Goal: Task Accomplishment & Management: Use online tool/utility

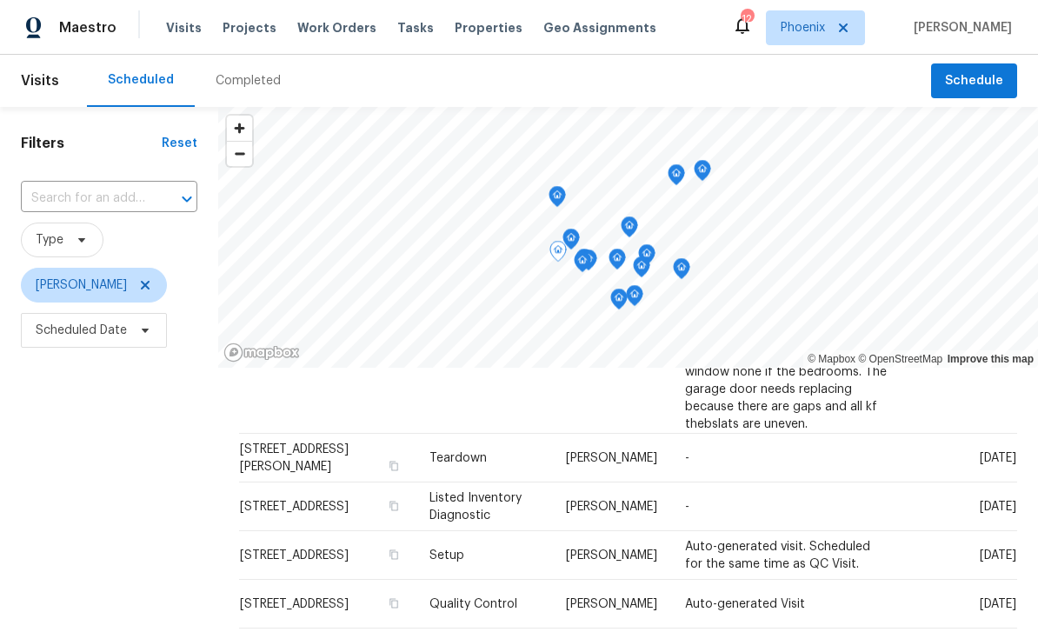
scroll to position [252, 0]
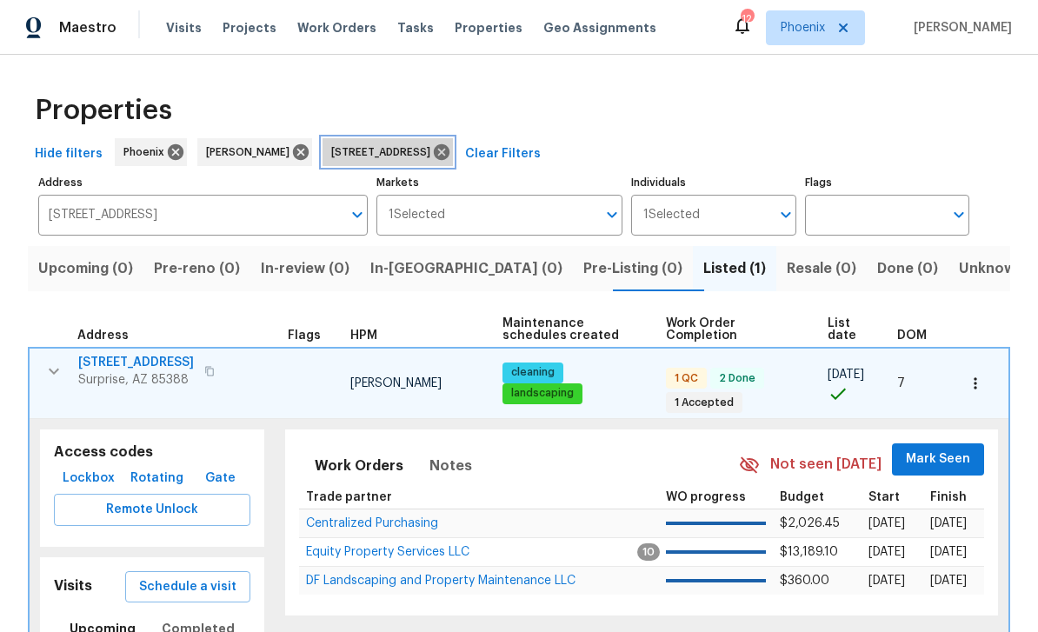
click at [437, 147] on span "17517 W Ventura St Surprise AZ 85388" at bounding box center [384, 151] width 106 height 17
click at [451, 155] on icon at bounding box center [441, 152] width 19 height 19
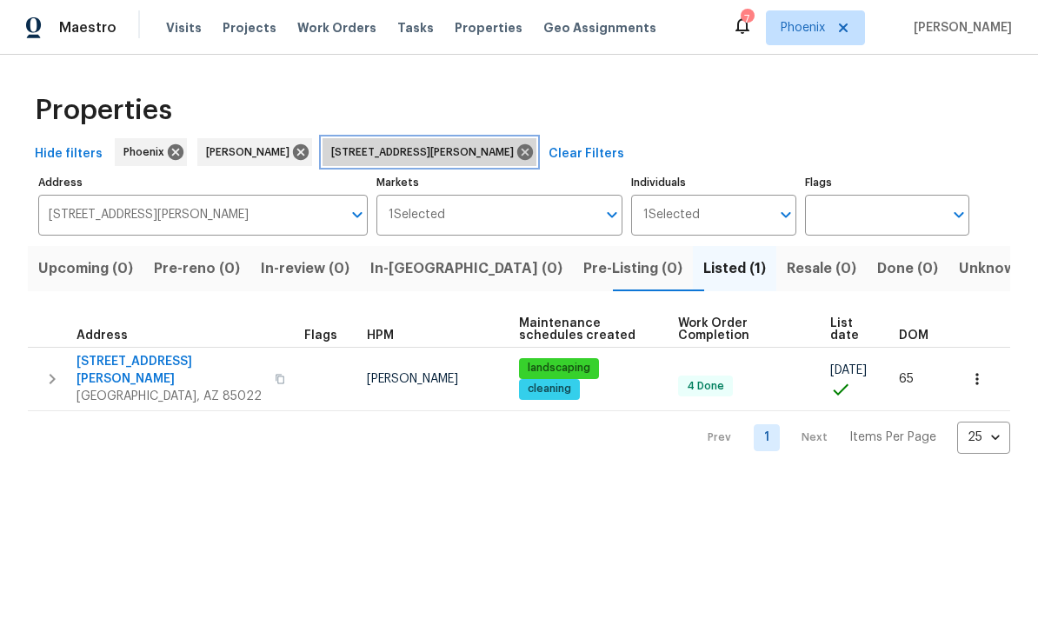
click at [515, 149] on icon at bounding box center [524, 152] width 19 height 19
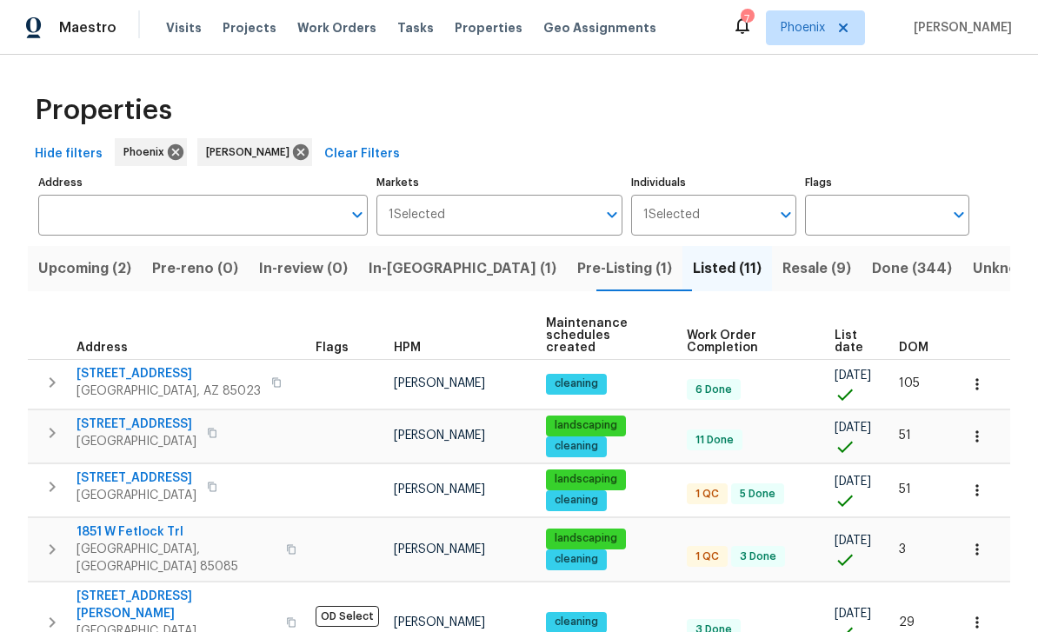
click at [410, 271] on span "In-[GEOGRAPHIC_DATA] (1)" at bounding box center [462, 268] width 188 height 24
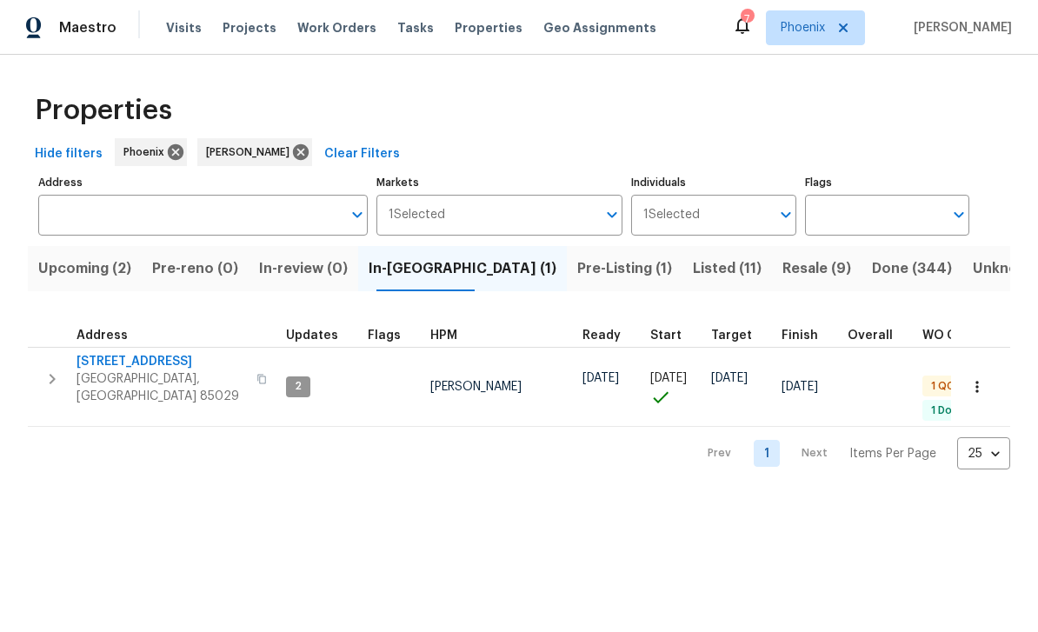
click at [36, 369] on button "button" at bounding box center [52, 379] width 35 height 52
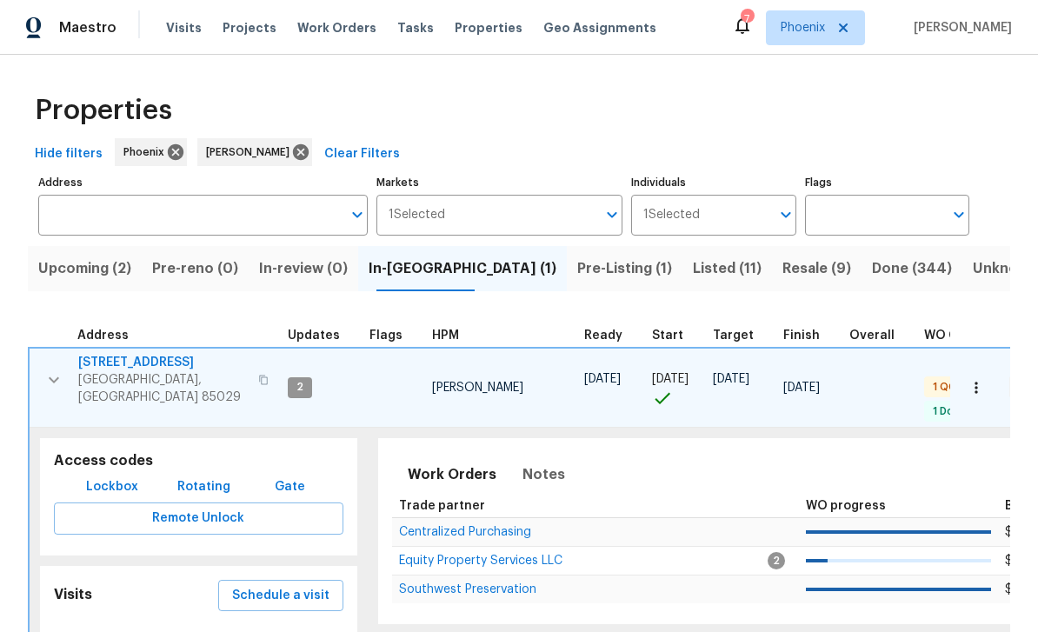
click at [414, 554] on span "Equity Property Services LLC" at bounding box center [480, 560] width 163 height 12
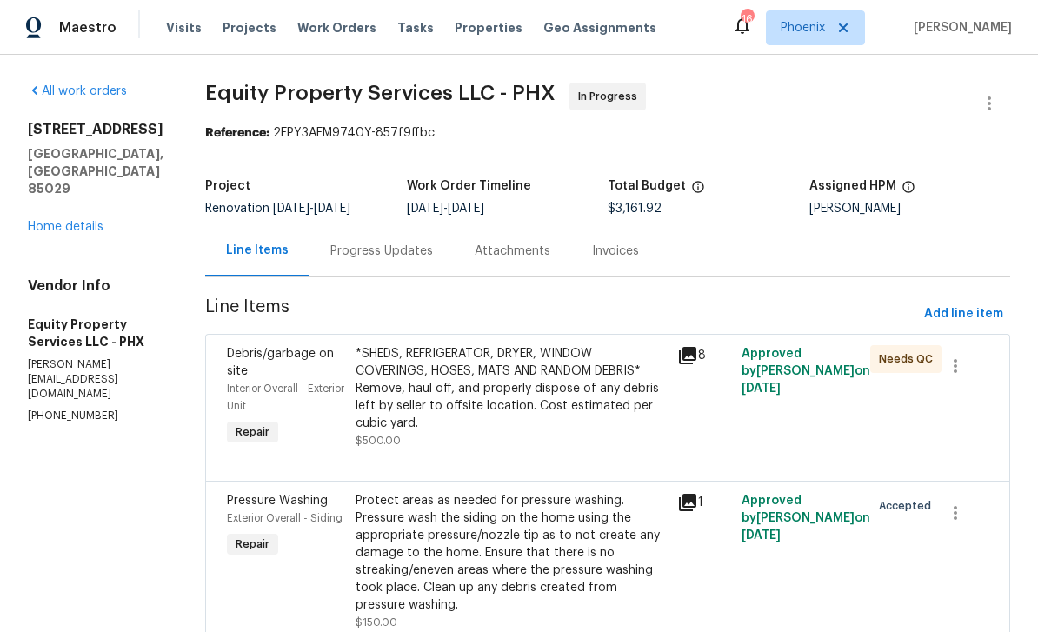
click at [330, 250] on div "Progress Updates" at bounding box center [381, 250] width 103 height 17
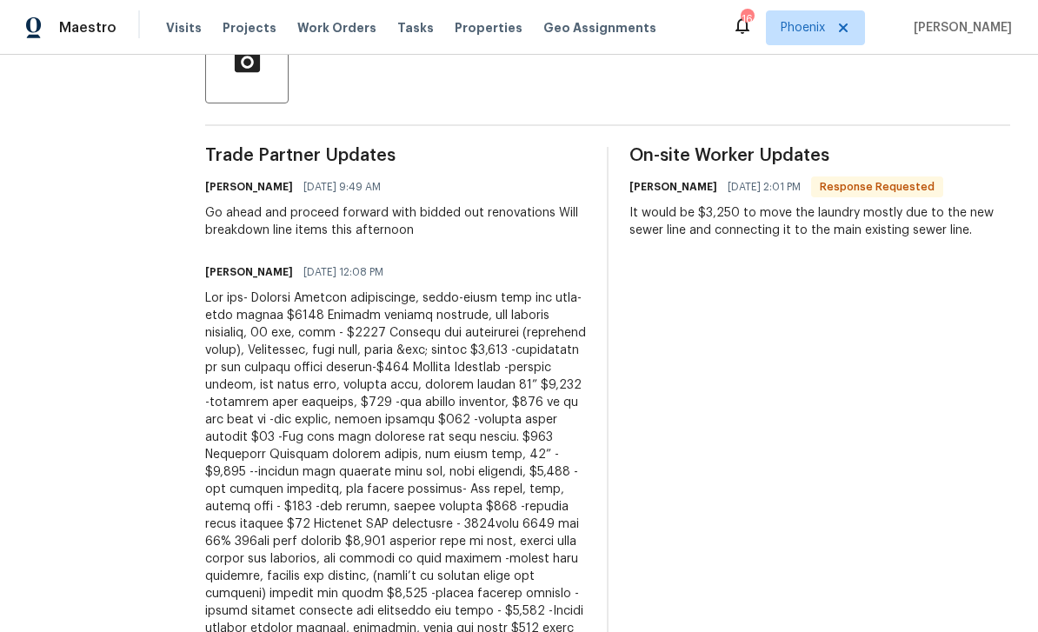
scroll to position [442, 0]
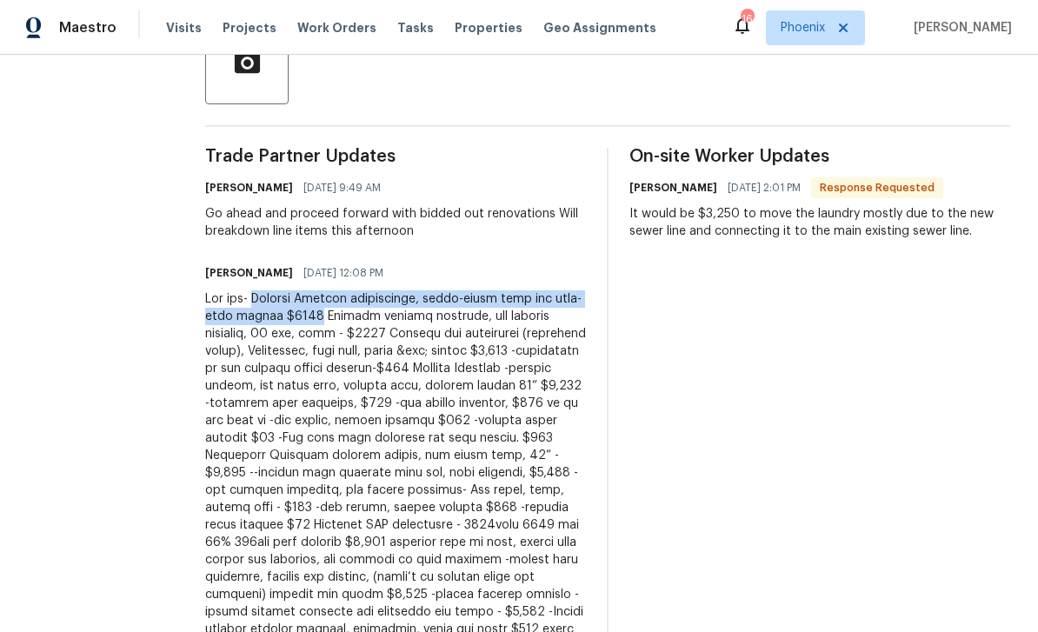
copy div "Kitchen Granite countertops, under-mount sink and pull-down faucet $3545"
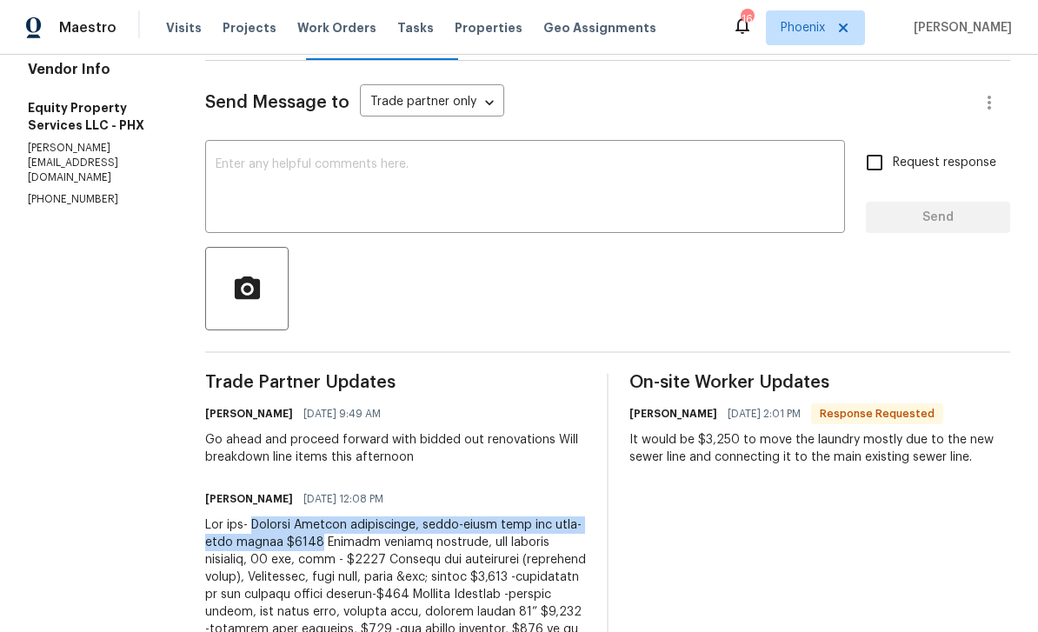
scroll to position [118, 0]
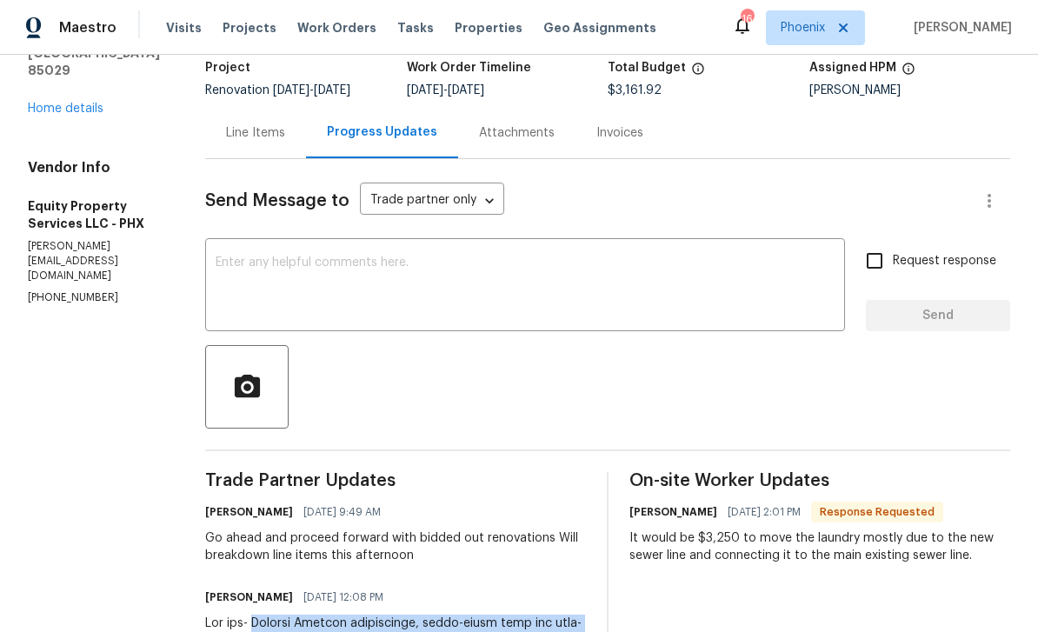
click at [235, 146] on div "Line Items" at bounding box center [255, 132] width 101 height 51
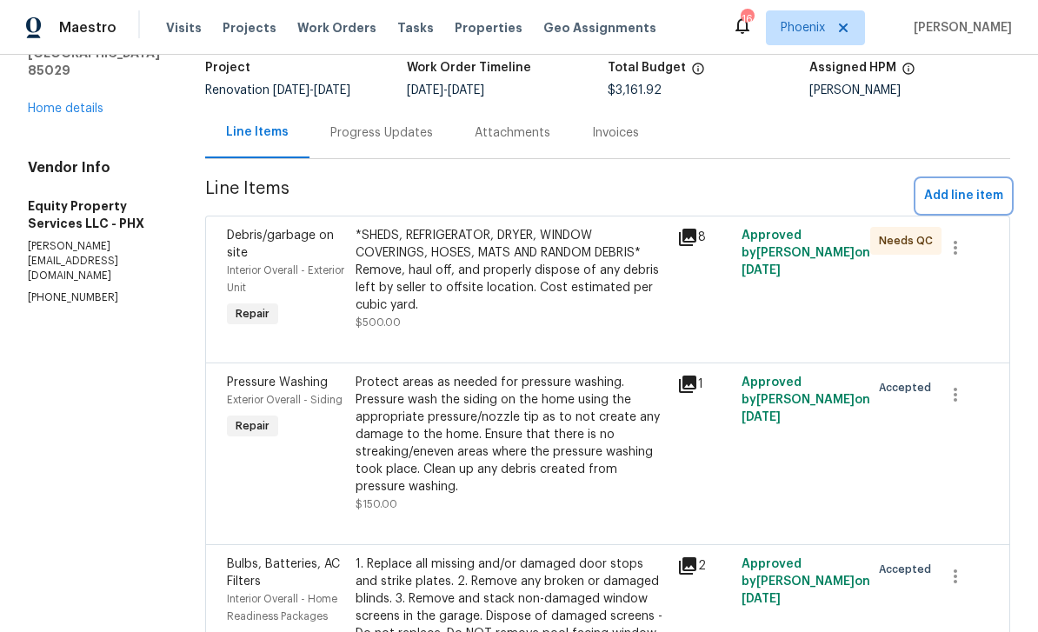
click at [945, 192] on span "Add line item" at bounding box center [963, 196] width 79 height 22
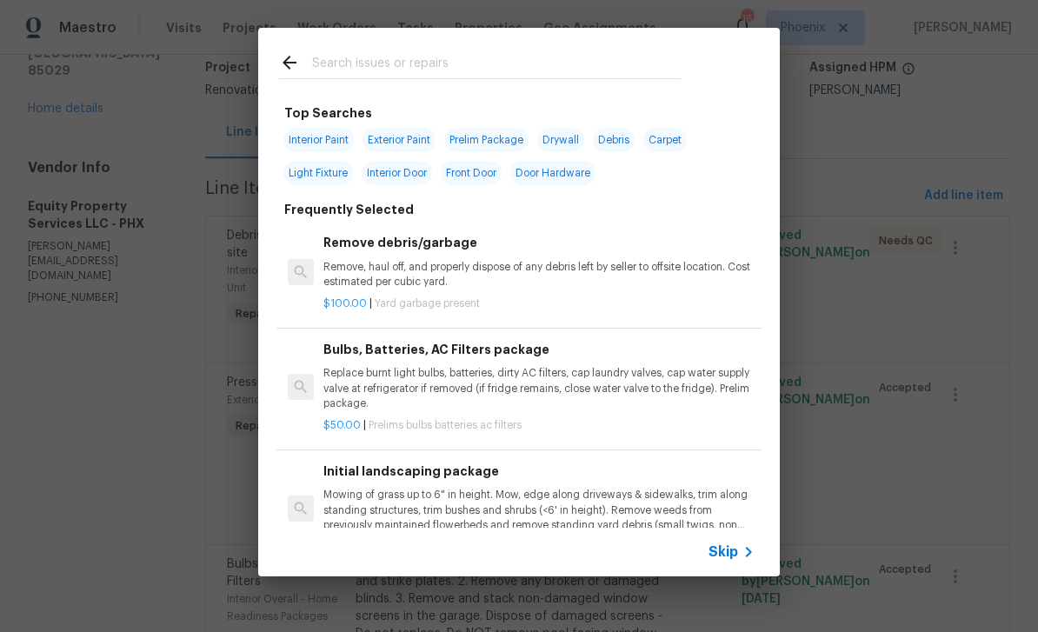
click at [336, 53] on input "text" at bounding box center [496, 65] width 368 height 26
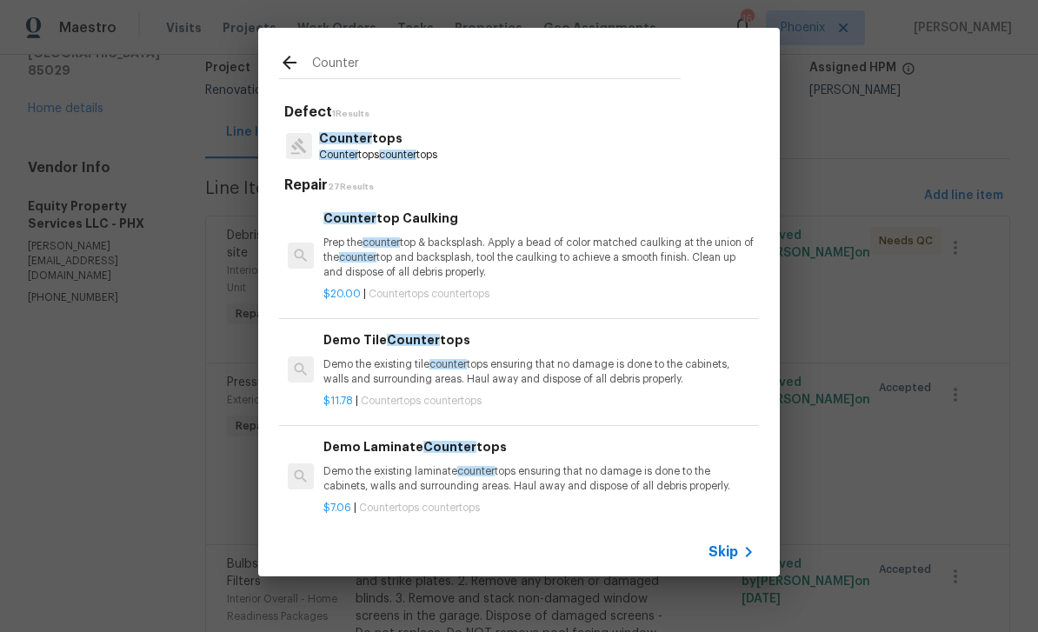
type input "Counter"
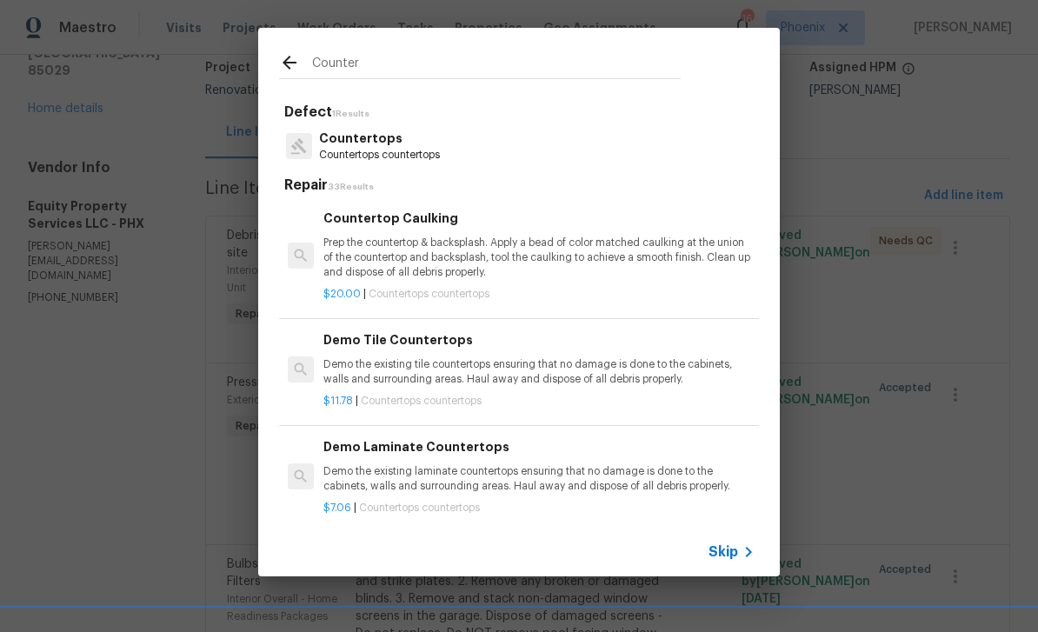
click at [347, 150] on p "Countertops countertops" at bounding box center [379, 155] width 121 height 15
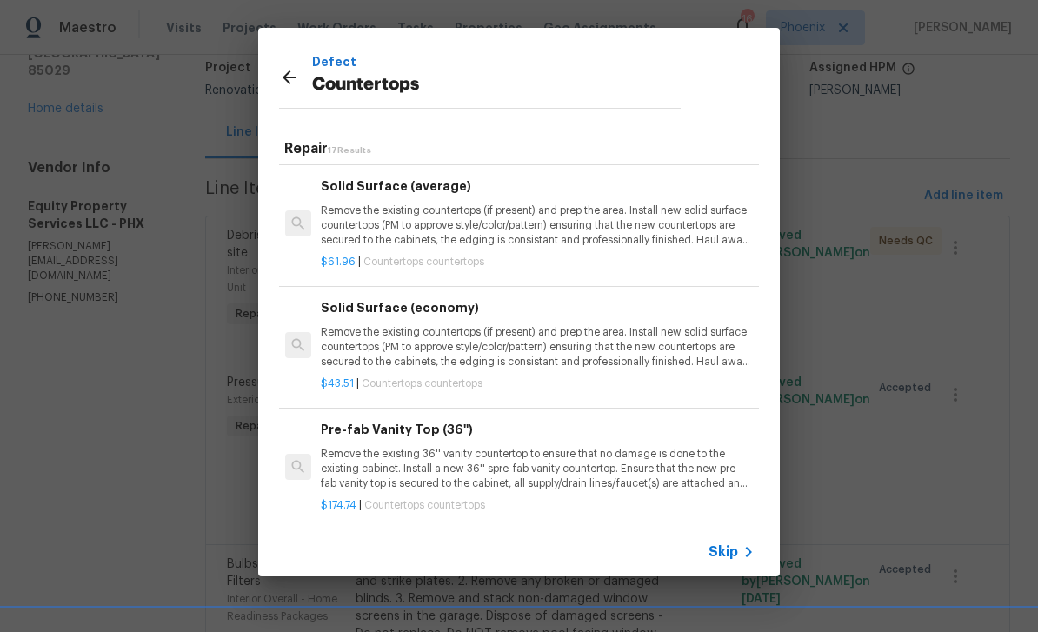
scroll to position [667, 3]
click at [370, 357] on p "Remove the existing countertops (if present) and prep the area. Install new sol…" at bounding box center [536, 346] width 431 height 44
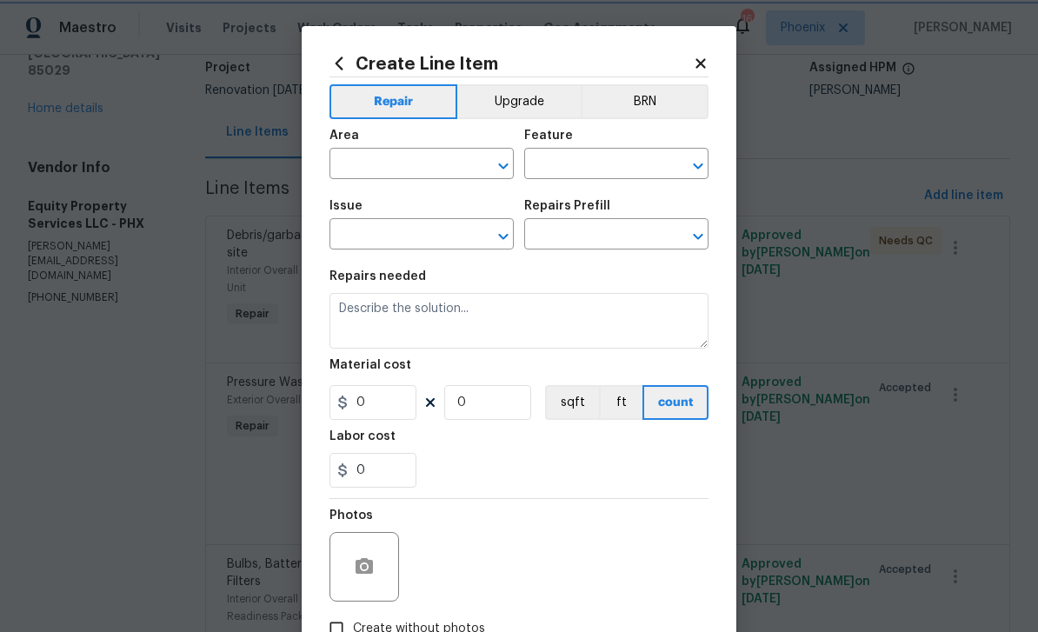
type input "Countertops"
type input "Solid Surface (economy) $43.51"
type textarea "Remove the existing countertops (if present) and prep the area. Install new sol…"
type input "43.51"
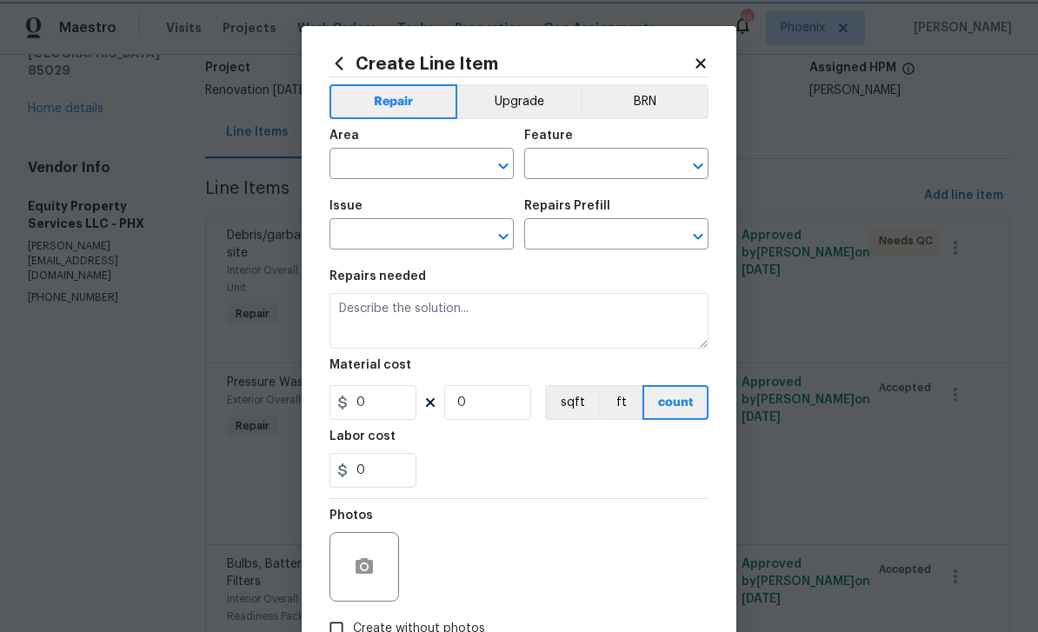
type input "1"
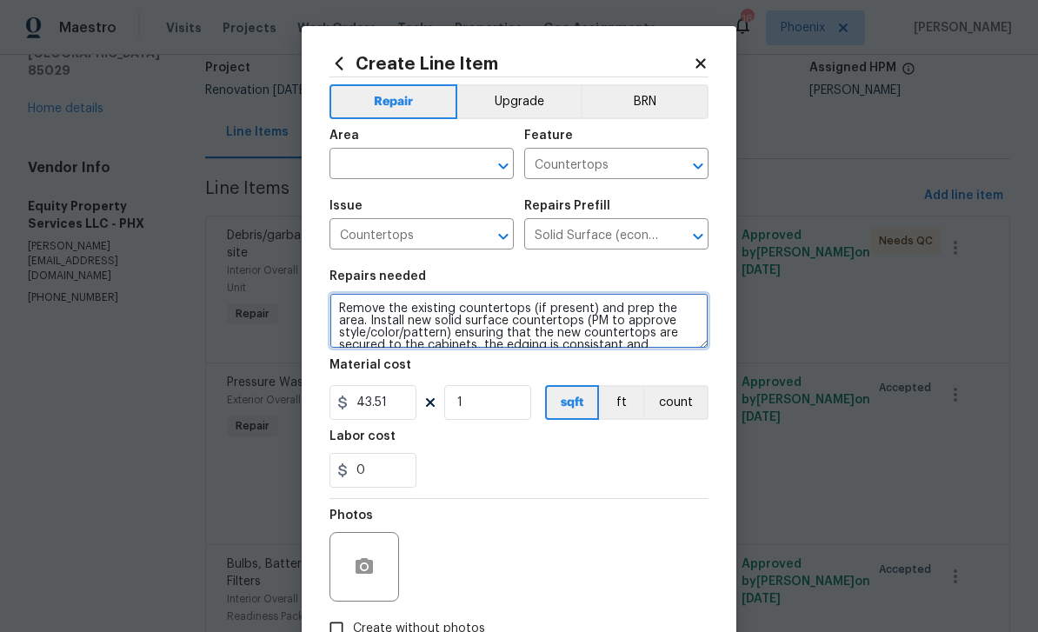
click at [336, 308] on textarea "Remove the existing countertops (if present) and prep the area. Install new sol…" at bounding box center [518, 321] width 379 height 56
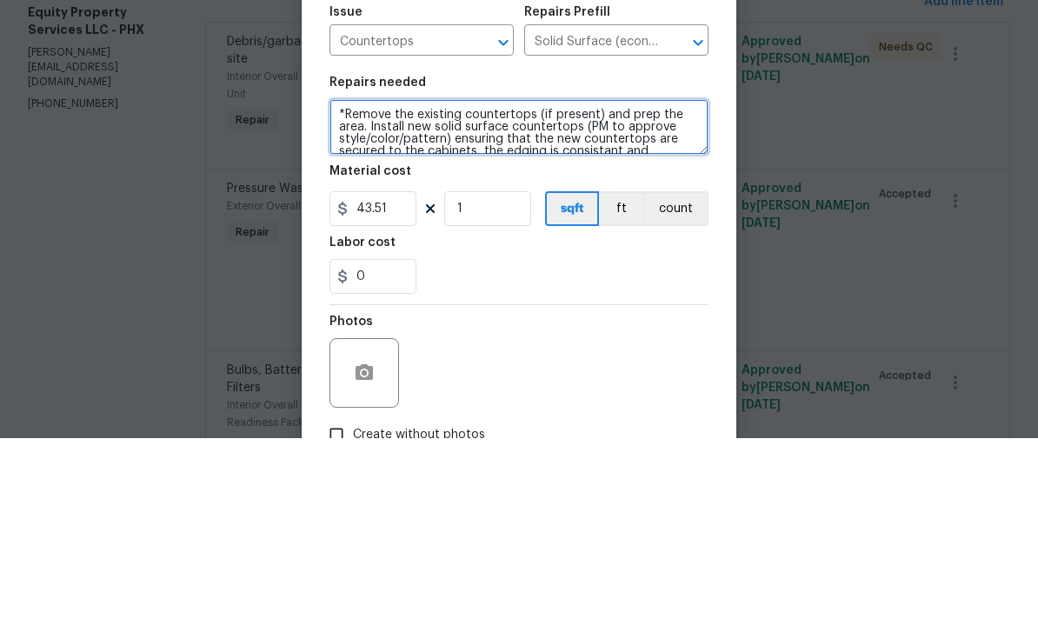
click at [343, 293] on textarea "*Remove the existing countertops (if present) and prep the area. Install new so…" at bounding box center [518, 321] width 379 height 56
click at [355, 293] on textarea "*Remove the existing countertops (if present) and prep the area. Install new so…" at bounding box center [518, 321] width 379 height 56
click at [338, 293] on textarea "*Remove the existing countertops (if present) and prep the area. Install new so…" at bounding box center [518, 321] width 379 height 56
click at [347, 293] on textarea "*Remove the existing countertops (if present) and prep the area. Install new so…" at bounding box center [518, 321] width 379 height 56
click at [343, 293] on textarea "*Remove the existing countertops (if present) and prep the area. Install new so…" at bounding box center [518, 321] width 379 height 56
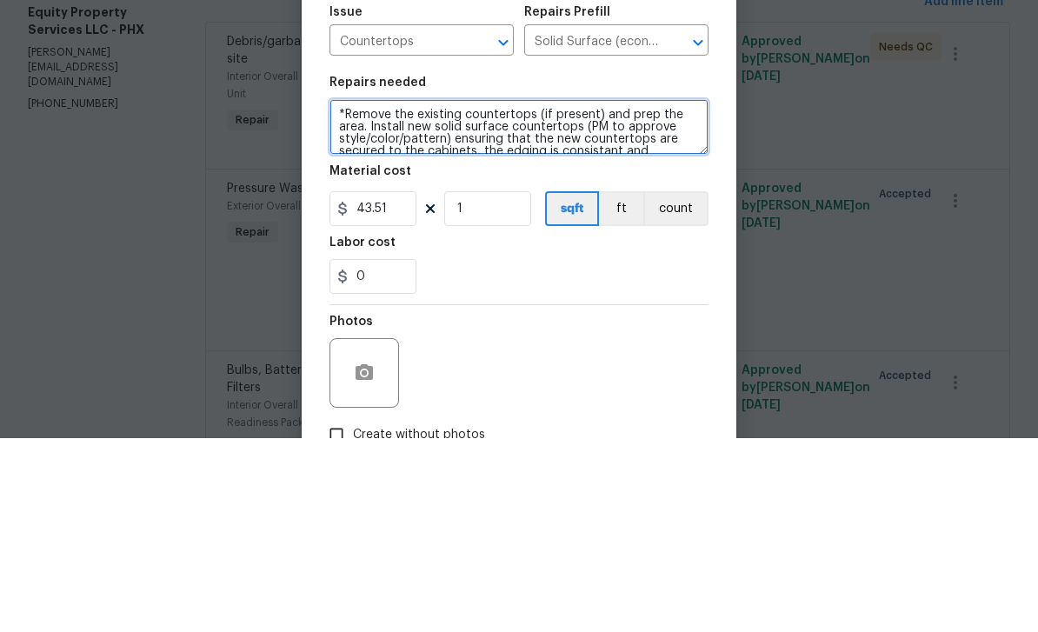
paste textarea "Kitchen Granite countertops, under-mount sink and pull-down faucet $3545"
type textarea "* Kitchen Granite countertops, under-mount sink and pull-down faucet $3545Remov…"
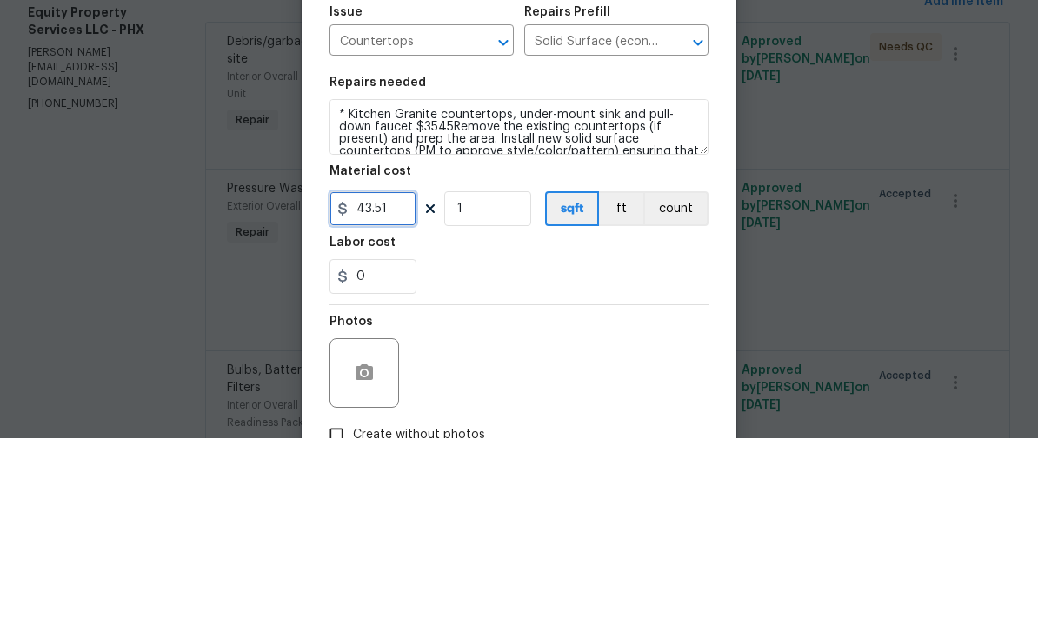
click at [400, 385] on input "43.51" at bounding box center [372, 402] width 87 height 35
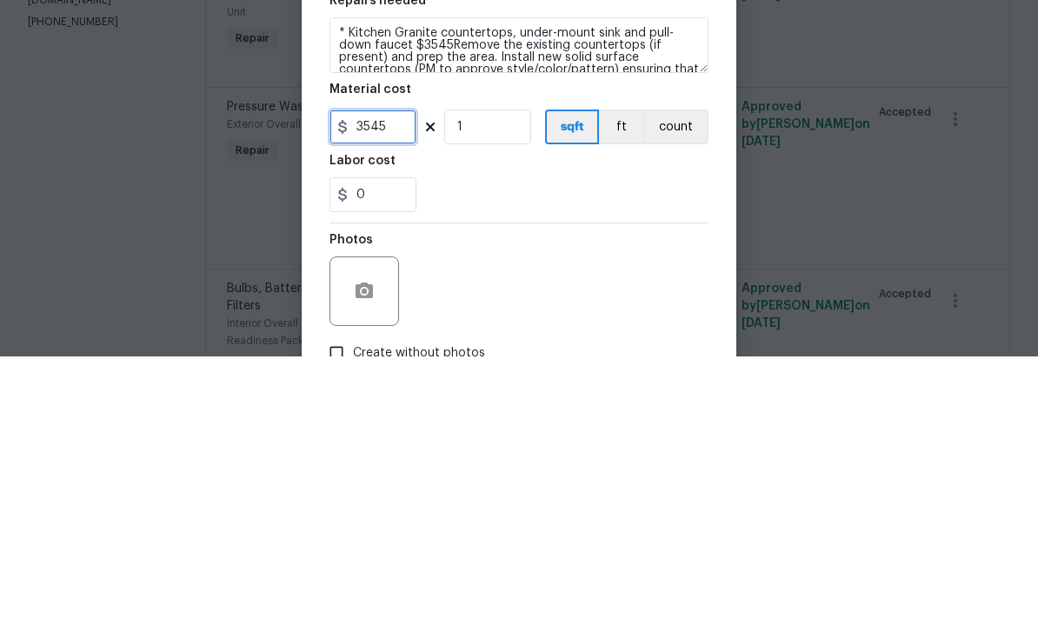
type input "3545"
click at [488, 453] on div "0" at bounding box center [518, 470] width 379 height 35
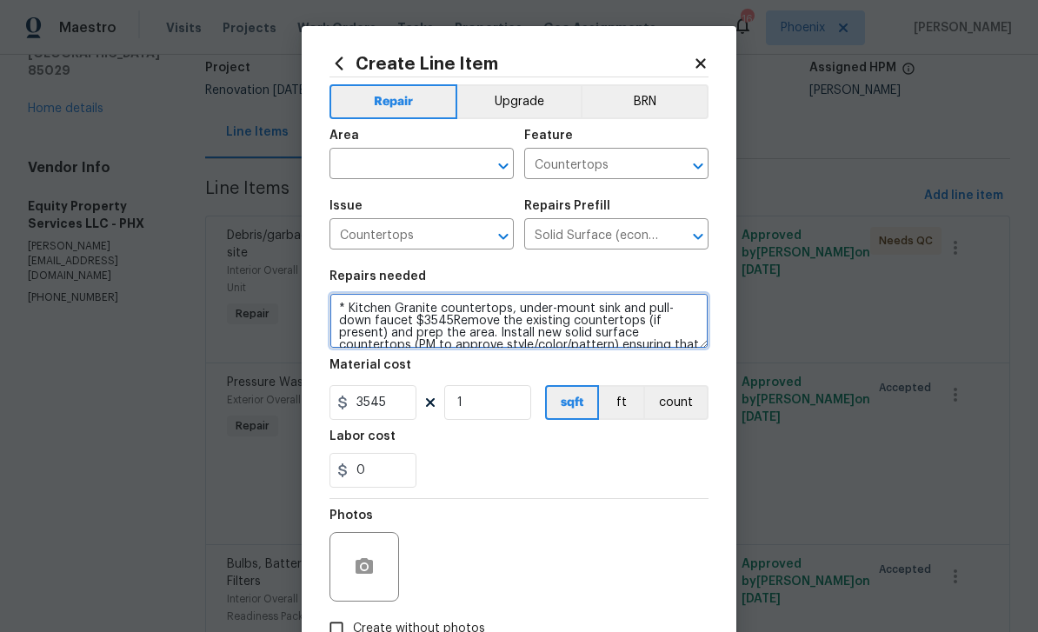
click at [383, 337] on textarea "* Kitchen Granite countertops, under-mount sink and pull-down faucet $3545Remov…" at bounding box center [518, 321] width 379 height 56
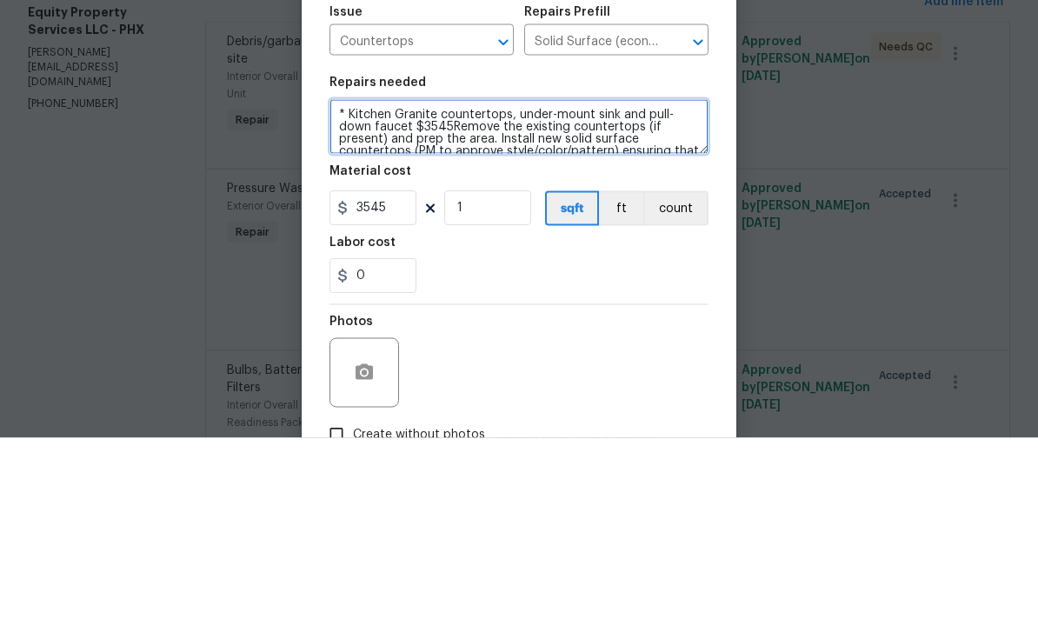
click at [425, 293] on textarea "* Kitchen Granite countertops, under-mount sink and pull-down faucet $3545Remov…" at bounding box center [518, 321] width 379 height 56
click at [455, 293] on textarea "* Kitchen Granite countertops, under-mount sink and pull-down faucet $3545Remov…" at bounding box center [518, 321] width 379 height 56
click at [444, 293] on textarea "* Kitchen Granite countertops, under-mount sink and pull-down faucet $3545Remov…" at bounding box center [518, 321] width 379 height 56
type textarea "* Kitchen Granite countertops, under-mount sink and pull-down faucet* Remove th…"
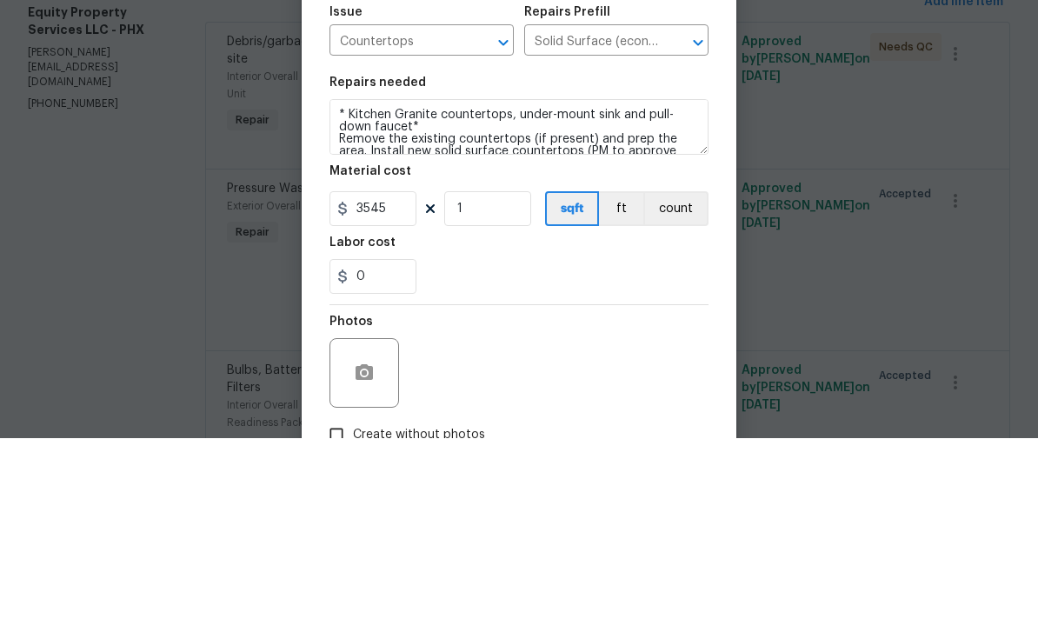
click at [465, 430] on div "Labor cost" at bounding box center [518, 441] width 379 height 23
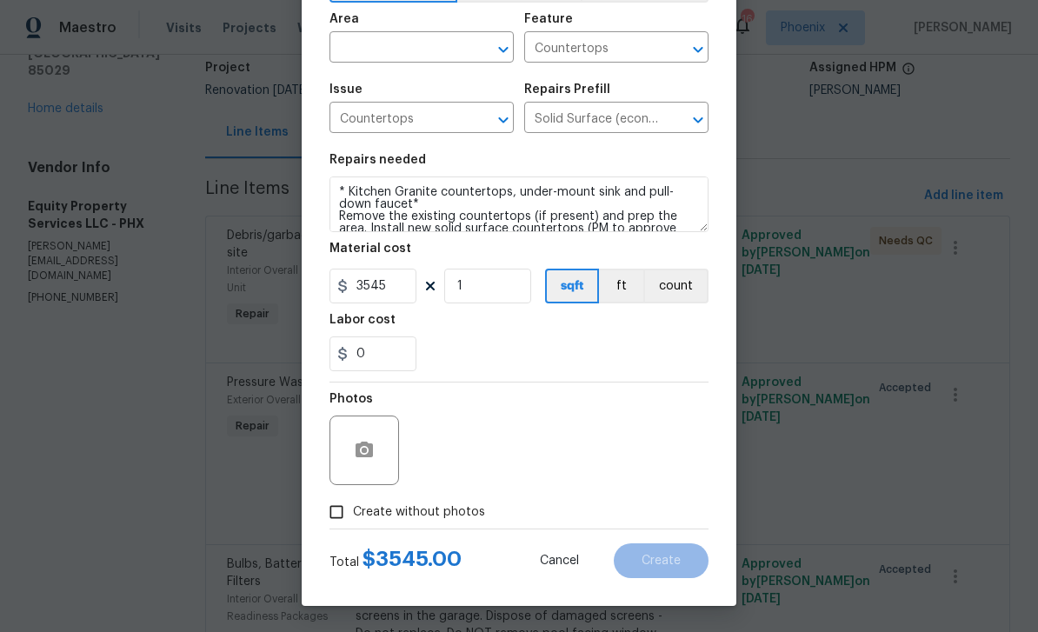
scroll to position [120, 0]
click at [338, 510] on input "Create without photos" at bounding box center [336, 511] width 33 height 33
checkbox input "true"
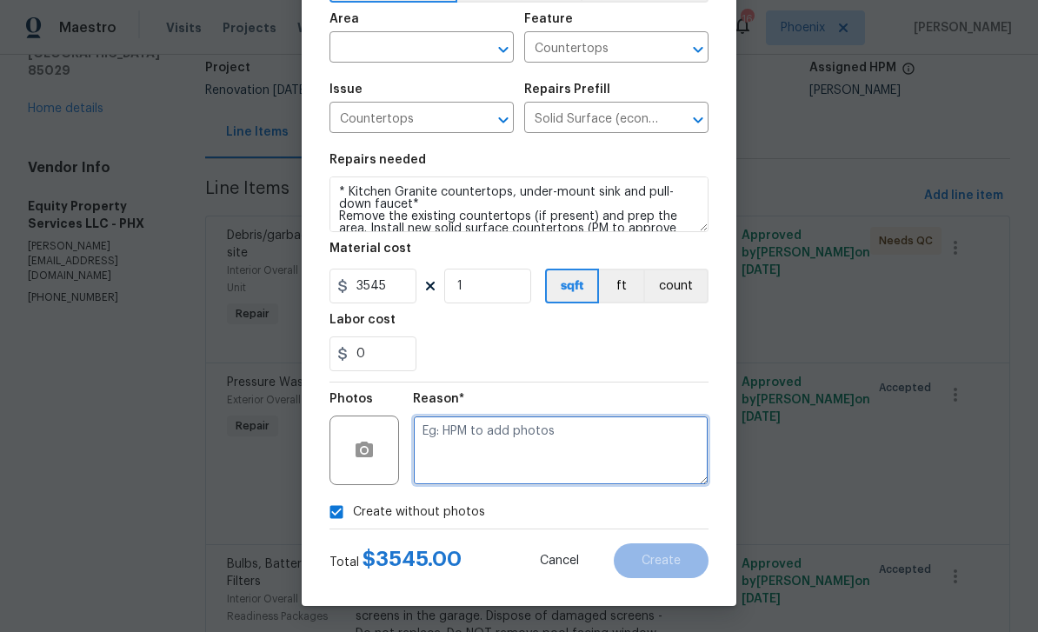
click at [448, 448] on textarea at bounding box center [560, 450] width 295 height 70
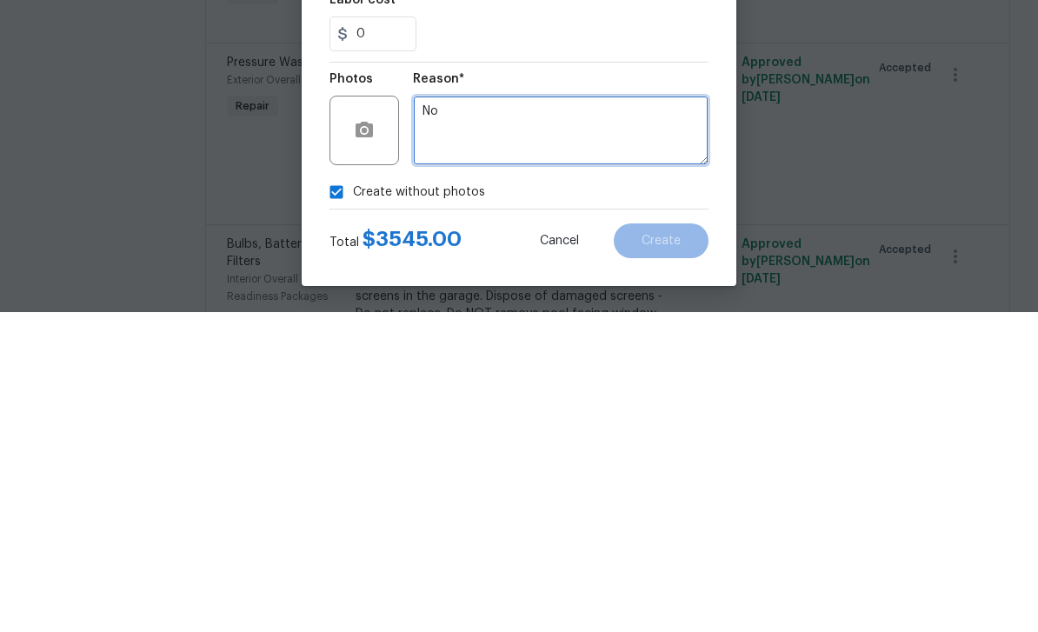
type textarea "No"
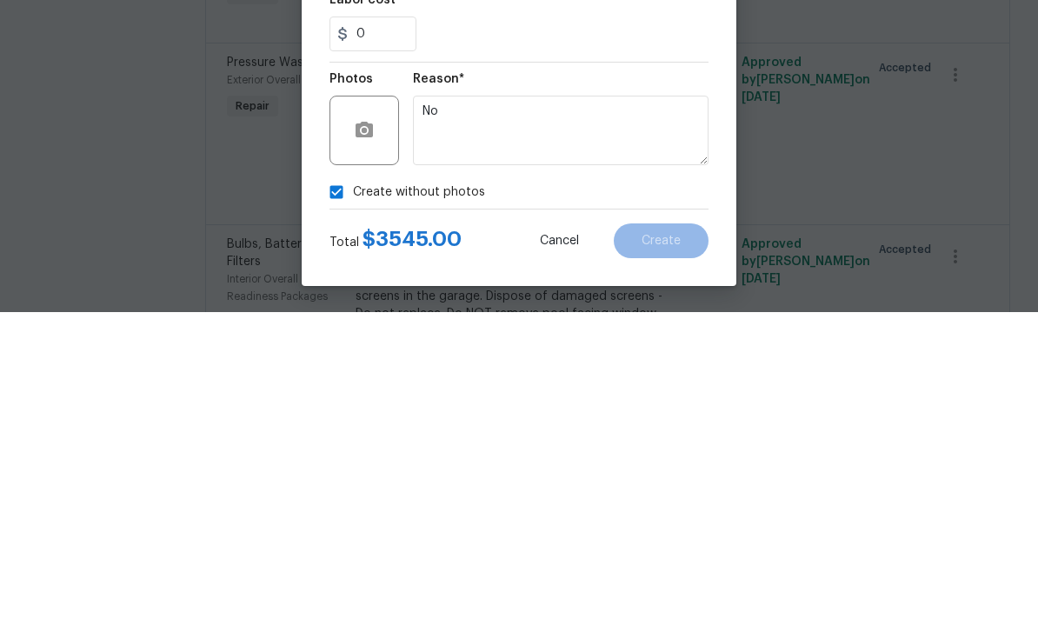
click at [549, 495] on div "Create without photos" at bounding box center [518, 511] width 379 height 33
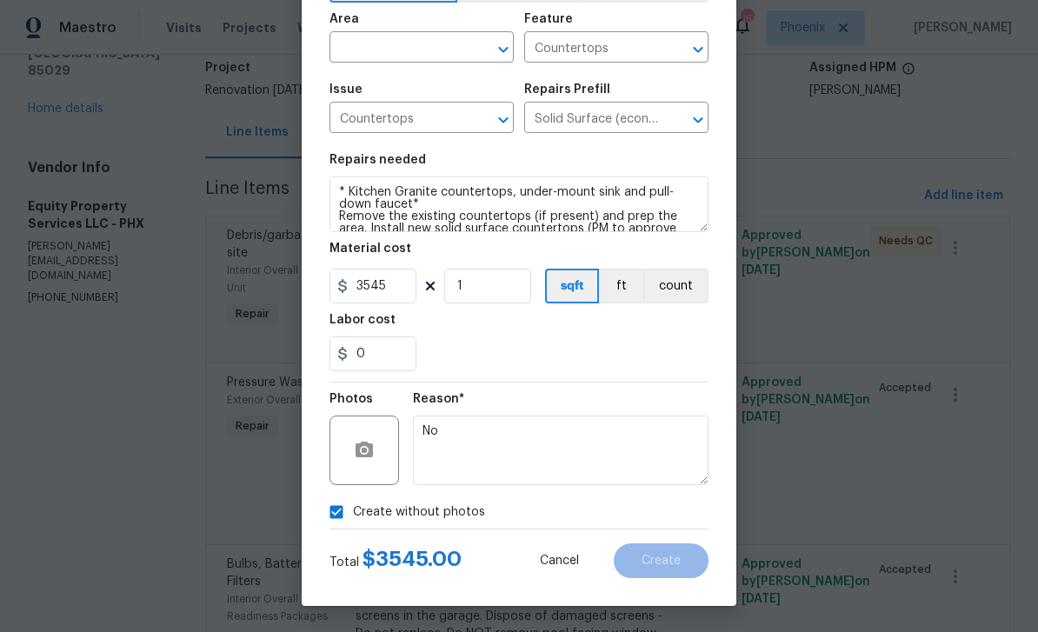
click at [365, 45] on input "text" at bounding box center [397, 49] width 136 height 27
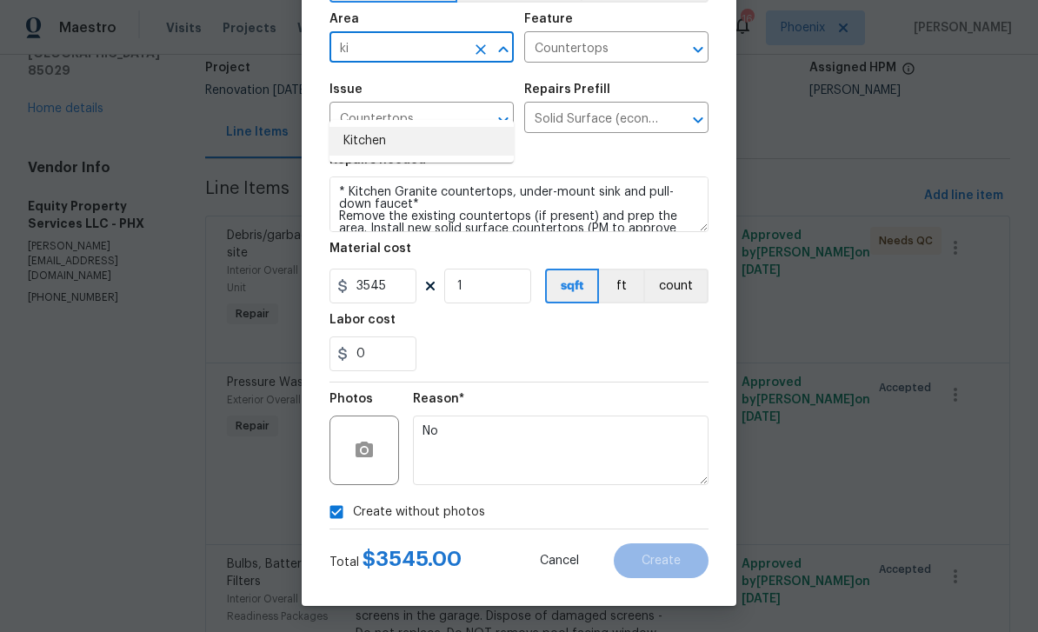
click at [354, 127] on li "Kitchen" at bounding box center [421, 141] width 184 height 29
type input "Kitchen"
click at [632, 146] on section "Repairs needed * Kitchen Granite countertops, under-mount sink and pull-down fa…" at bounding box center [518, 262] width 379 height 238
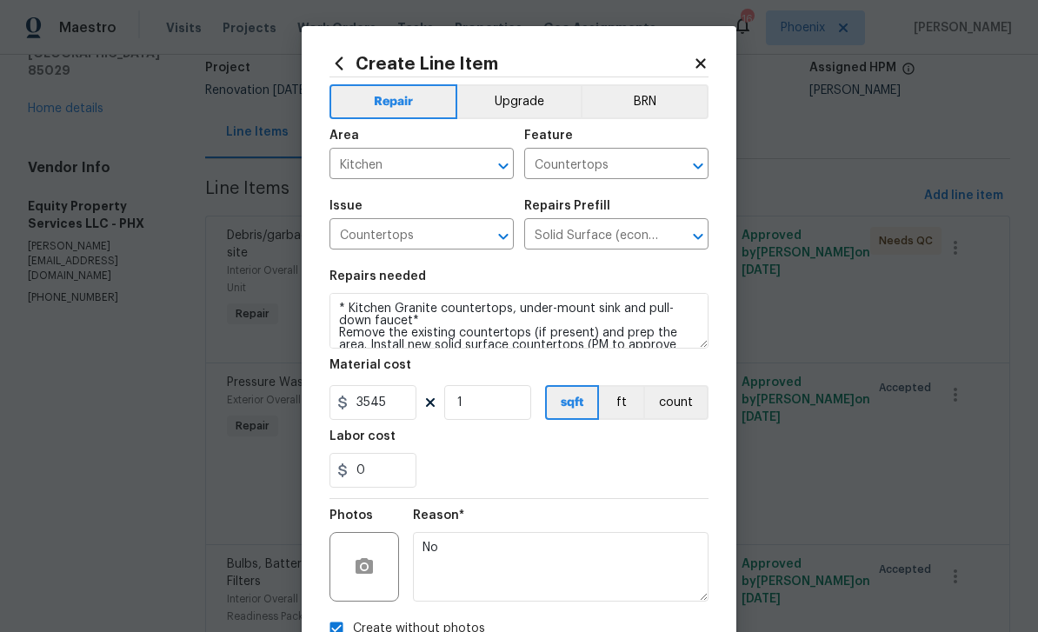
scroll to position [0, 0]
click at [498, 104] on button "Upgrade" at bounding box center [519, 101] width 124 height 35
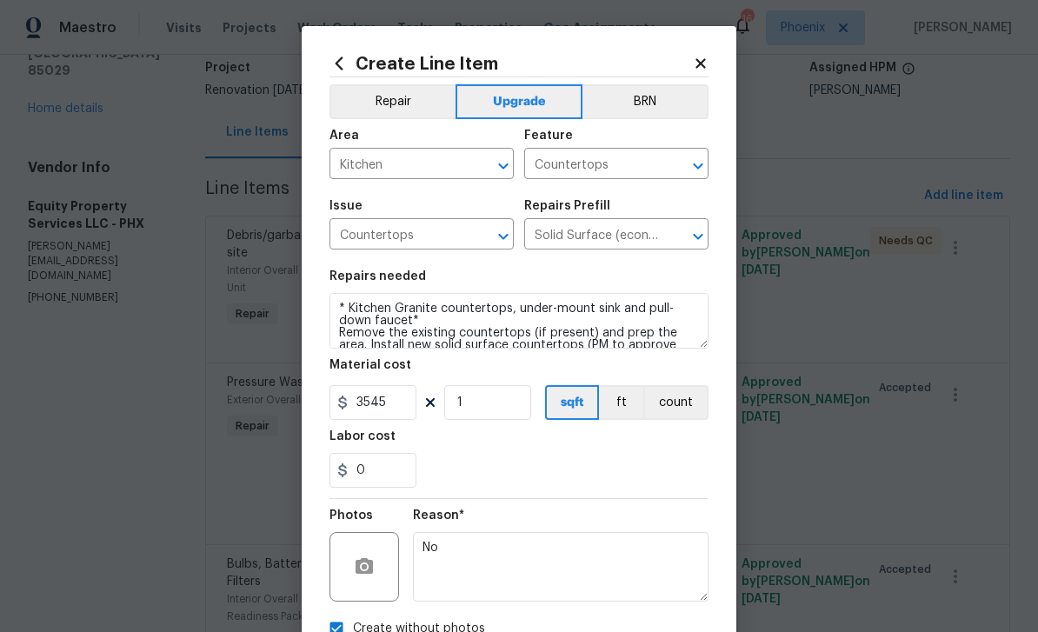
click at [365, 106] on button "Repair" at bounding box center [392, 101] width 126 height 35
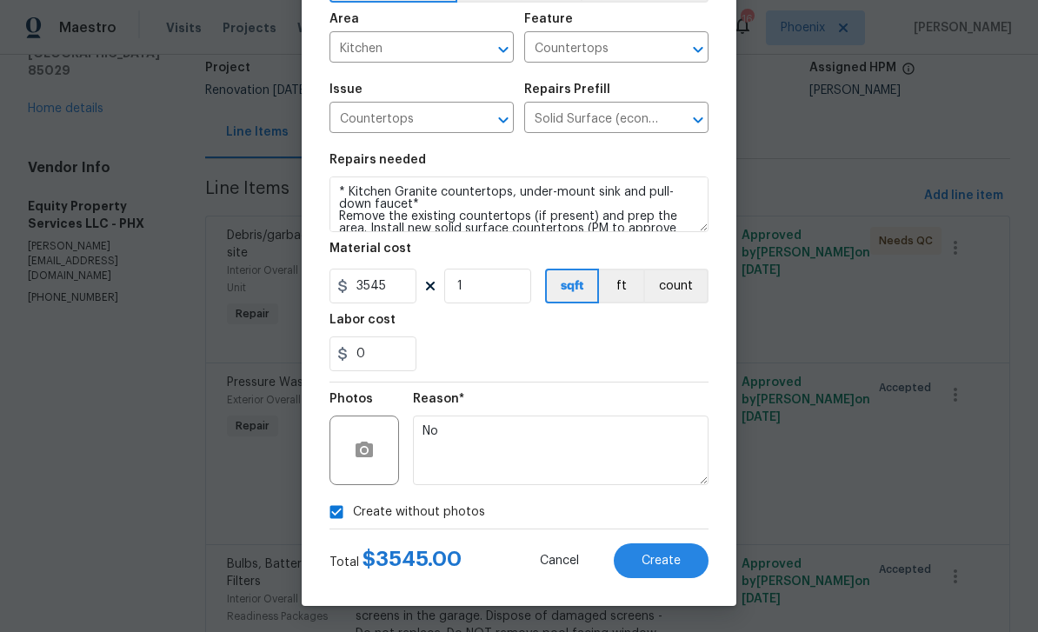
scroll to position [120, 0]
click at [665, 565] on span "Create" at bounding box center [660, 560] width 39 height 13
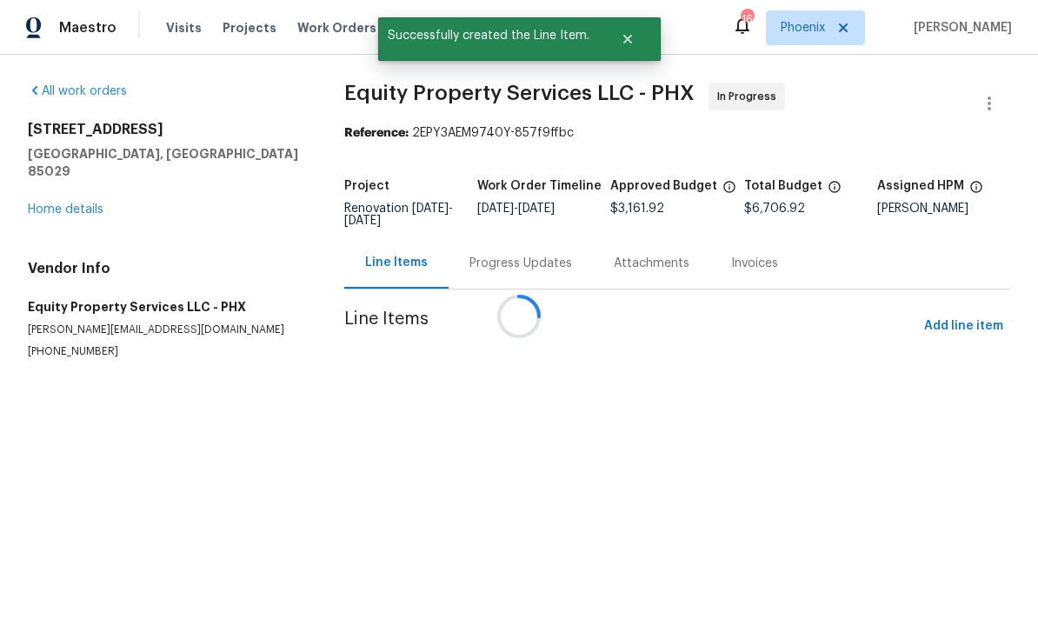
scroll to position [0, 0]
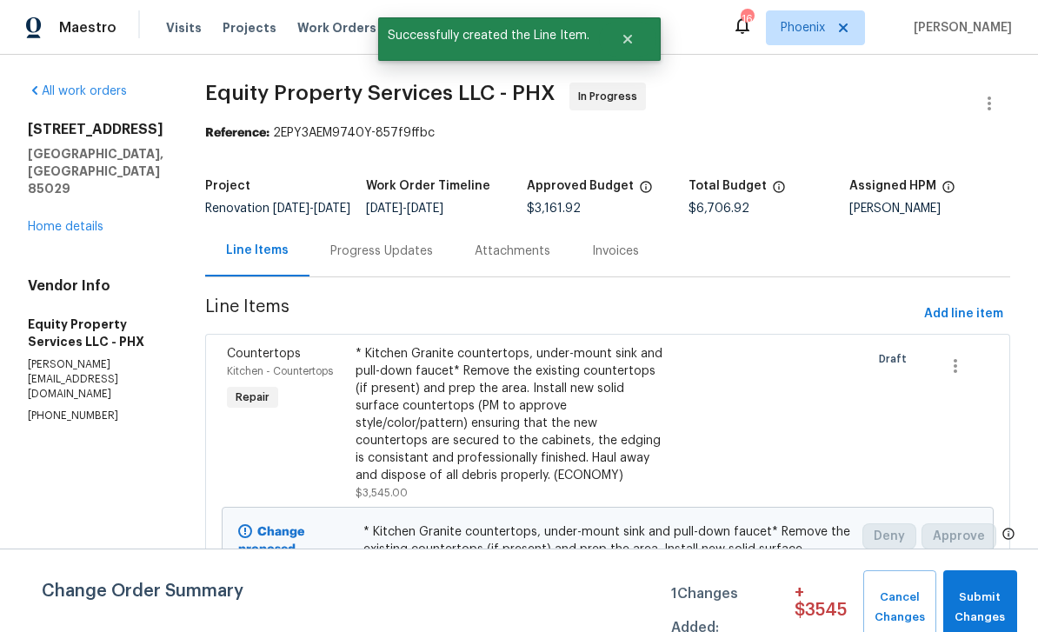
click at [375, 260] on div "Progress Updates" at bounding box center [381, 250] width 103 height 17
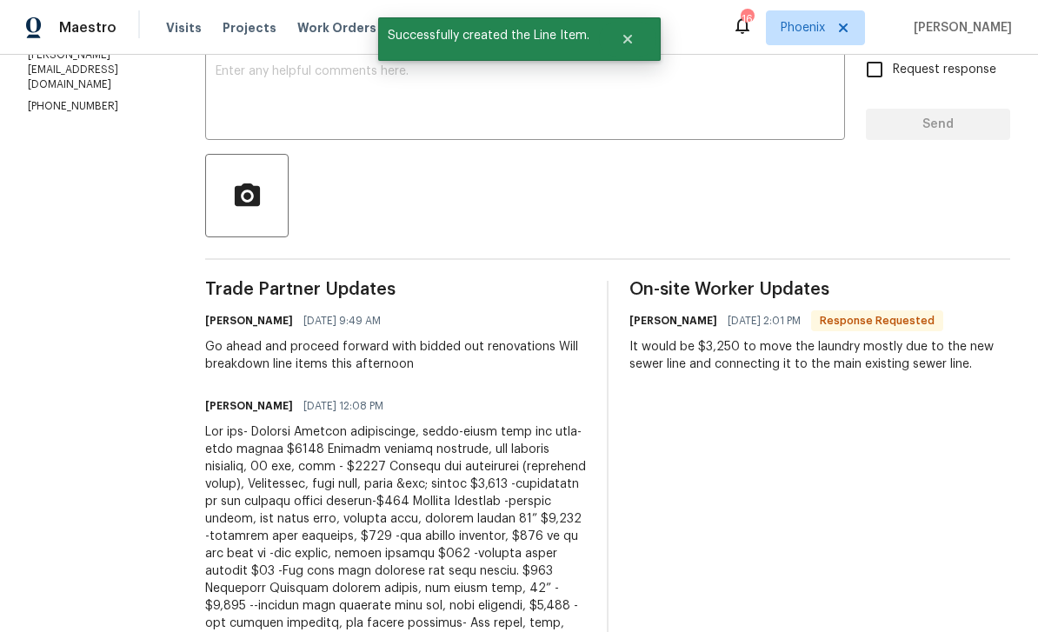
scroll to position [335, 0]
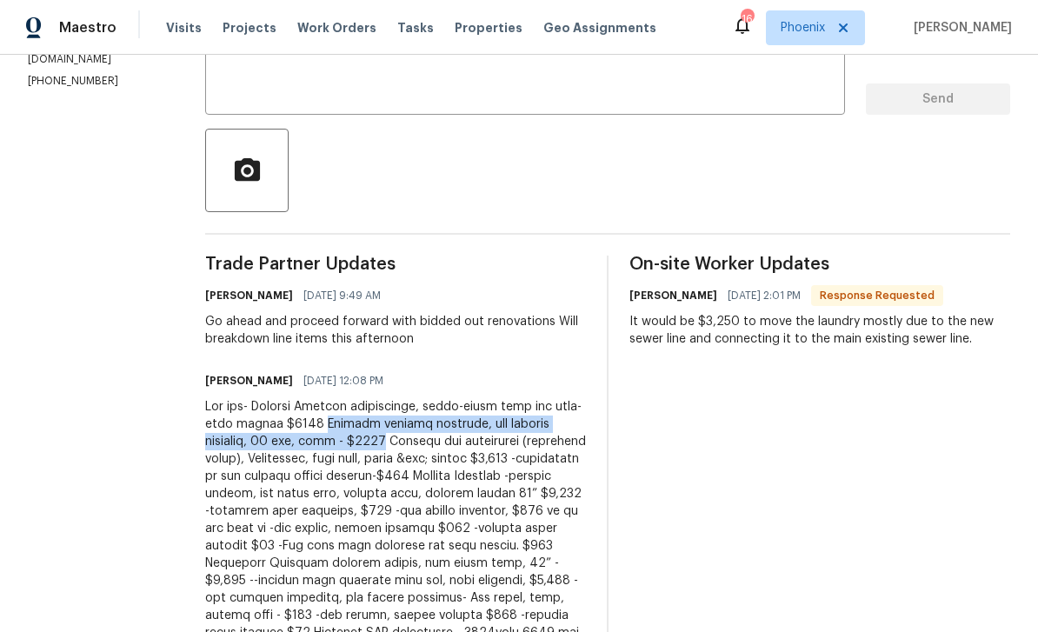
copy div "Kitchen replace cabinets, new cabinet hardware, 30 lft, demo - $7675"
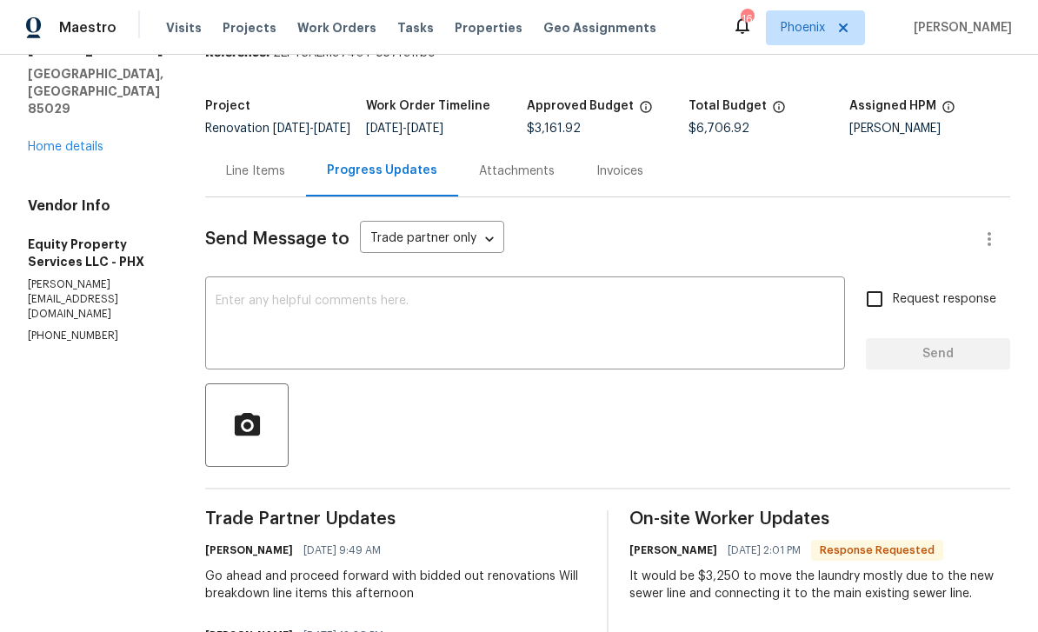
scroll to position [8, 0]
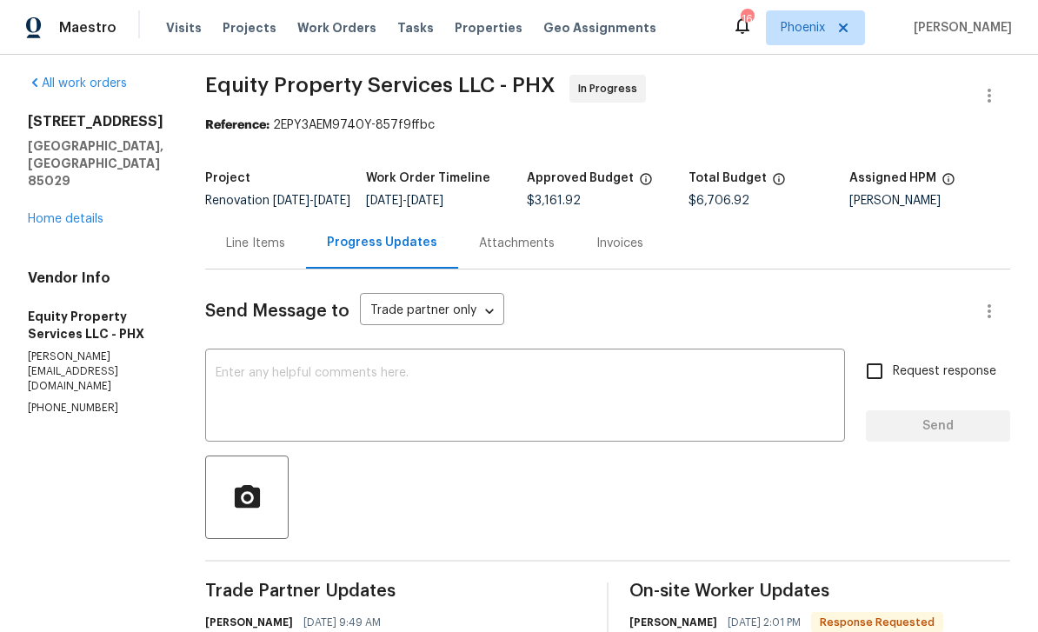
click at [236, 249] on div "Line Items" at bounding box center [255, 243] width 59 height 17
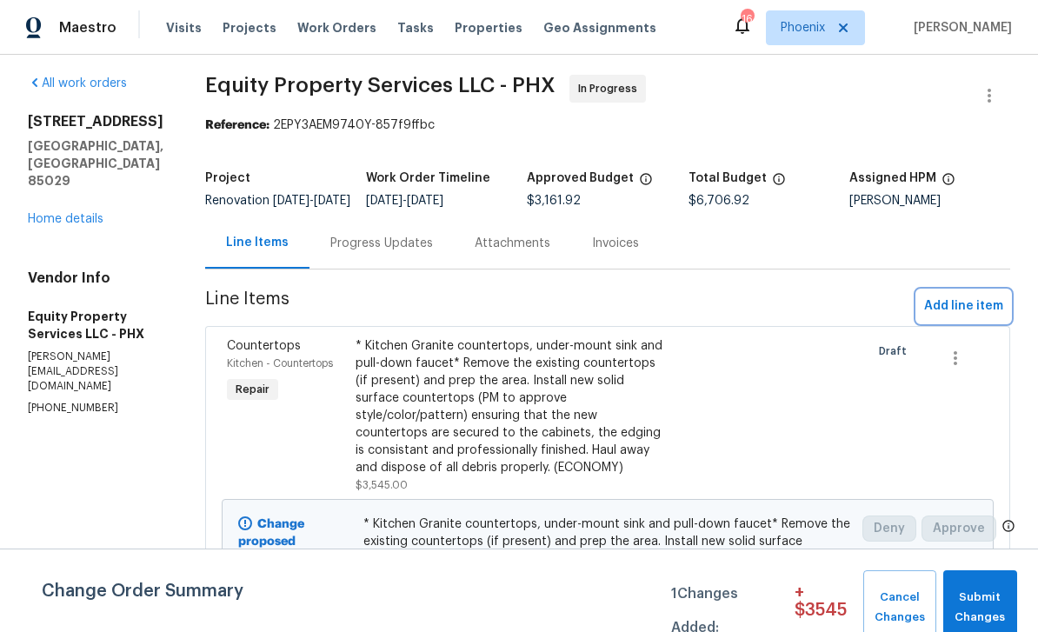
click at [940, 317] on span "Add line item" at bounding box center [963, 306] width 79 height 22
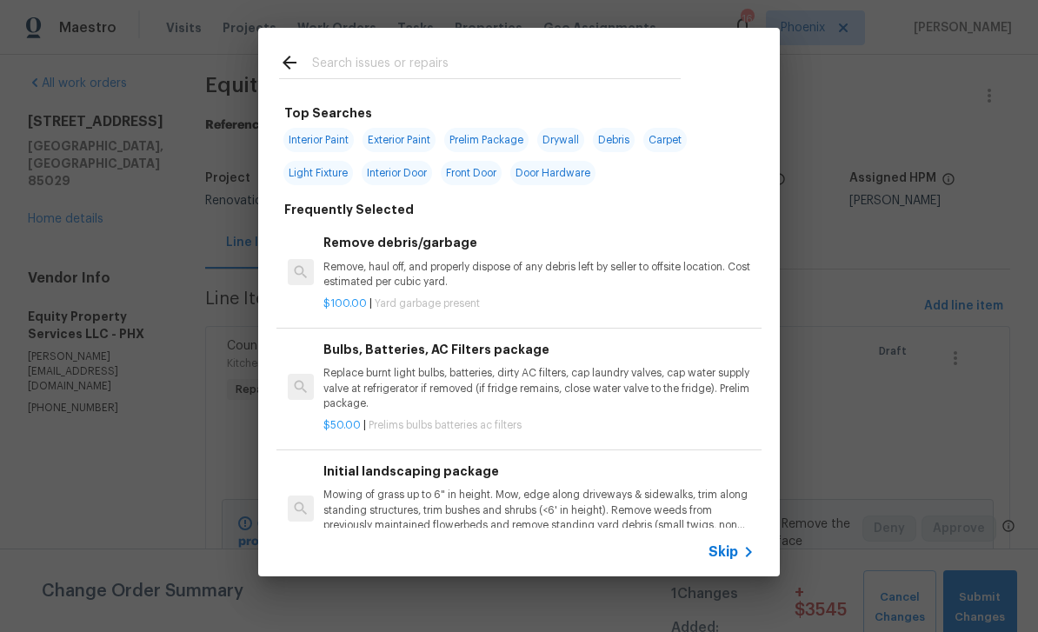
click at [396, 53] on input "text" at bounding box center [496, 65] width 368 height 26
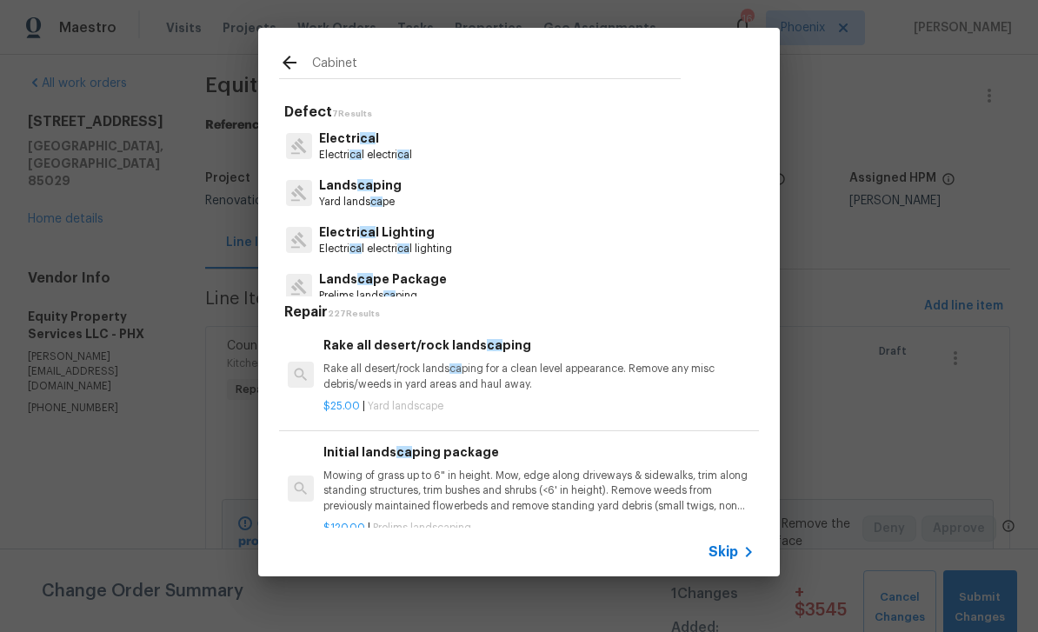
type input "Cabinets"
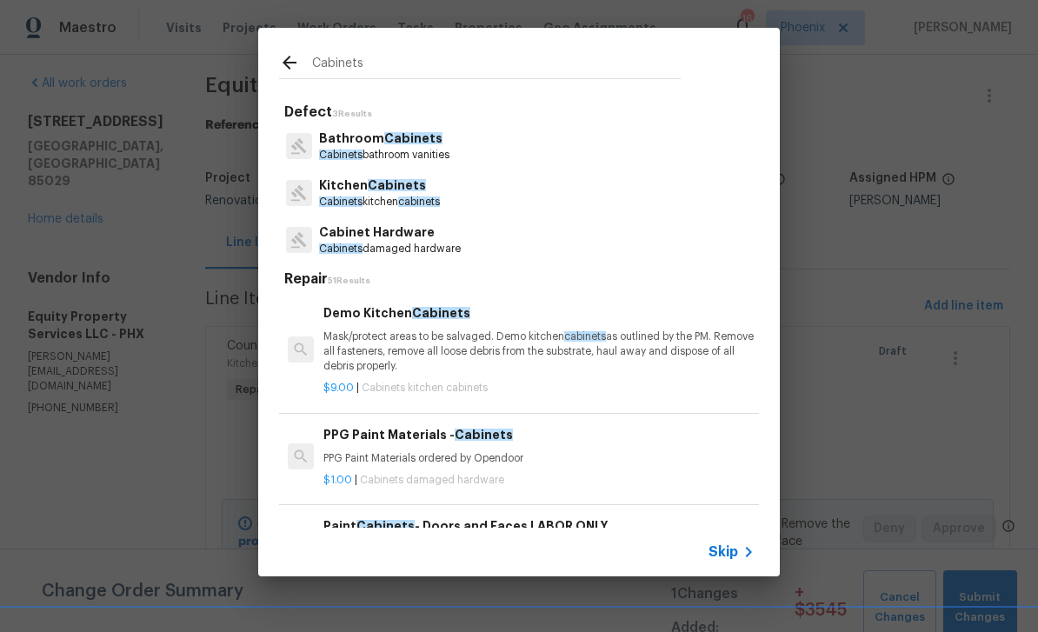
click at [414, 187] on span "Cabinets" at bounding box center [397, 185] width 58 height 12
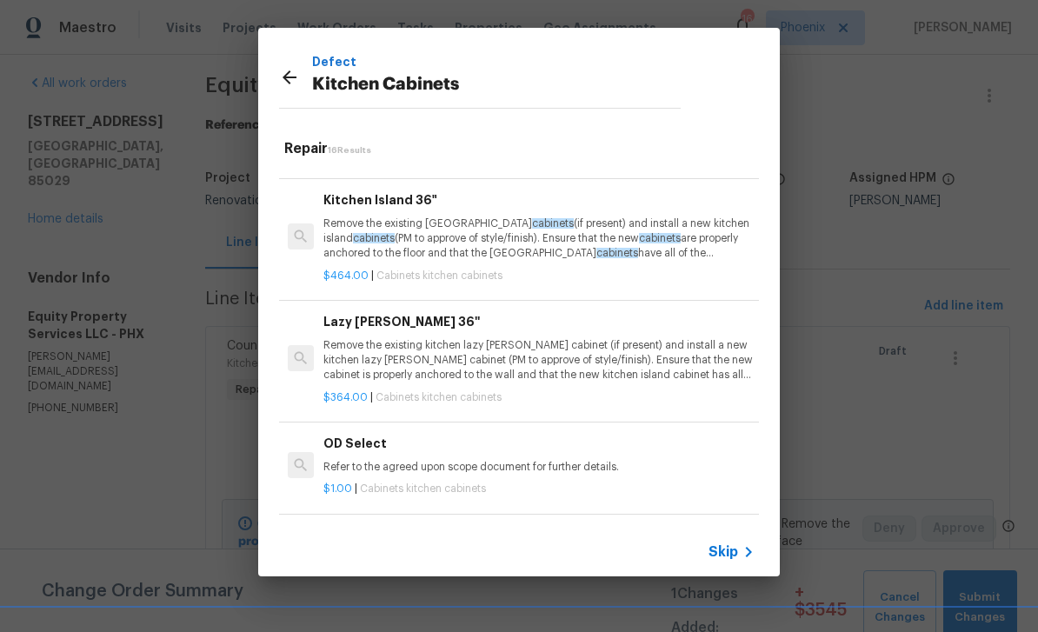
scroll to position [1427, 0]
click at [426, 527] on h6 "Add a Task" at bounding box center [538, 536] width 431 height 19
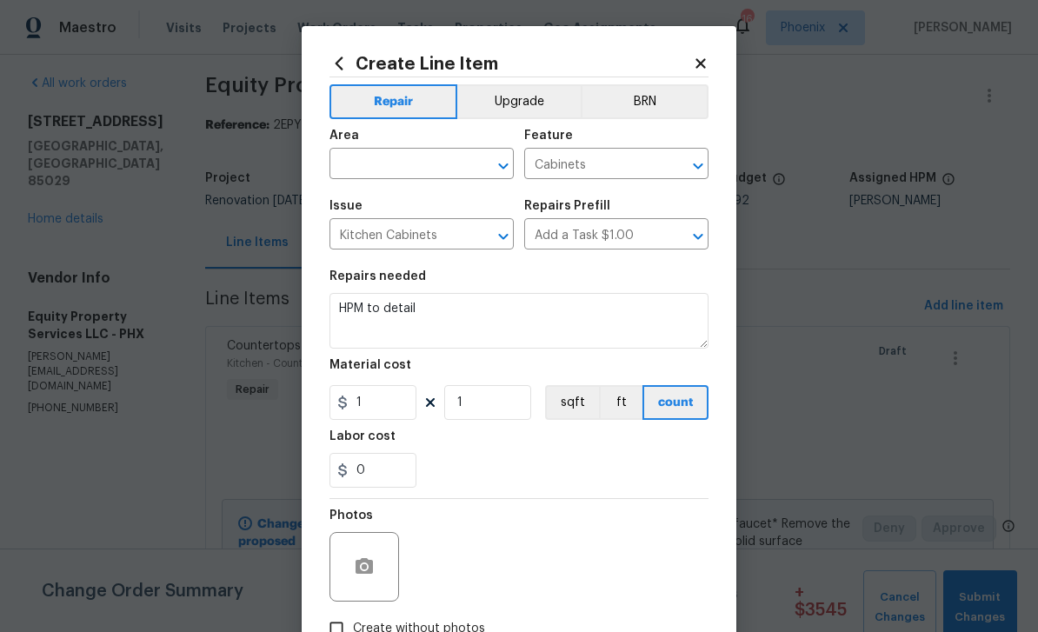
click at [438, 155] on input "text" at bounding box center [397, 165] width 136 height 27
click at [410, 202] on li "Kitchen" at bounding box center [421, 205] width 184 height 29
type input "Kitchen"
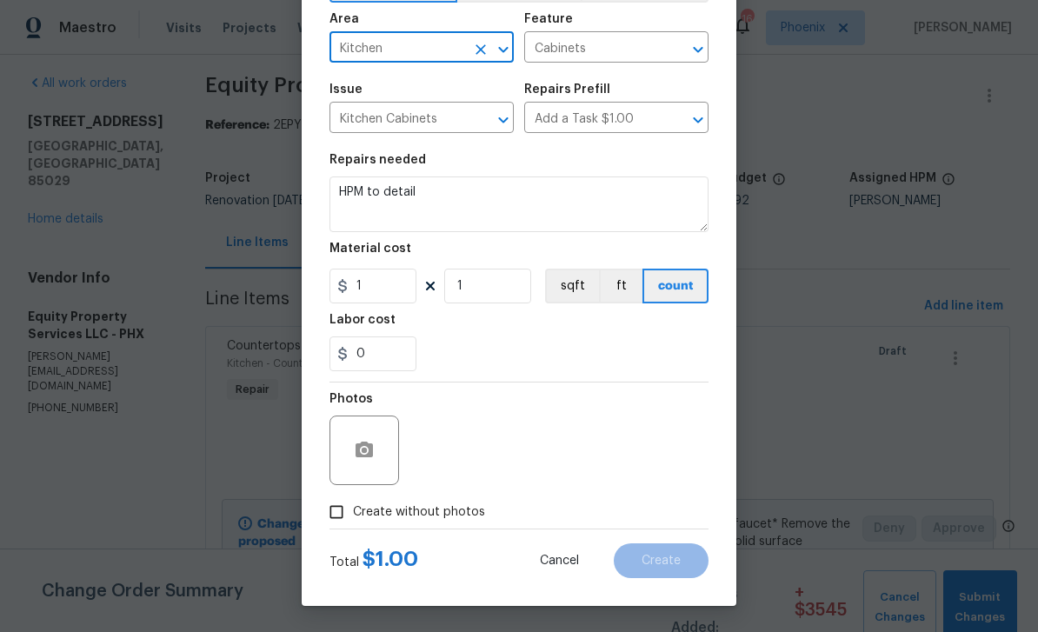
scroll to position [120, 0]
click at [444, 203] on textarea "HPM to detail" at bounding box center [518, 204] width 379 height 56
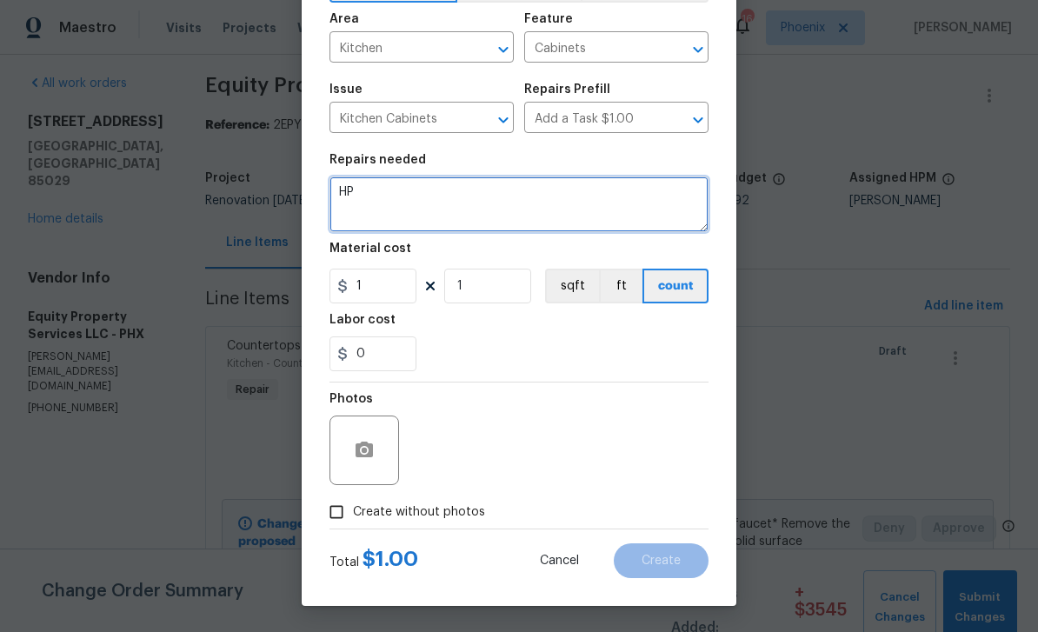
type textarea "H"
click at [414, 200] on textarea at bounding box center [518, 204] width 379 height 56
paste textarea "Kitchen replace cabinets, new cabinet hardware, 30 lft, demo - $7675"
type textarea "Kitchen replace cabinets, new cabinet hardware, 30 lft, demo - $7675"
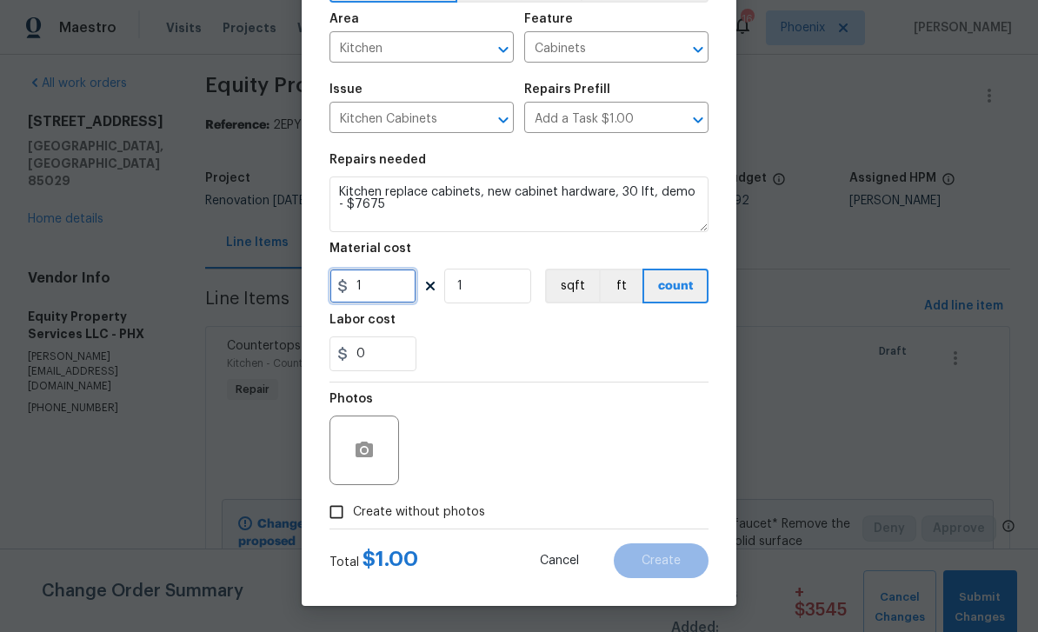
click at [397, 295] on input "1" at bounding box center [372, 286] width 87 height 35
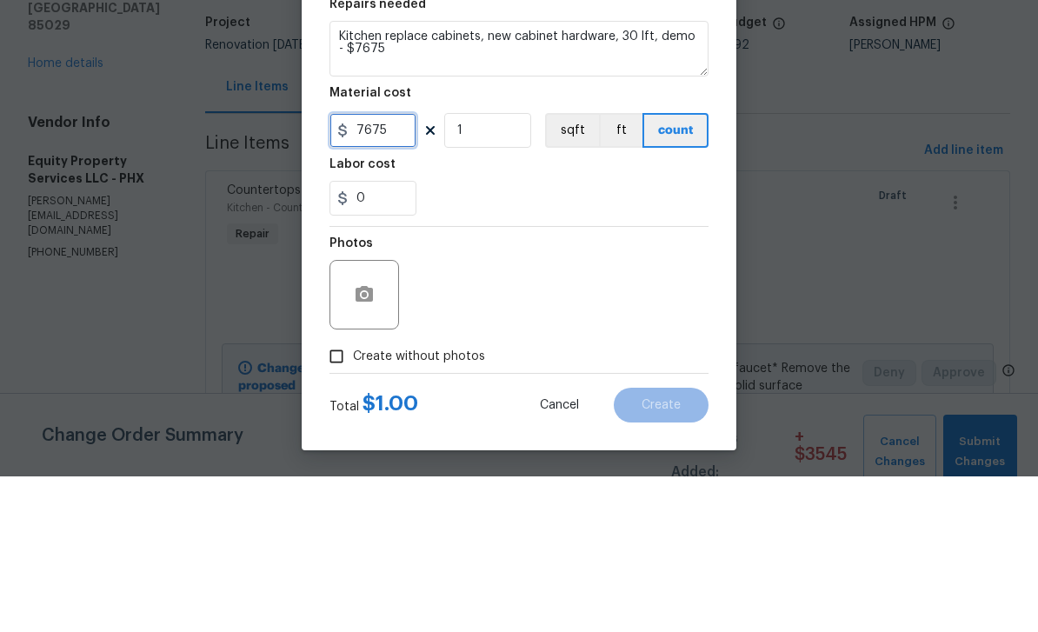
type input "7675"
click at [547, 218] on section "Repairs needed Kitchen replace cabinets, new cabinet hardware, 30 lft, demo - $…" at bounding box center [518, 262] width 379 height 238
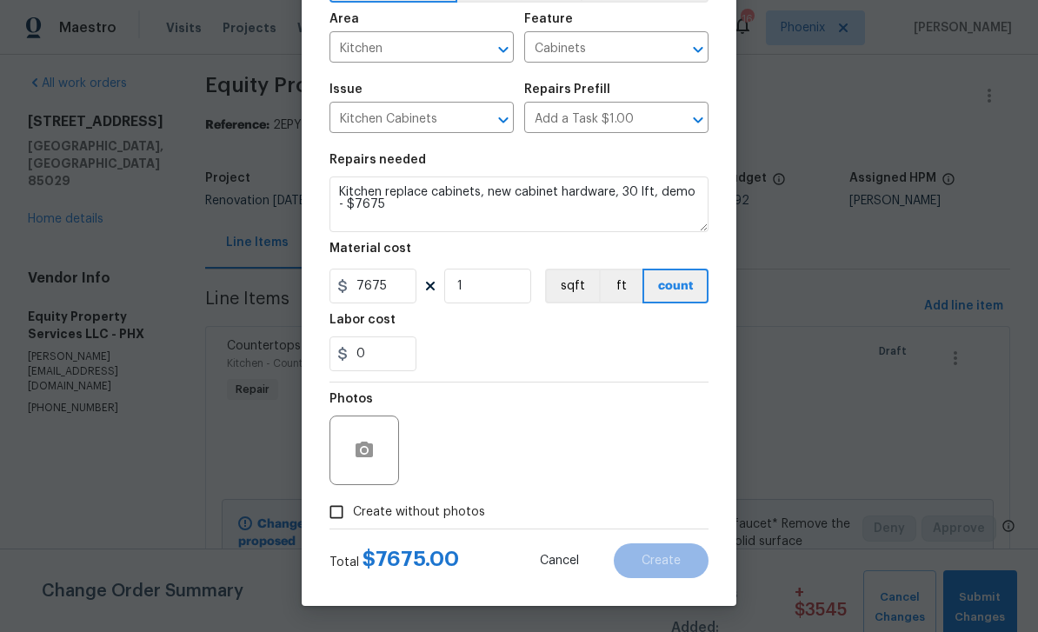
click at [342, 521] on input "Create without photos" at bounding box center [336, 511] width 33 height 33
checkbox input "true"
click at [459, 455] on textarea at bounding box center [560, 450] width 295 height 70
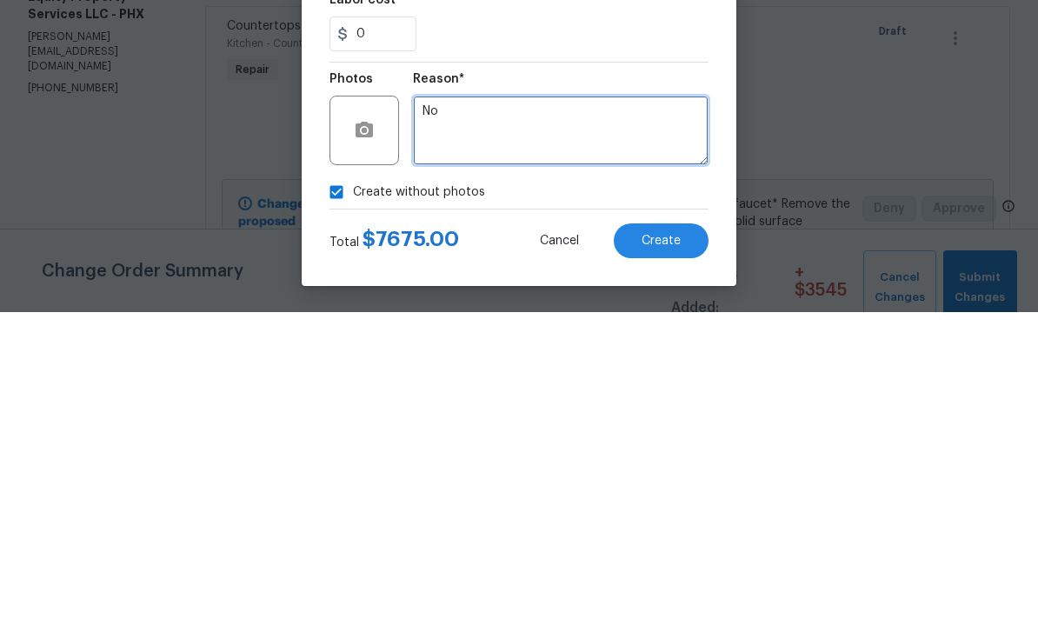
type textarea "No"
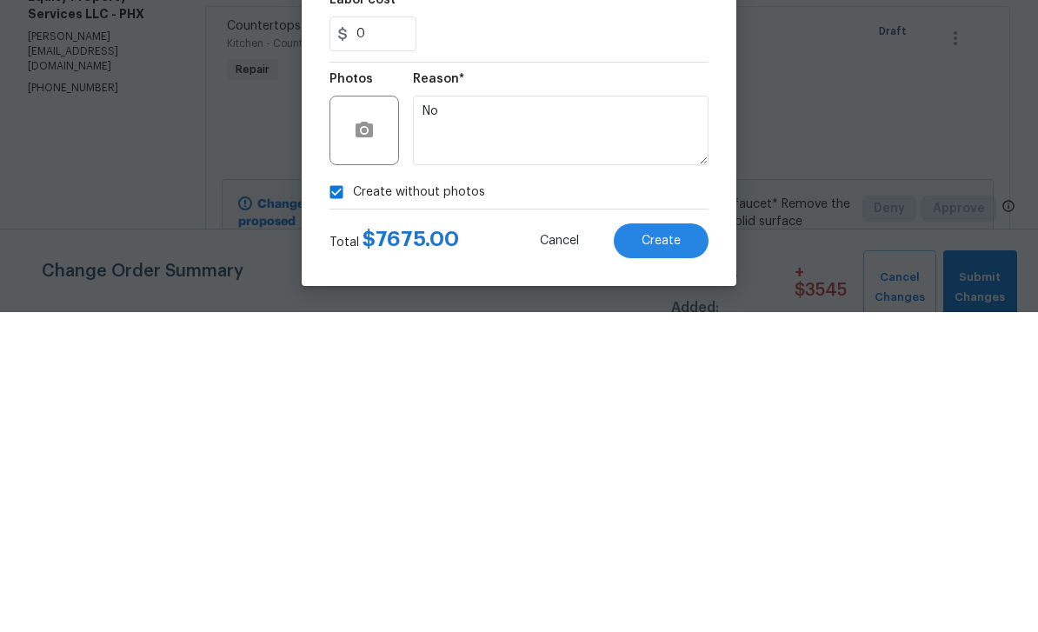
click at [655, 143] on section "Repairs needed Kitchen replace cabinets, new cabinet hardware, 30 lft, demo - $…" at bounding box center [518, 262] width 379 height 238
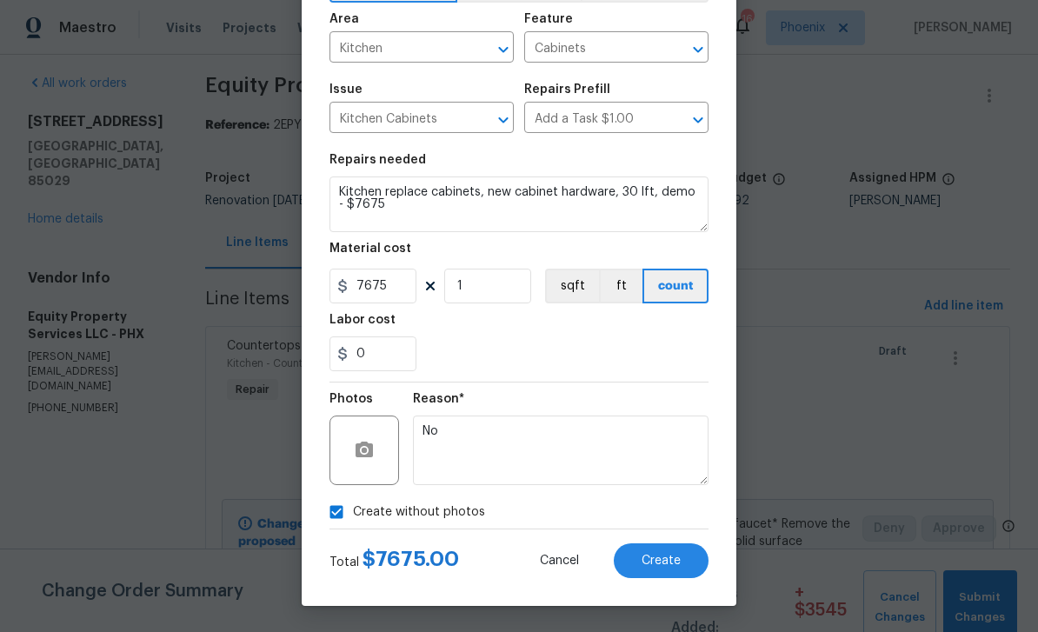
click at [659, 560] on span "Create" at bounding box center [660, 560] width 39 height 13
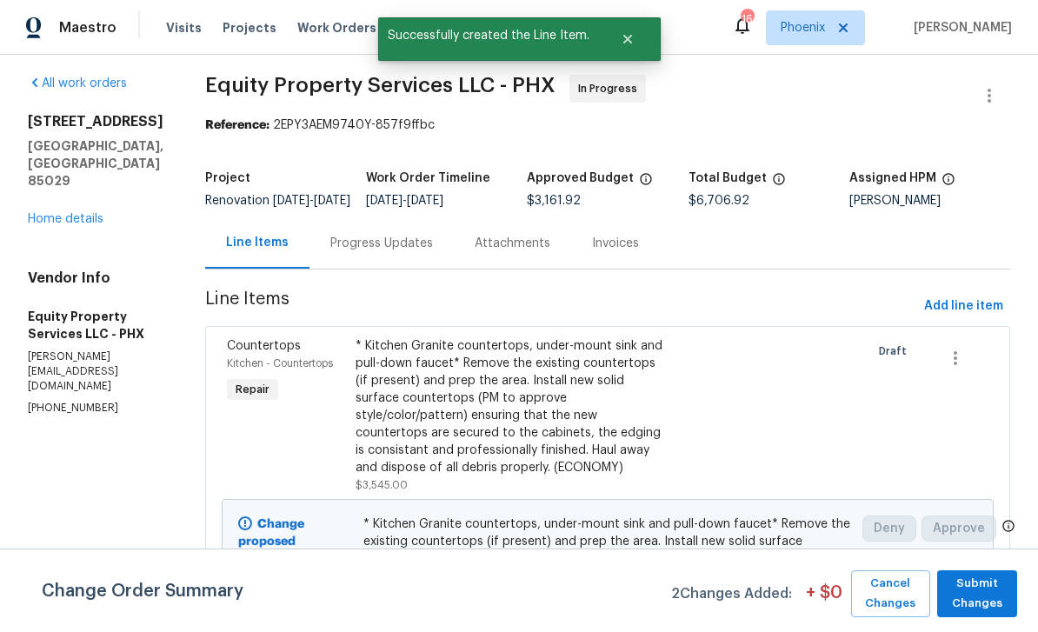
scroll to position [0, 0]
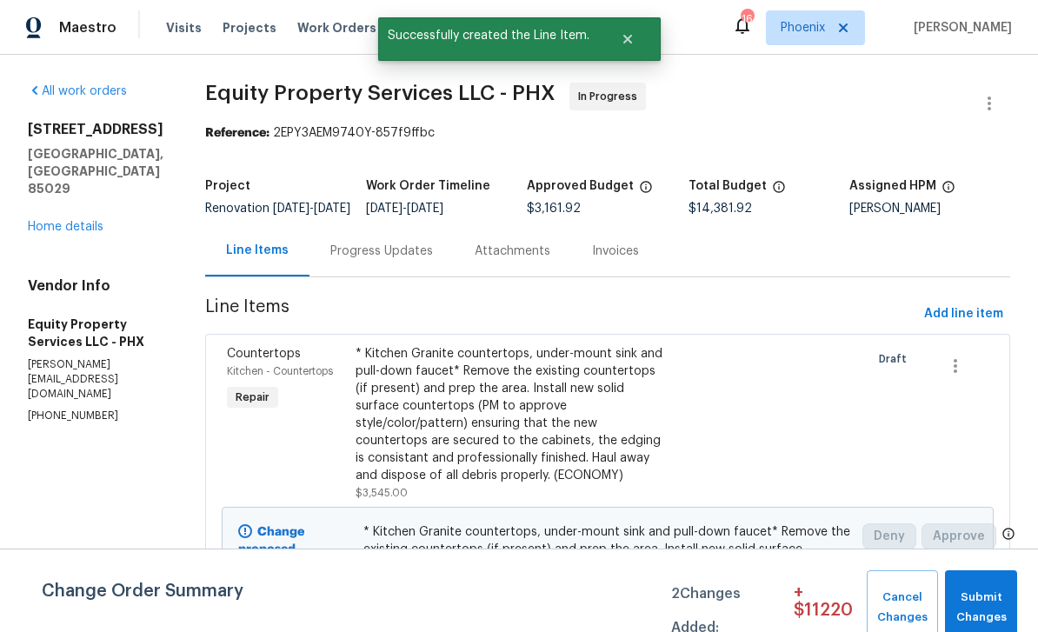
click at [365, 259] on div "Progress Updates" at bounding box center [381, 250] width 103 height 17
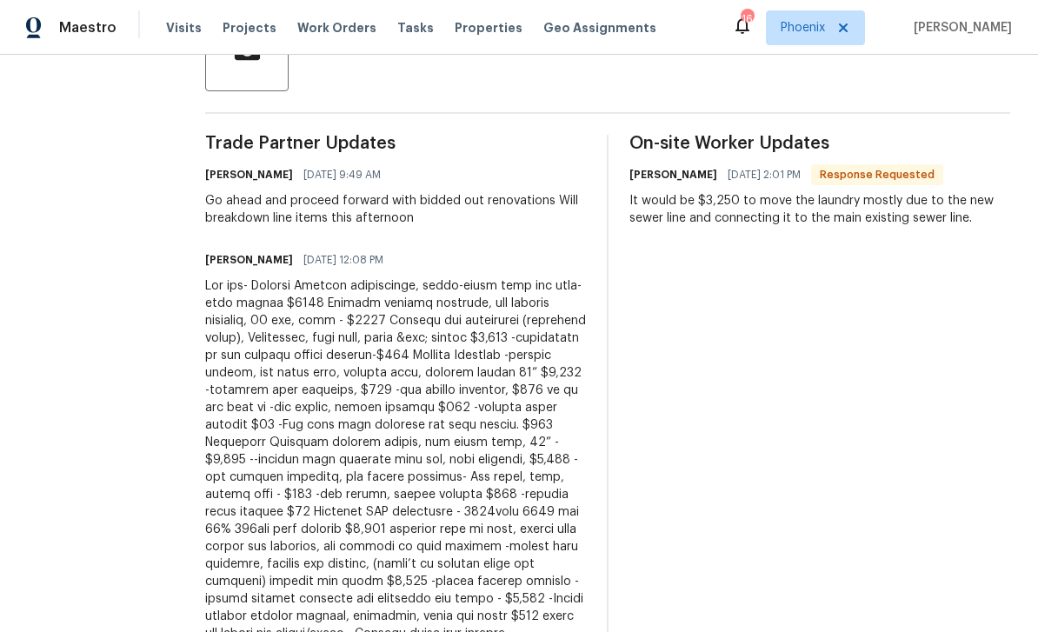
scroll to position [455, 0]
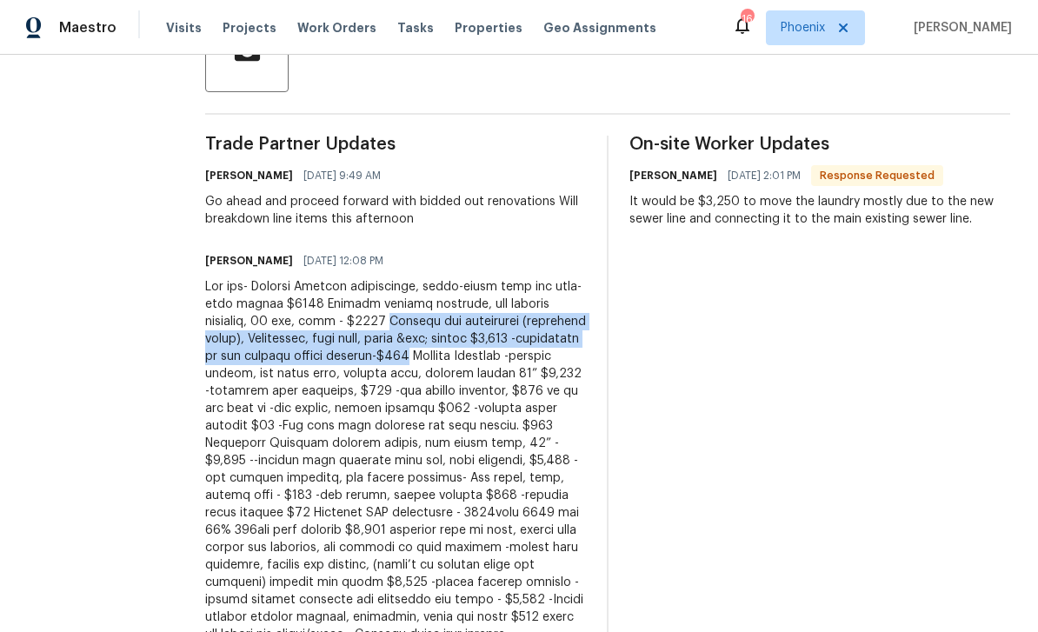
copy div "Replace all appliances (stainless steel), Dishwasher, vent hood, range &amp; fr…"
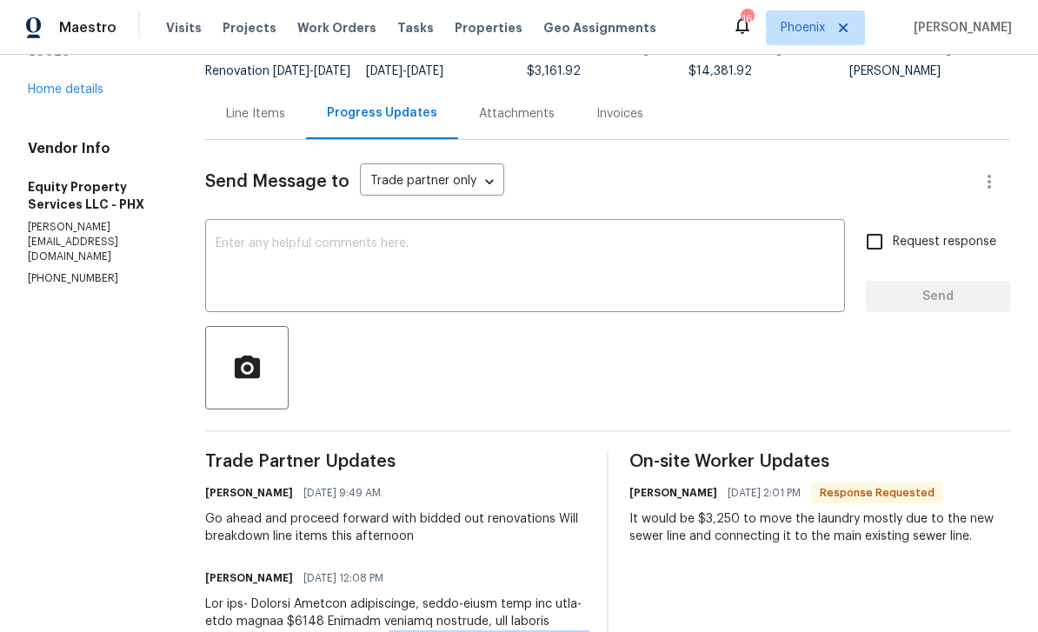
scroll to position [133, 0]
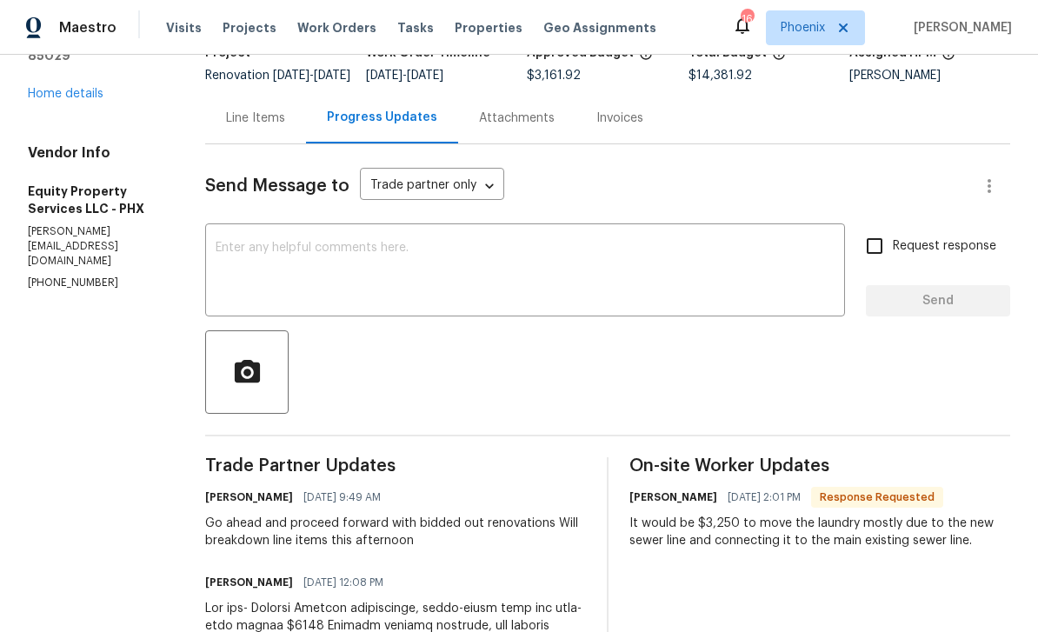
click at [242, 127] on div "Line Items" at bounding box center [255, 118] width 59 height 17
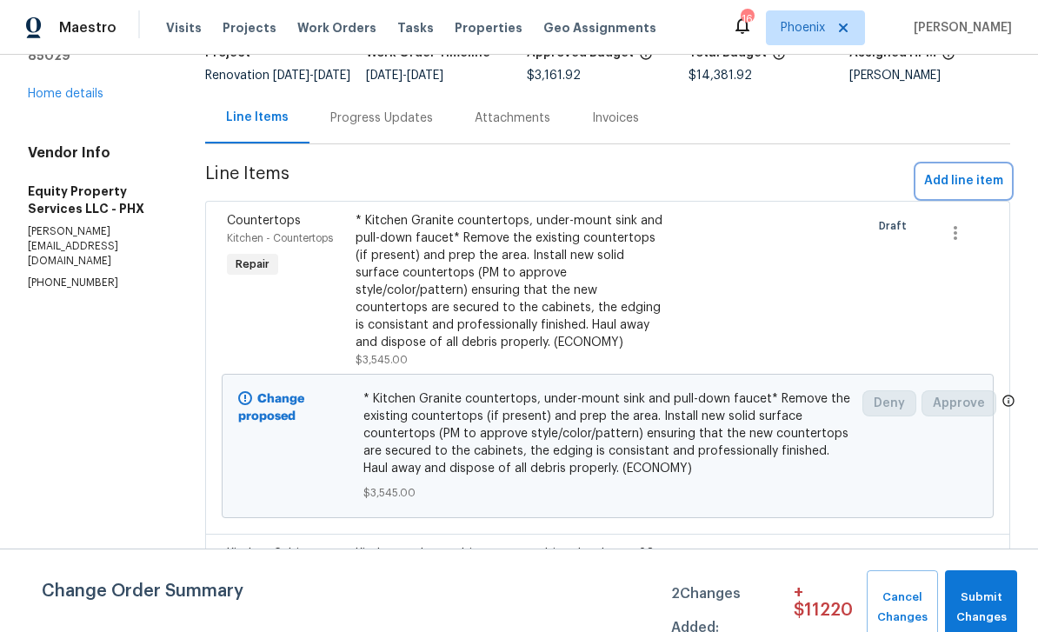
click at [960, 189] on span "Add line item" at bounding box center [963, 181] width 79 height 22
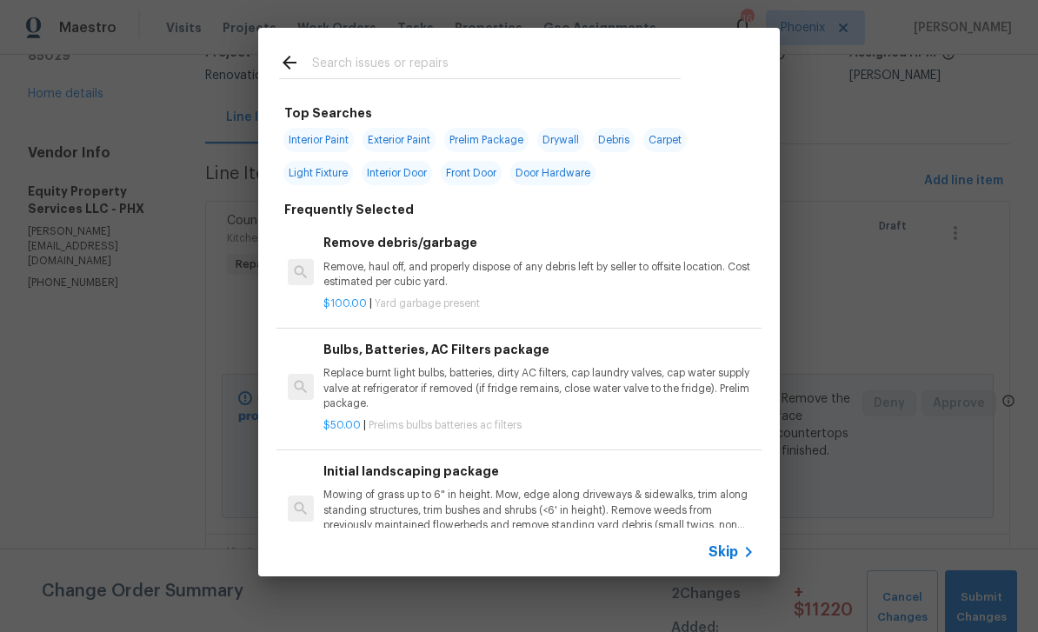
click at [395, 66] on input "text" at bounding box center [496, 65] width 368 height 26
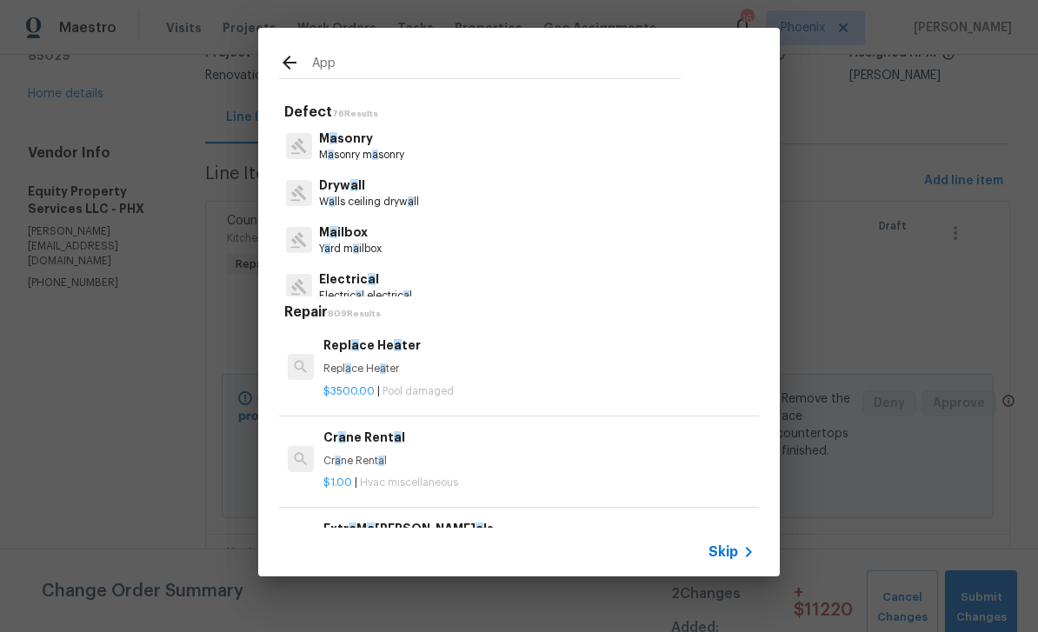
type input "Appl"
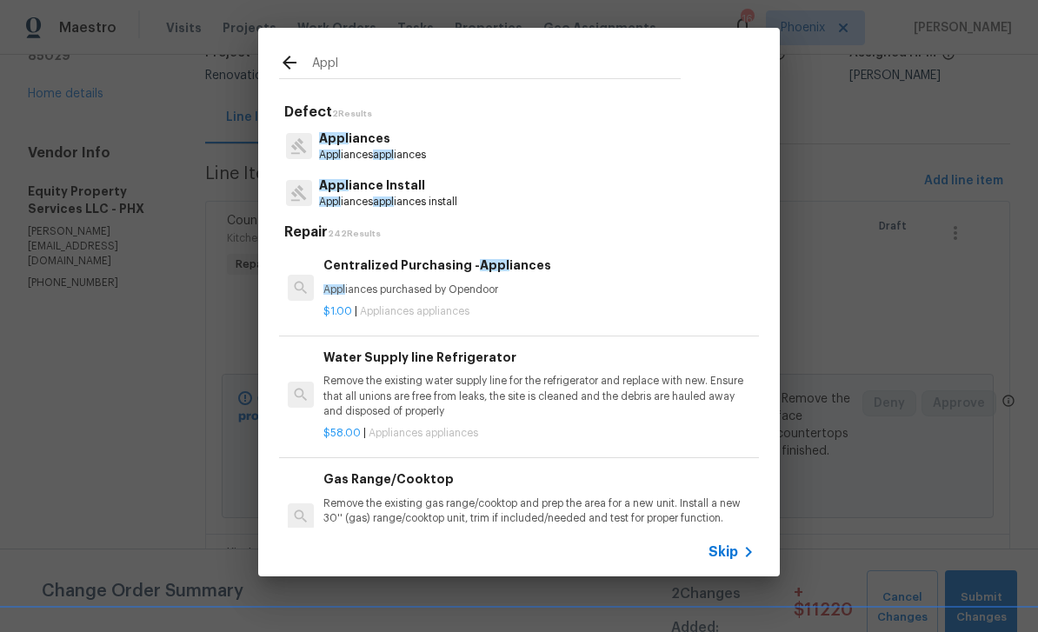
click at [382, 150] on span "appl" at bounding box center [383, 154] width 21 height 10
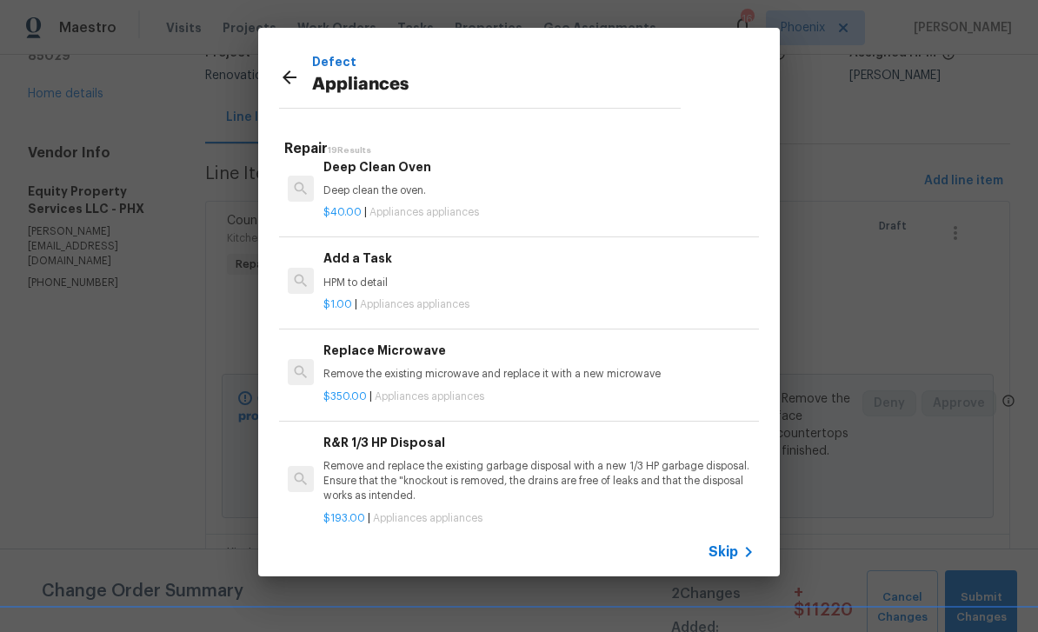
scroll to position [961, 0]
click at [410, 276] on p "HPM to detail" at bounding box center [538, 281] width 431 height 15
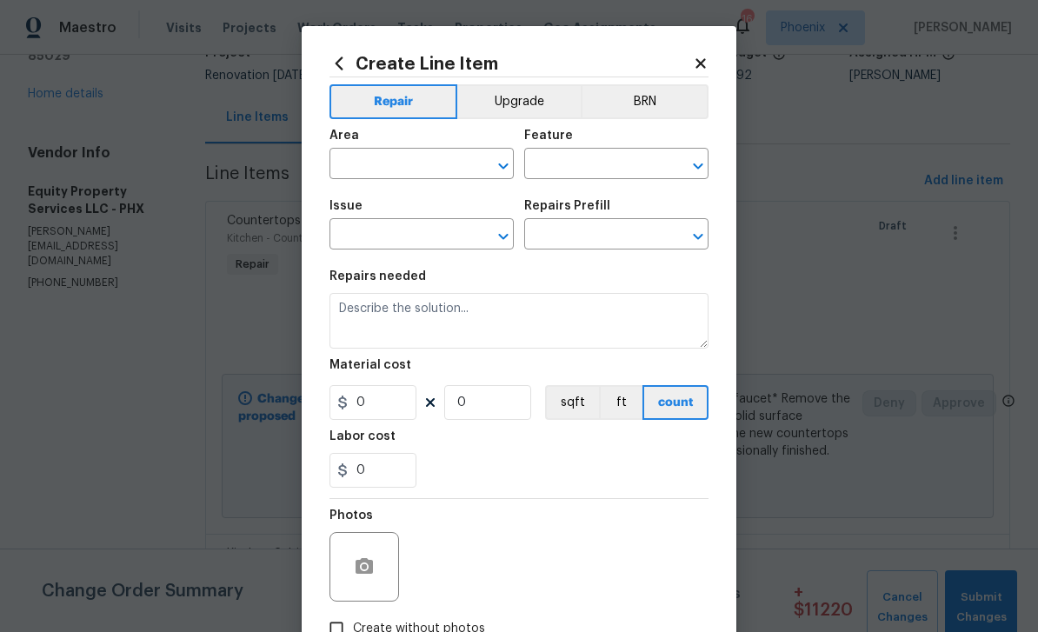
type input "Appliances"
type input "Add a Task $1.00"
type textarea "HPM to detail"
type input "1"
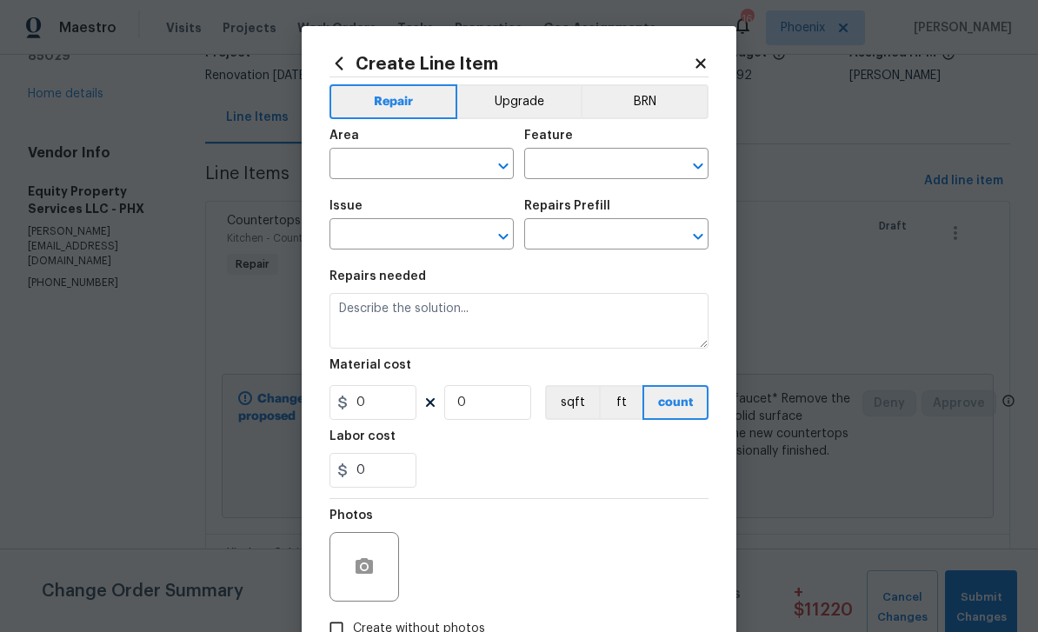
type input "1"
click at [427, 163] on input "text" at bounding box center [397, 165] width 136 height 27
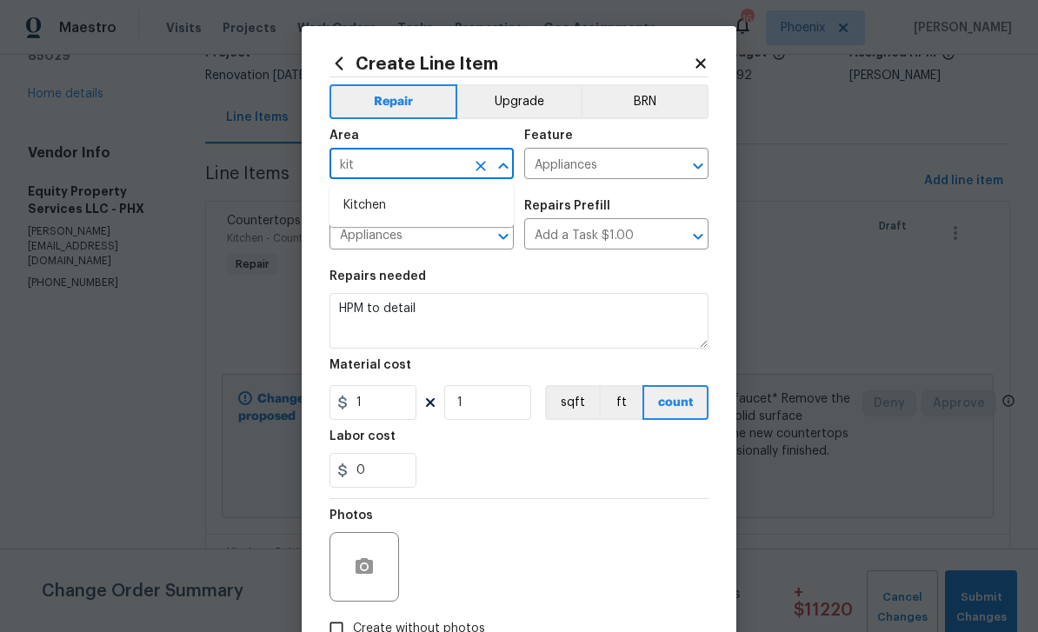
click at [399, 216] on li "Kitchen" at bounding box center [421, 205] width 184 height 29
type input "Kitchen"
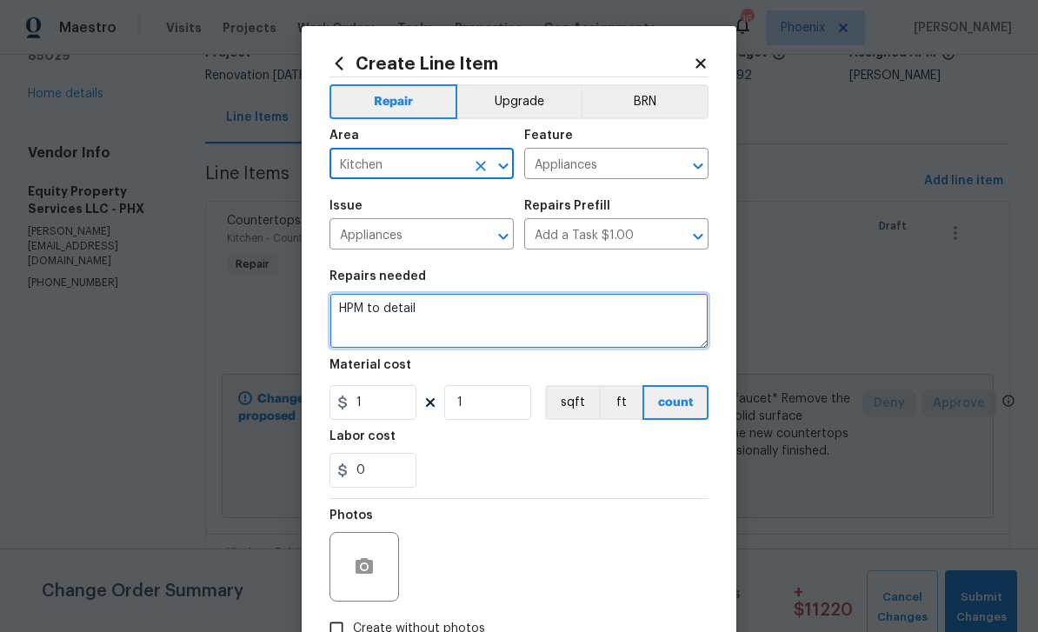
click at [466, 302] on textarea "HPM to detail" at bounding box center [518, 321] width 379 height 56
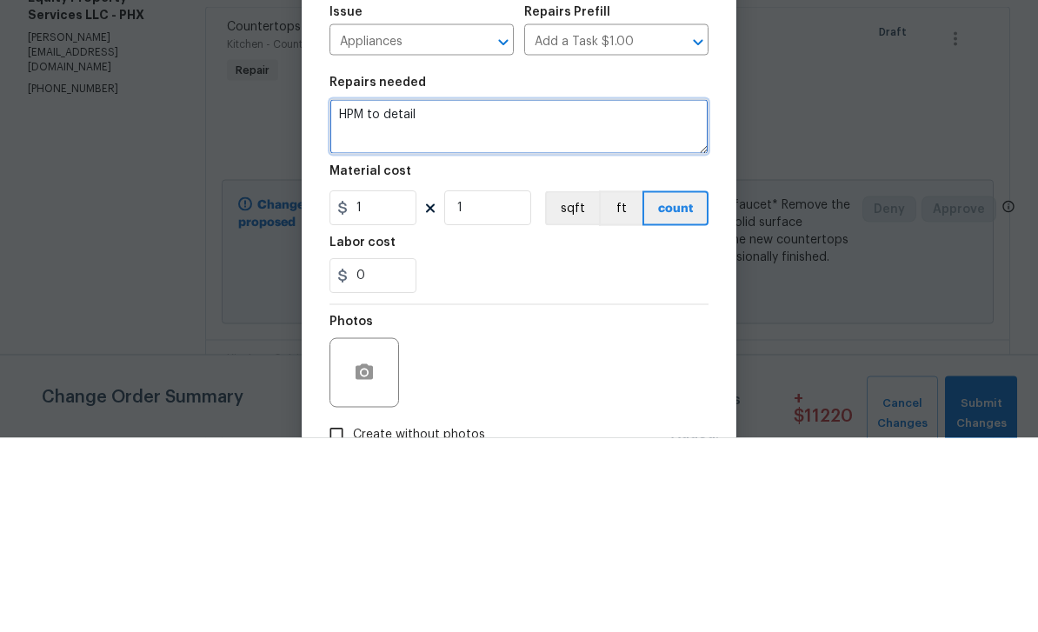
click at [448, 293] on textarea "HPM to detail" at bounding box center [518, 321] width 379 height 56
type textarea "H"
click at [384, 293] on textarea at bounding box center [518, 321] width 379 height 56
paste textarea "Replace all appliances (stainless steel), Dishwasher, vent hood, range &amp; fr…"
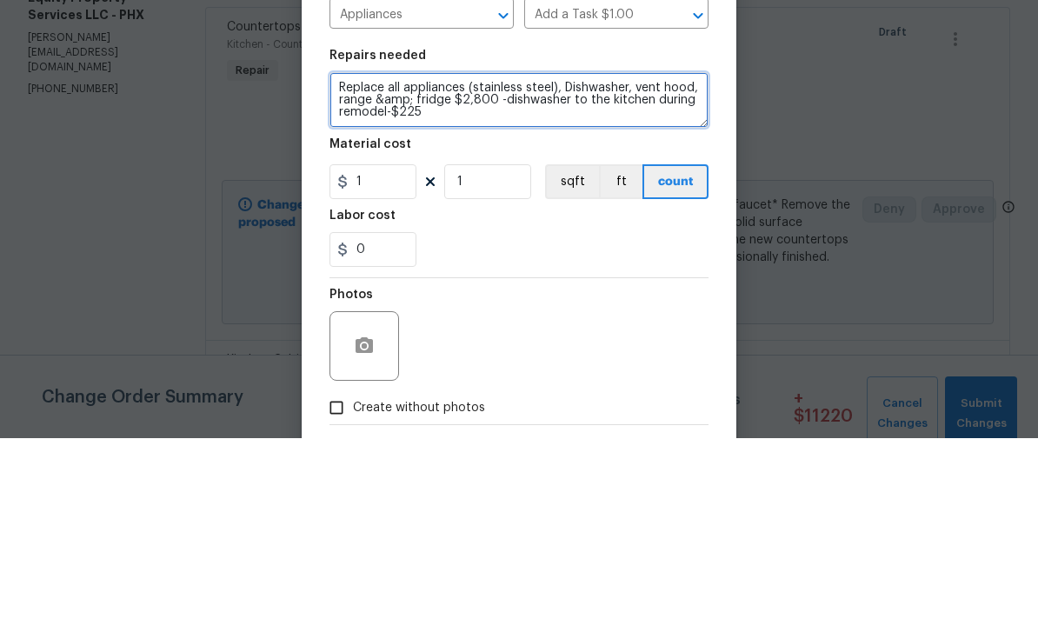
scroll to position [30, 0]
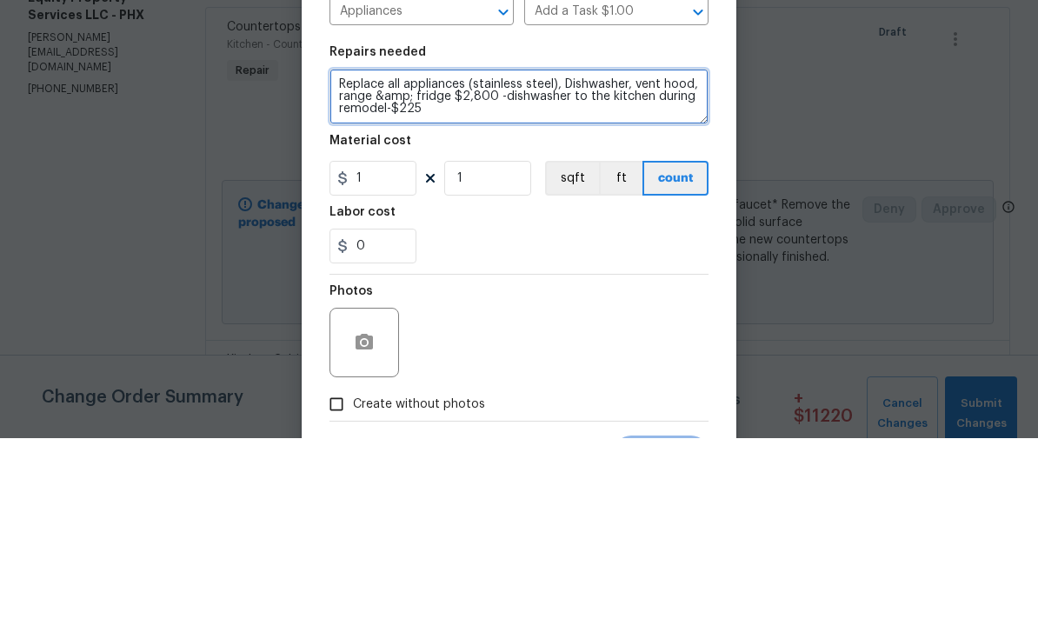
type textarea "Replace all appliances (stainless steel), Dishwasher, vent hood, range &amp; fr…"
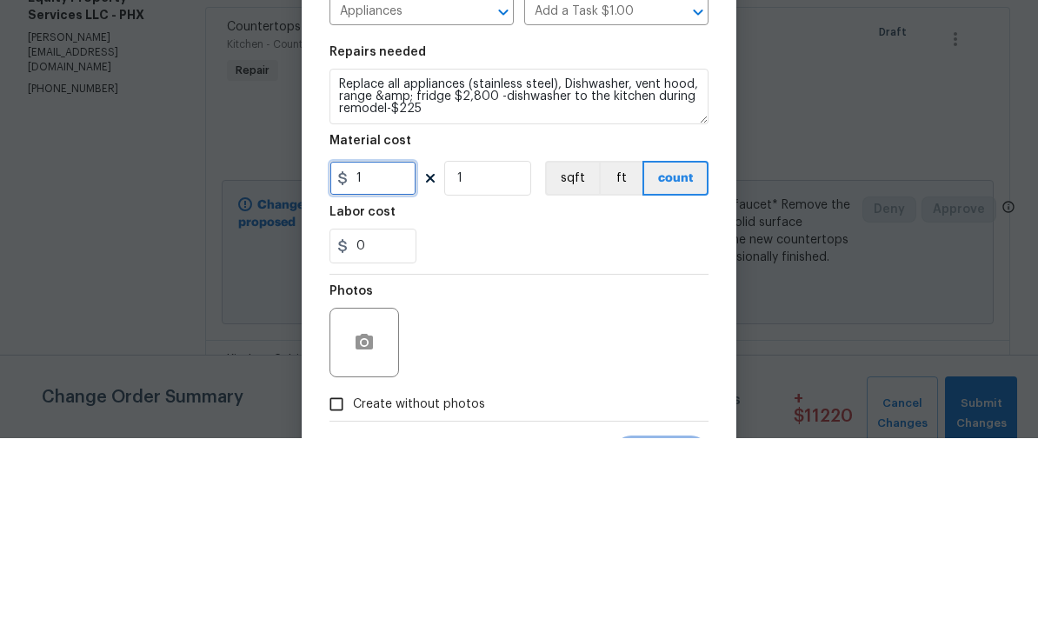
click at [383, 355] on input "1" at bounding box center [372, 372] width 87 height 35
type input "3025"
click at [536, 400] on div "Labor cost" at bounding box center [518, 411] width 379 height 23
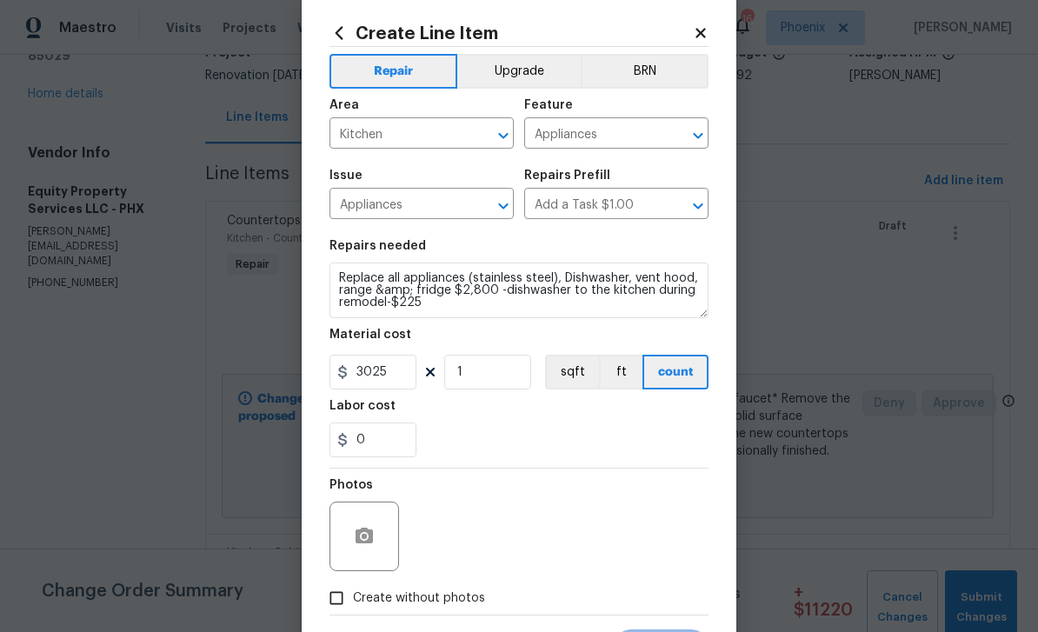
click at [348, 604] on input "Create without photos" at bounding box center [336, 597] width 33 height 33
checkbox input "true"
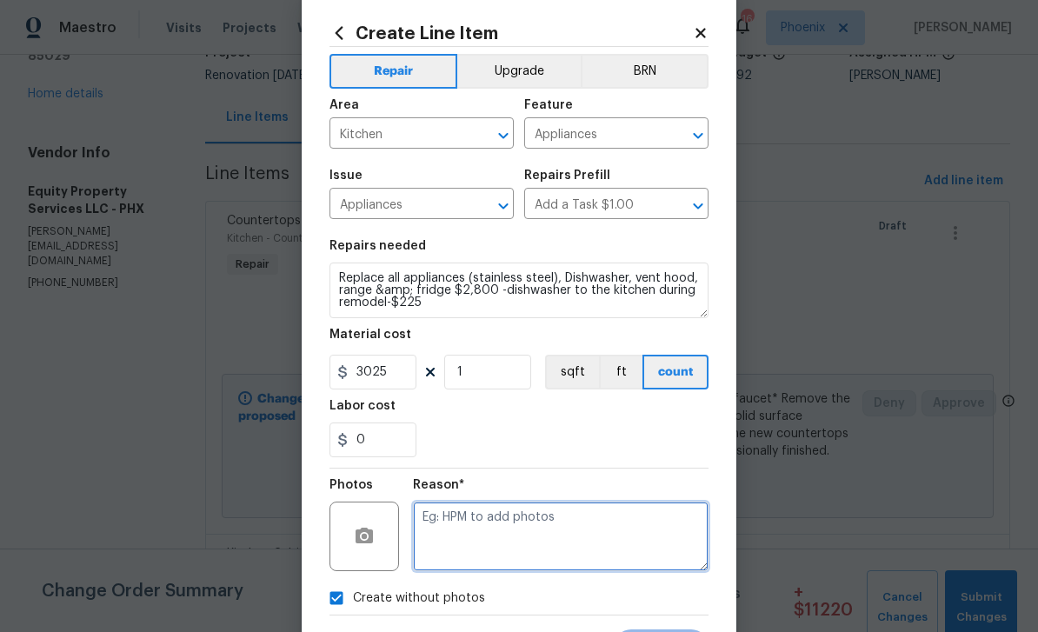
click at [518, 528] on textarea at bounding box center [560, 536] width 295 height 70
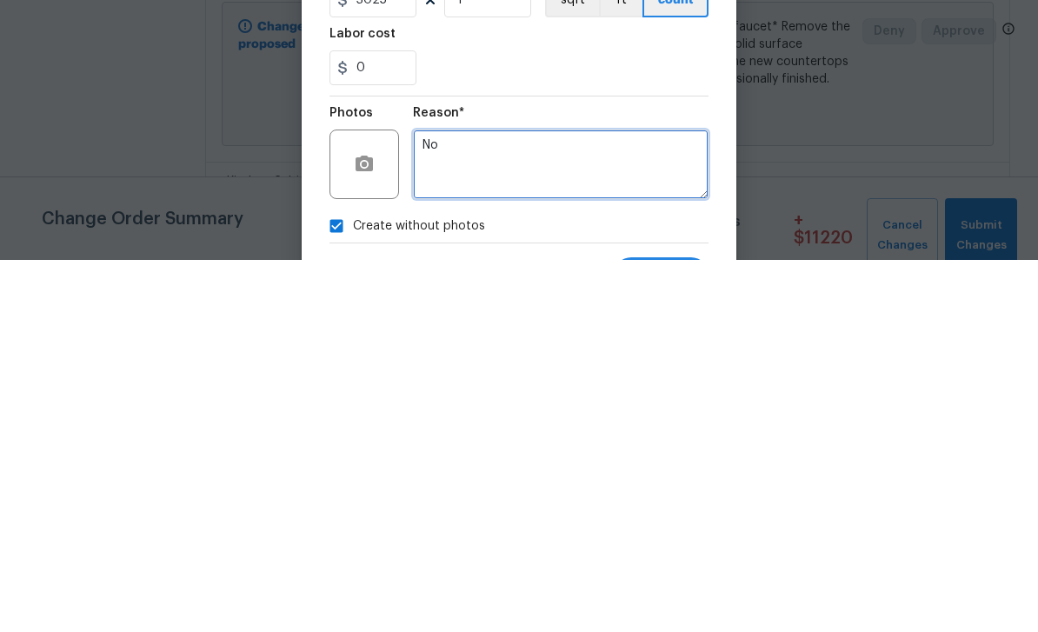
type textarea "No"
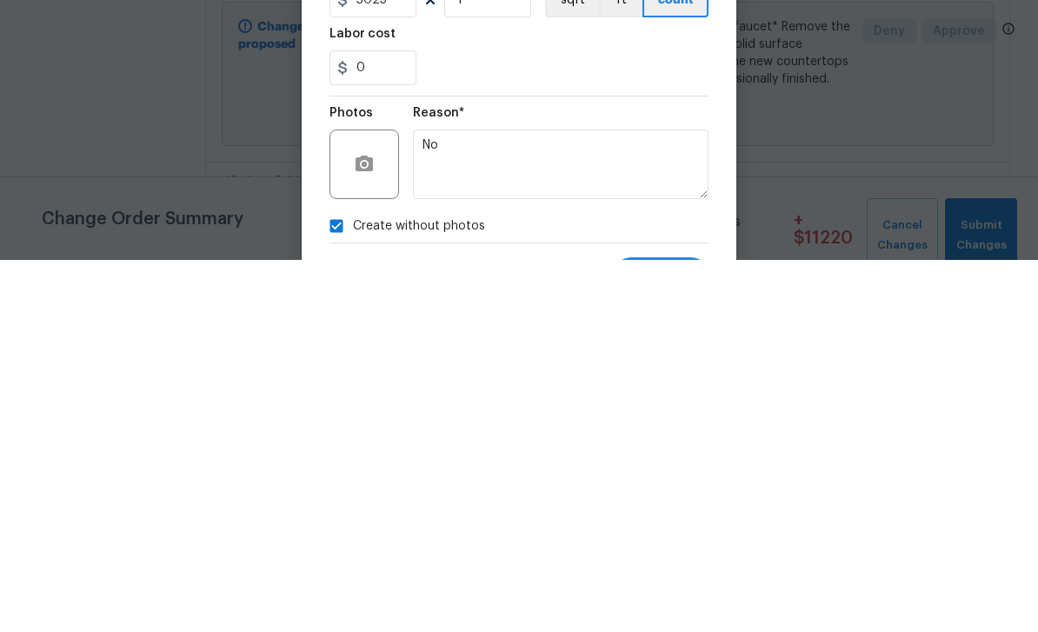
click at [622, 422] on div "0" at bounding box center [518, 439] width 379 height 35
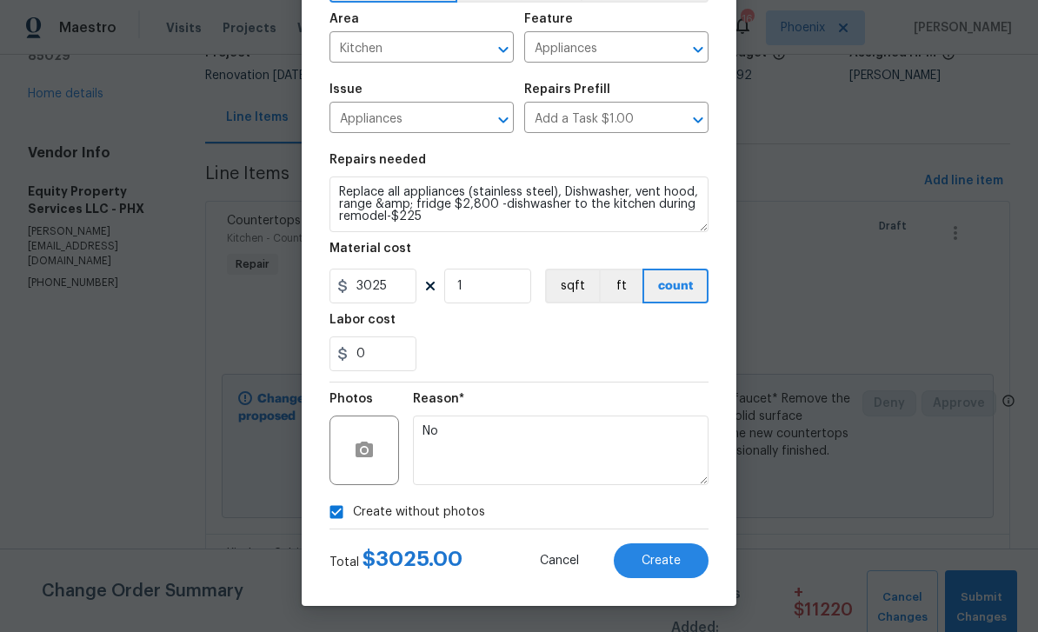
scroll to position [120, 0]
click at [674, 561] on span "Create" at bounding box center [660, 560] width 39 height 13
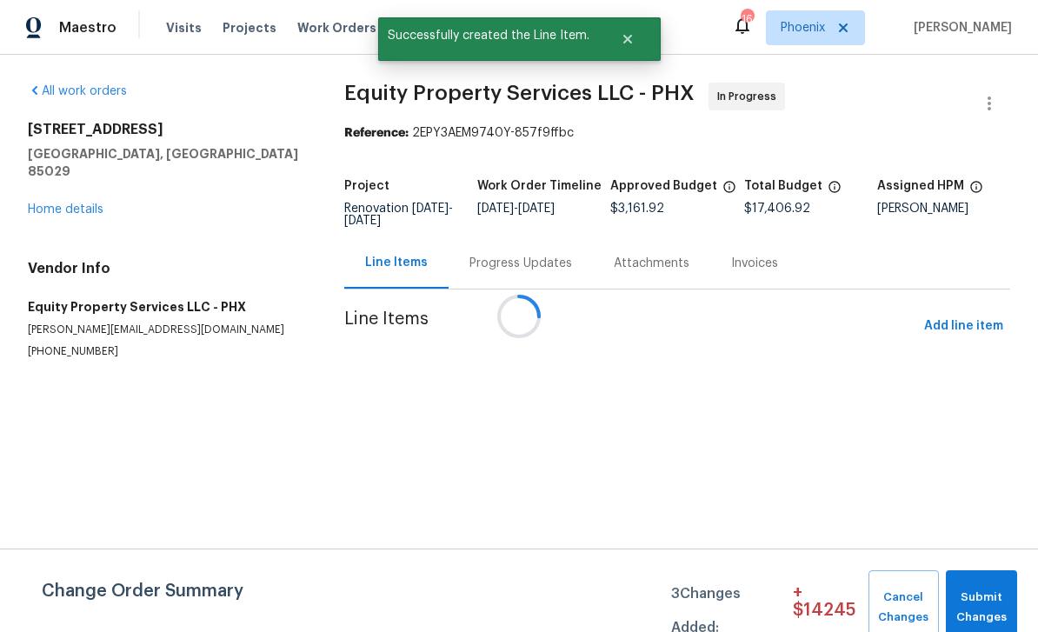
scroll to position [0, 0]
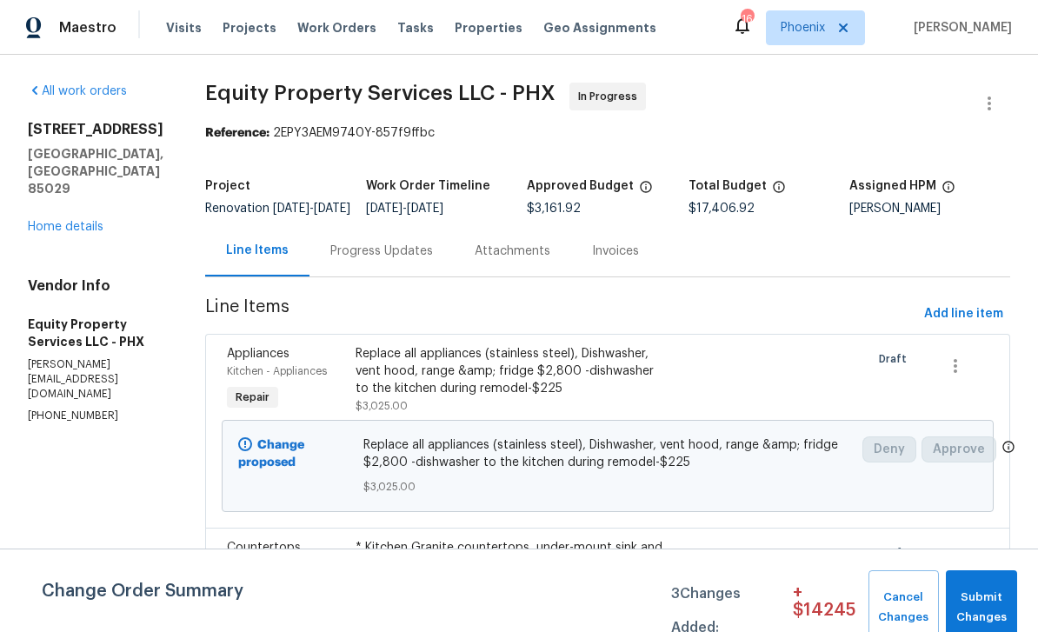
click at [423, 397] on div "Replace all appliances (stainless steel), Dishwasher, vent hood, range &amp; fr…" at bounding box center [510, 371] width 311 height 52
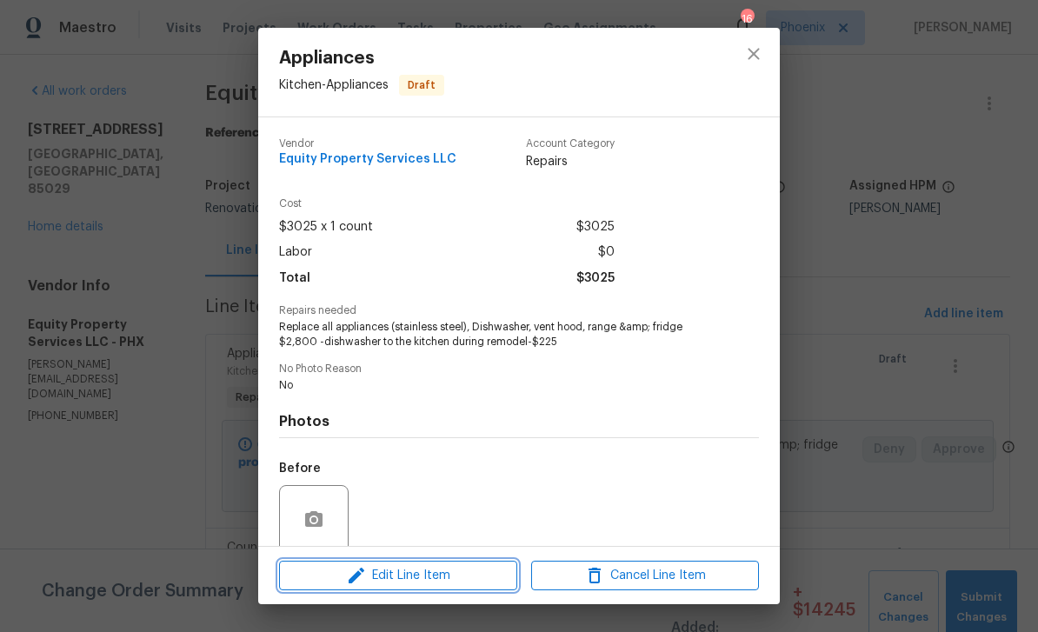
click at [419, 575] on span "Edit Line Item" at bounding box center [398, 576] width 228 height 22
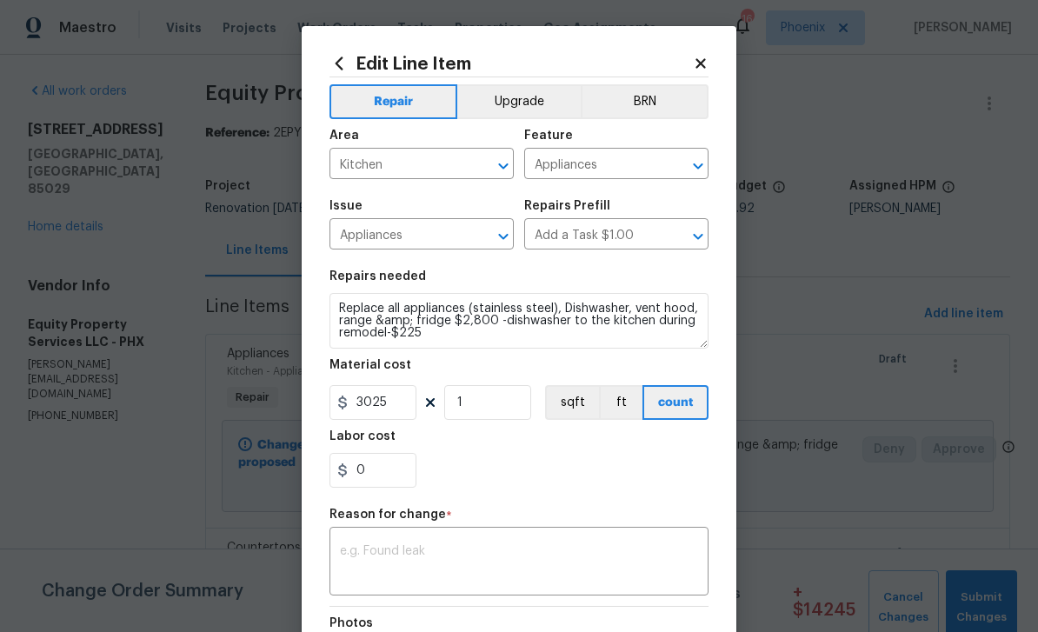
click at [410, 565] on textarea at bounding box center [519, 563] width 358 height 37
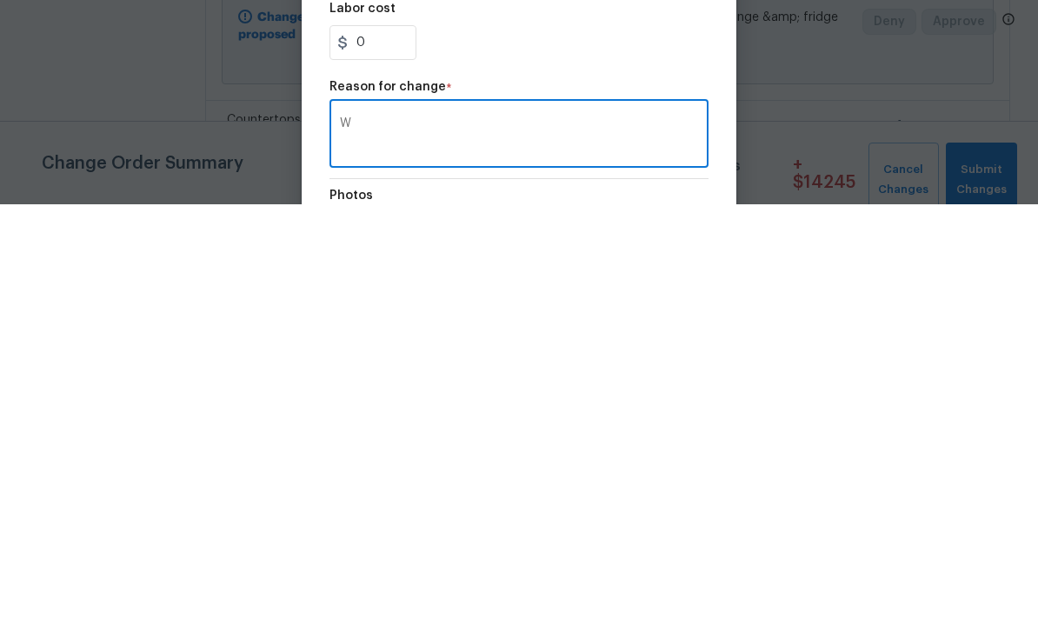
scroll to position [56, 0]
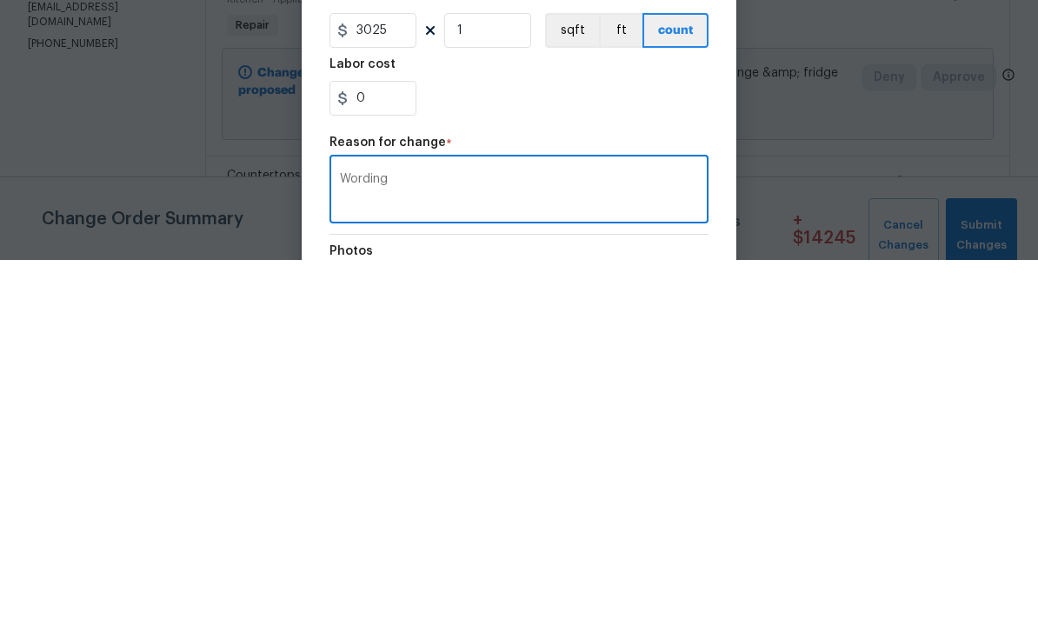
type textarea "Wording"
click at [535, 453] on div "0" at bounding box center [518, 470] width 379 height 35
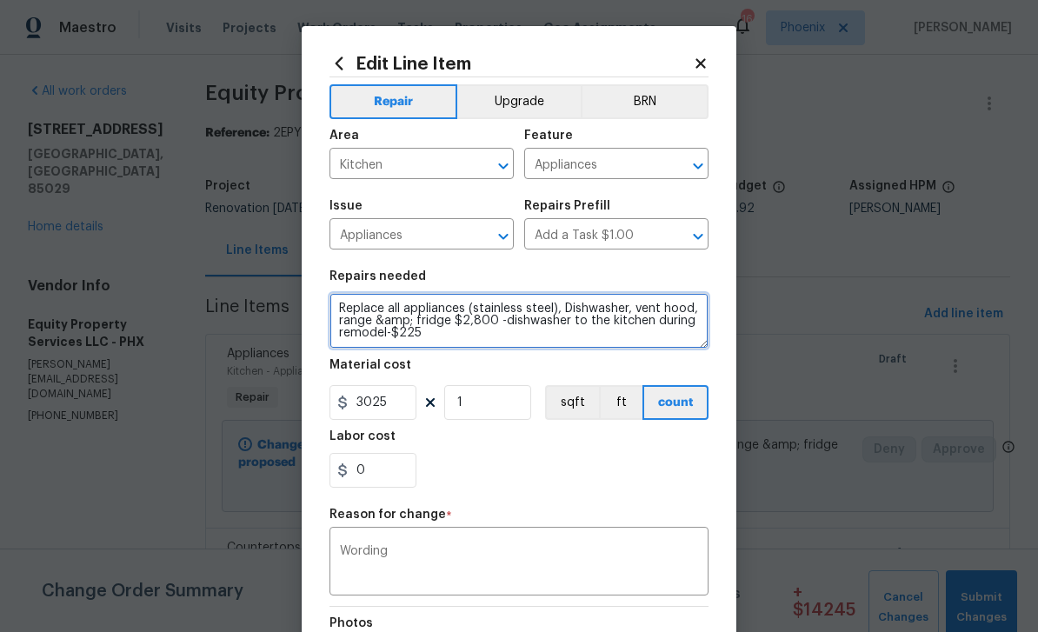
click at [432, 338] on textarea "Replace all appliances (stainless steel), Dishwasher, vent hood, range &amp; fr…" at bounding box center [518, 321] width 379 height 56
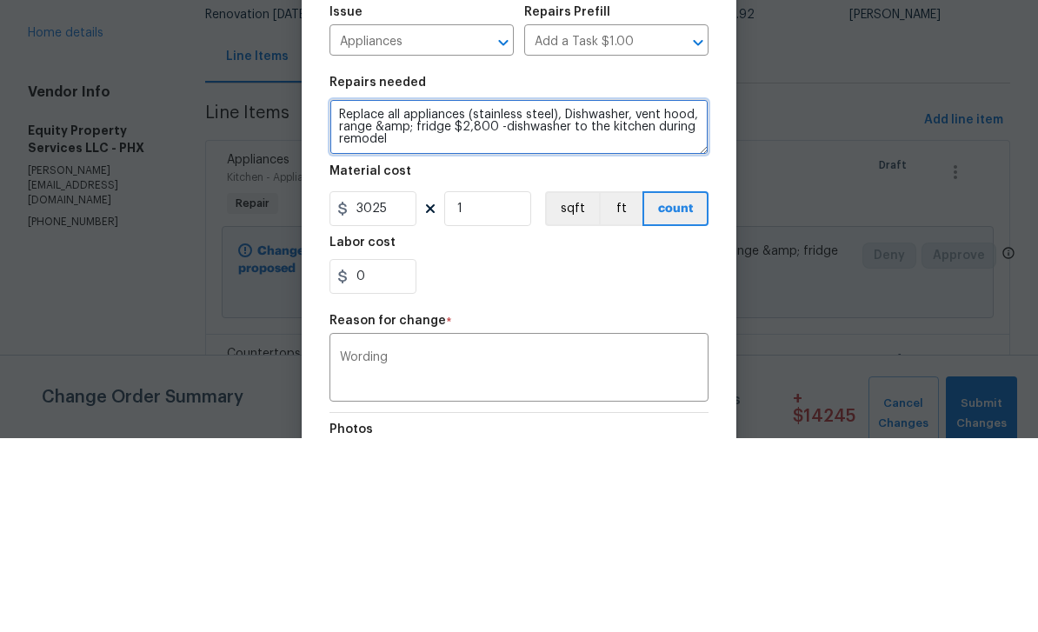
click at [496, 293] on textarea "Replace all appliances (stainless steel), Dishwasher, vent hood, range &amp; fr…" at bounding box center [518, 321] width 379 height 56
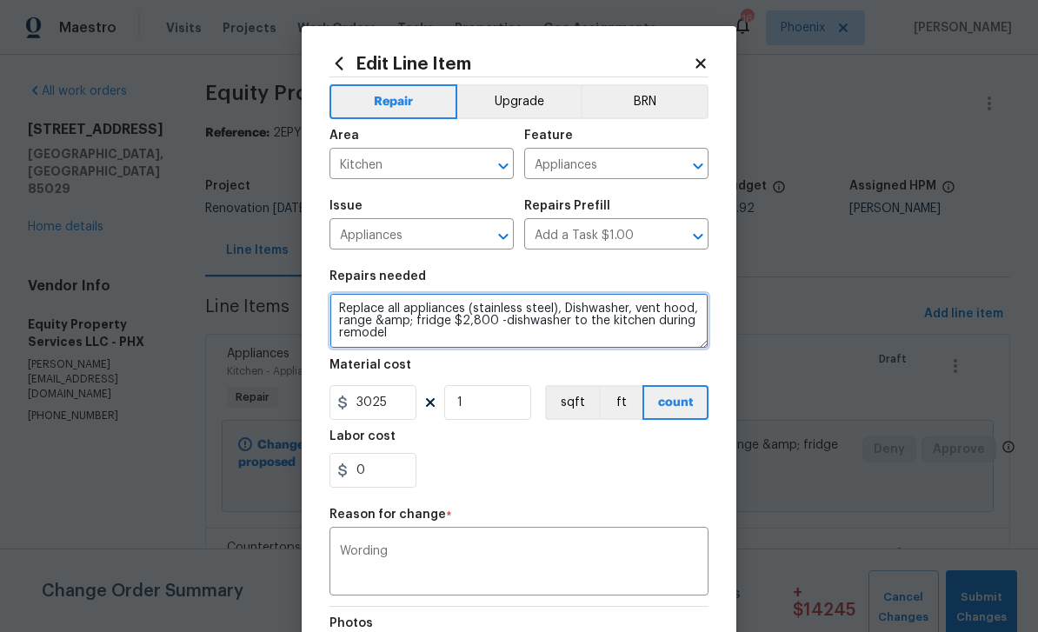
click at [498, 319] on textarea "Replace all appliances (stainless steel), Dishwasher, vent hood, range &amp; fr…" at bounding box center [518, 321] width 379 height 56
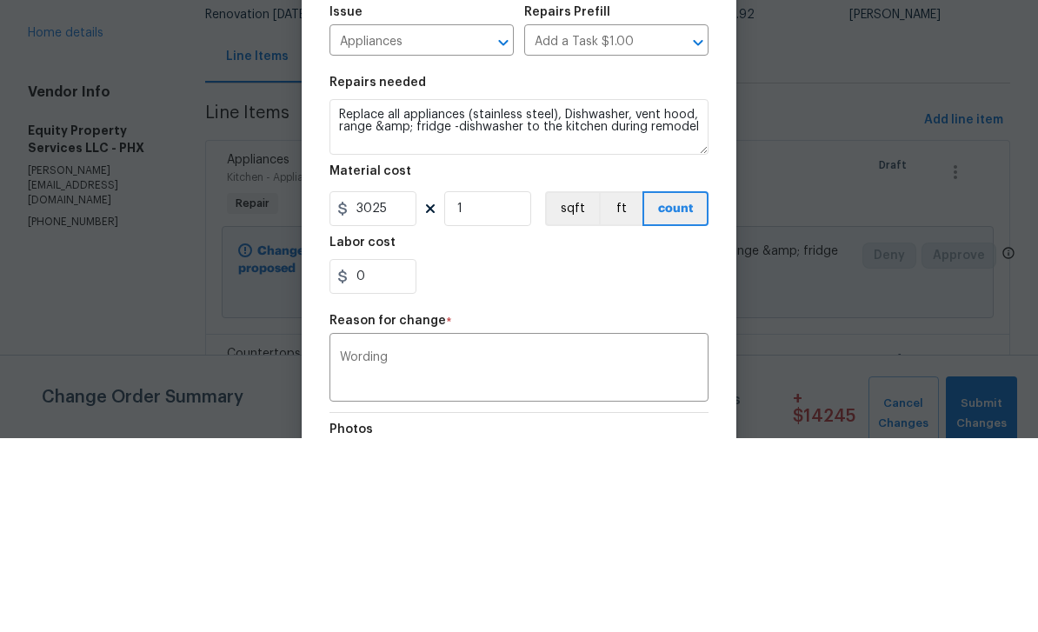
click at [584, 359] on div "Material cost" at bounding box center [518, 370] width 379 height 23
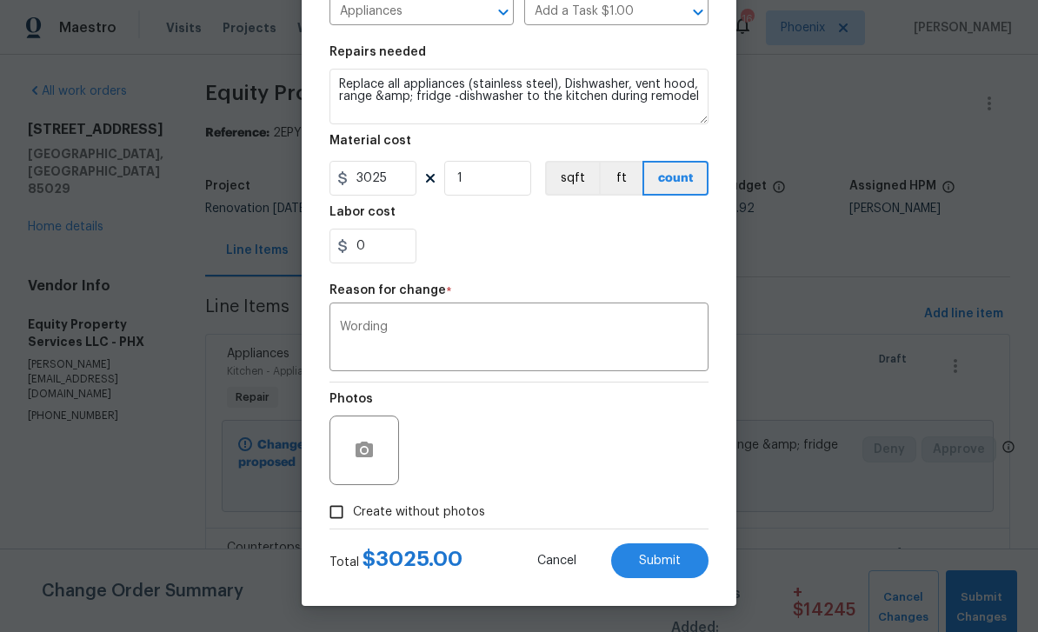
scroll to position [228, 0]
click at [667, 572] on button "Submit" at bounding box center [659, 560] width 97 height 35
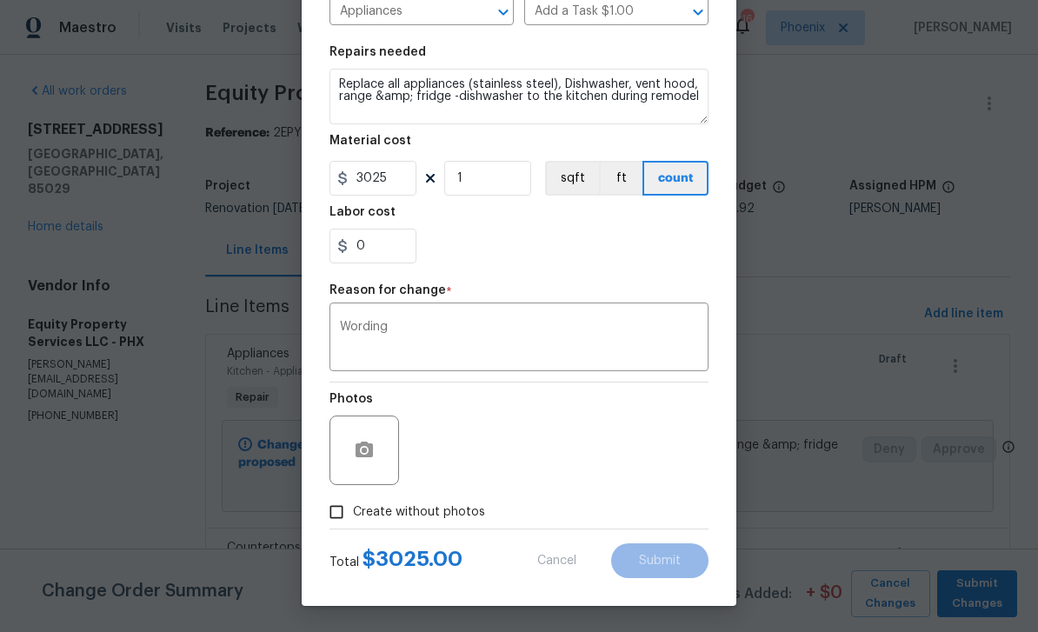
type textarea "Replace all appliances (stainless steel), Dishwasher, vent hood, range &amp; fr…"
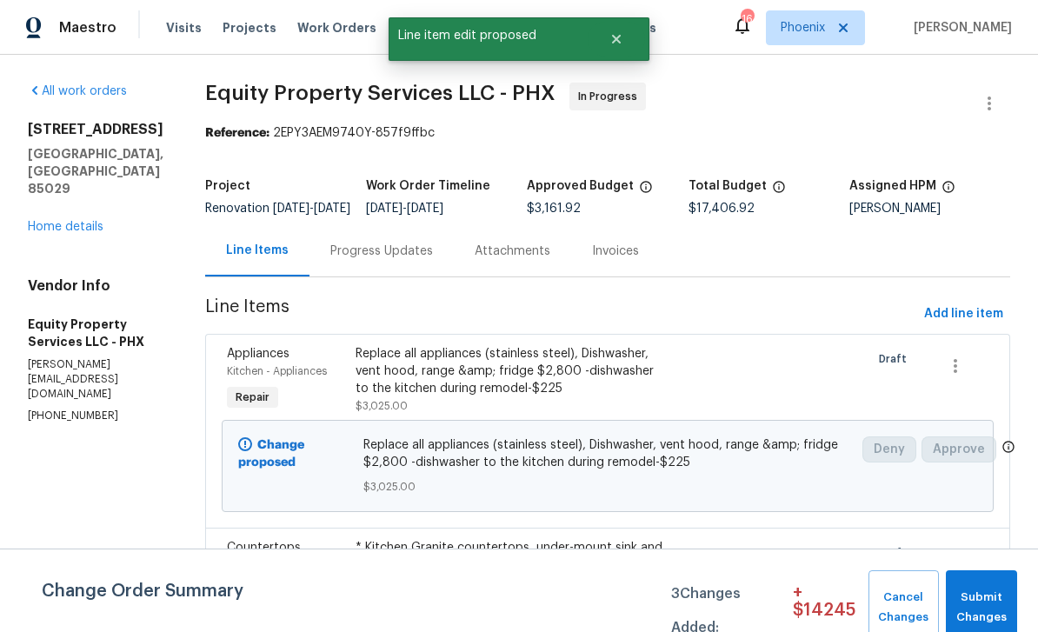
scroll to position [0, 0]
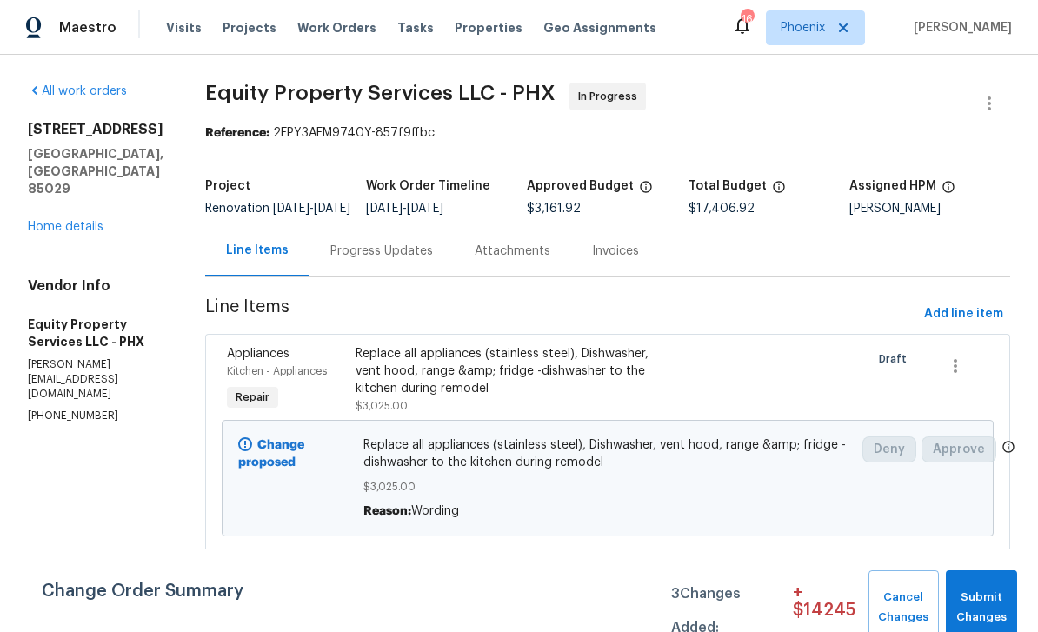
click at [384, 242] on div "Progress Updates" at bounding box center [381, 250] width 103 height 17
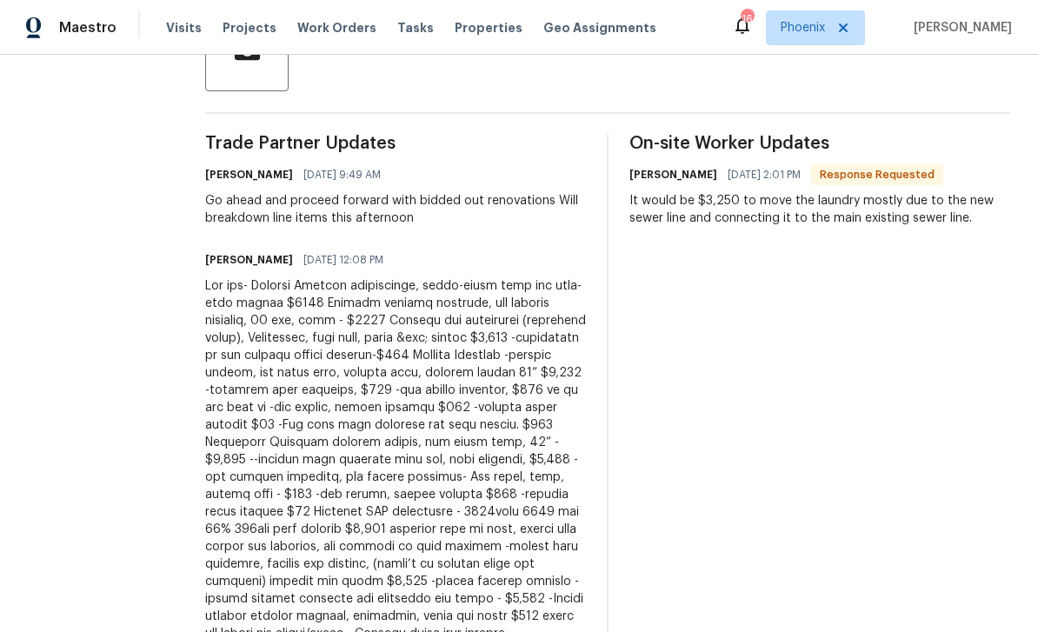
scroll to position [455, 0]
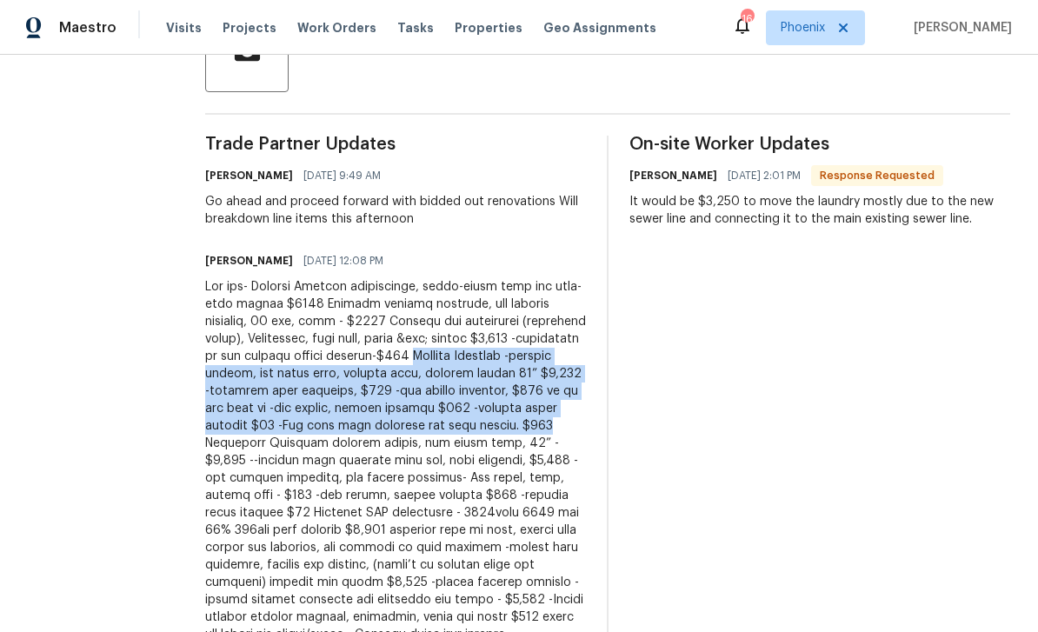
copy div "Primary Bathroom -replace vanity, new stone tops, replace sink, replace faucet …"
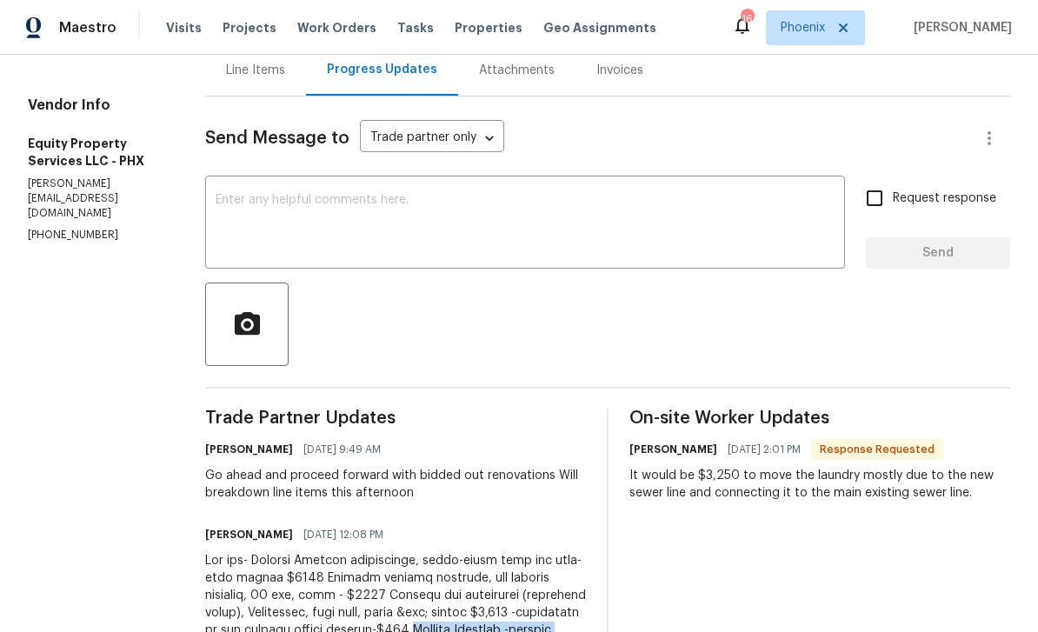
scroll to position [157, 0]
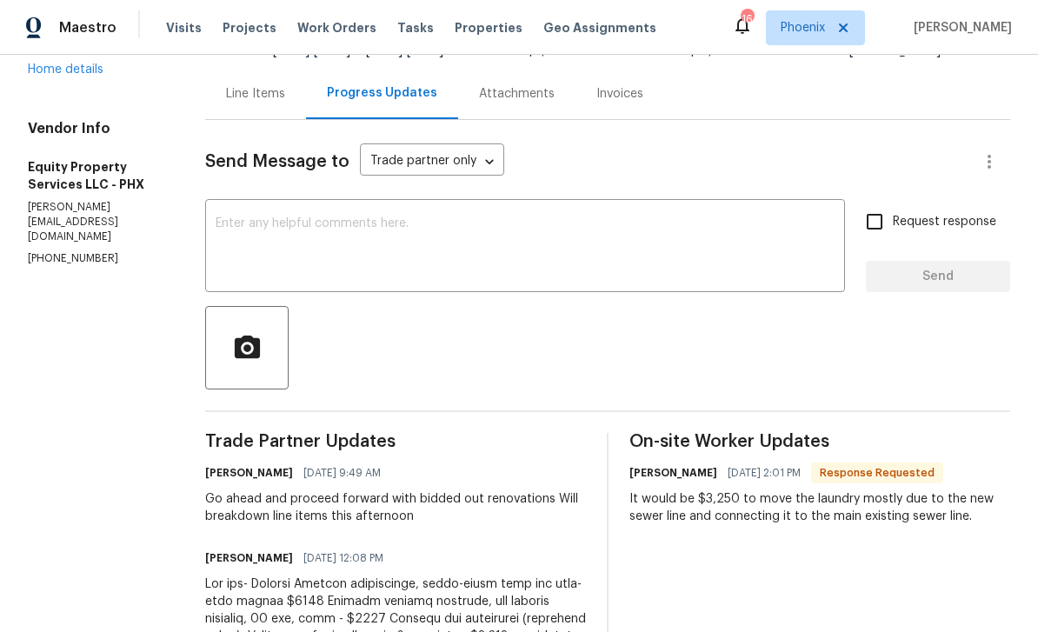
click at [227, 85] on div "Line Items" at bounding box center [255, 93] width 59 height 17
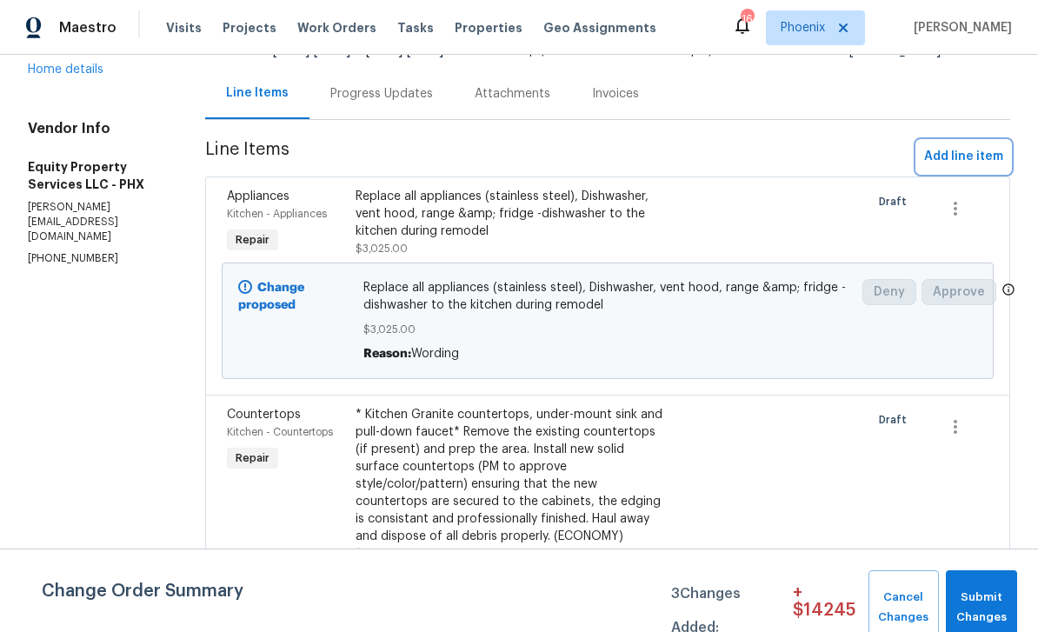
click at [958, 146] on span "Add line item" at bounding box center [963, 157] width 79 height 22
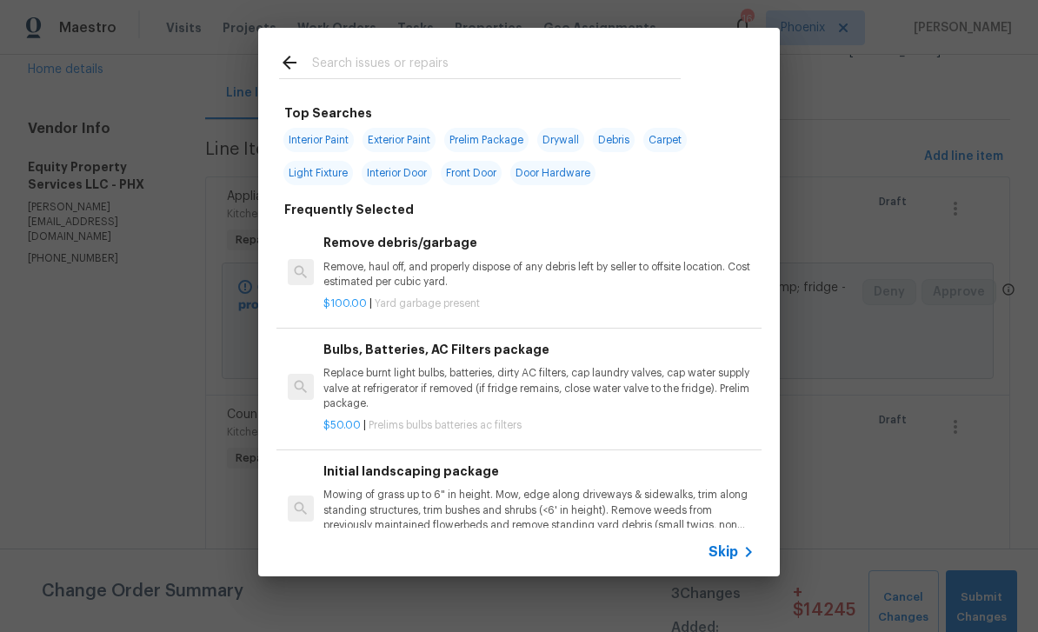
click at [375, 56] on input "text" at bounding box center [496, 65] width 368 height 26
type input "P"
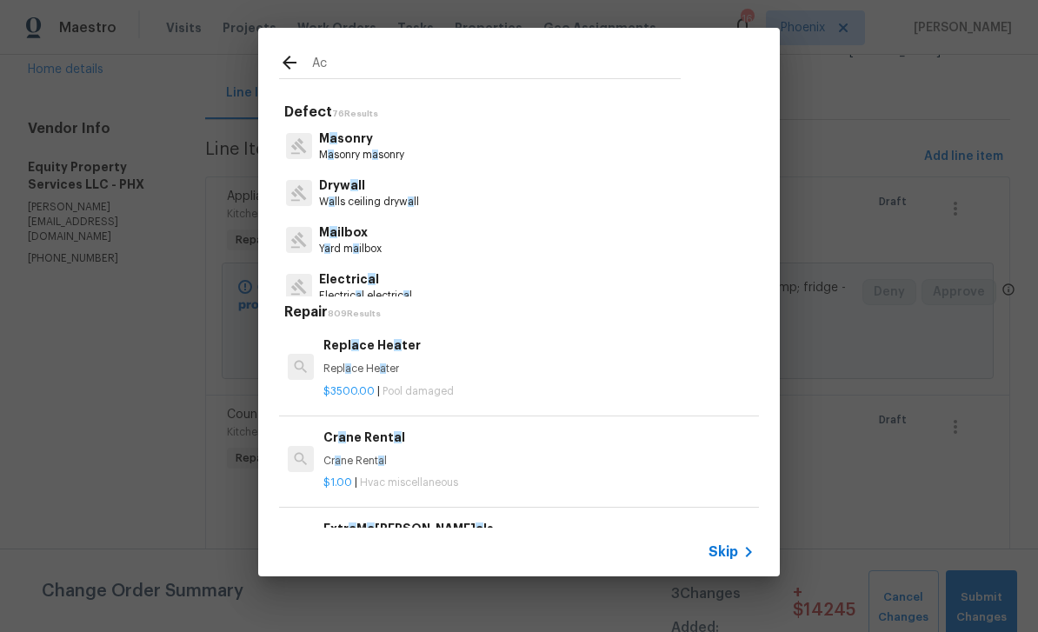
type input "Acc"
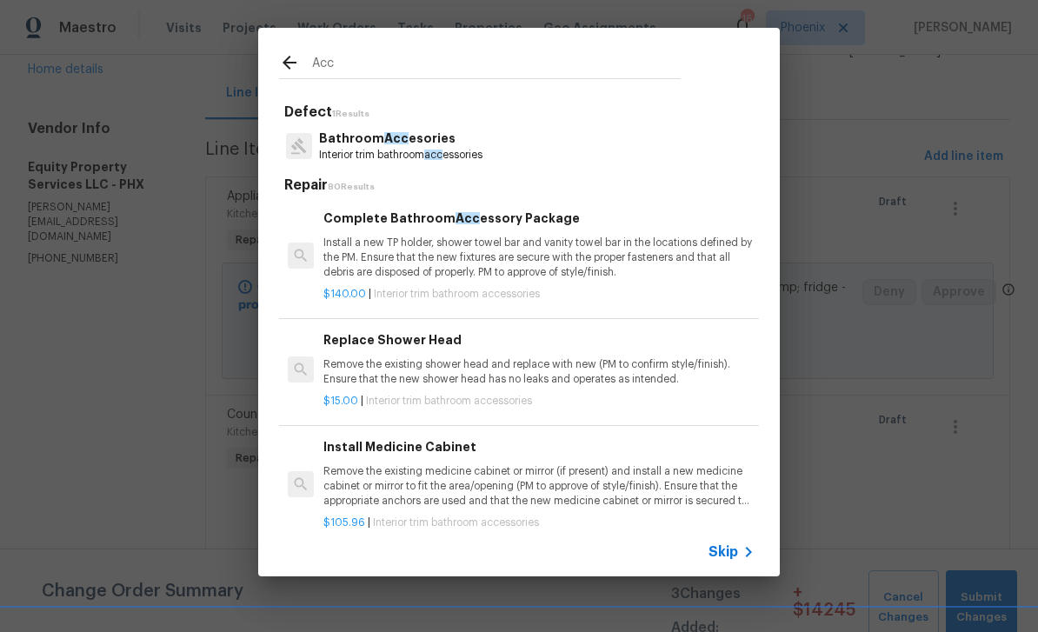
click at [447, 148] on p "Interior trim bathroom acc essories" at bounding box center [400, 155] width 163 height 15
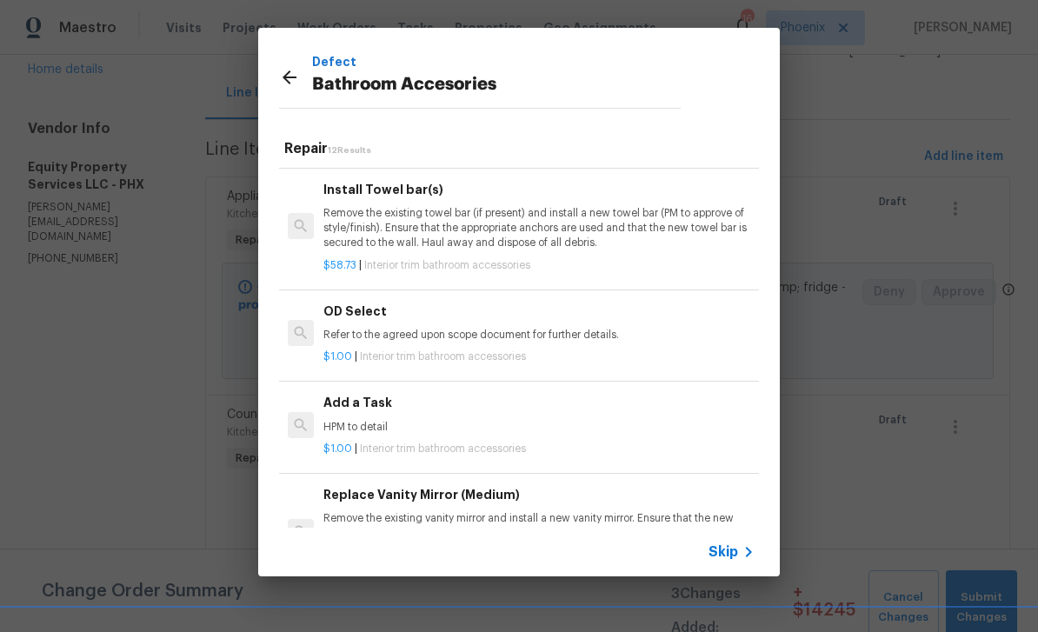
scroll to position [612, 0]
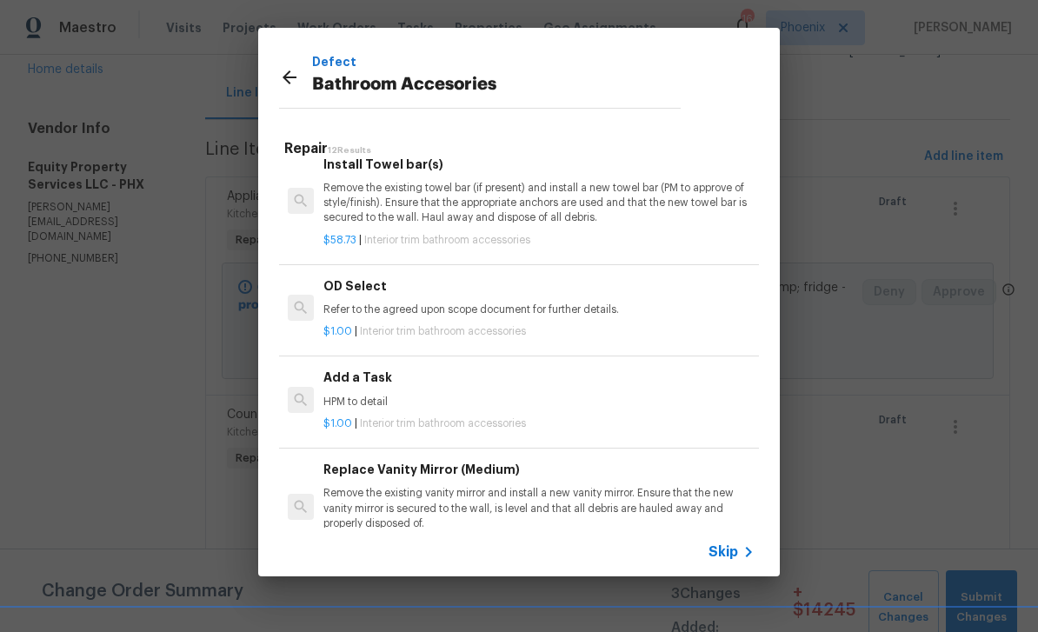
click at [429, 387] on div "Add a Task HPM to detail" at bounding box center [538, 389] width 431 height 42
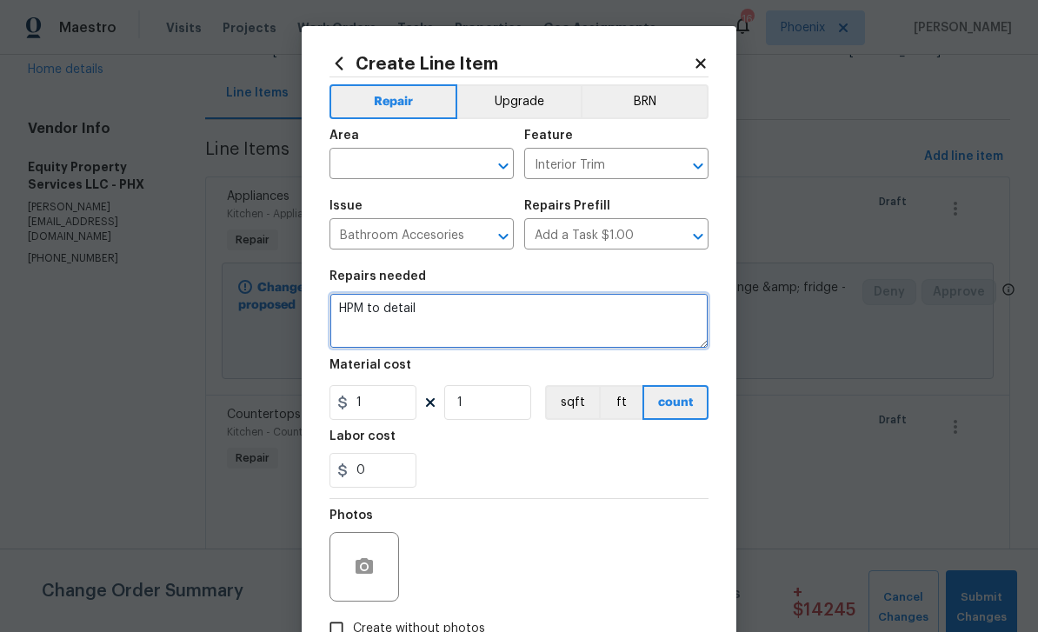
click at [452, 302] on textarea "HPM to detail" at bounding box center [518, 321] width 379 height 56
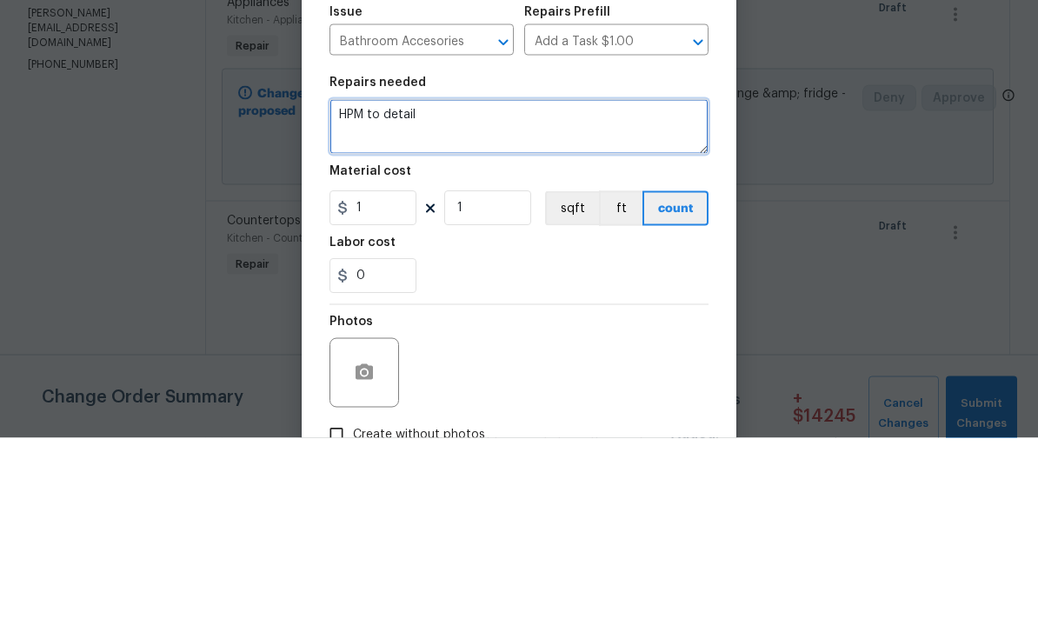
click at [476, 293] on textarea "HPM to detail" at bounding box center [518, 321] width 379 height 56
type textarea "H"
click at [441, 293] on textarea at bounding box center [518, 321] width 379 height 56
click at [416, 293] on textarea at bounding box center [518, 321] width 379 height 56
paste textarea "Primary Bathroom -replace vanity, new stone tops, replace sink, replace faucet …"
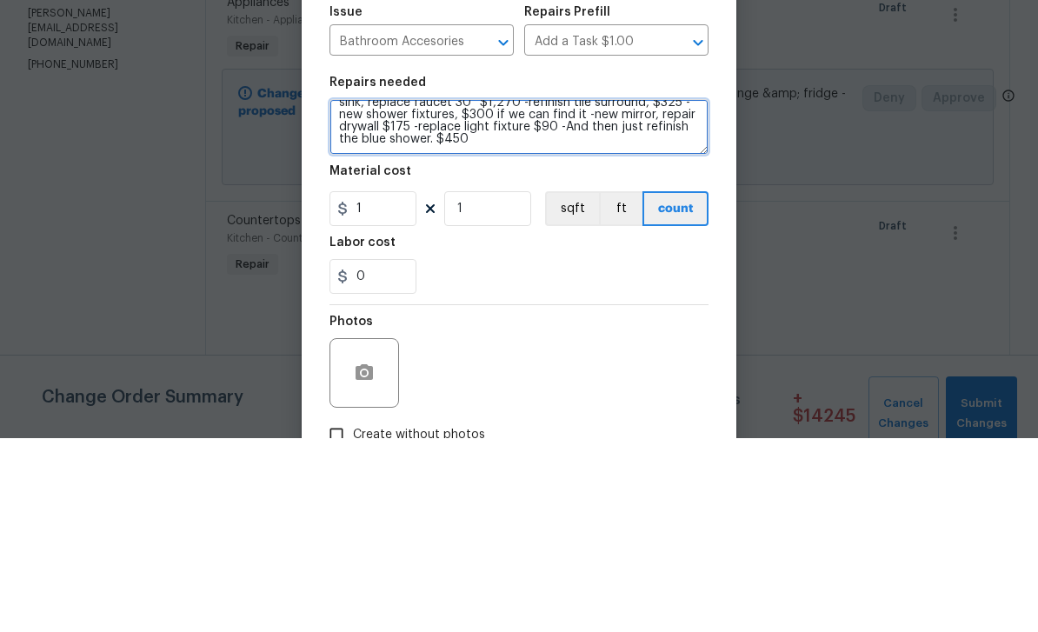
scroll to position [24, 0]
type textarea "Primary Bathroom -replace vanity, new stone tops, replace sink, replace faucet …"
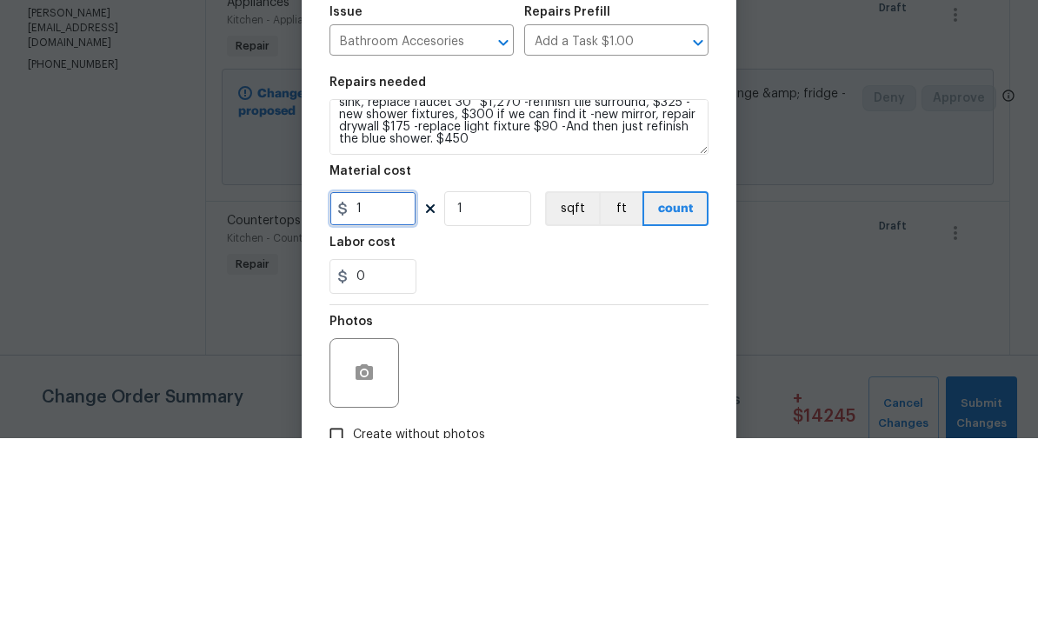
click at [402, 385] on input "1" at bounding box center [372, 402] width 87 height 35
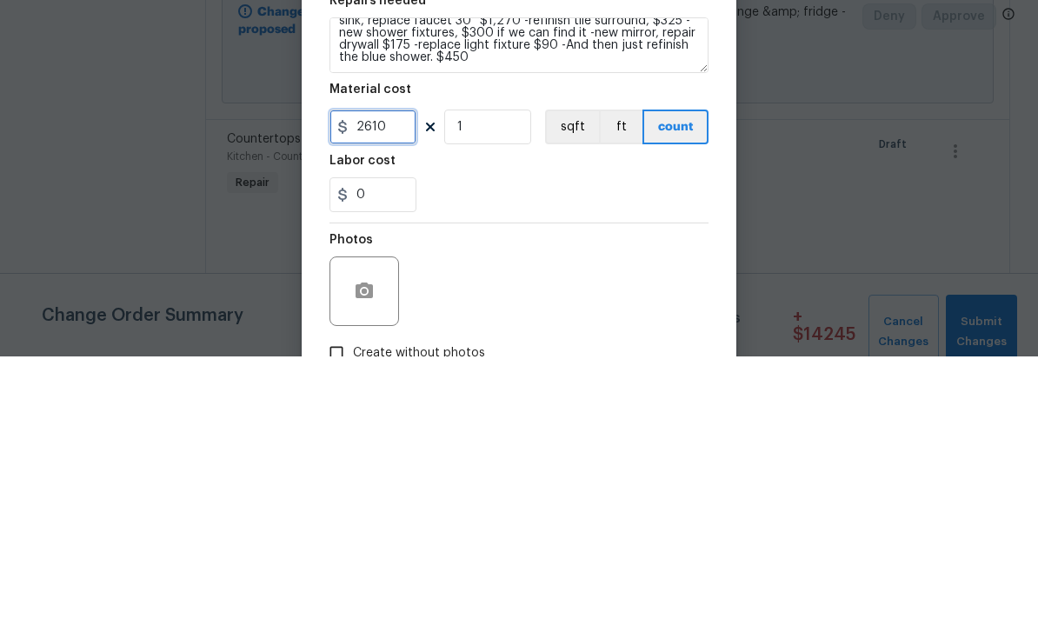
type input "2610"
click at [560, 453] on div "0" at bounding box center [518, 470] width 379 height 35
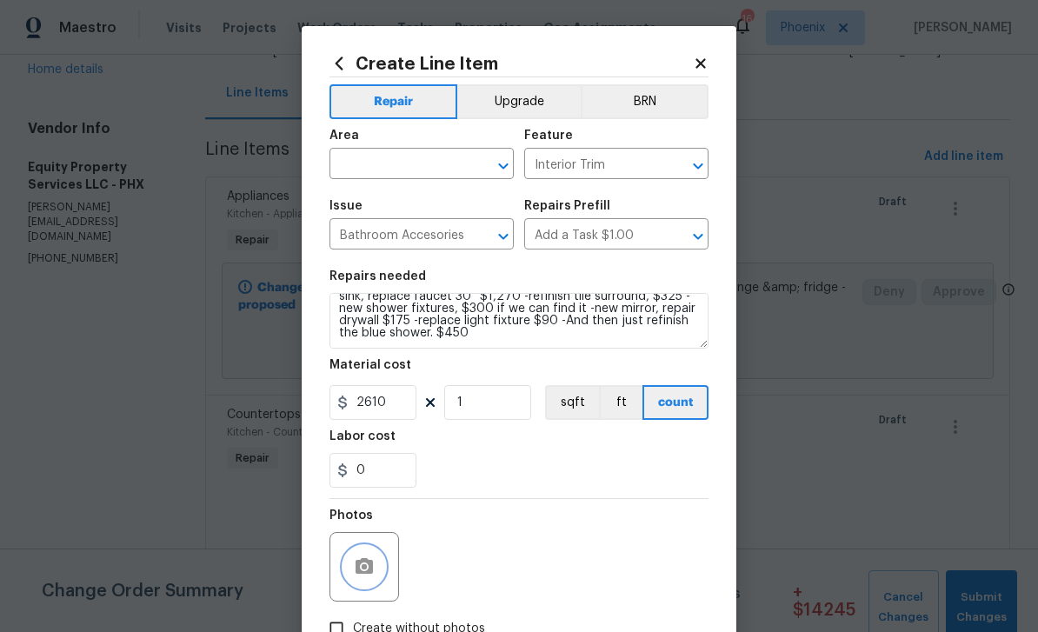
click at [379, 562] on button "button" at bounding box center [364, 567] width 42 height 42
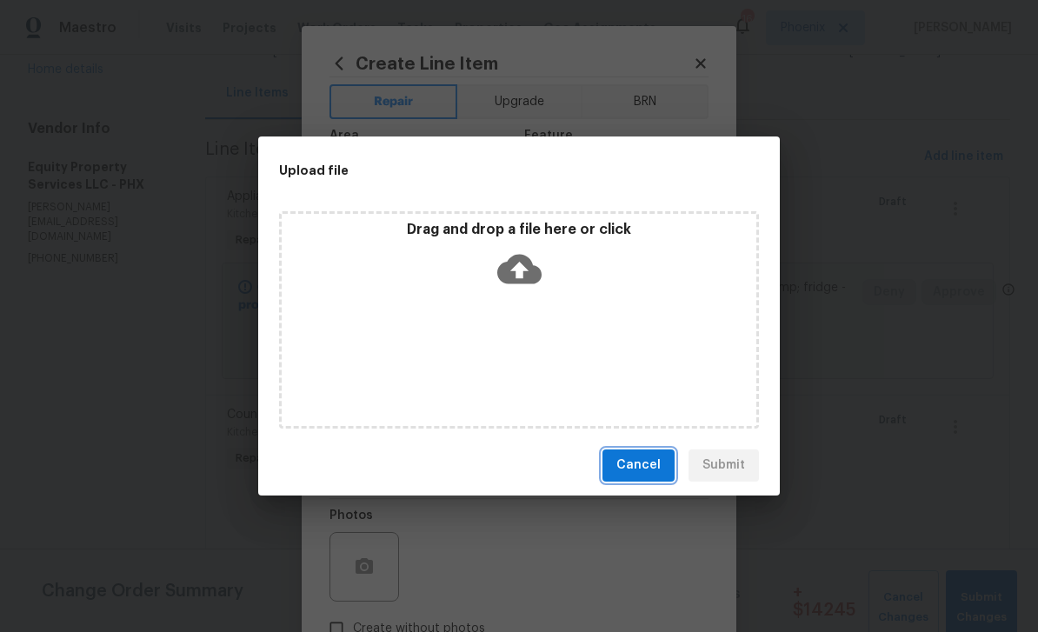
click at [654, 462] on span "Cancel" at bounding box center [638, 466] width 44 height 22
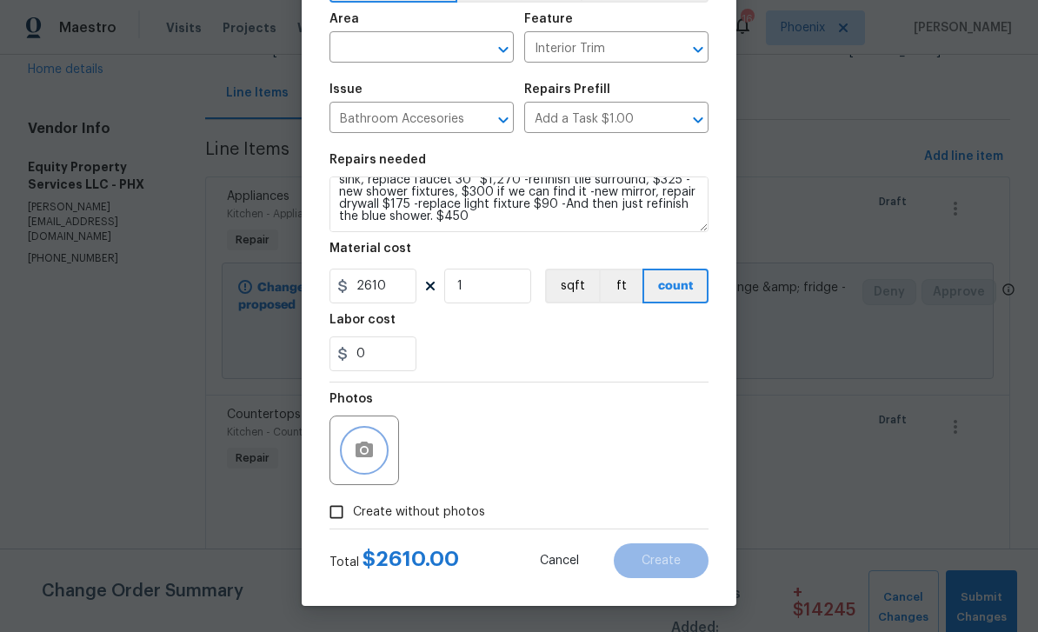
scroll to position [120, 0]
click at [341, 507] on input "Create without photos" at bounding box center [336, 511] width 33 height 33
checkbox input "true"
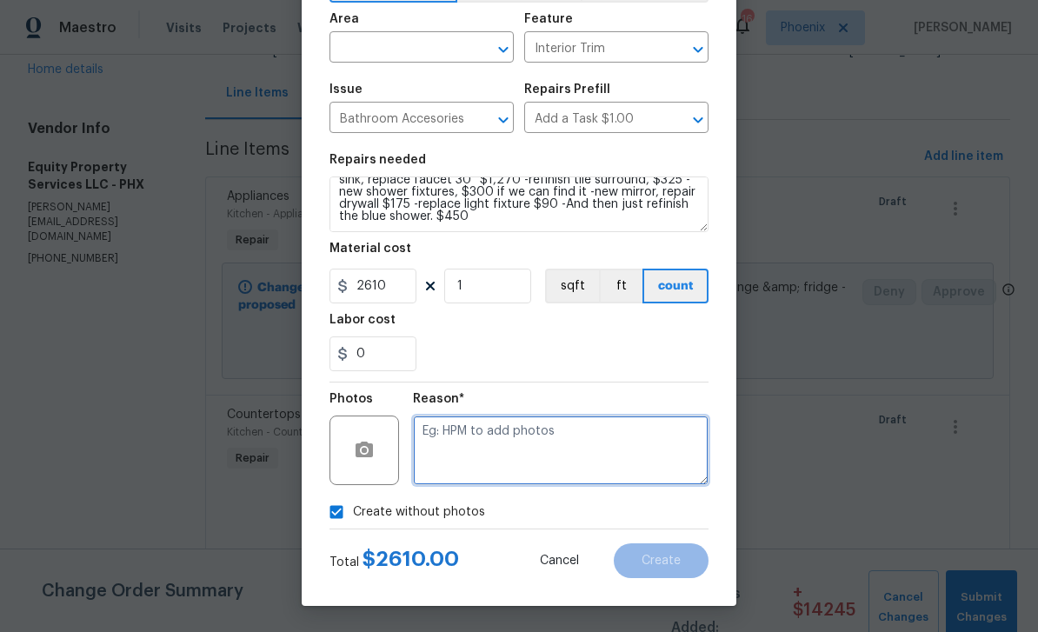
click at [546, 423] on textarea at bounding box center [560, 450] width 295 height 70
type textarea "No"
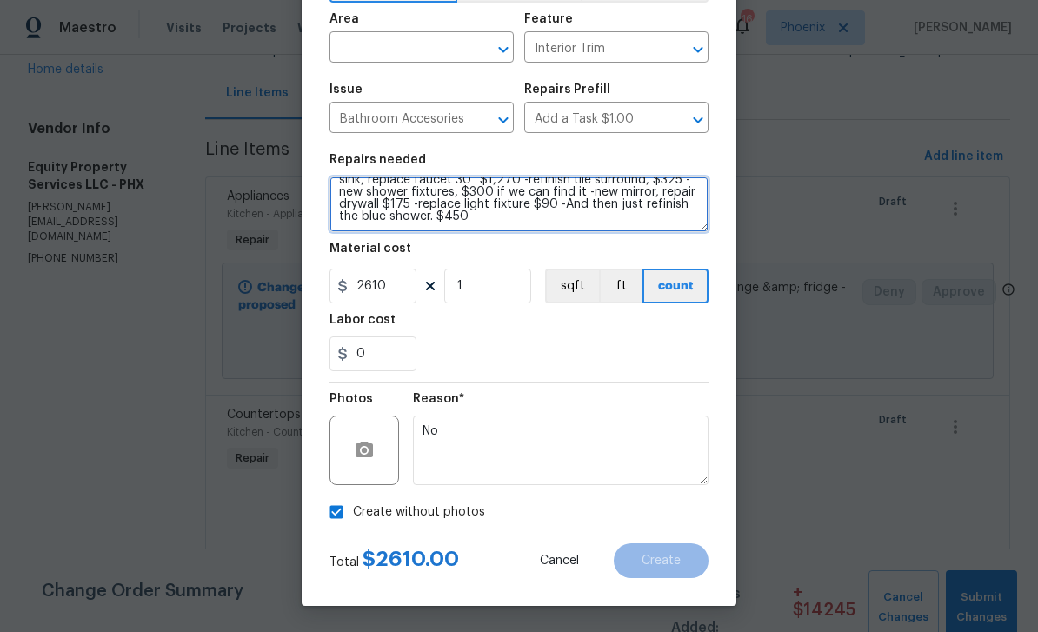
click at [481, 227] on textarea "Primary Bathroom -replace vanity, new stone tops, replace sink, replace faucet …" at bounding box center [518, 204] width 379 height 56
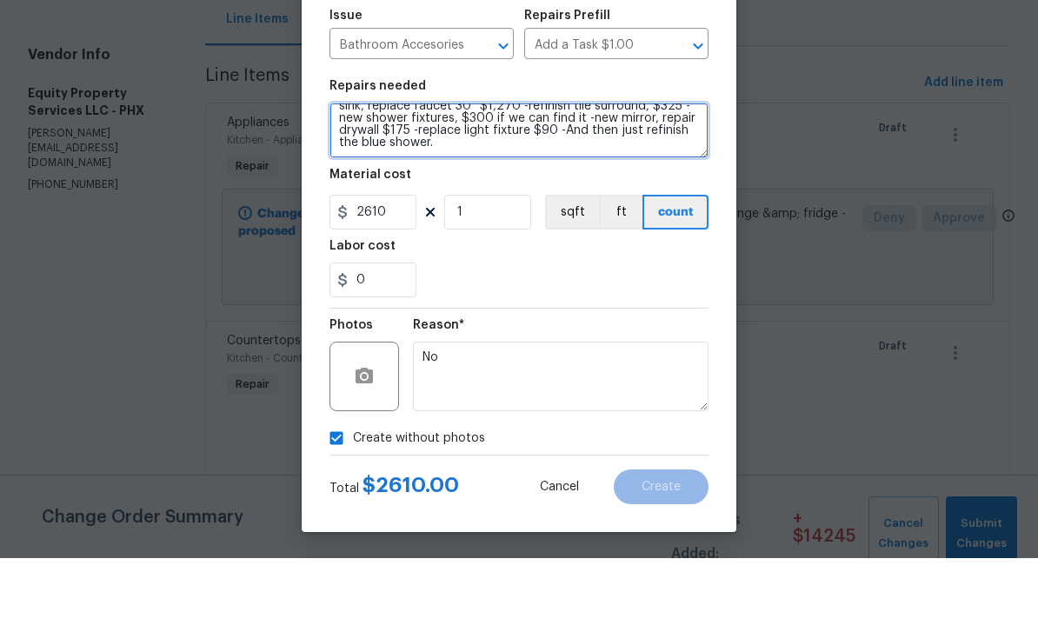
click at [553, 176] on textarea "Primary Bathroom -replace vanity, new stone tops, replace sink, replace faucet …" at bounding box center [518, 204] width 379 height 56
click at [551, 176] on textarea "Primary Bathroom -replace vanity, new stone tops, replace sink, replace faucet …" at bounding box center [518, 204] width 379 height 56
click at [549, 176] on textarea "Primary Bathroom -replace vanity, new stone tops, replace sink, replace faucet …" at bounding box center [518, 204] width 379 height 56
click at [561, 176] on textarea "Primary Bathroom -replace vanity, new stone tops, replace sink, replace faucet …" at bounding box center [518, 204] width 379 height 56
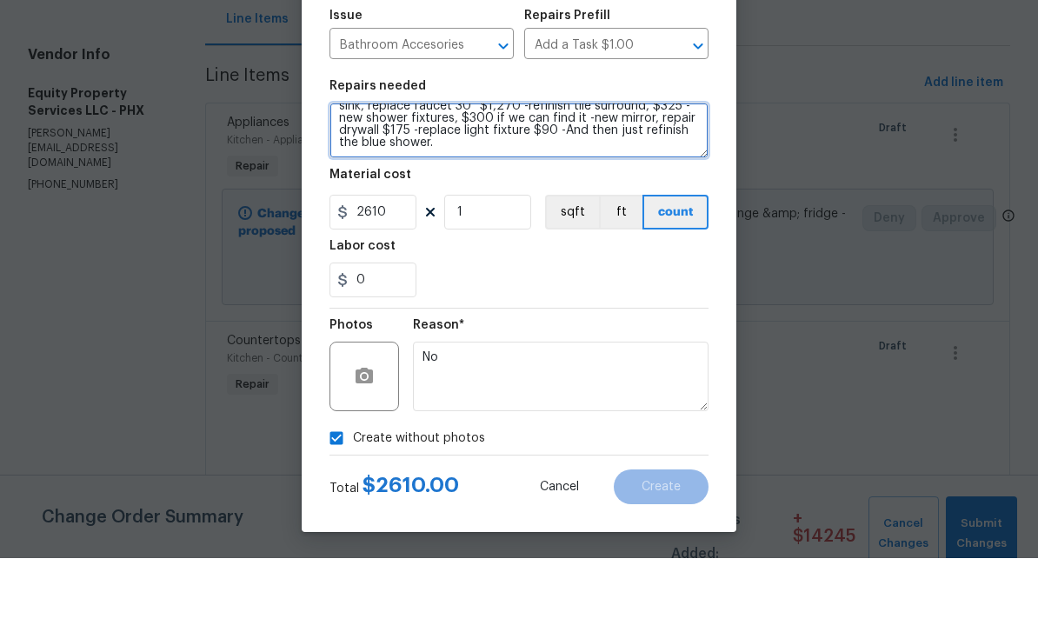
click at [554, 176] on textarea "Primary Bathroom -replace vanity, new stone tops, replace sink, replace faucet …" at bounding box center [518, 204] width 379 height 56
click at [561, 176] on textarea "Primary Bathroom -replace vanity, new stone tops, replace sink, replace faucet …" at bounding box center [518, 204] width 379 height 56
click at [408, 176] on textarea "Primary Bathroom -replace vanity, new stone tops, replace sink, replace faucet …" at bounding box center [518, 204] width 379 height 56
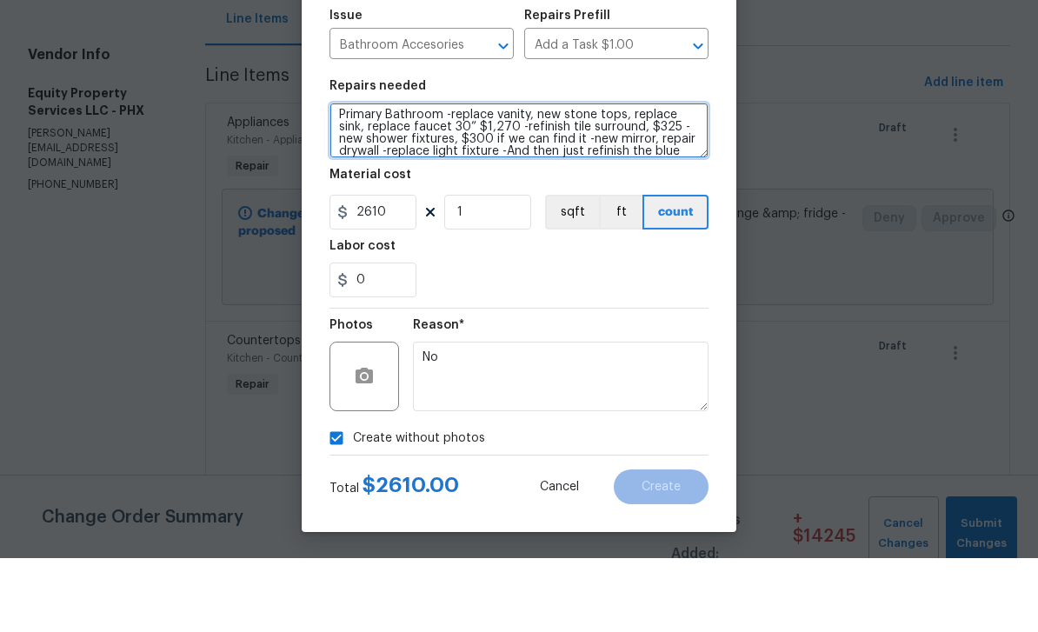
scroll to position [2, 0]
click at [493, 176] on textarea "Primary Bathroom -replace vanity, new stone tops, replace sink, replace faucet …" at bounding box center [518, 204] width 379 height 56
click at [673, 176] on textarea "Primary Bathroom -replace vanity, new stone tops, replace sink, replace faucet …" at bounding box center [518, 204] width 379 height 56
click at [674, 176] on textarea "Primary Bathroom -replace vanity, new stone tops, replace sink, replace faucet …" at bounding box center [518, 204] width 379 height 56
click at [669, 176] on textarea "Primary Bathroom -replace vanity, new stone tops, replace sink, replace faucet …" at bounding box center [518, 204] width 379 height 56
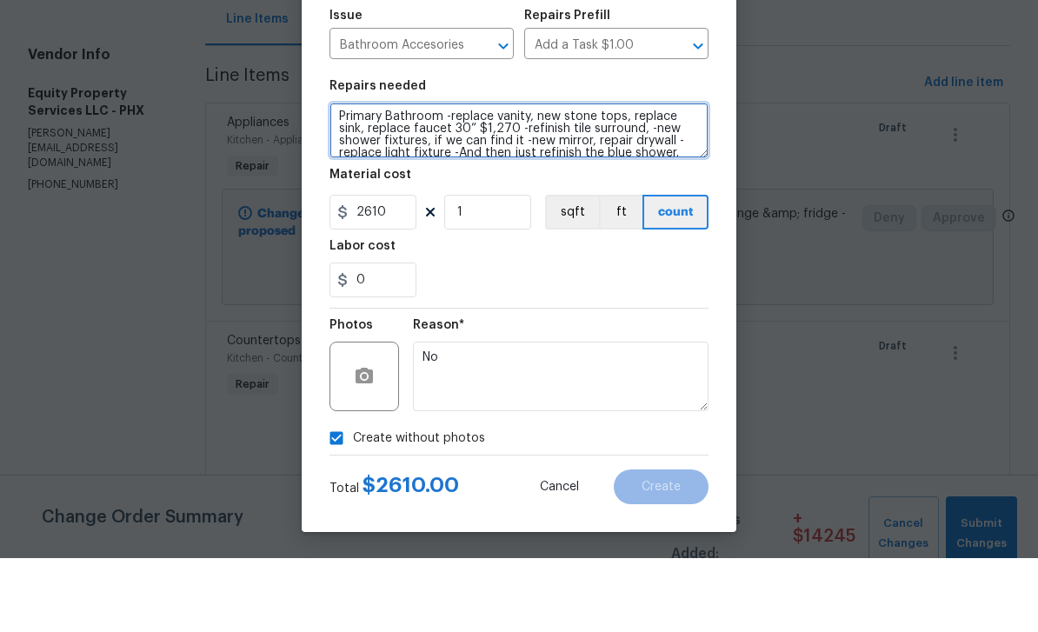
click at [513, 176] on textarea "Primary Bathroom -replace vanity, new stone tops, replace sink, replace faucet …" at bounding box center [518, 204] width 379 height 56
click at [509, 176] on textarea "Primary Bathroom -replace vanity, new stone tops, replace sink, replace faucet …" at bounding box center [518, 204] width 379 height 56
click at [512, 176] on textarea "Primary Bathroom -replace vanity, new stone tops, replace sink, replace faucet …" at bounding box center [518, 204] width 379 height 56
click at [516, 176] on textarea "Primary Bathroom -replace vanity, new stone tops, replace sink, replace faucet …" at bounding box center [518, 204] width 379 height 56
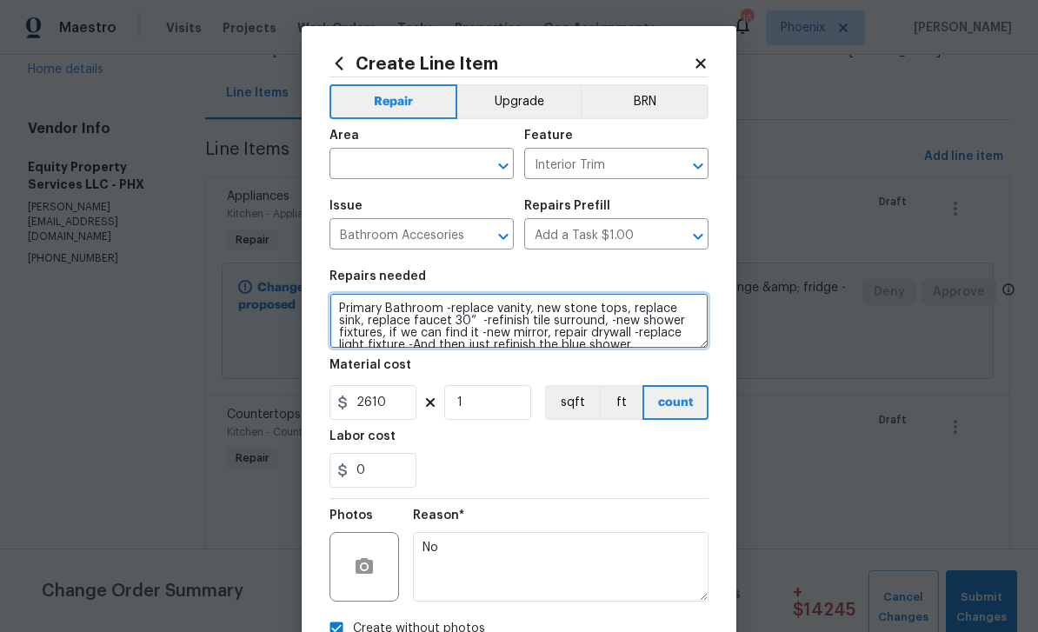
scroll to position [0, 0]
type textarea "Primary Bathroom -replace vanity, new stone tops, replace sink, replace faucet …"
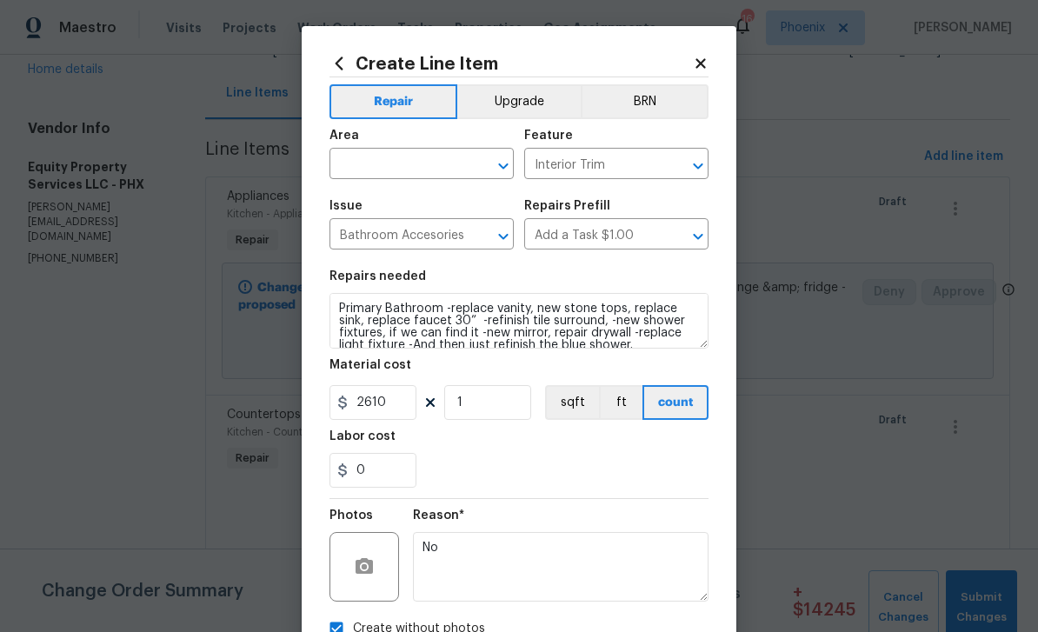
click at [387, 169] on input "text" at bounding box center [397, 165] width 136 height 27
type input "p"
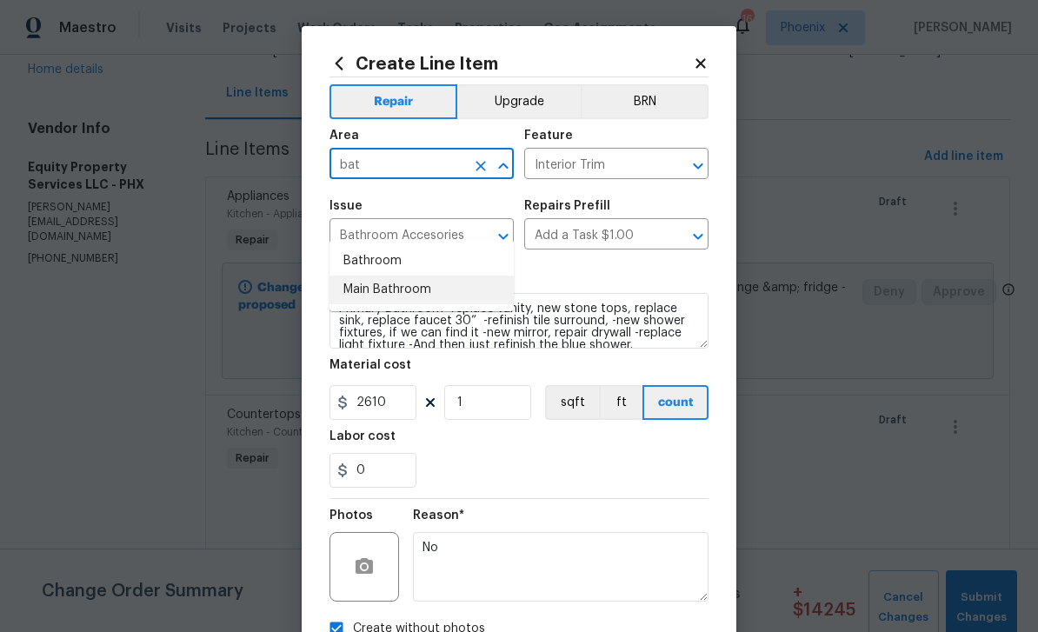
click at [415, 276] on li "Main Bathroom" at bounding box center [421, 290] width 184 height 29
type input "Main Bathroom"
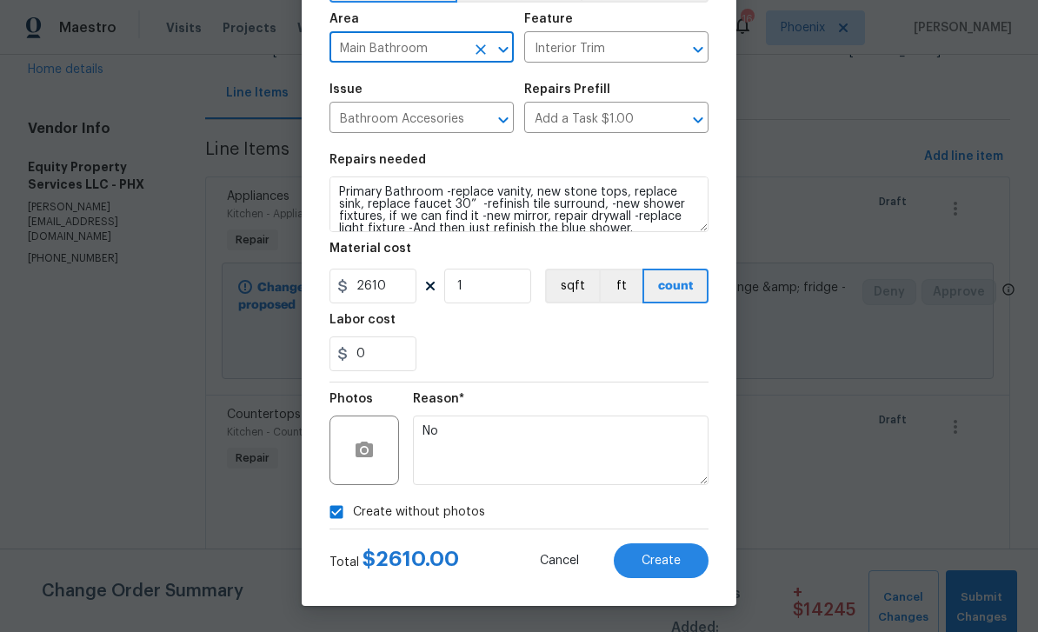
scroll to position [120, 0]
click at [671, 564] on span "Create" at bounding box center [660, 560] width 39 height 13
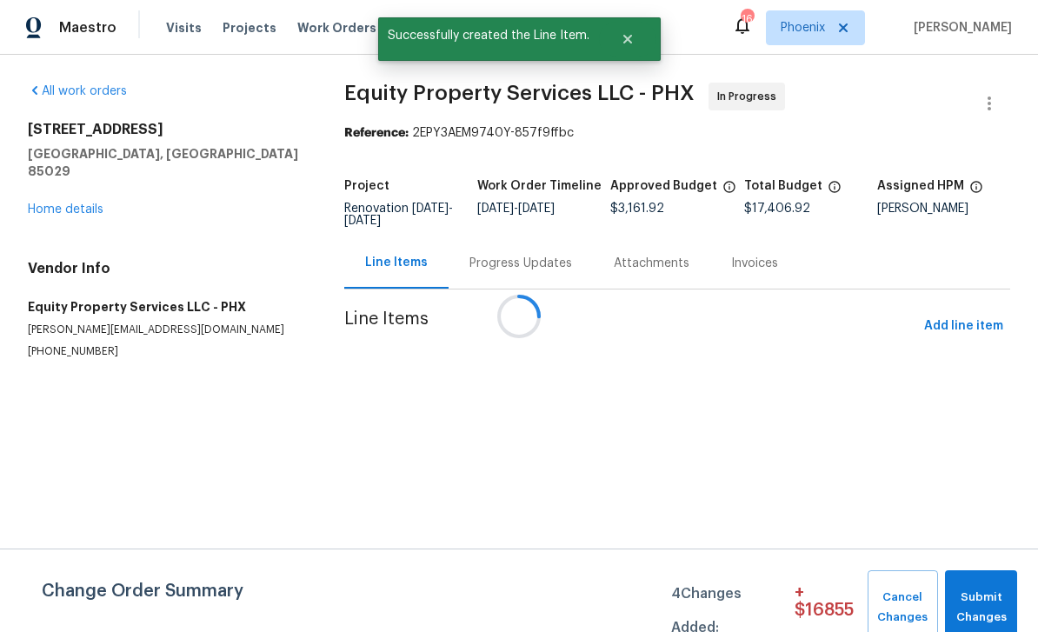
scroll to position [0, 0]
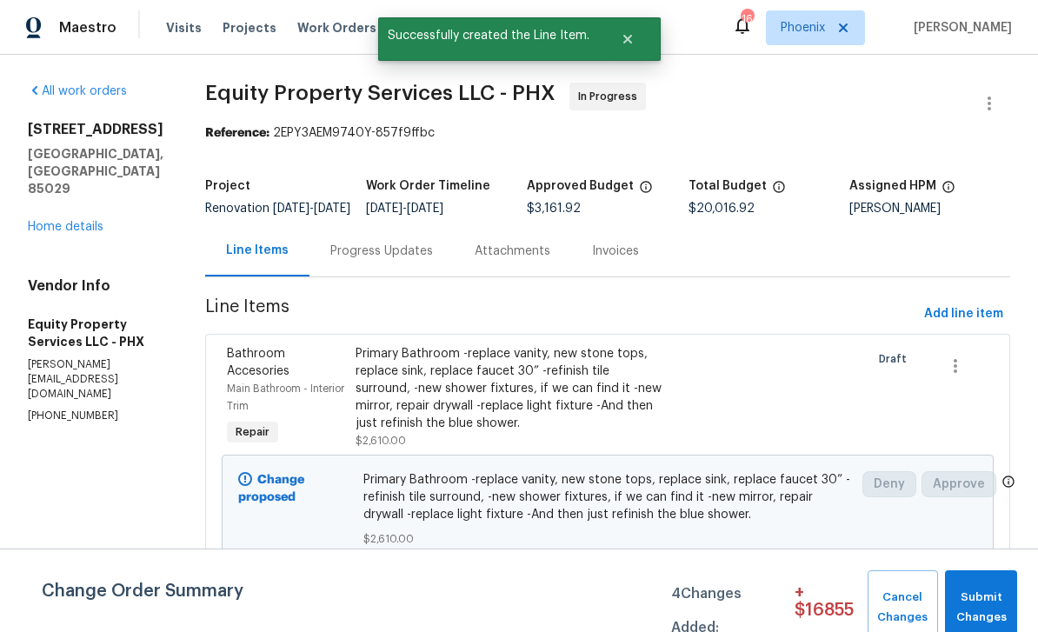
click at [371, 274] on div "Progress Updates" at bounding box center [381, 250] width 144 height 51
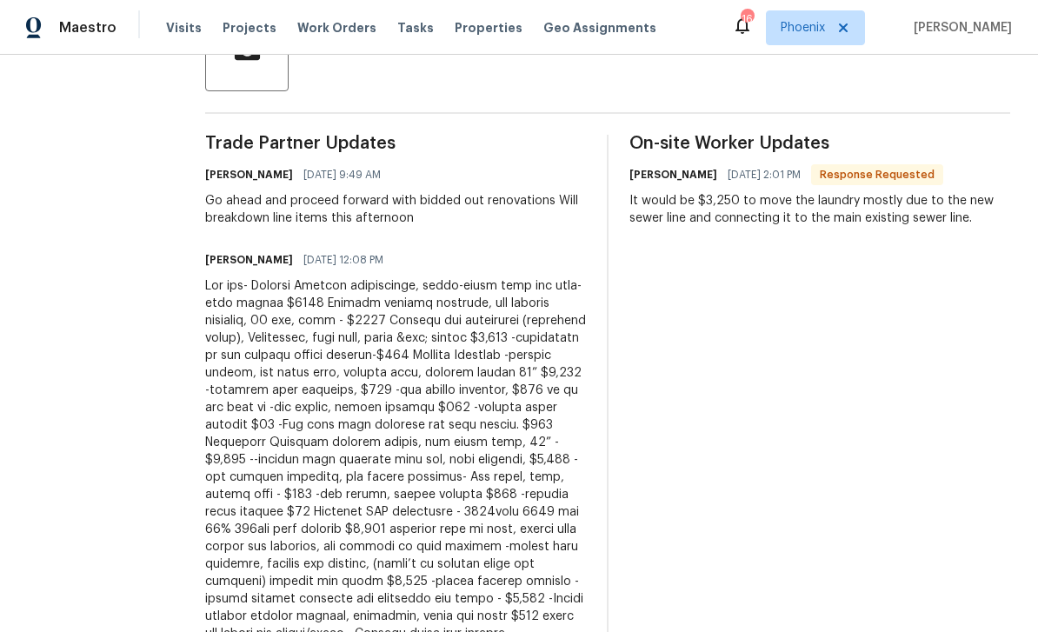
scroll to position [455, 0]
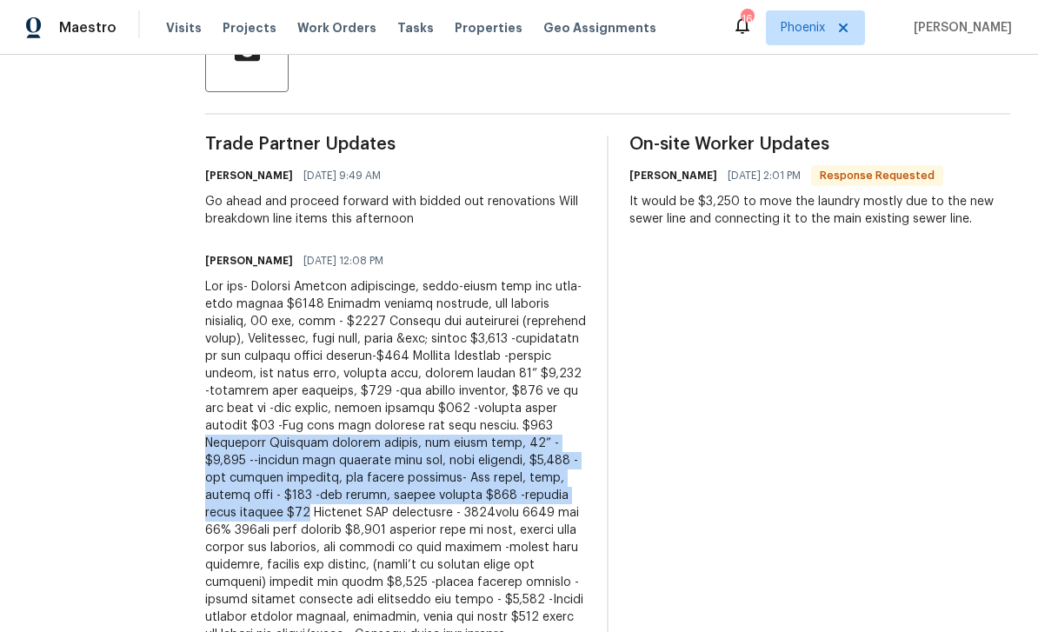
copy div "Secondary Bathroom replace vanity, new stone tops, 36” - $1,460 --replace tile …"
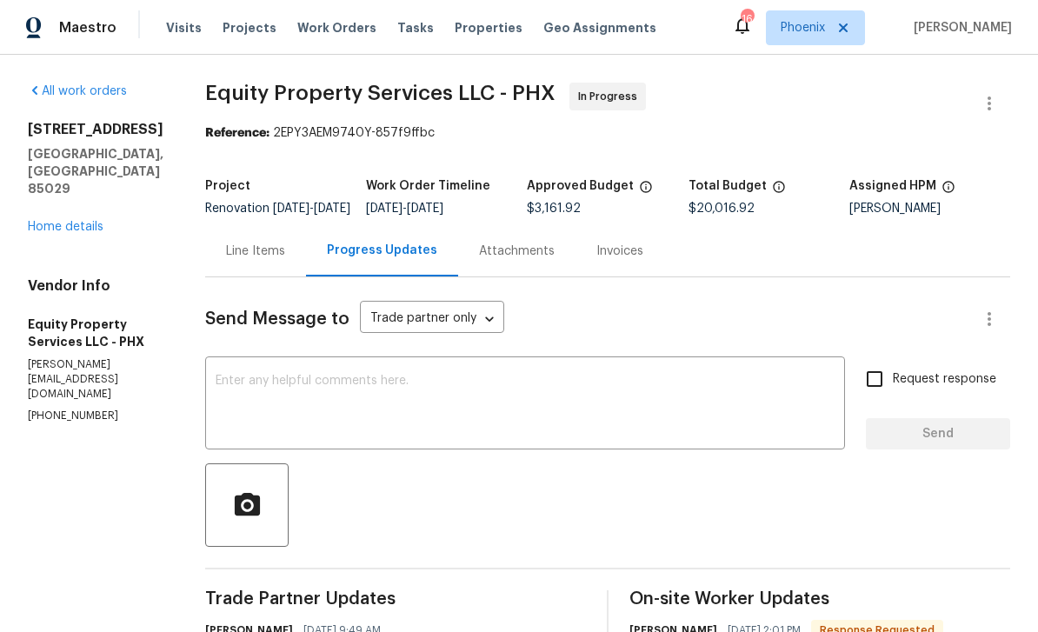
scroll to position [0, 0]
click at [226, 260] on div "Line Items" at bounding box center [255, 250] width 59 height 17
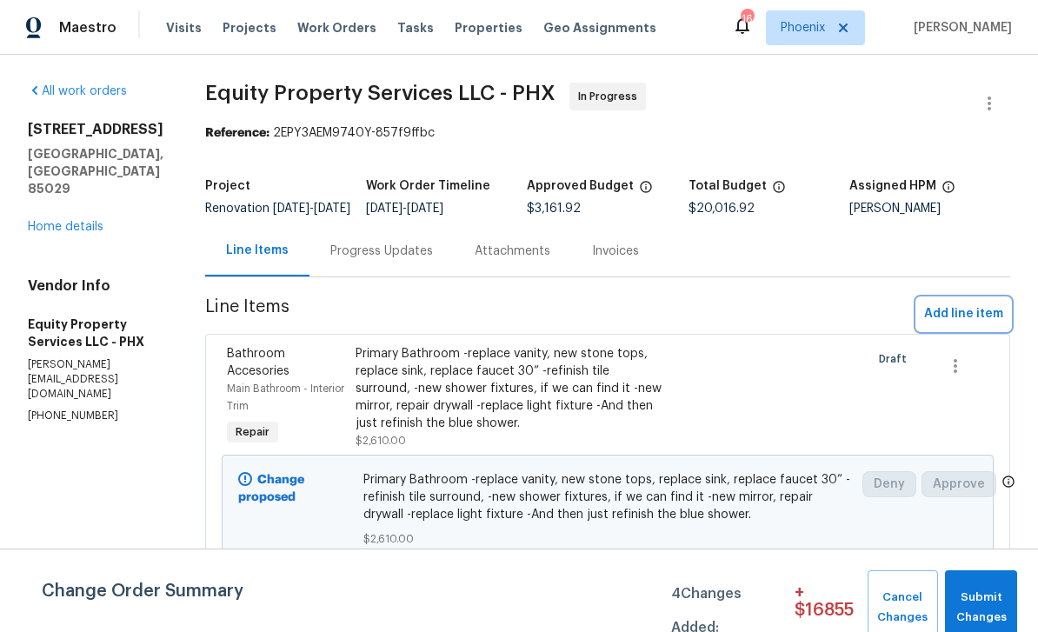
click at [933, 325] on span "Add line item" at bounding box center [963, 314] width 79 height 22
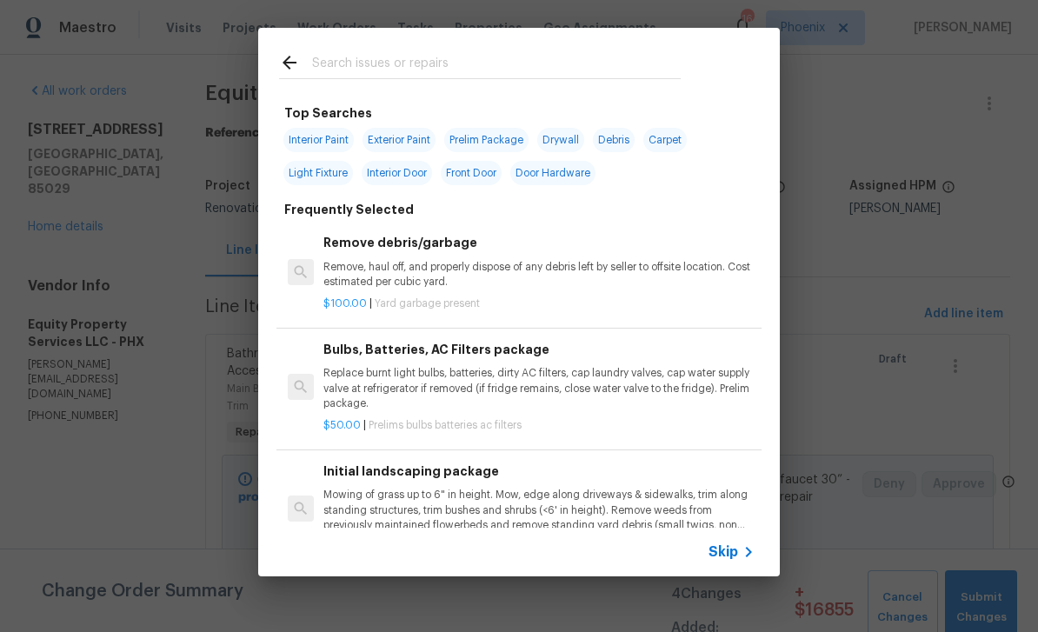
click at [396, 60] on input "text" at bounding box center [496, 65] width 368 height 26
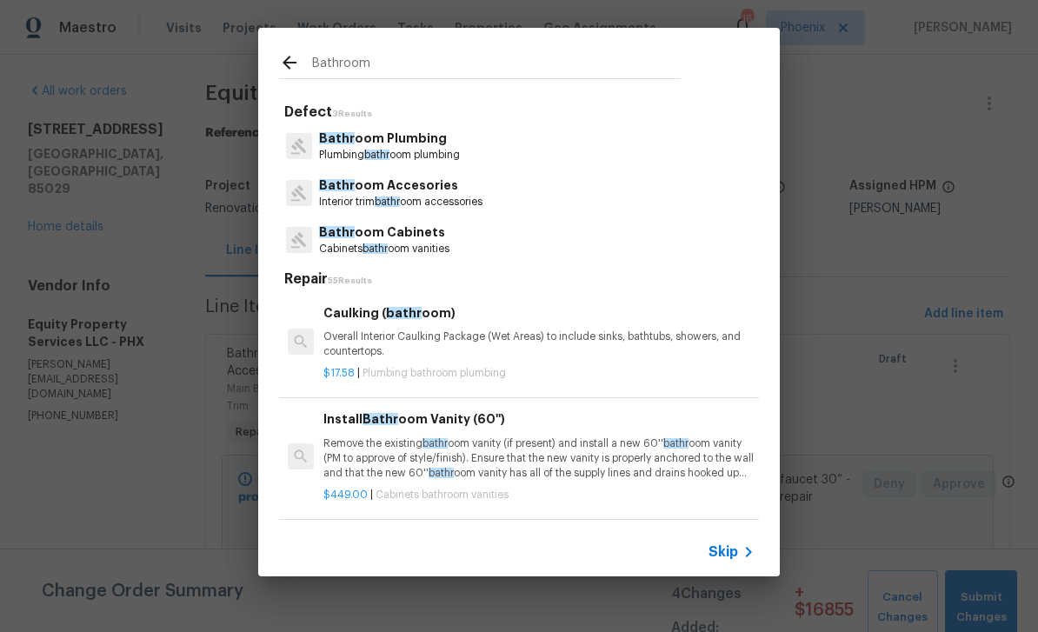
type input "Bathroom"
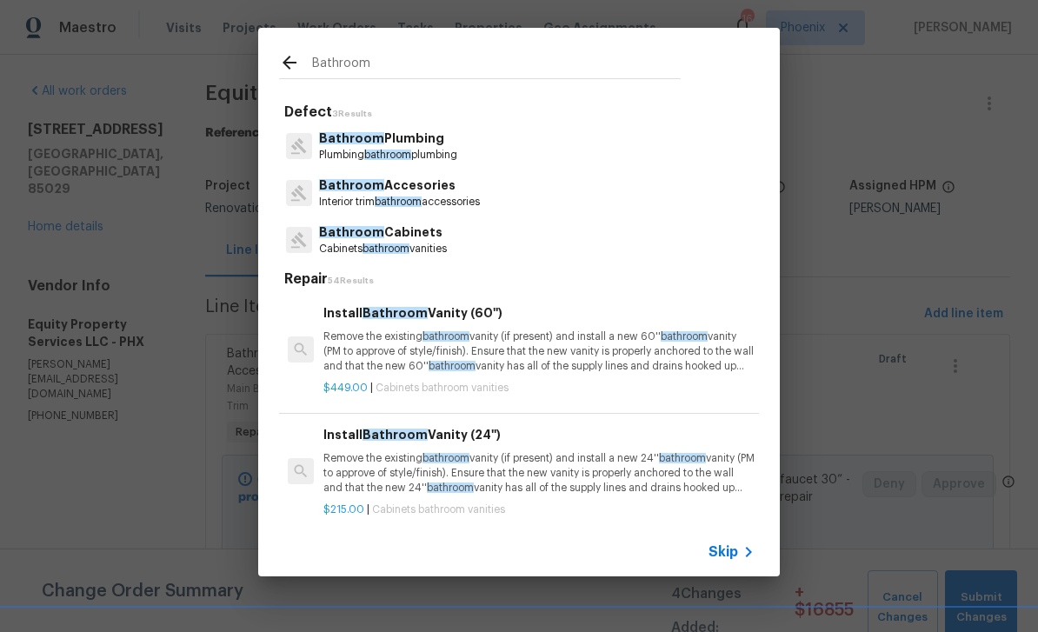
click at [440, 188] on p "Bathroom Accesories" at bounding box center [399, 185] width 161 height 18
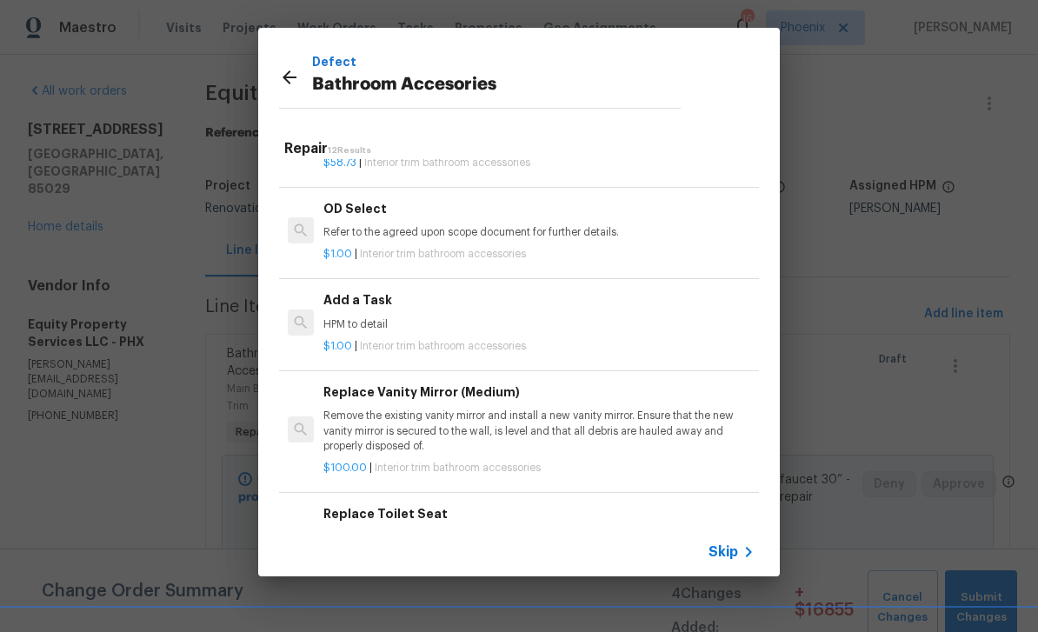
scroll to position [689, 0]
click at [387, 317] on p "HPM to detail" at bounding box center [538, 324] width 431 height 15
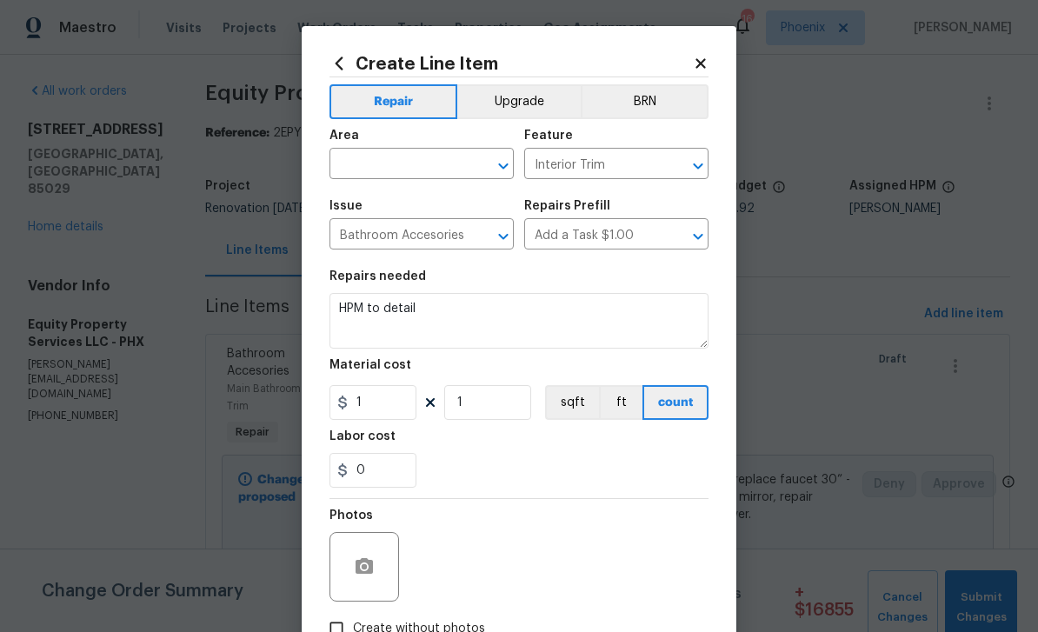
click at [412, 155] on input "text" at bounding box center [397, 165] width 136 height 27
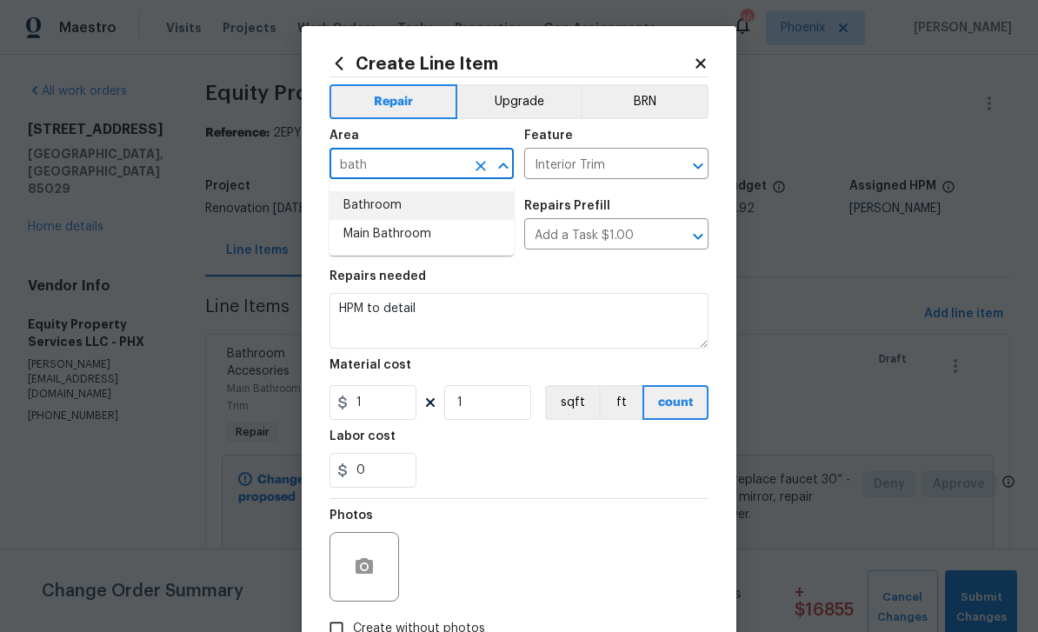
click at [394, 202] on li "Bathroom" at bounding box center [421, 205] width 184 height 29
type input "Bathroom"
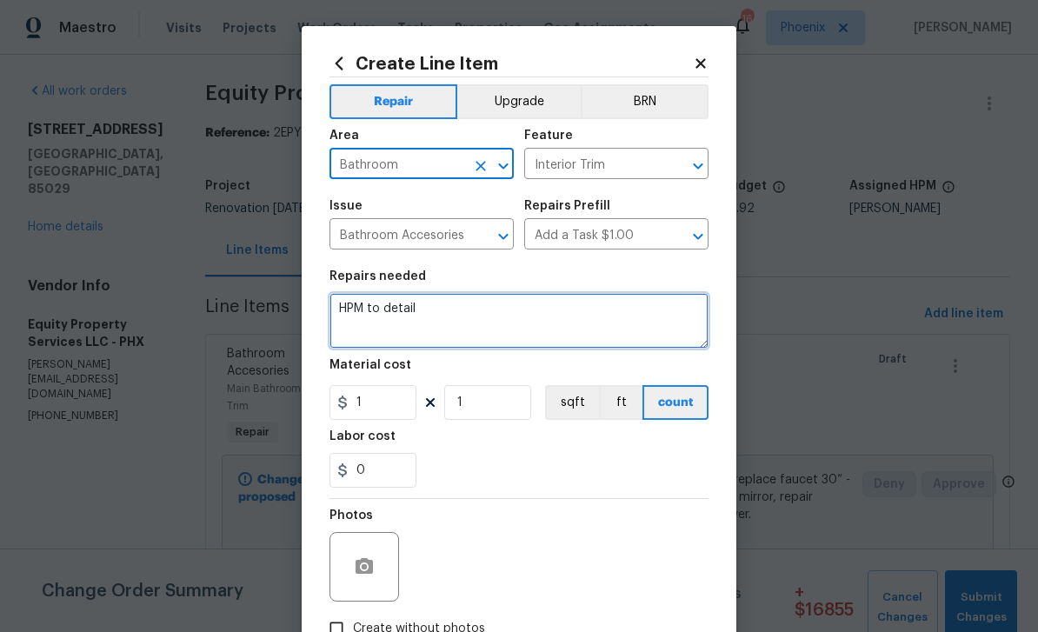
click at [474, 315] on textarea "HPM to detail" at bounding box center [518, 321] width 379 height 56
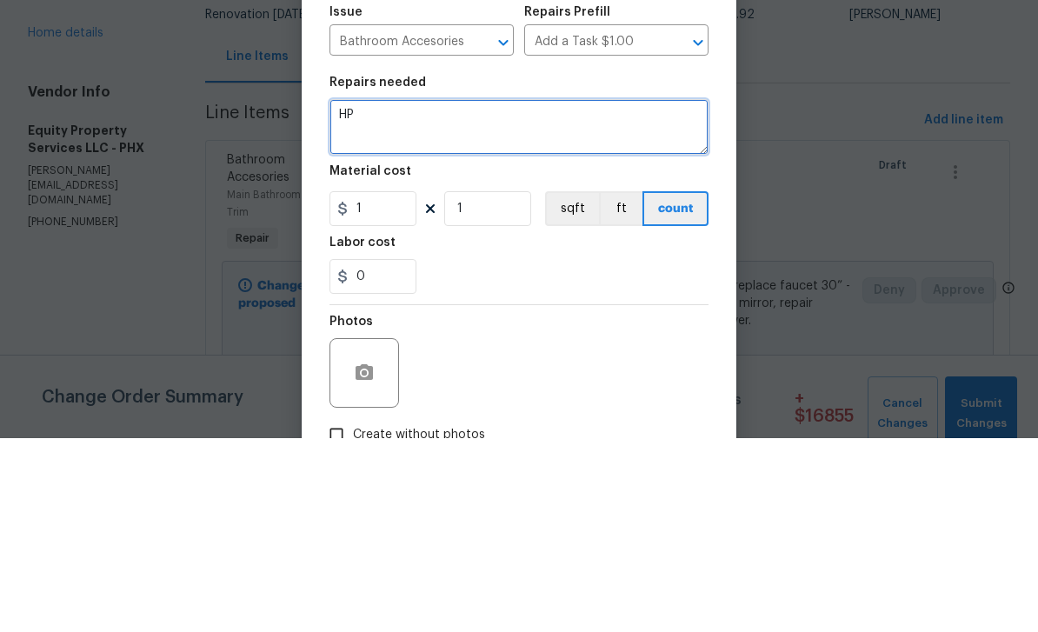
type textarea "H"
click at [382, 293] on textarea at bounding box center [518, 321] width 379 height 56
paste textarea "Secondary Bathroom replace vanity, new stone tops, 36” - $1,460 --replace tile …"
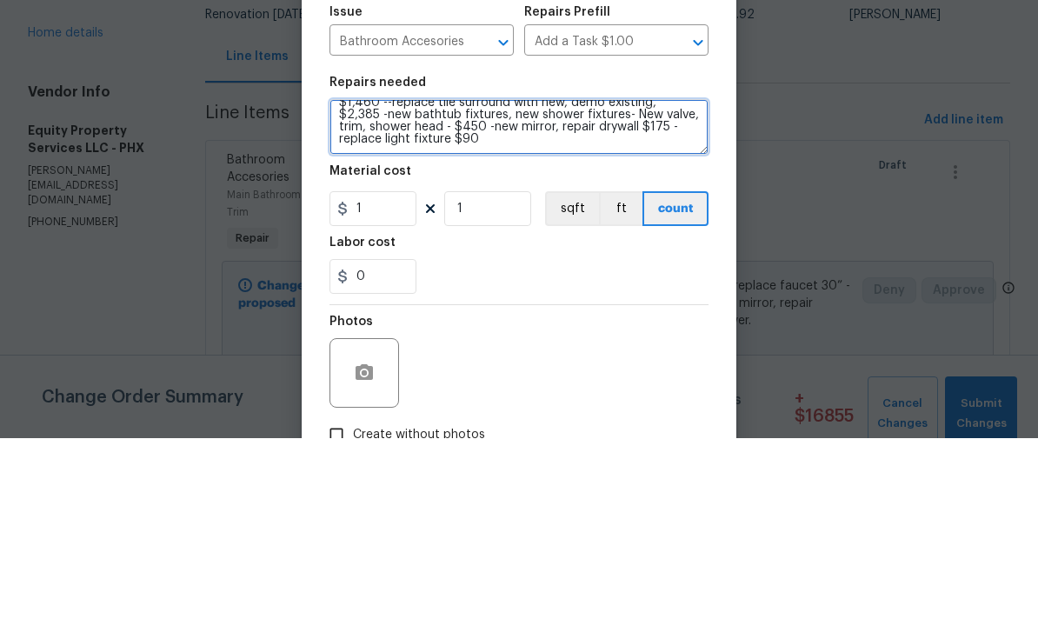
scroll to position [24, 0]
type textarea "Secondary Bathroom replace vanity, new stone tops, 36” - $1,460 --replace tile …"
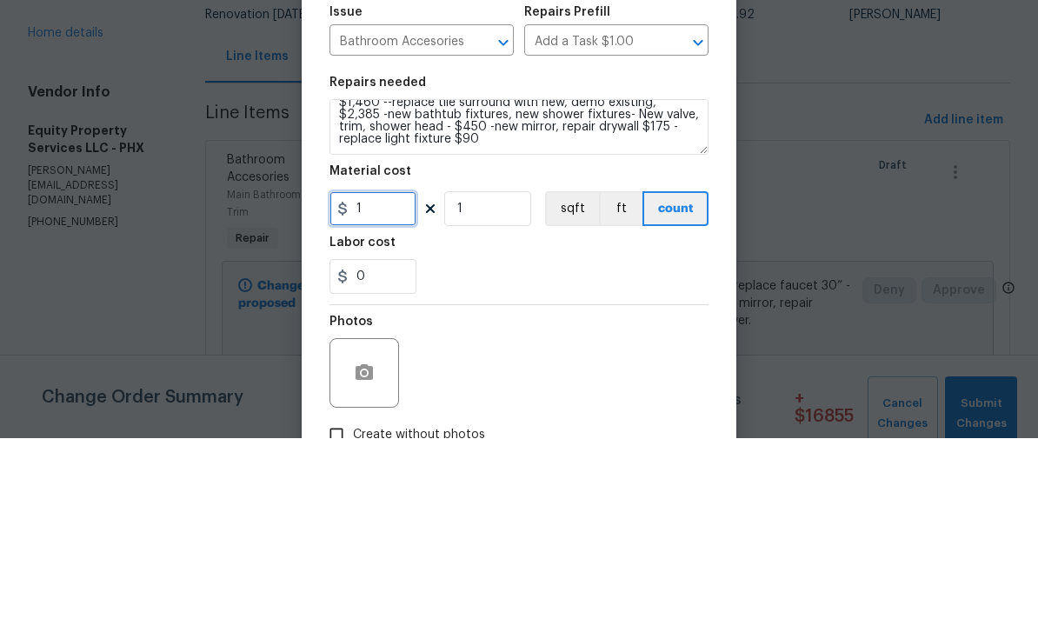
click at [395, 385] on input "1" at bounding box center [372, 402] width 87 height 35
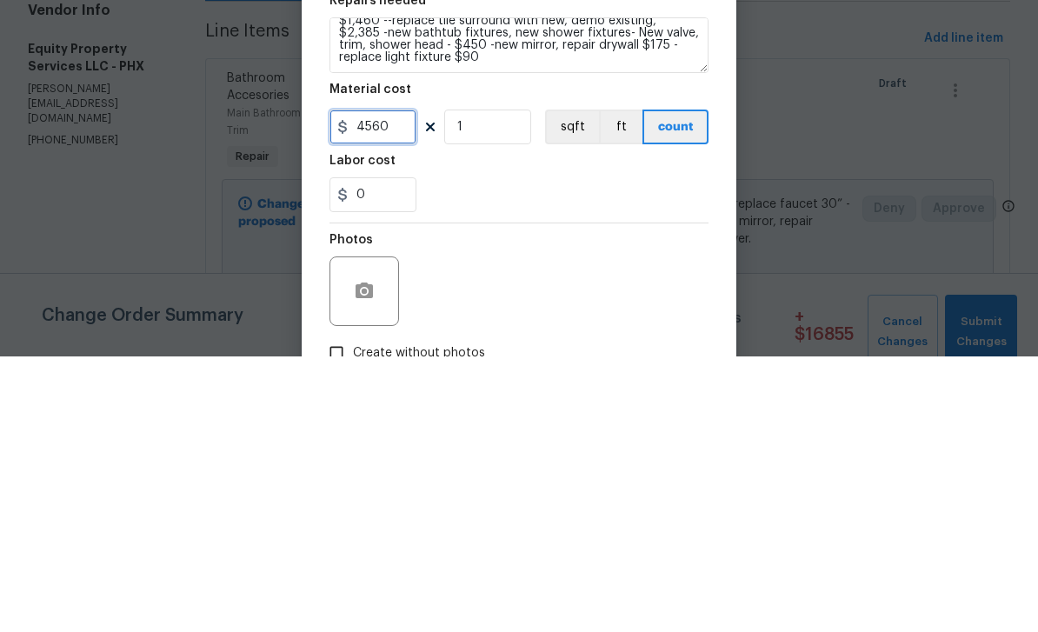
type input "4560"
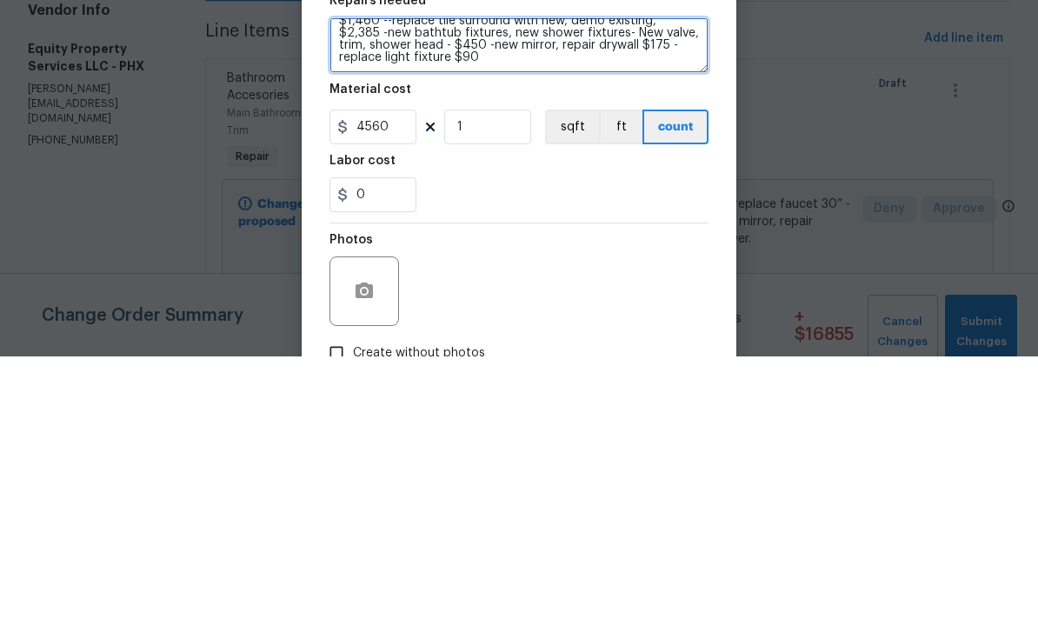
click at [441, 293] on textarea "Secondary Bathroom replace vanity, new stone tops, 36” - $1,460 --replace tile …" at bounding box center [518, 321] width 379 height 56
click at [450, 293] on textarea "Secondary Bathroom replace vanity, new stone tops, 36” - $1,460 --replace tile …" at bounding box center [518, 321] width 379 height 56
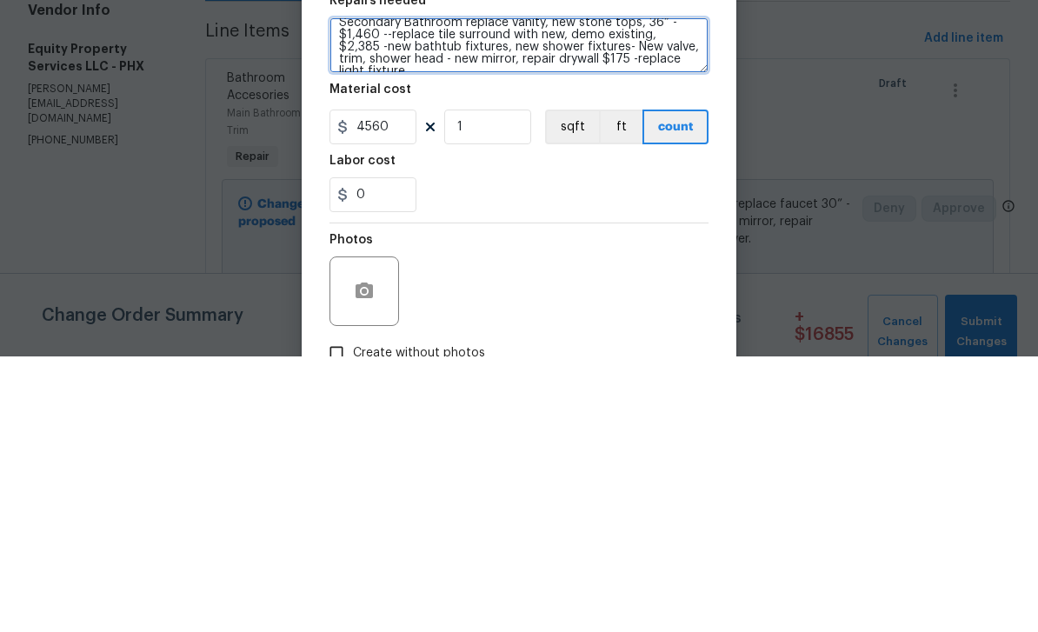
scroll to position [7, 0]
click at [597, 293] on textarea "Secondary Bathroom replace vanity, new stone tops, 36” - $1,460 --replace tile …" at bounding box center [518, 321] width 379 height 56
click at [694, 293] on textarea "Secondary Bathroom replace vanity, new stone tops, 36” - $1,460 --replace tile …" at bounding box center [518, 321] width 379 height 56
click at [684, 293] on textarea "Secondary Bathroom replace vanity, new stone tops, 36” - $1,460 --replace tile …" at bounding box center [518, 321] width 379 height 56
click at [693, 293] on textarea "Secondary Bathroom replace vanity, new stone tops, 36” - $1,460 --replace tile …" at bounding box center [518, 321] width 379 height 56
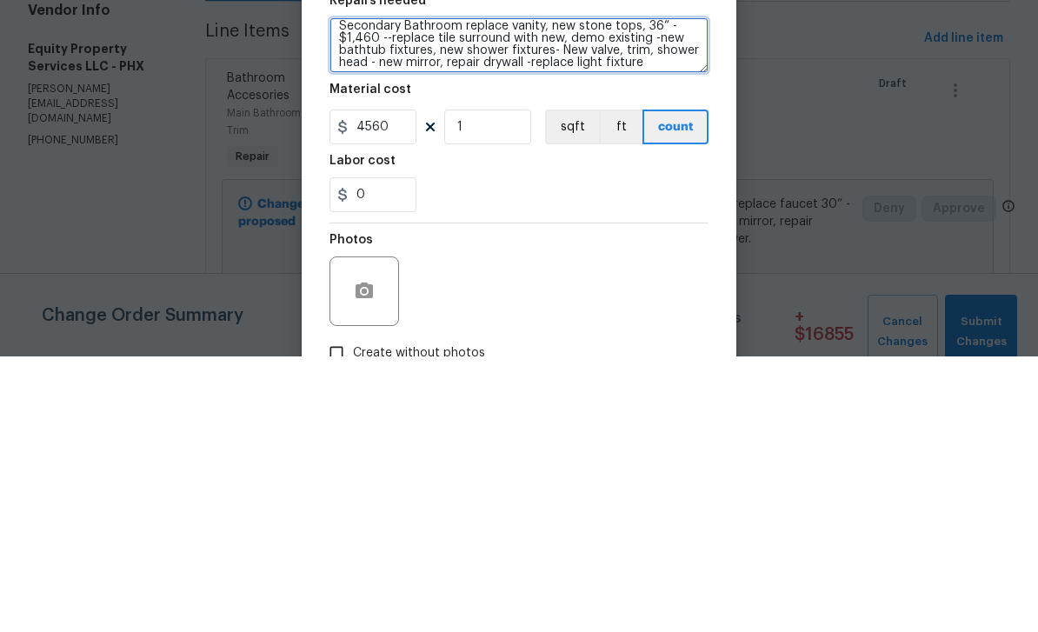
click at [371, 293] on textarea "Secondary Bathroom replace vanity, new stone tops, 36” - $1,460 --replace tile …" at bounding box center [518, 321] width 379 height 56
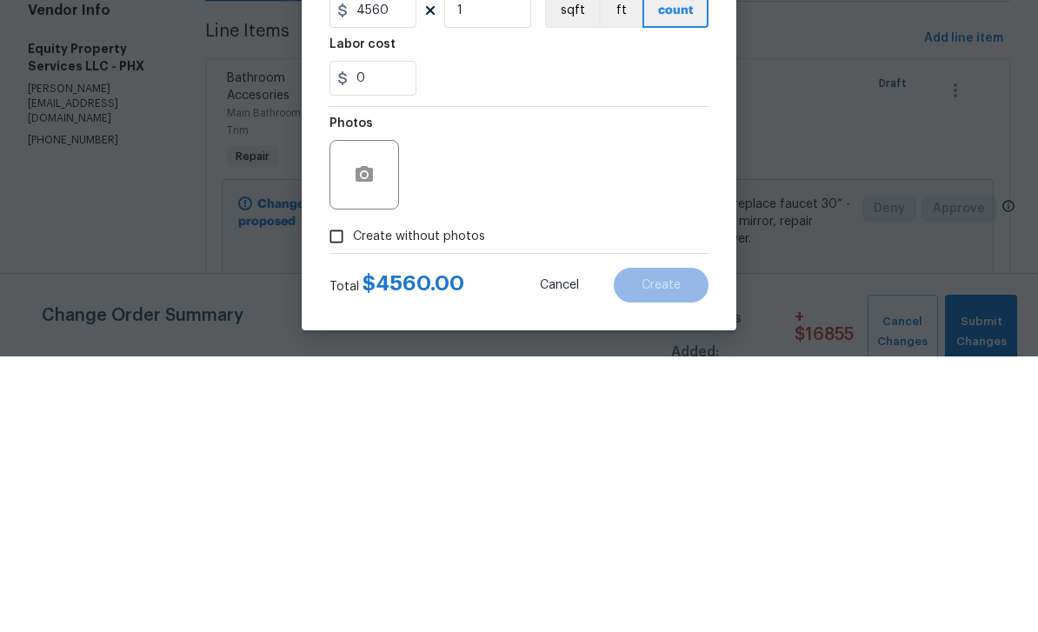
scroll to position [56, 0]
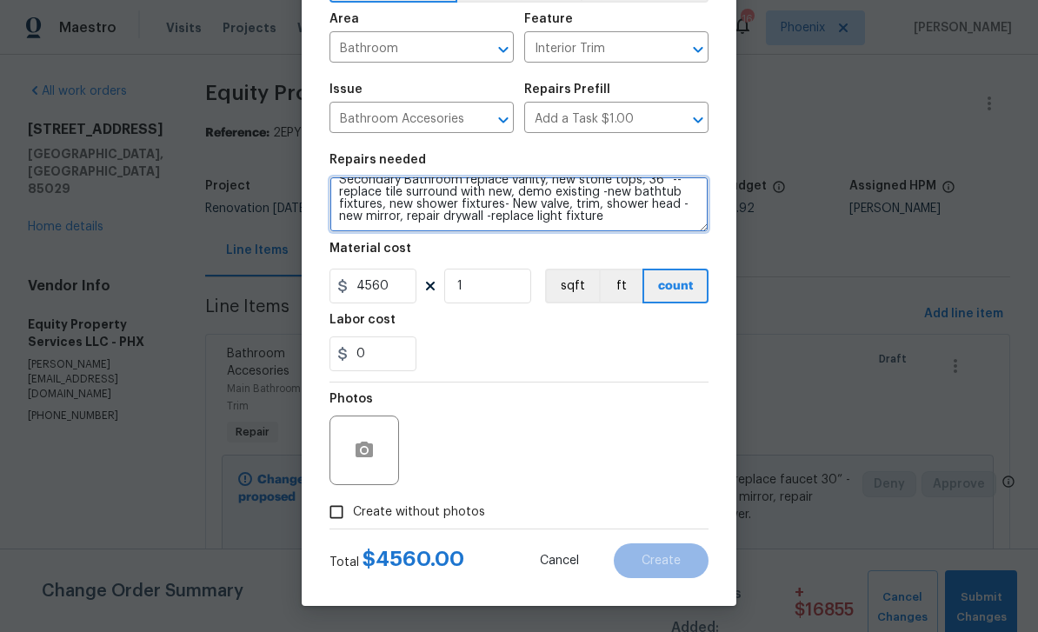
type textarea "Secondary Bathroom replace vanity, new stone tops, 36” --replace tile surround …"
click at [352, 500] on input "Create without photos" at bounding box center [336, 511] width 33 height 33
checkbox input "true"
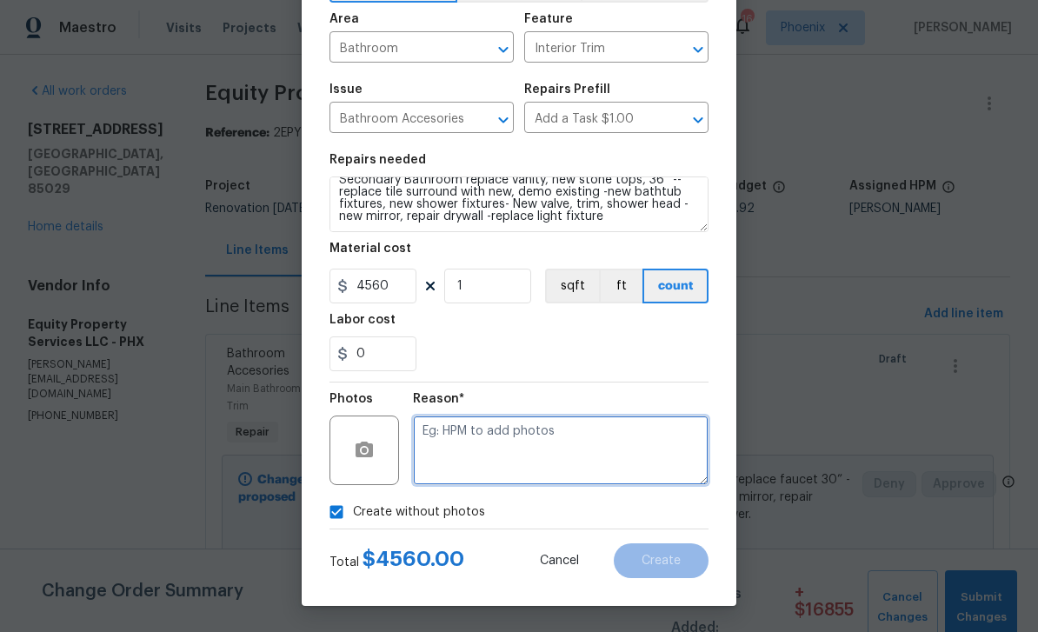
click at [517, 440] on textarea at bounding box center [560, 450] width 295 height 70
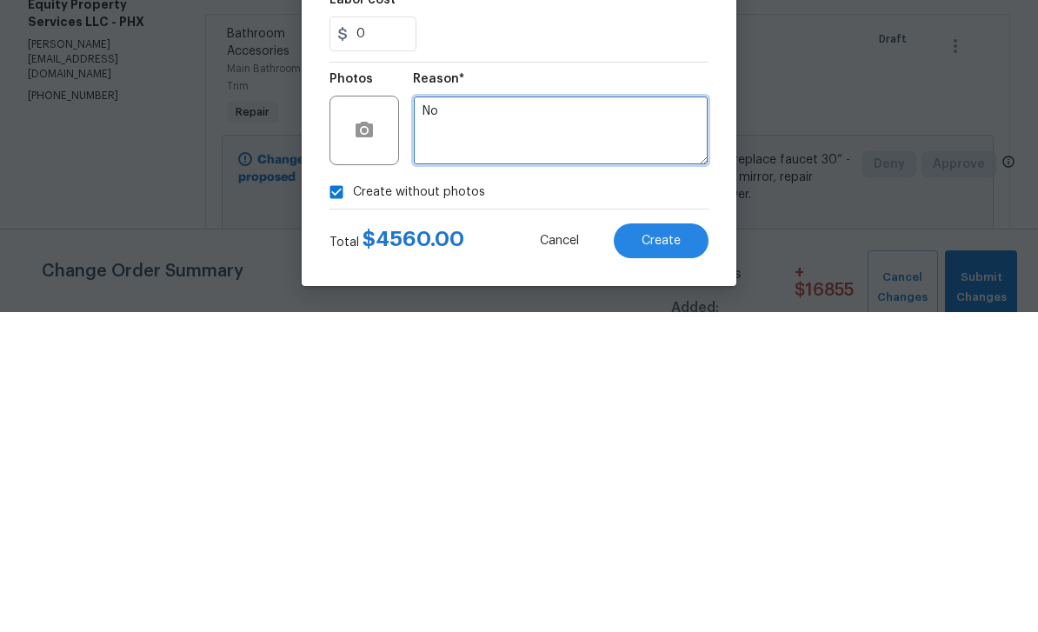
type textarea "No"
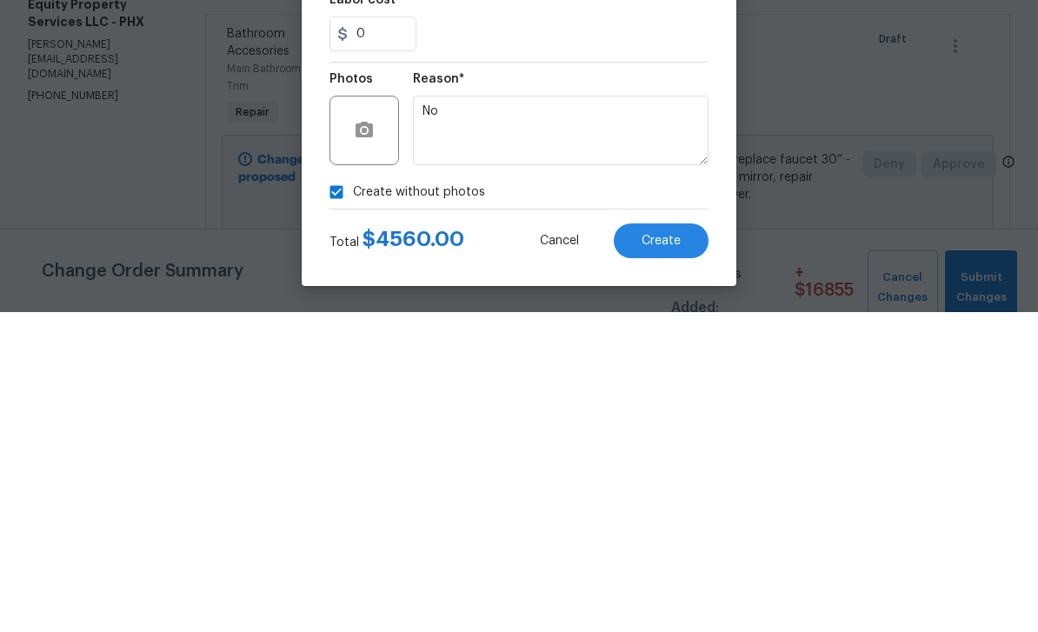
click at [652, 336] on div "0" at bounding box center [518, 353] width 379 height 35
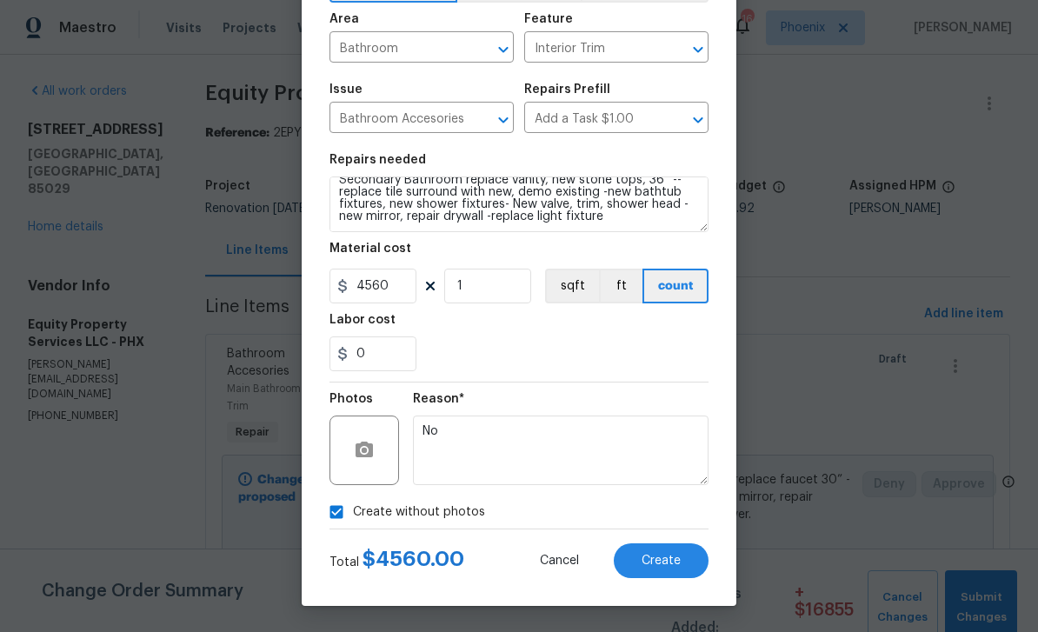
click at [681, 554] on button "Create" at bounding box center [661, 560] width 95 height 35
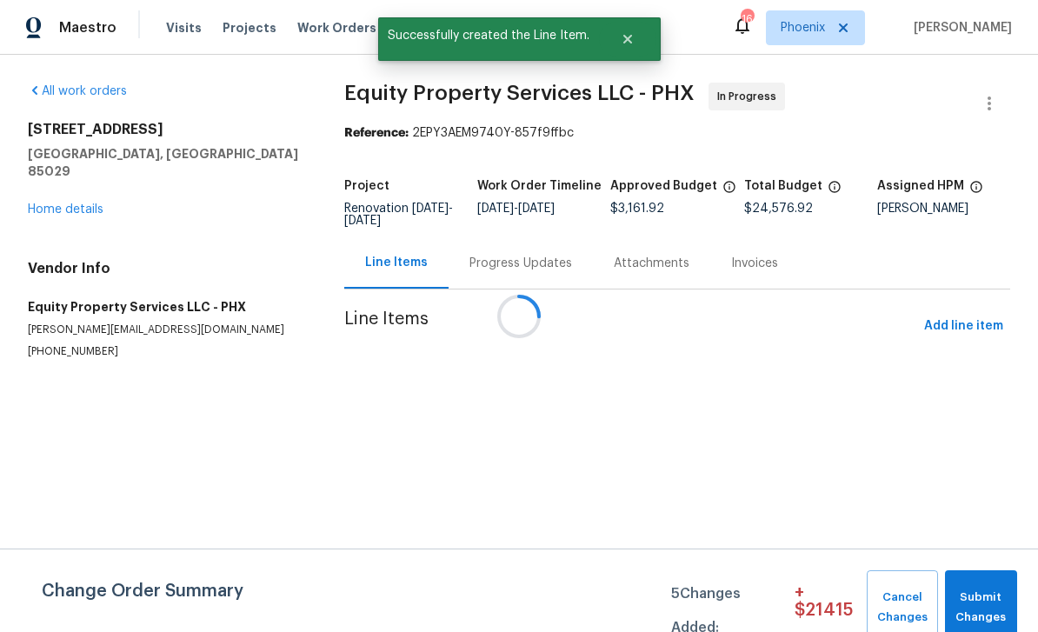
scroll to position [0, 0]
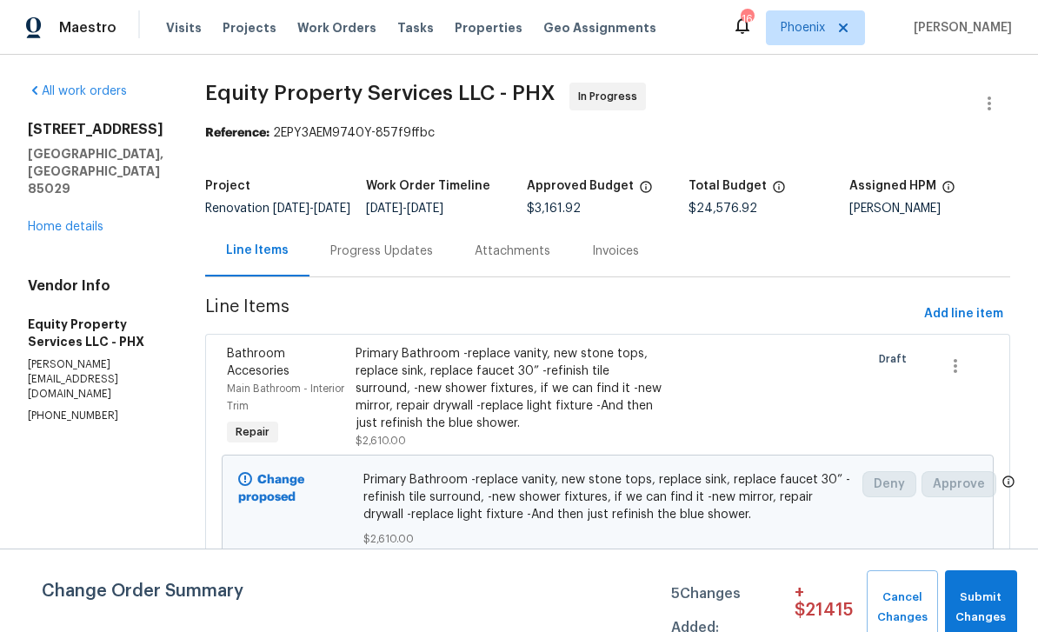
click at [351, 276] on div "Progress Updates" at bounding box center [381, 250] width 144 height 51
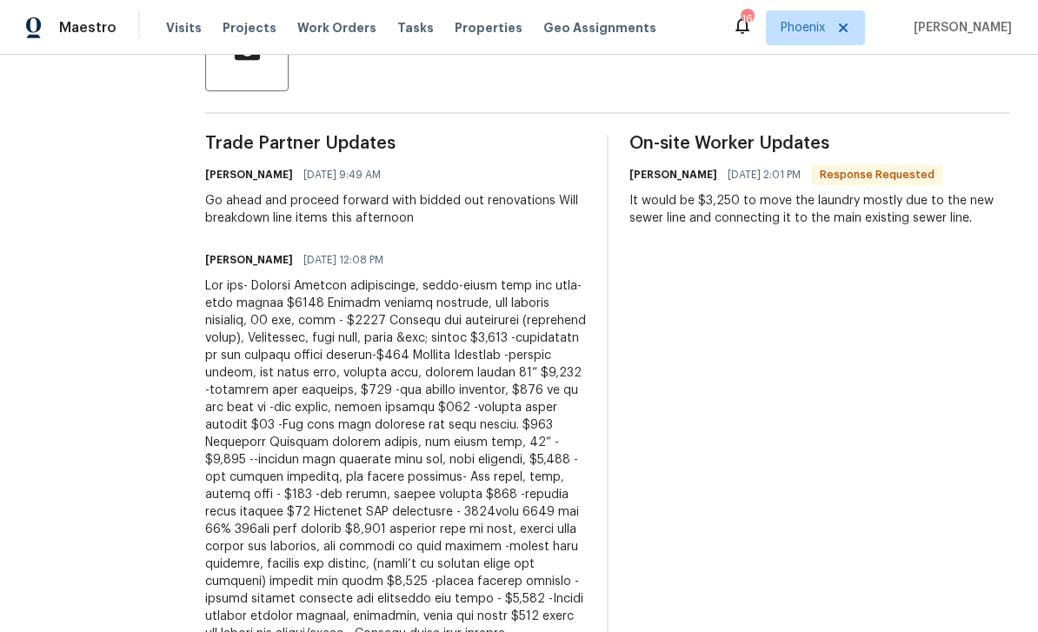
scroll to position [455, 0]
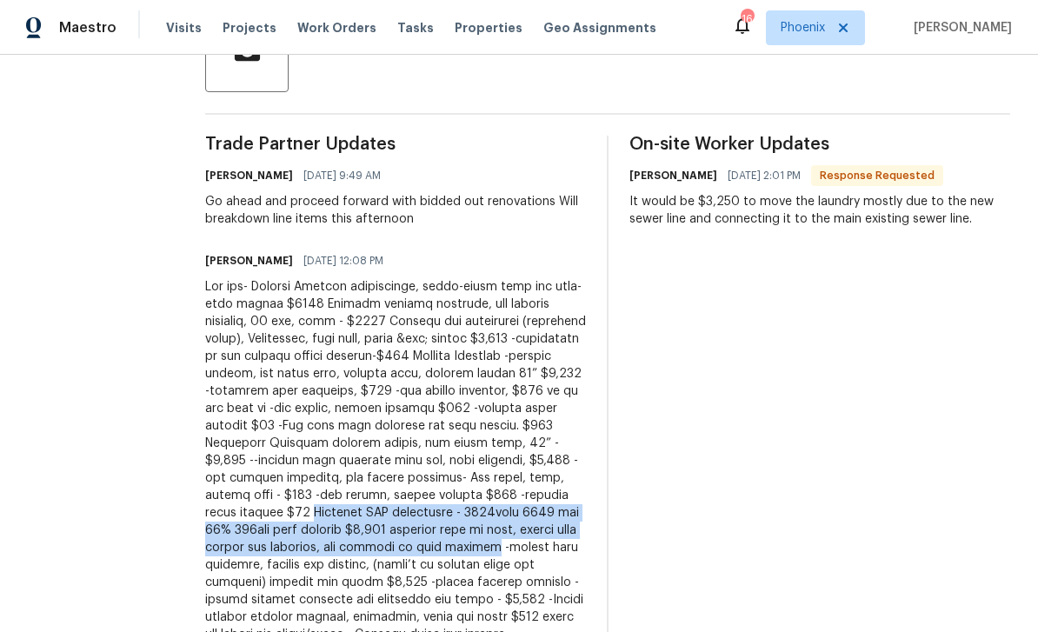
copy div "Flooring LVP throughout - 1156sqft 1271 inc 10% 350lft shoe molding $7,370 incl…"
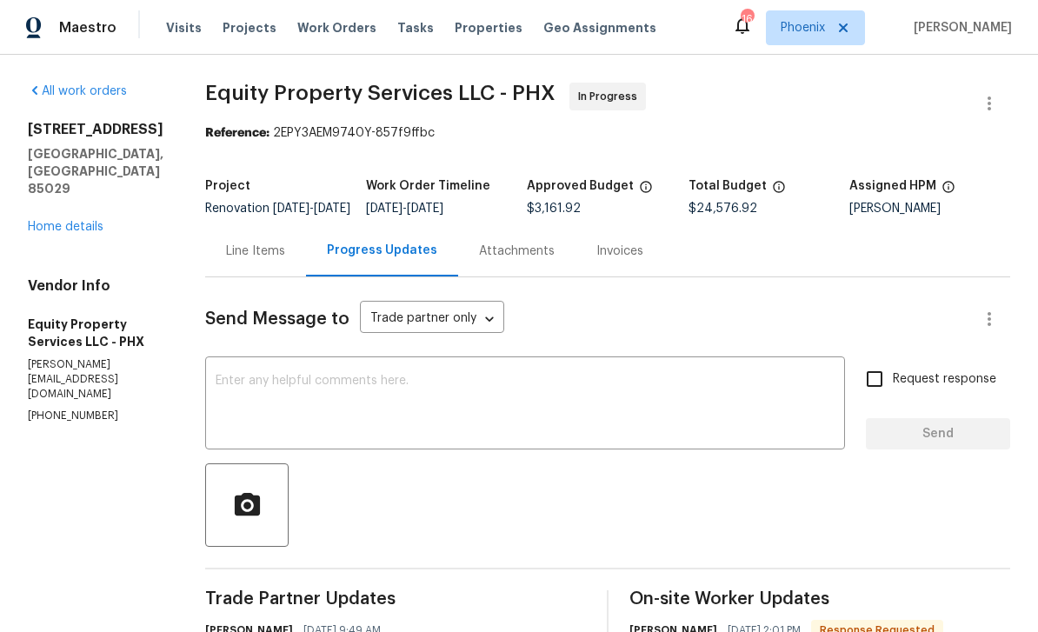
scroll to position [0, 0]
click at [238, 260] on div "Line Items" at bounding box center [255, 250] width 59 height 17
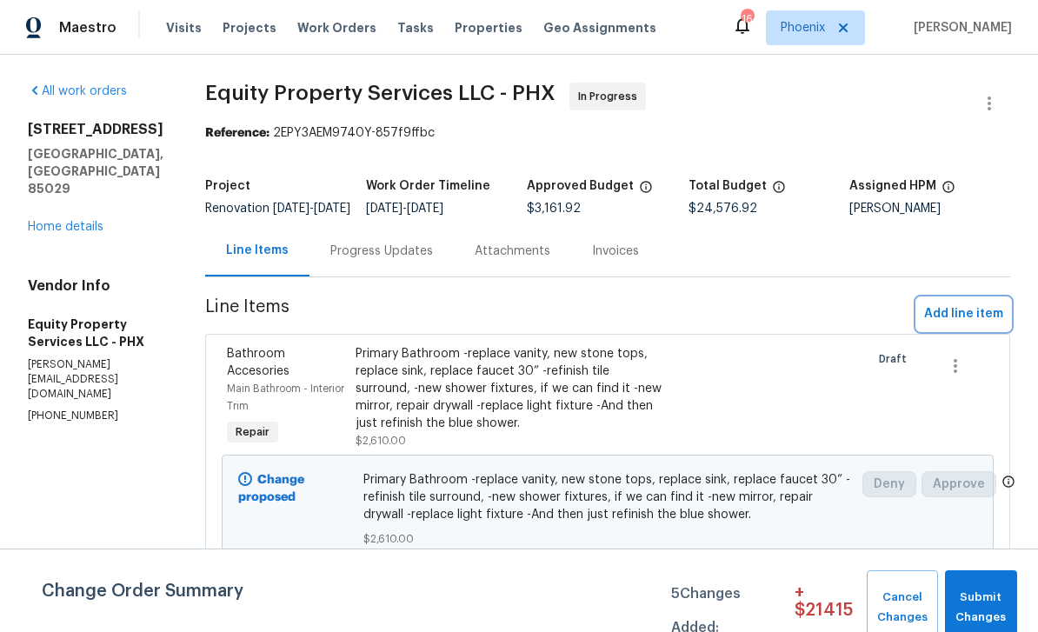
click at [946, 324] on span "Add line item" at bounding box center [963, 314] width 79 height 22
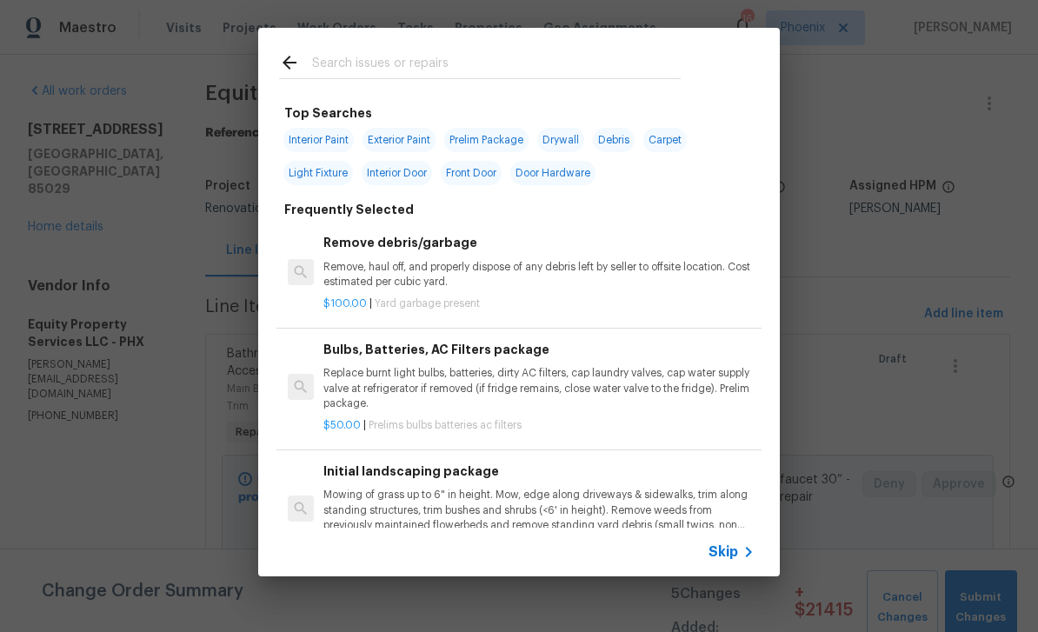
click at [388, 56] on input "text" at bounding box center [496, 65] width 368 height 26
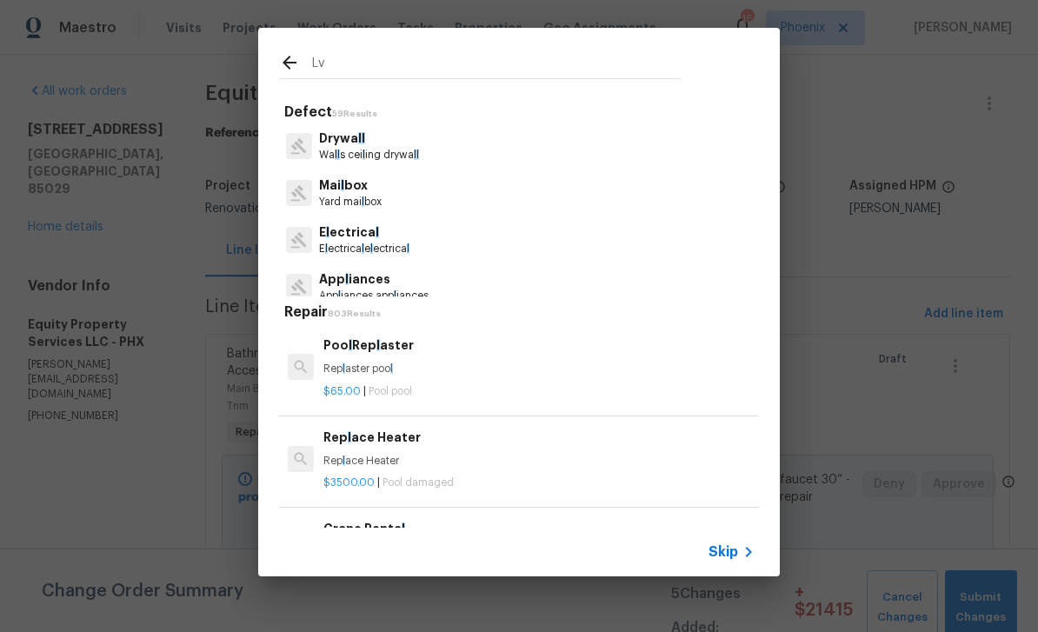
type input "Lvp"
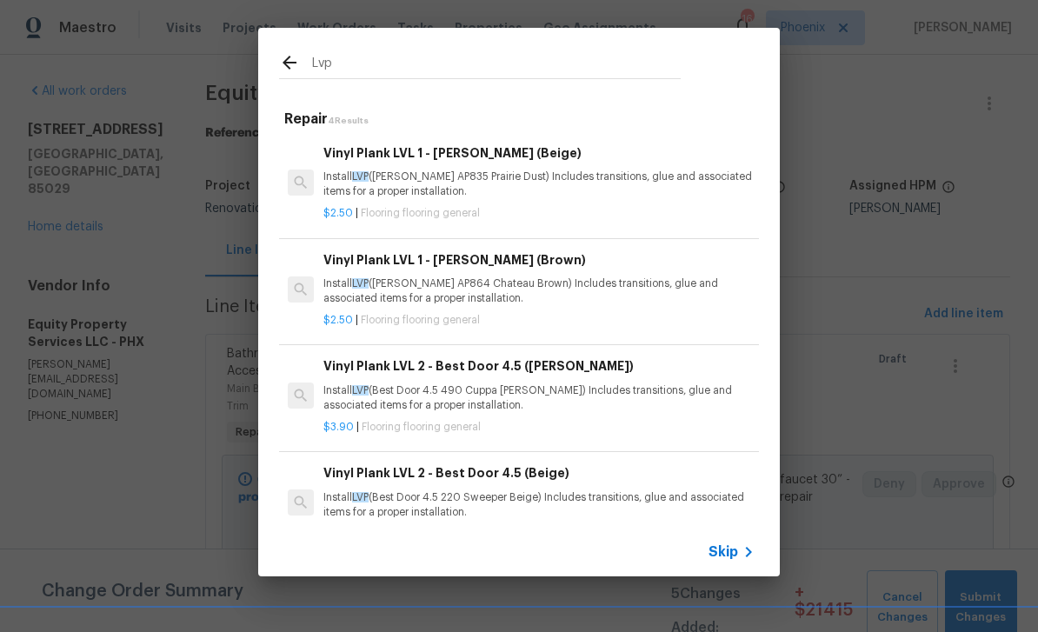
click at [585, 229] on div "Vinyl Plank LVL 1 - Knighton (Beige) Install LVP (Knighton AP835 Prairie Dust) …" at bounding box center [518, 183] width 485 height 112
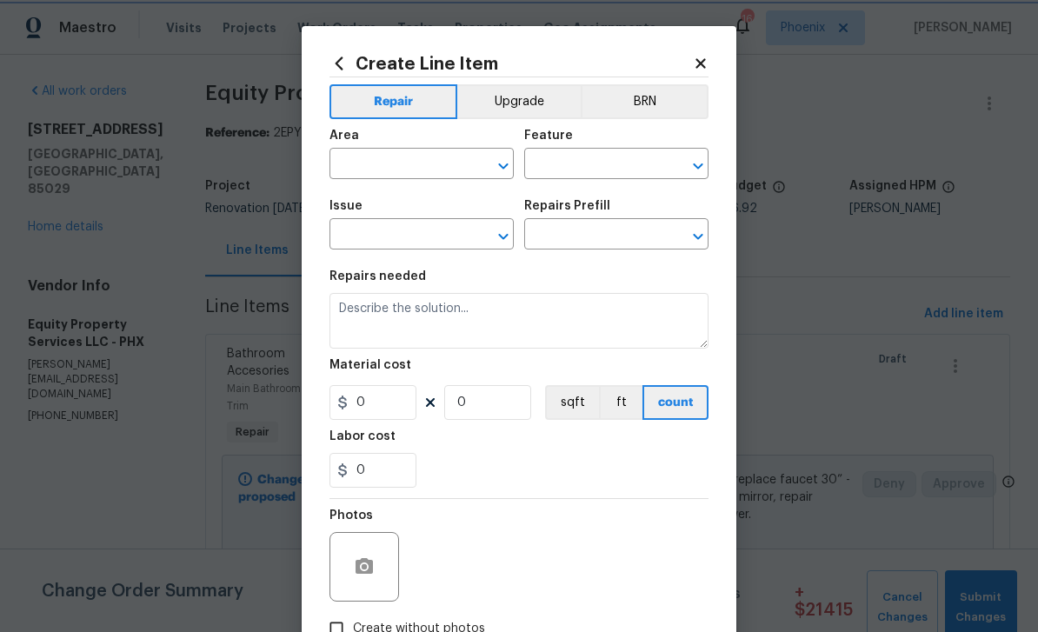
type input "Overall Flooring"
type input "Flooring General"
type input "Vinyl Plank LVL 1 - Knighton (Beige) $2.50"
type textarea "Install LVP (Knighton AP835 Prairie Dust) Includes transitions, glue and associ…"
type input "2.5"
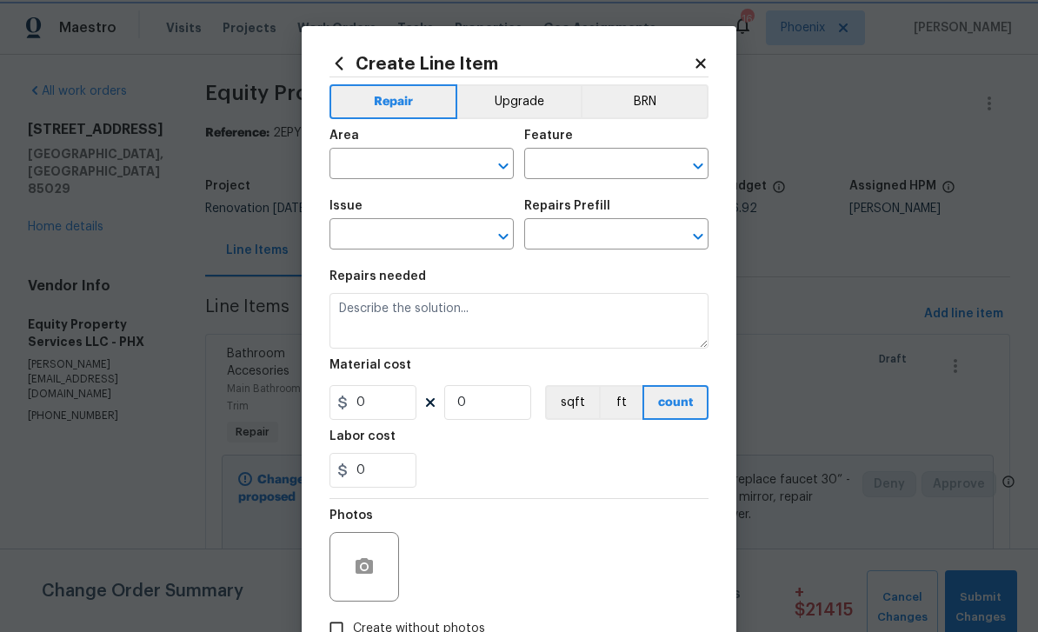
type input "1"
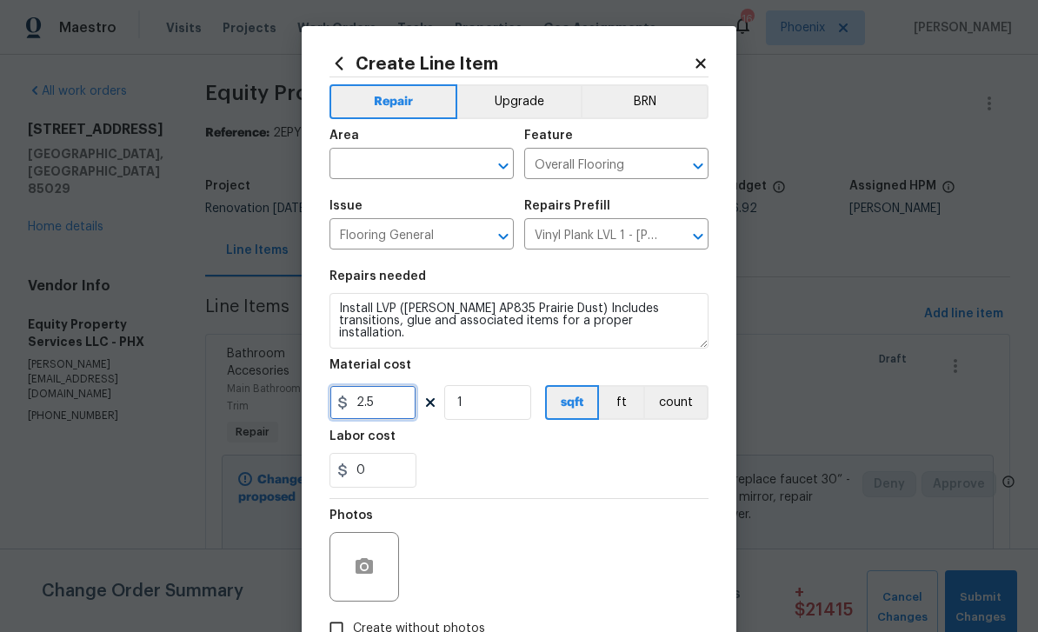
click at [402, 420] on input "2.5" at bounding box center [372, 402] width 87 height 35
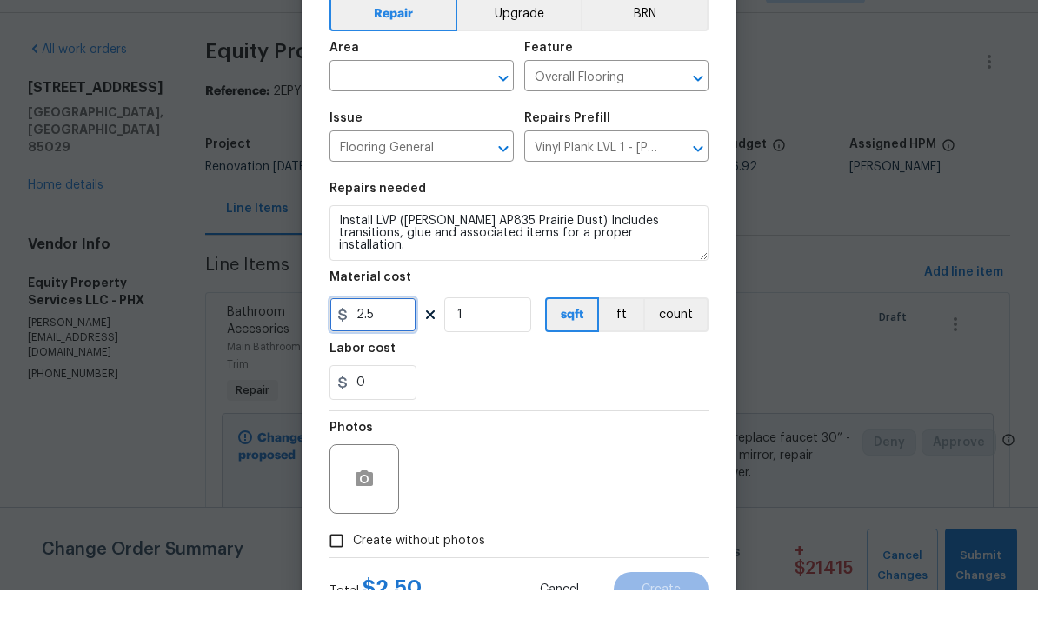
scroll to position [88, 0]
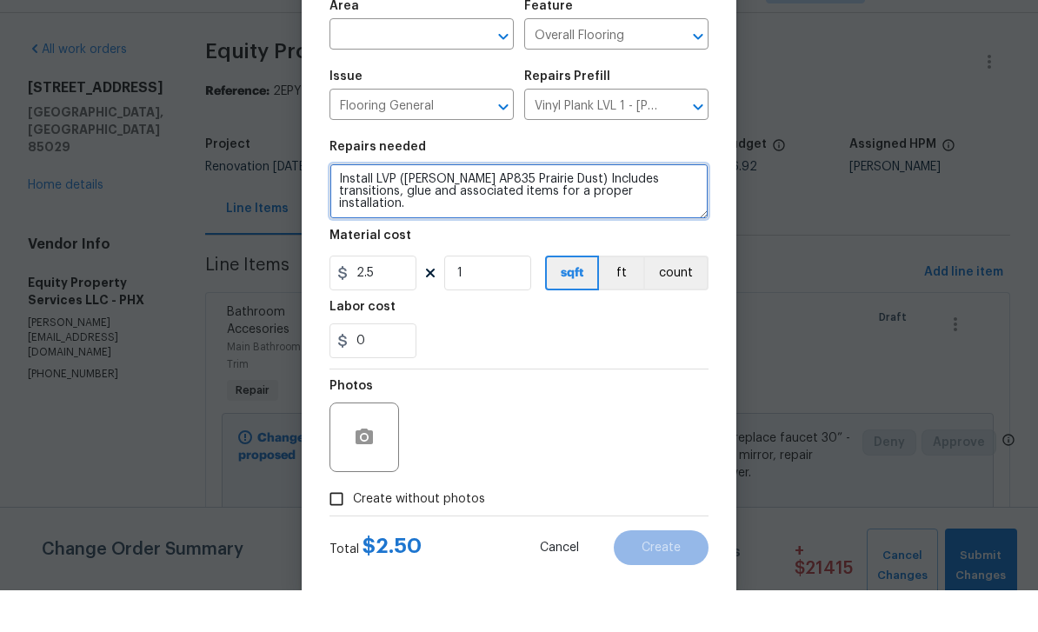
click at [370, 205] on textarea "Install LVP (Knighton AP835 Prairie Dust) Includes transitions, glue and associ…" at bounding box center [518, 233] width 379 height 56
click at [364, 205] on textarea "Install LVP (Knighton AP835 Prairie Dust) Includes transitions, glue and associ…" at bounding box center [518, 233] width 379 height 56
click at [413, 205] on textarea at bounding box center [518, 233] width 379 height 56
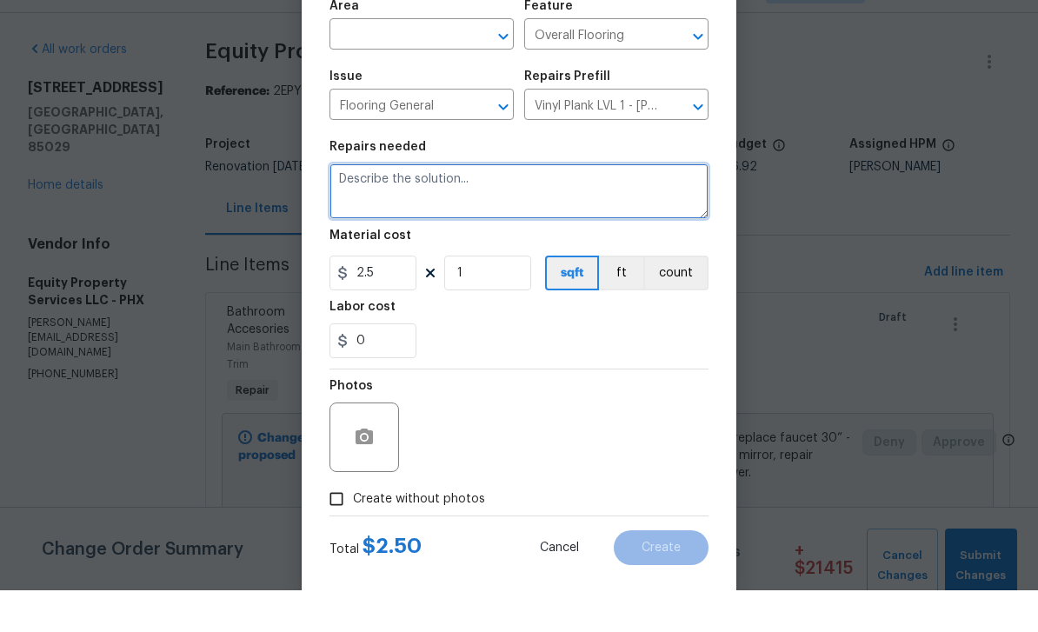
click at [397, 205] on textarea at bounding box center [518, 233] width 379 height 56
click at [391, 205] on textarea at bounding box center [518, 233] width 379 height 56
paste textarea "Flooring LVP throughout - 1156sqft 1271 inc 10% 350lft shoe molding $7,370 incl…"
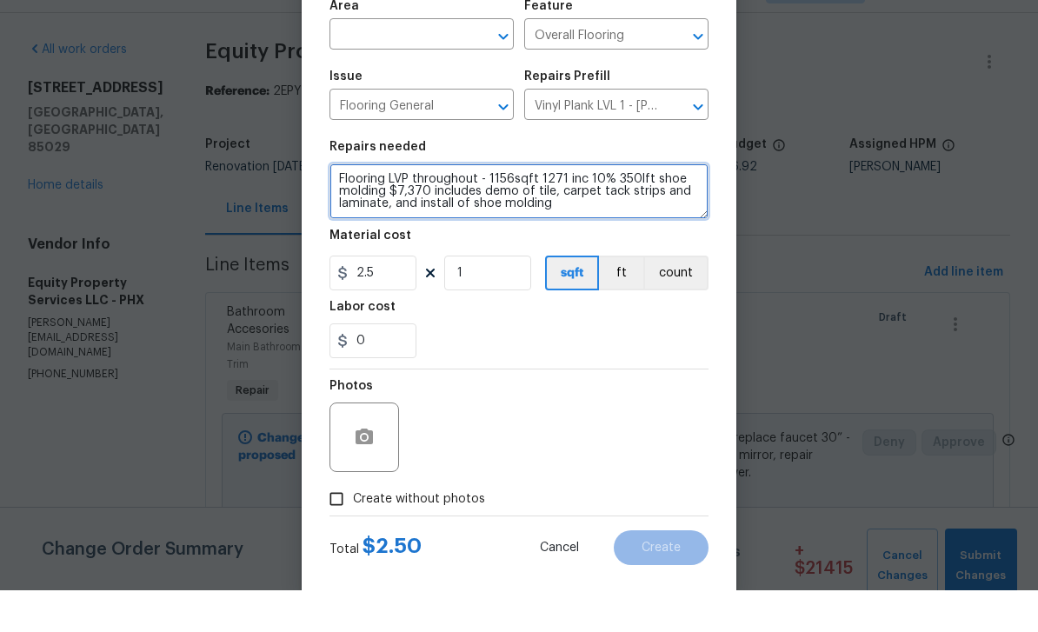
type textarea "Flooring LVP throughout - 1156sqft 1271 inc 10% 350lft shoe molding $7,370 incl…"
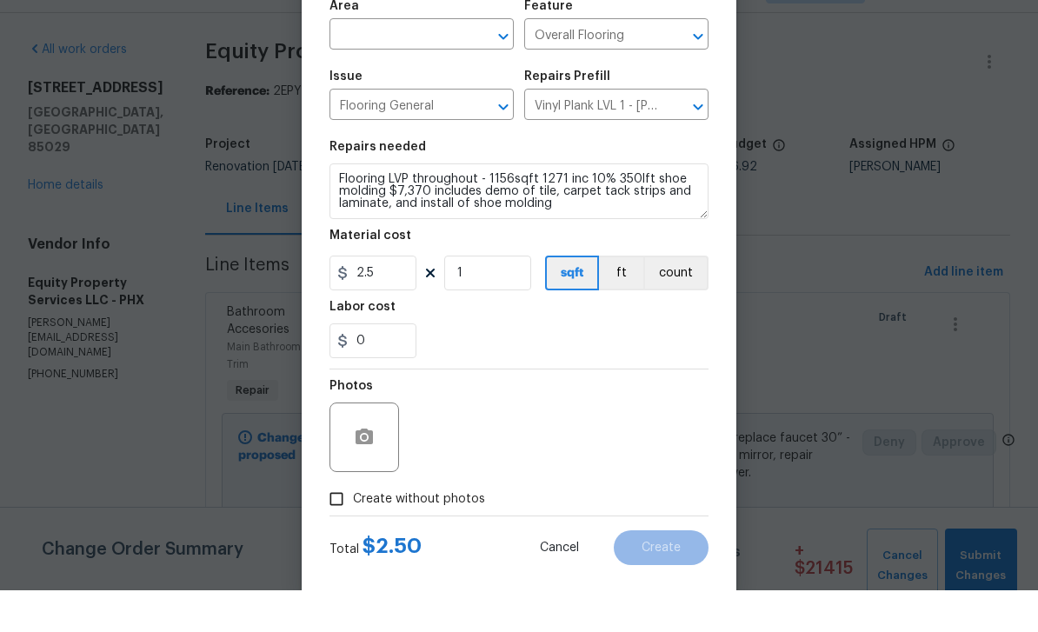
click at [412, 64] on input "text" at bounding box center [397, 77] width 136 height 27
click at [408, 132] on li "Interior Overall" at bounding box center [421, 146] width 184 height 29
type input "Interior Overall"
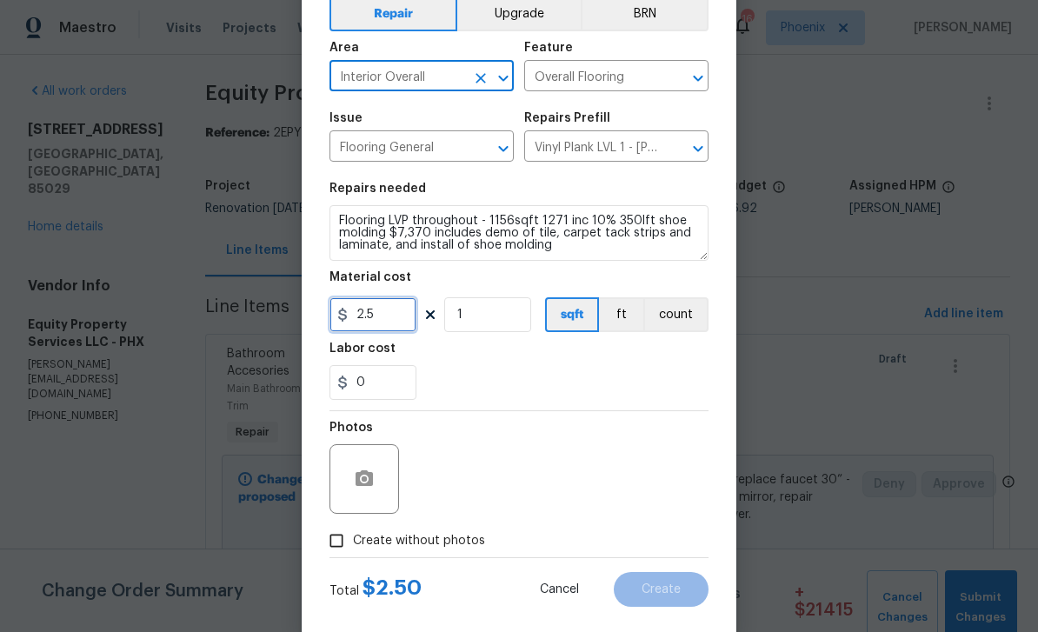
click at [404, 324] on input "2.5" at bounding box center [372, 314] width 87 height 35
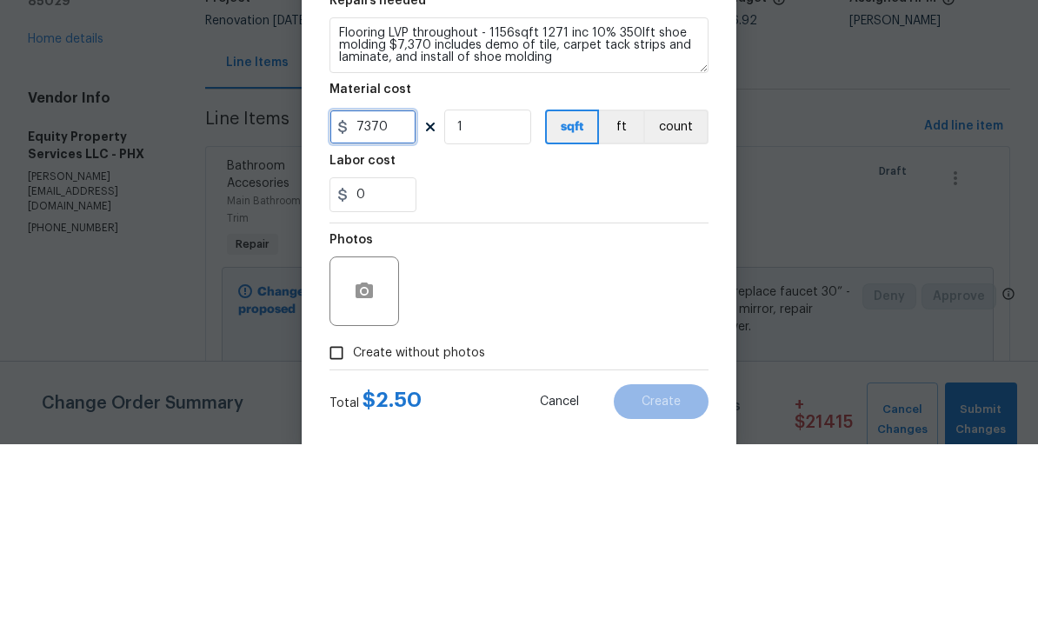
type input "7370"
click at [566, 365] on div "0" at bounding box center [518, 382] width 379 height 35
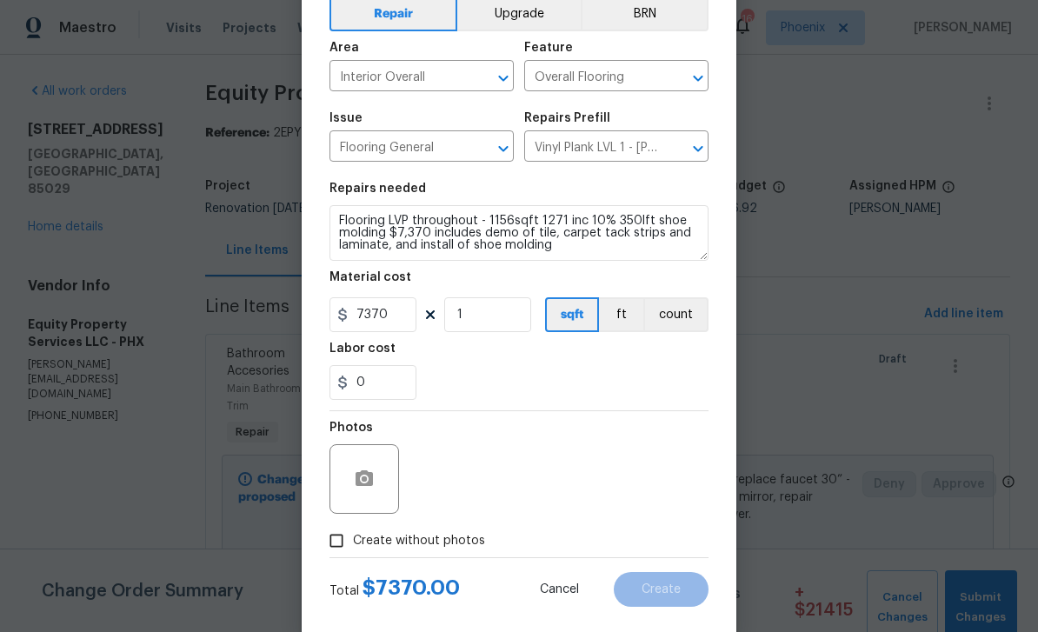
click at [351, 539] on input "Create without photos" at bounding box center [336, 540] width 33 height 33
checkbox input "true"
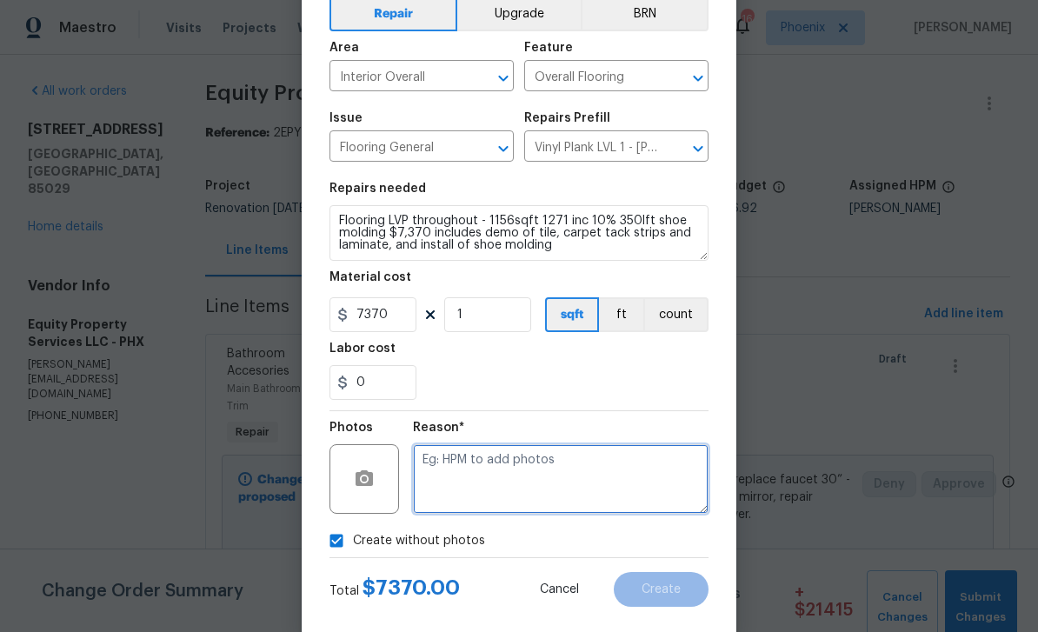
click at [521, 485] on textarea at bounding box center [560, 479] width 295 height 70
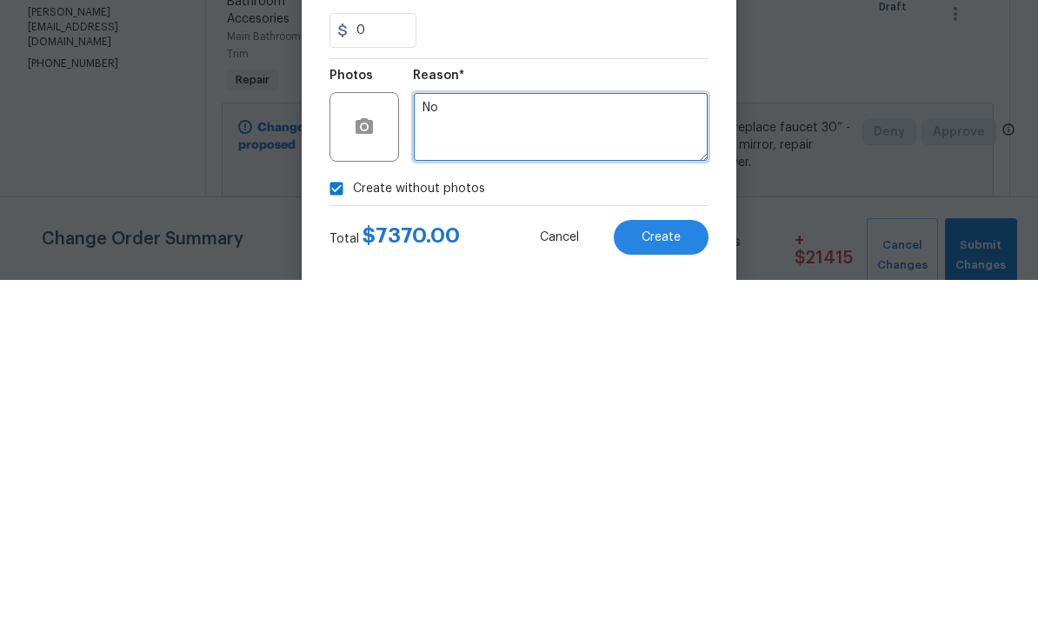
type textarea "No"
click at [644, 365] on div "0" at bounding box center [518, 382] width 379 height 35
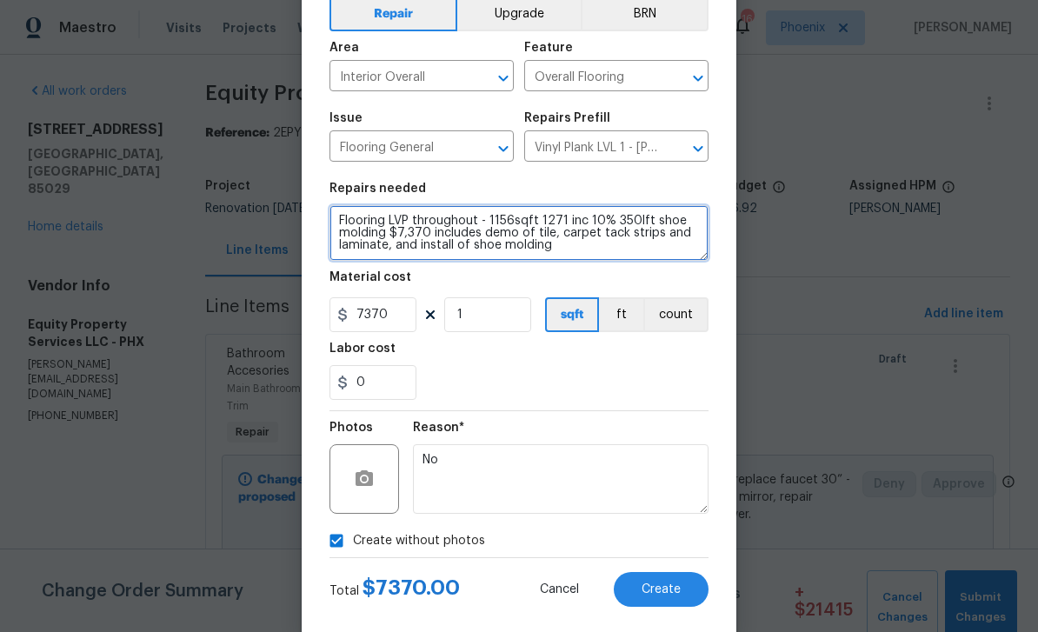
click at [431, 240] on textarea "Flooring LVP throughout - 1156sqft 1271 inc 10% 350lft shoe molding $7,370 incl…" at bounding box center [518, 233] width 379 height 56
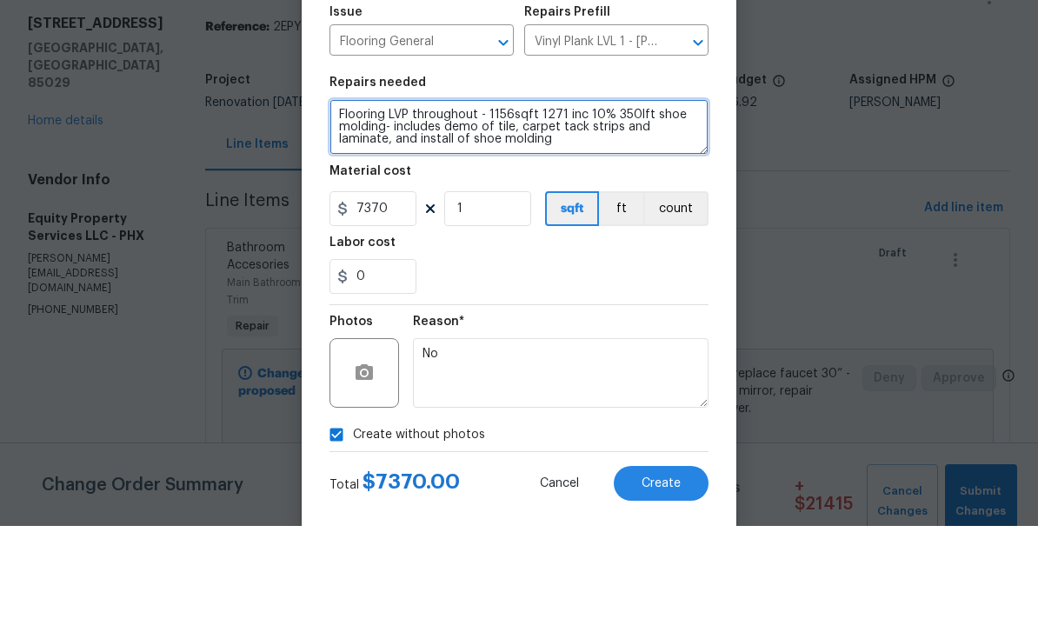
type textarea "Flooring LVP throughout - 1156sqft 1271 inc 10% 350lft shoe molding- includes d…"
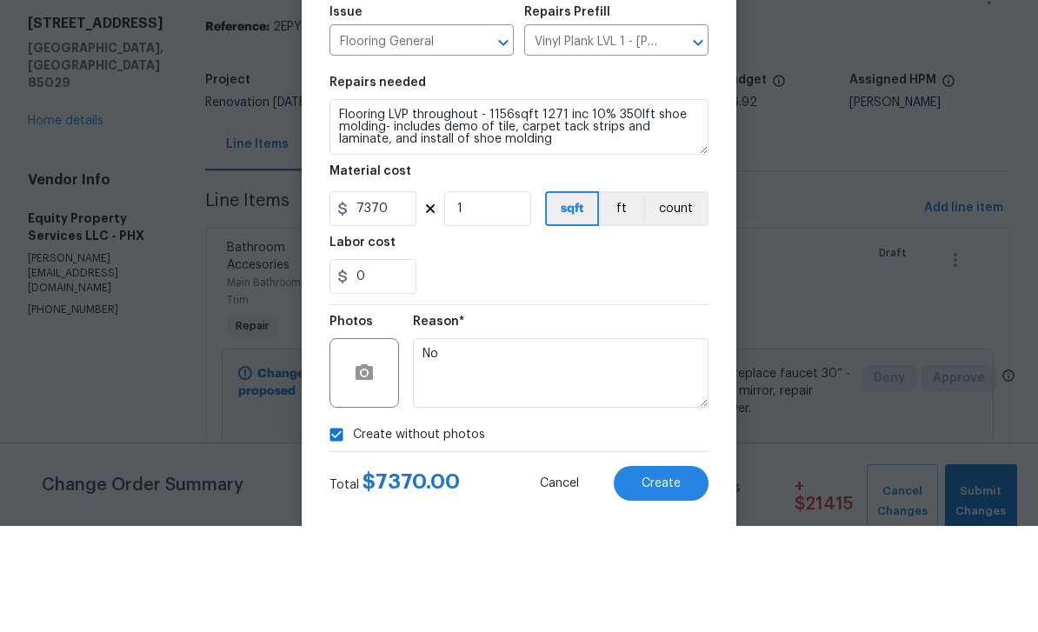
click at [684, 183] on div "Repairs needed" at bounding box center [518, 194] width 379 height 23
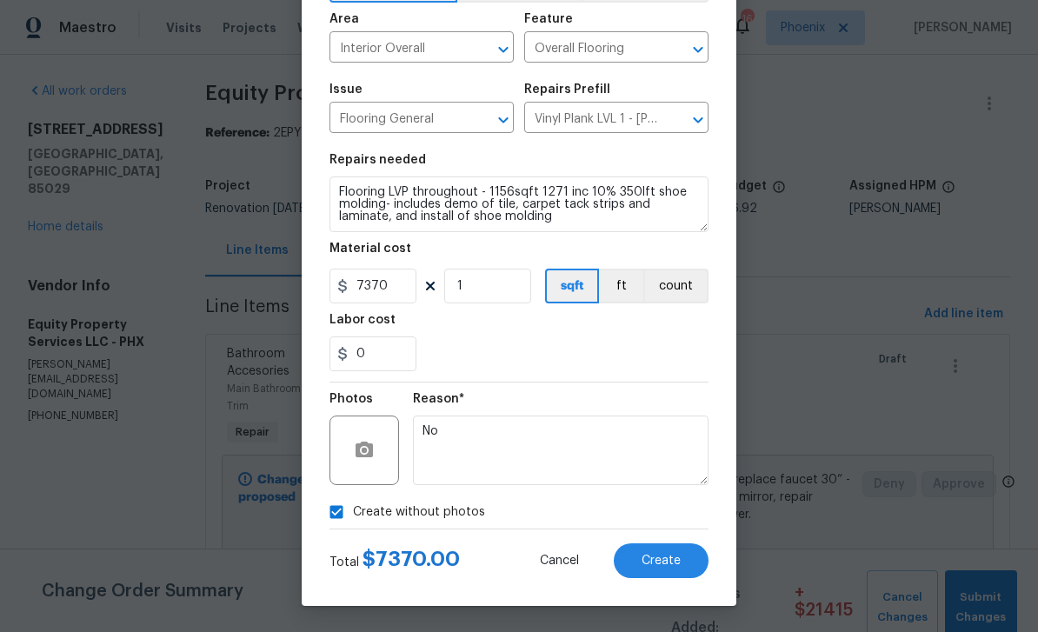
scroll to position [120, 0]
click at [671, 563] on span "Create" at bounding box center [660, 560] width 39 height 13
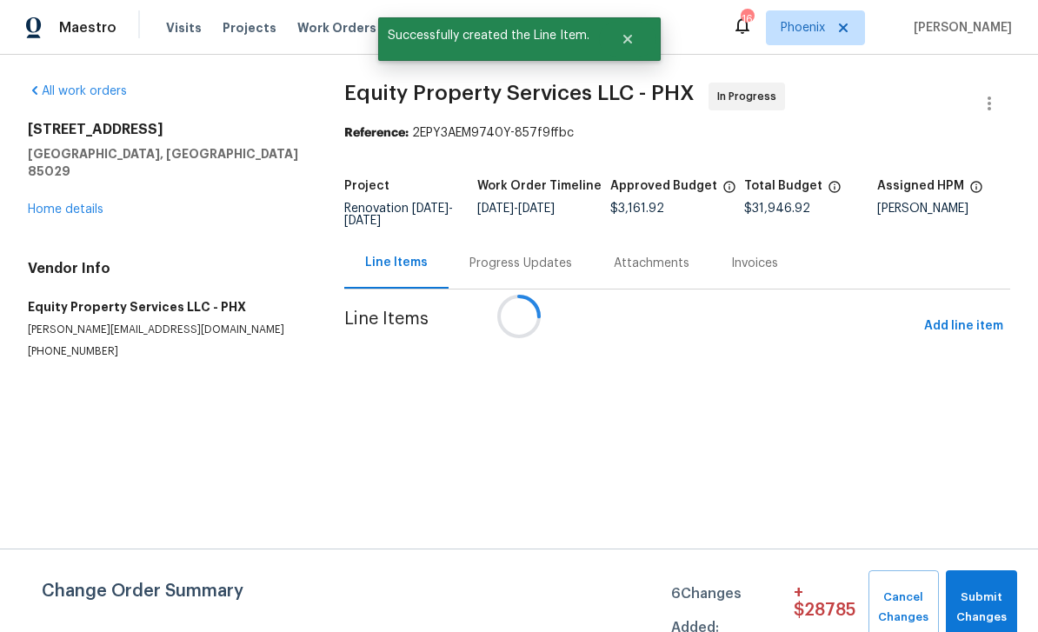
scroll to position [0, 0]
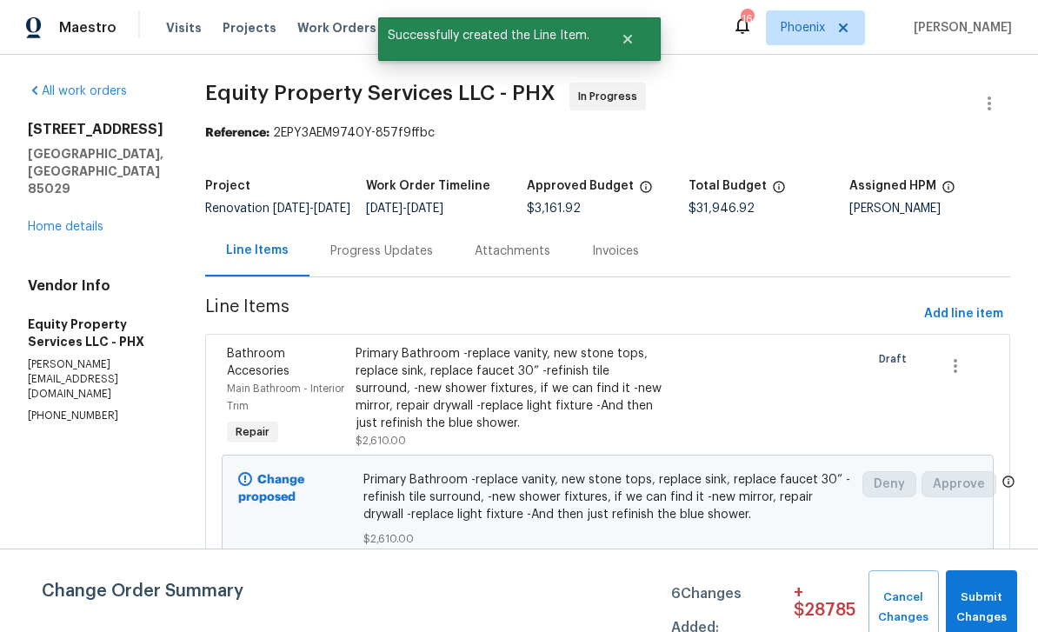
click at [346, 260] on div "Progress Updates" at bounding box center [381, 250] width 103 height 17
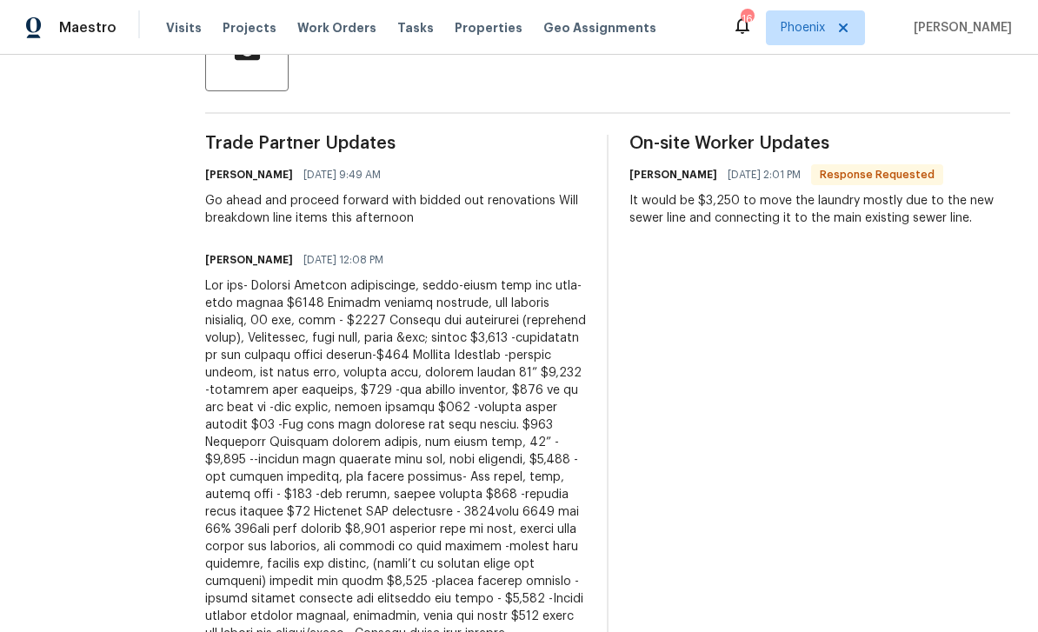
scroll to position [455, 0]
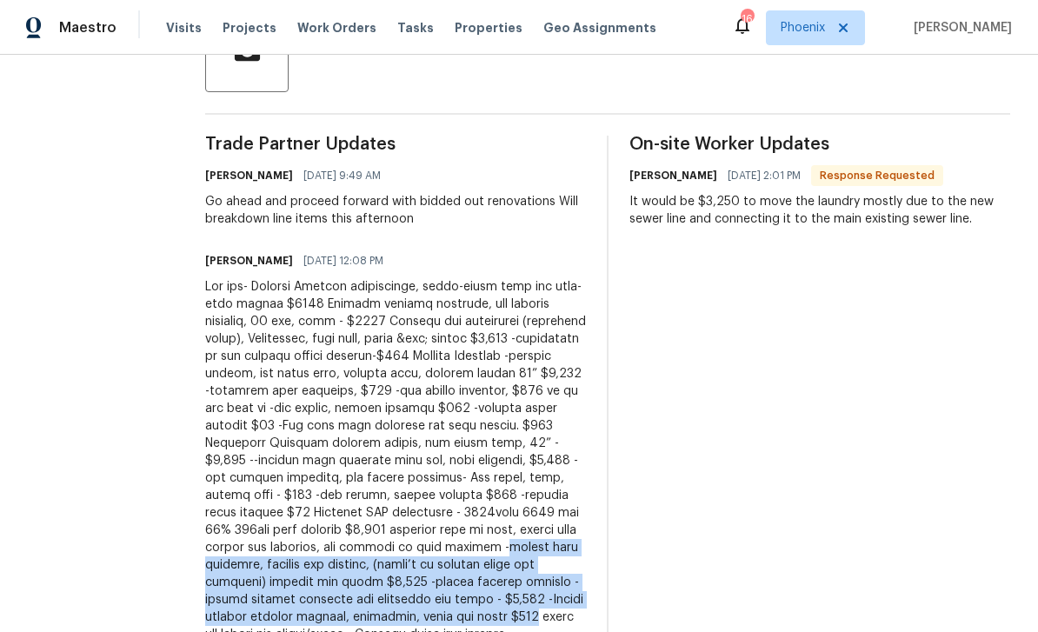
copy div "remove wood paneling, install new drywall, (there’s no drywall under the paneli…"
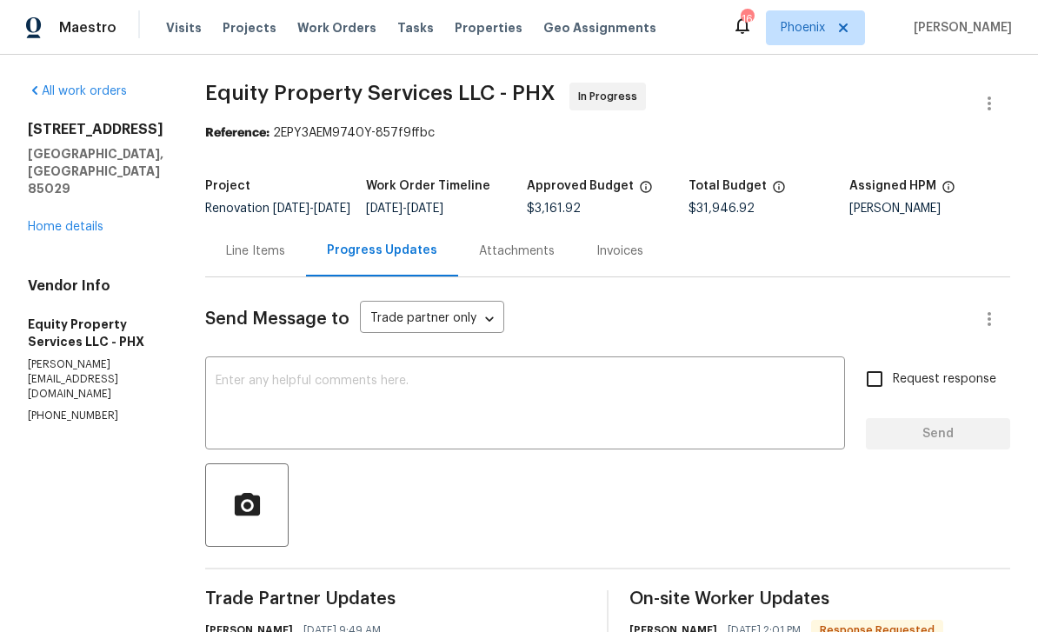
scroll to position [0, 0]
click at [238, 242] on div "Line Items" at bounding box center [255, 250] width 59 height 17
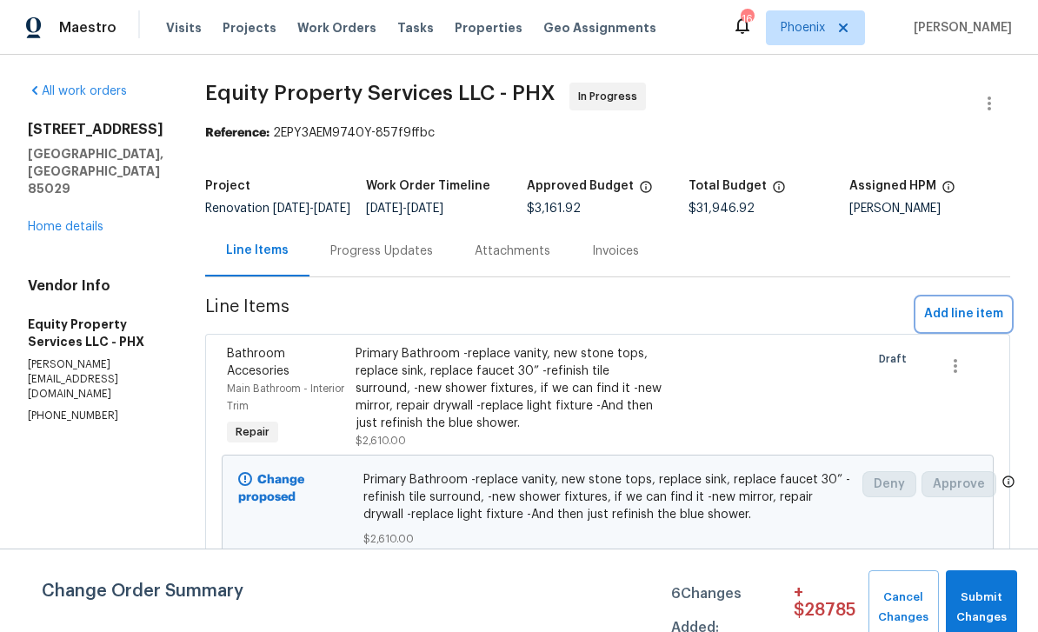
click at [953, 303] on span "Add line item" at bounding box center [963, 314] width 79 height 22
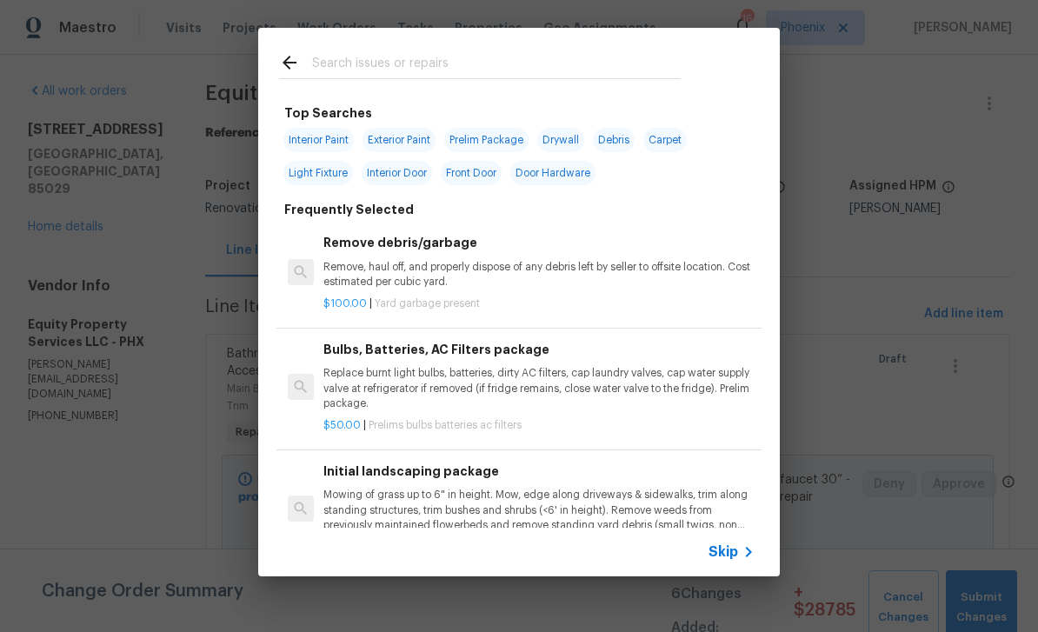
click at [571, 141] on span "Drywall" at bounding box center [560, 140] width 47 height 24
type input "Drywall"
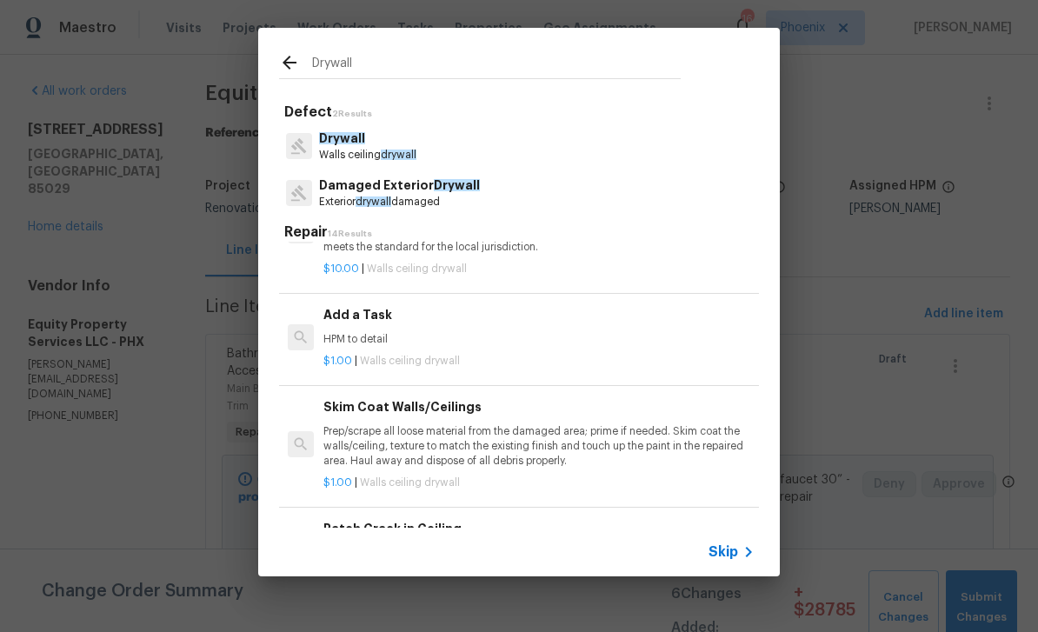
scroll to position [561, 0]
click at [409, 330] on p "HPM to detail" at bounding box center [538, 337] width 431 height 15
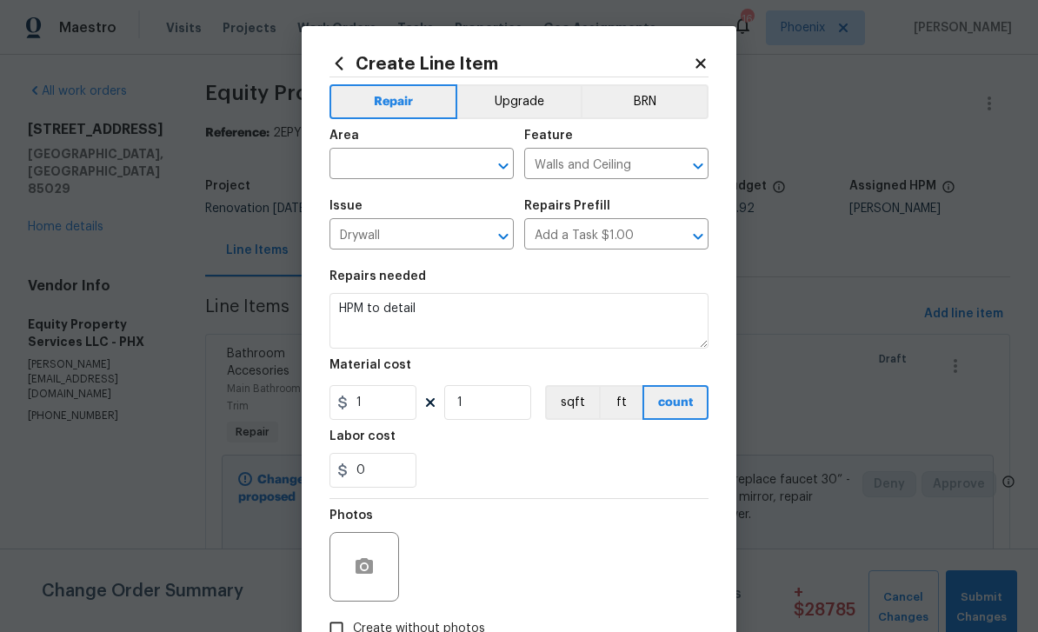
click at [389, 166] on input "text" at bounding box center [397, 165] width 136 height 27
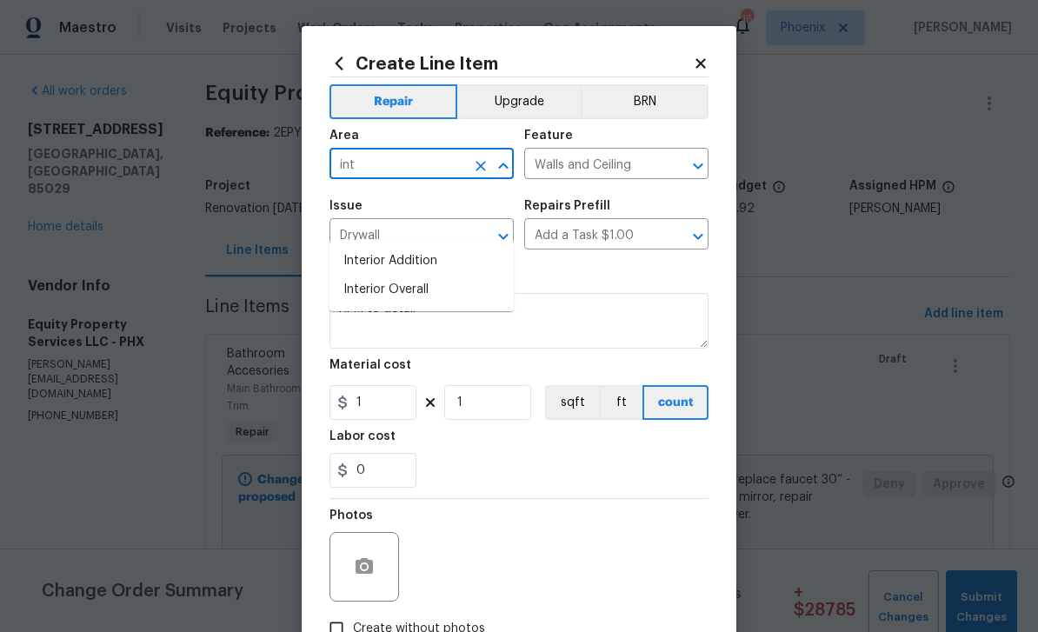
click at [402, 276] on li "Interior Overall" at bounding box center [421, 290] width 184 height 29
type input "Interior Overall"
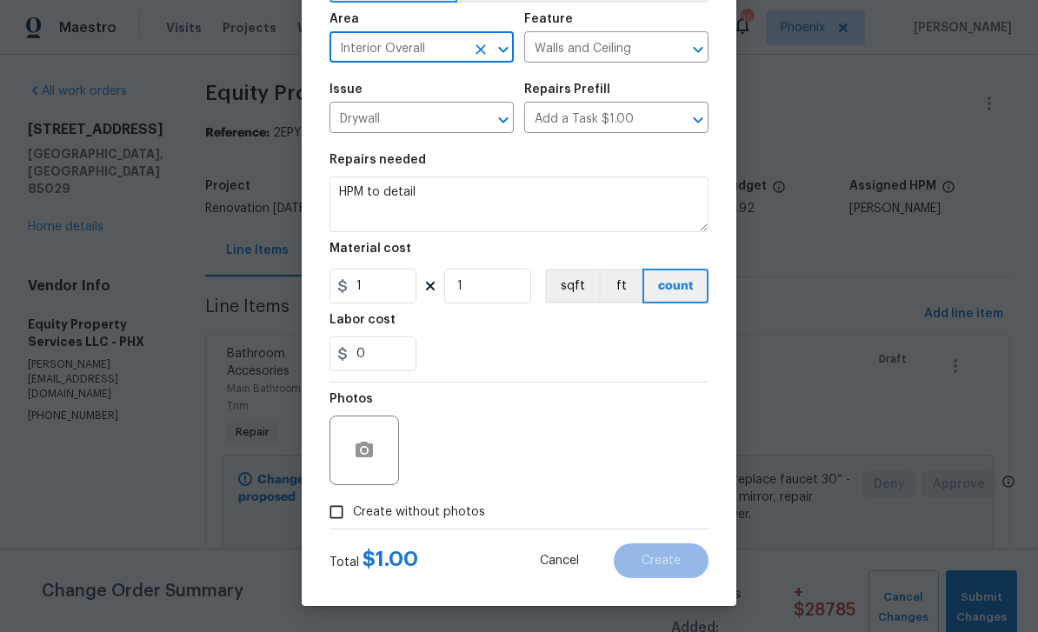
scroll to position [120, 0]
click at [430, 191] on textarea "HPM to detail" at bounding box center [518, 204] width 379 height 56
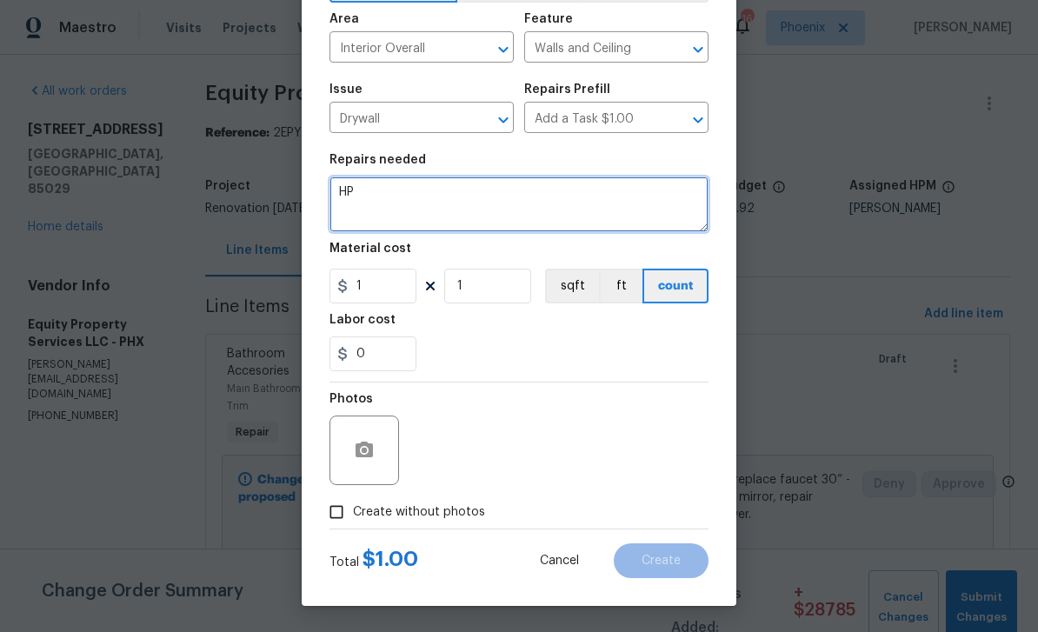
type textarea "H"
click at [407, 194] on textarea at bounding box center [518, 204] width 379 height 56
paste textarea "remove wood paneling, install new drywall, (there’s no drywall under the paneli…"
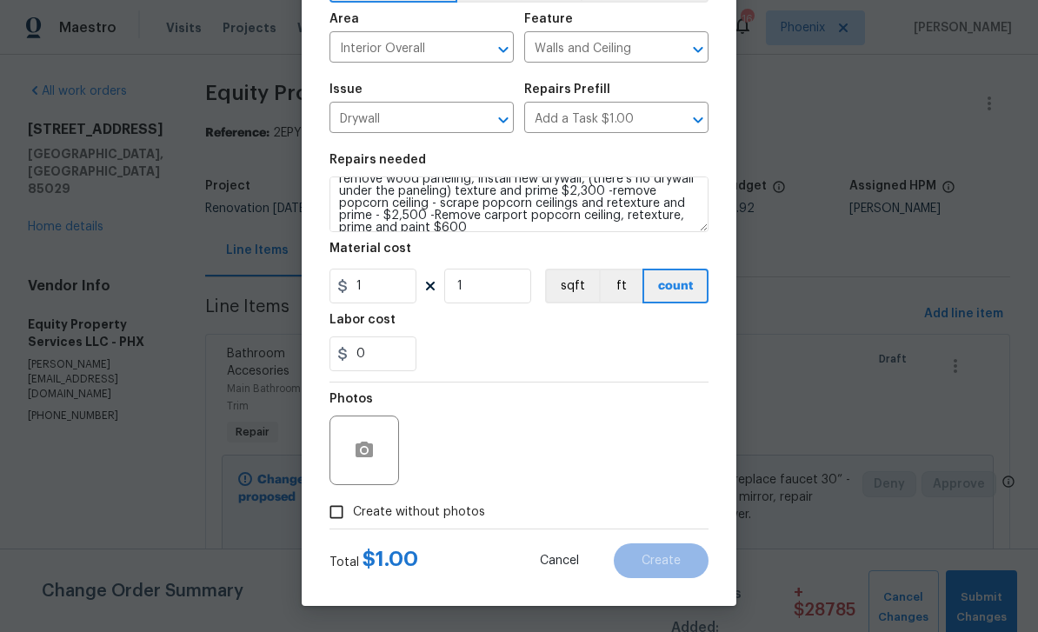
scroll to position [14, 0]
type textarea "remove wood paneling, install new drywall, (there’s no drywall under the paneli…"
click at [401, 270] on input "1" at bounding box center [372, 286] width 87 height 35
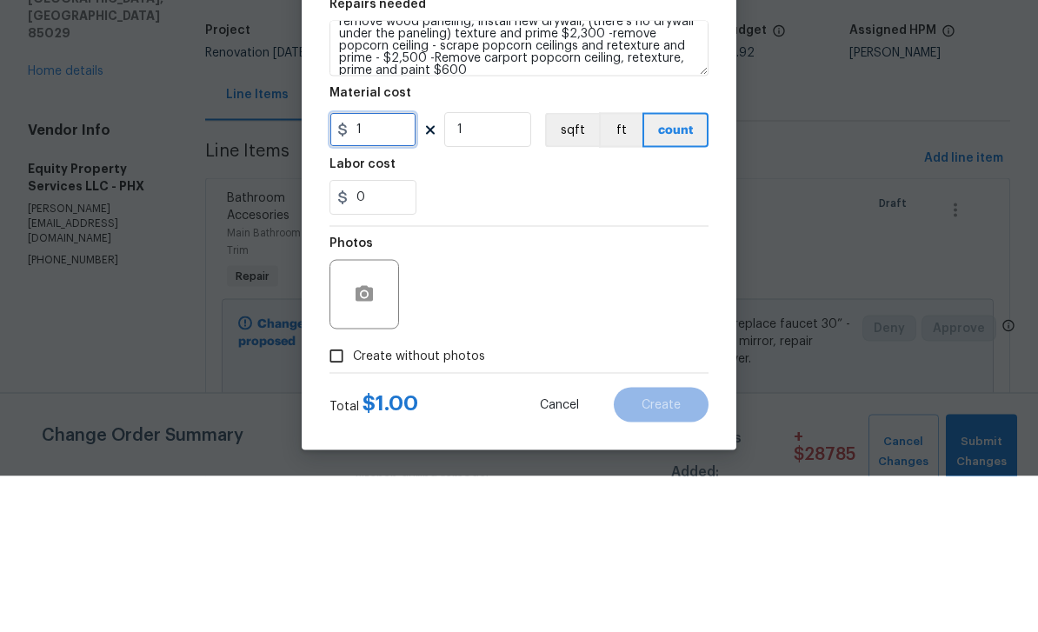
click at [395, 269] on input "1" at bounding box center [372, 286] width 87 height 35
click at [399, 269] on input "1" at bounding box center [372, 286] width 87 height 35
type input "5400"
click at [562, 217] on section "Repairs needed remove wood paneling, install new drywall, (there’s no drywall u…" at bounding box center [518, 262] width 379 height 238
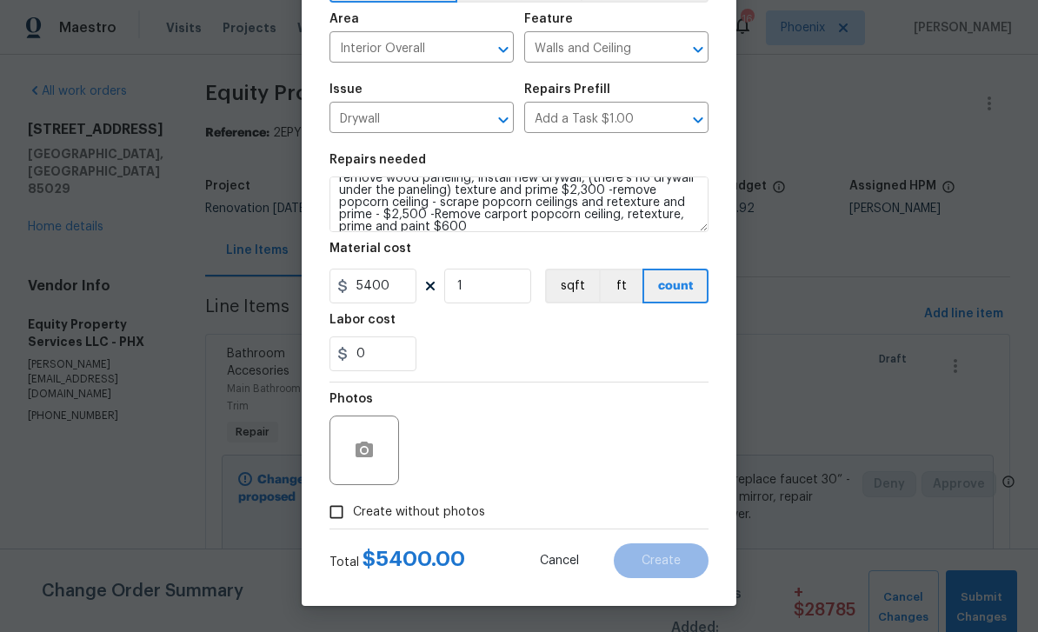
click at [350, 520] on input "Create without photos" at bounding box center [336, 511] width 33 height 33
checkbox input "true"
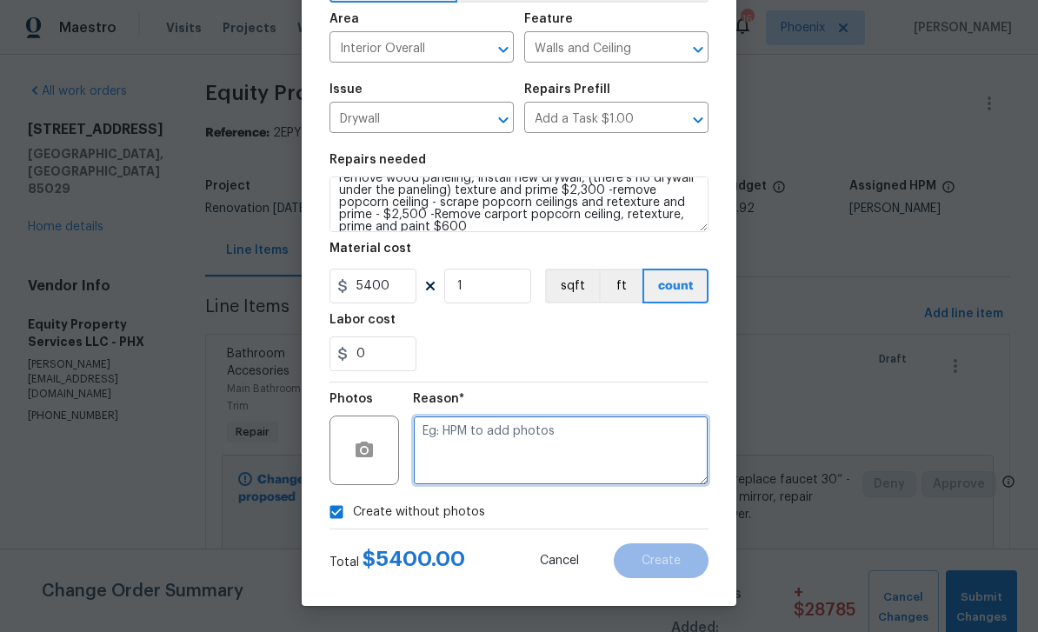
click at [515, 442] on textarea at bounding box center [560, 450] width 295 height 70
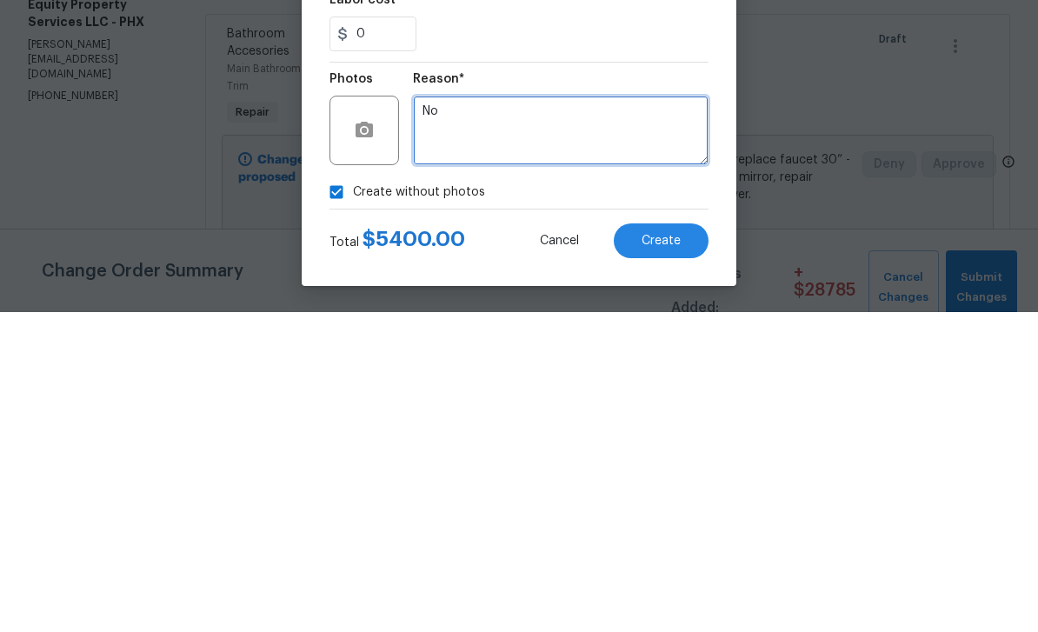
type textarea "No"
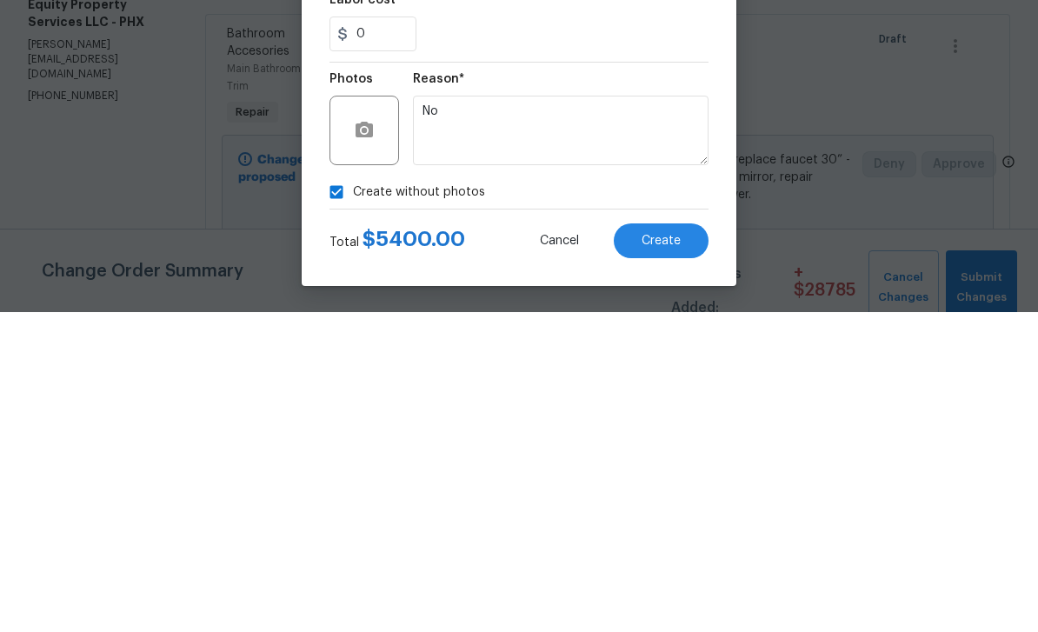
click at [534, 495] on div "Create without photos" at bounding box center [518, 511] width 379 height 33
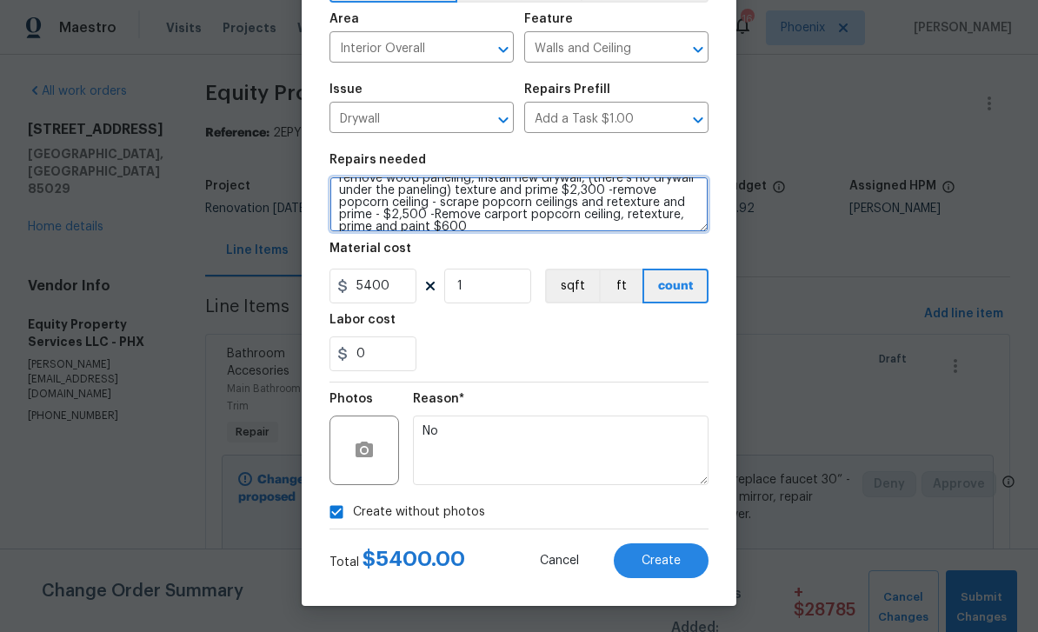
click at [469, 228] on textarea "remove wood paneling, install new drywall, (there’s no drywall under the paneli…" at bounding box center [518, 204] width 379 height 56
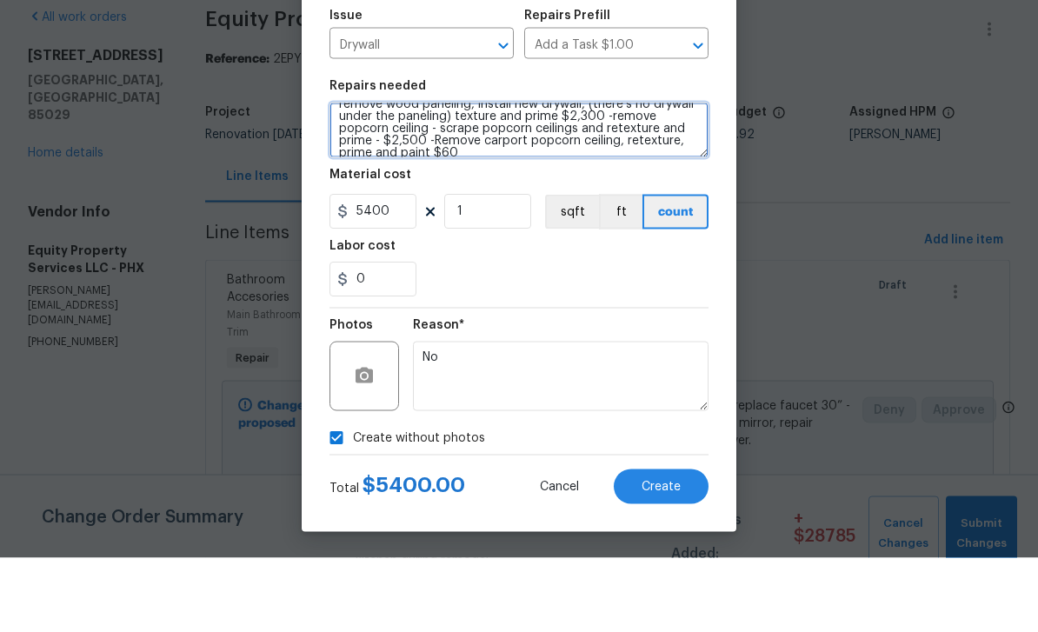
scroll to position [16, 0]
click at [425, 176] on textarea "remove wood paneling, install new drywall, (there’s no drywall under the paneli…" at bounding box center [518, 204] width 379 height 56
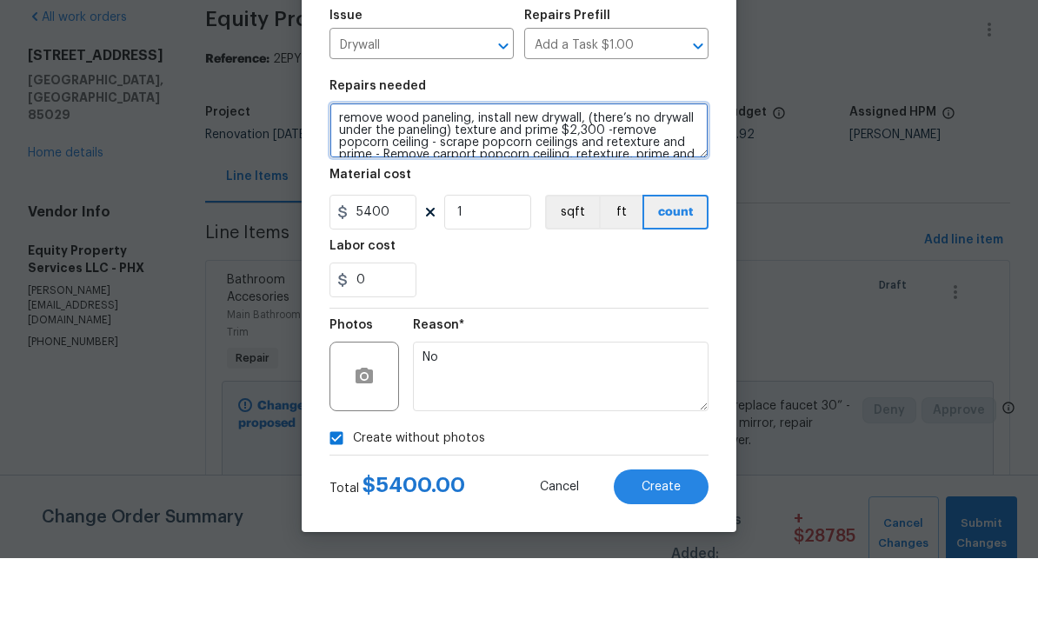
scroll to position [0, 0]
click at [593, 176] on textarea "remove wood paneling, install new drywall, (there’s no drywall under the paneli…" at bounding box center [518, 204] width 379 height 56
type textarea "remove wood paneling, install new drywall, (there’s no drywall under the paneli…"
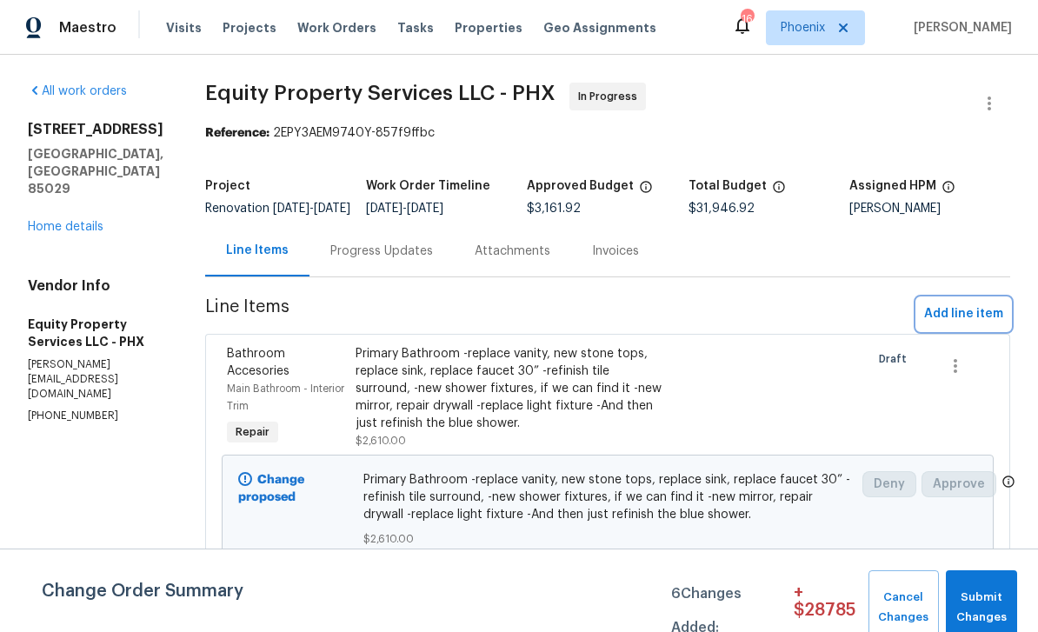
click at [956, 303] on span "Add line item" at bounding box center [963, 314] width 79 height 22
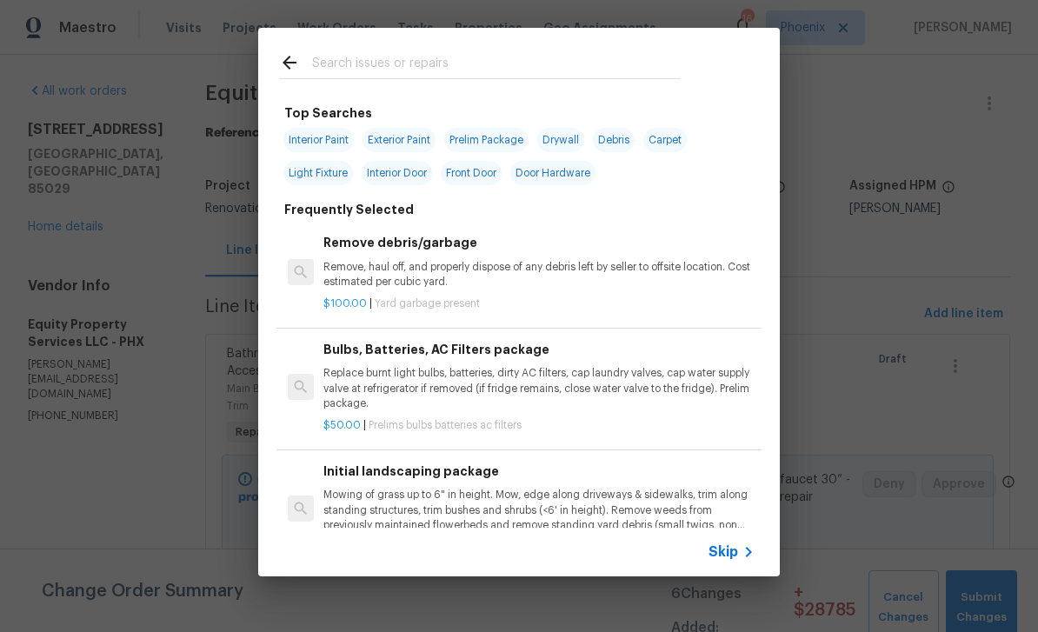
click at [570, 136] on span "Drywall" at bounding box center [560, 140] width 47 height 24
type input "Drywall"
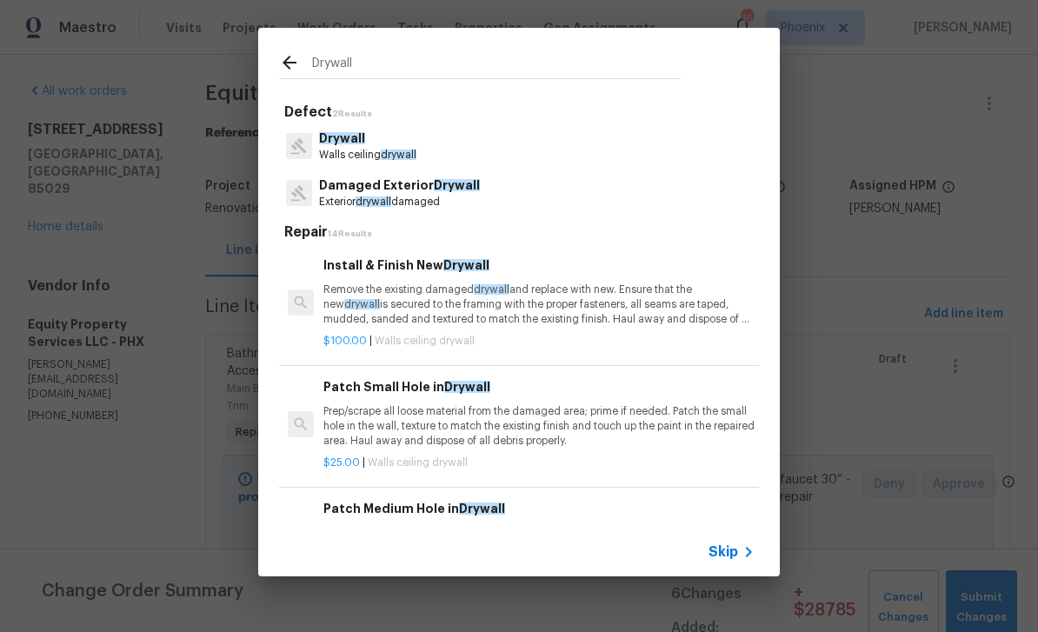
click at [395, 147] on p "Drywall" at bounding box center [367, 138] width 97 height 18
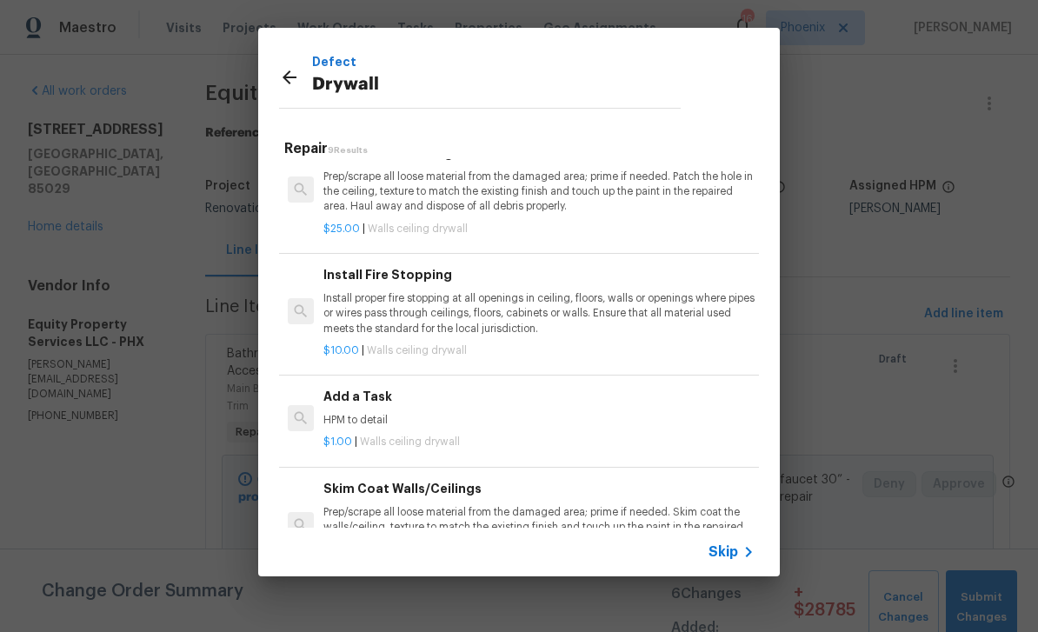
scroll to position [395, 0]
click at [409, 415] on p "HPM to detail" at bounding box center [538, 420] width 431 height 15
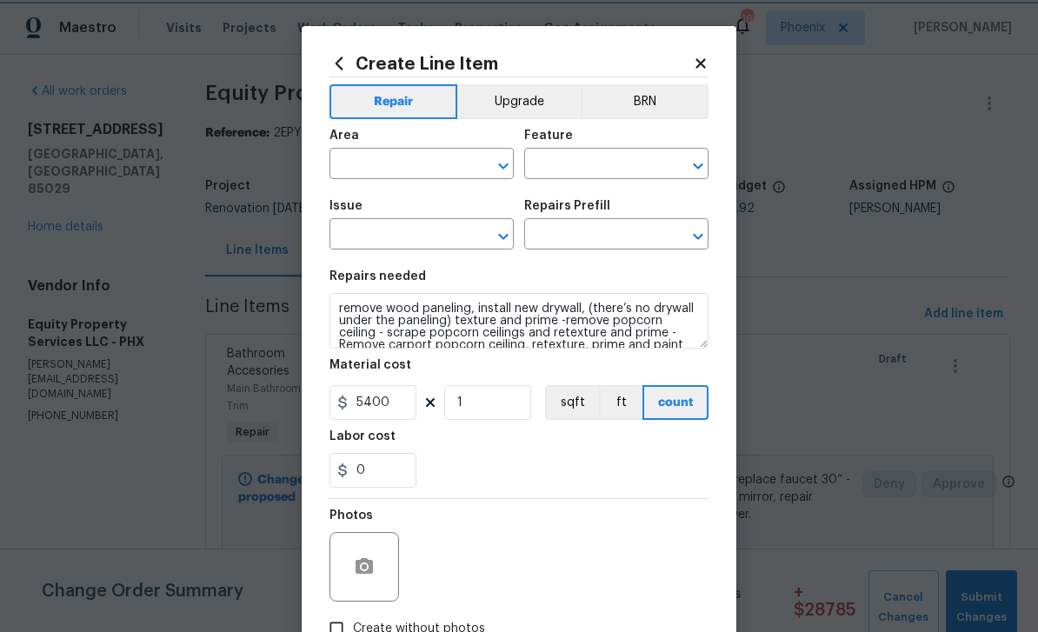
type input "Interior Overall"
type input "Walls and Ceiling"
type input "Drywall"
type input "Add a Task $1.00"
type textarea "HPM to detail"
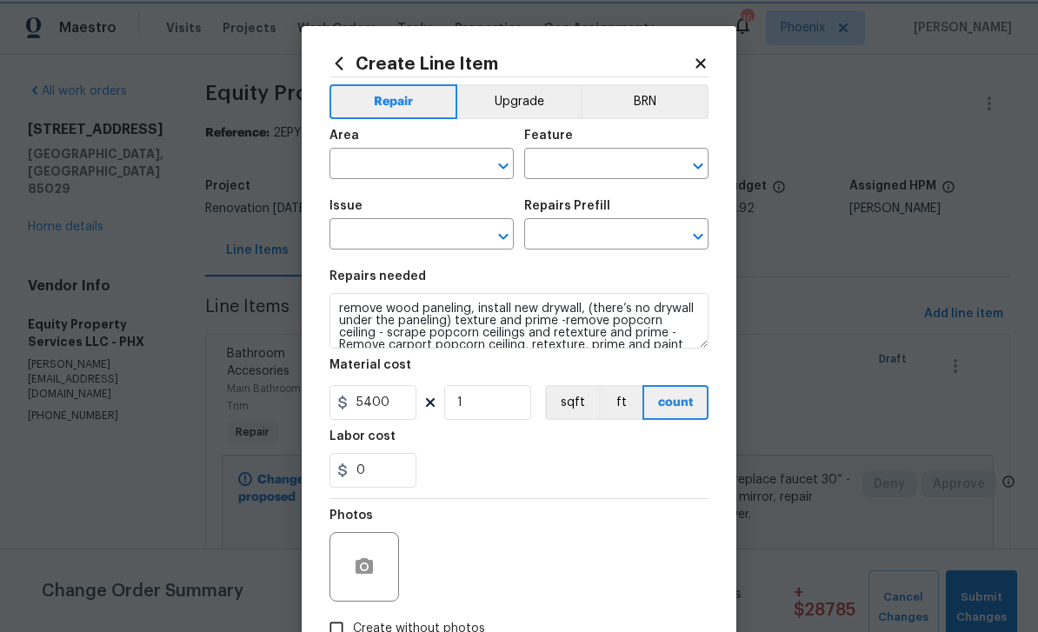
type input "1"
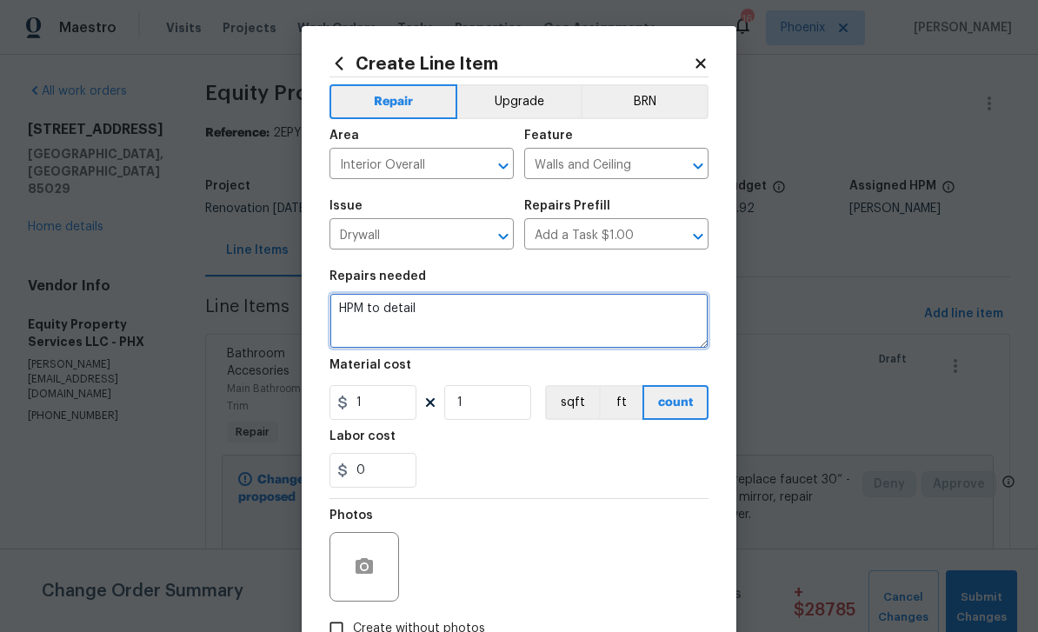
click at [448, 335] on textarea "HPM to detail" at bounding box center [518, 321] width 379 height 56
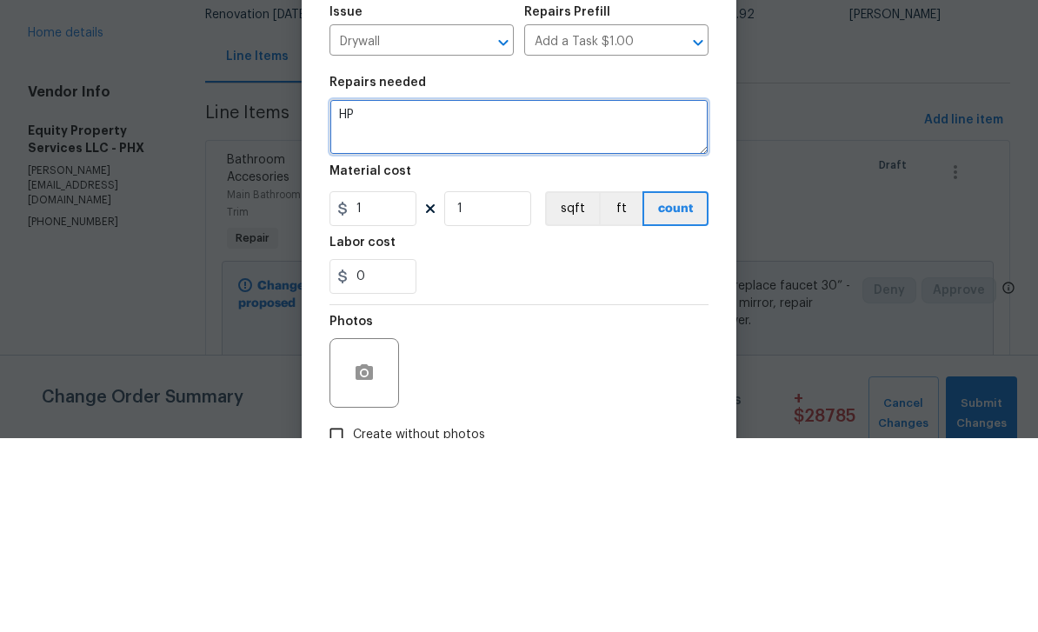
type textarea "H"
click at [394, 293] on textarea at bounding box center [518, 321] width 379 height 56
paste textarea "remove wood paneling, install new drywall, (there’s no drywall under the paneli…"
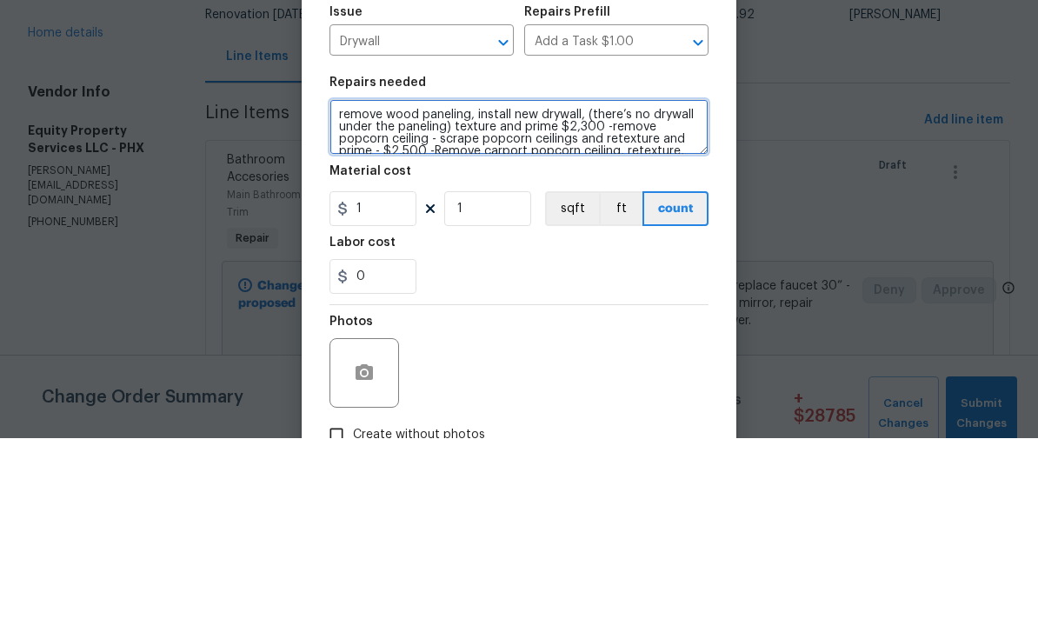
scroll to position [24, 0]
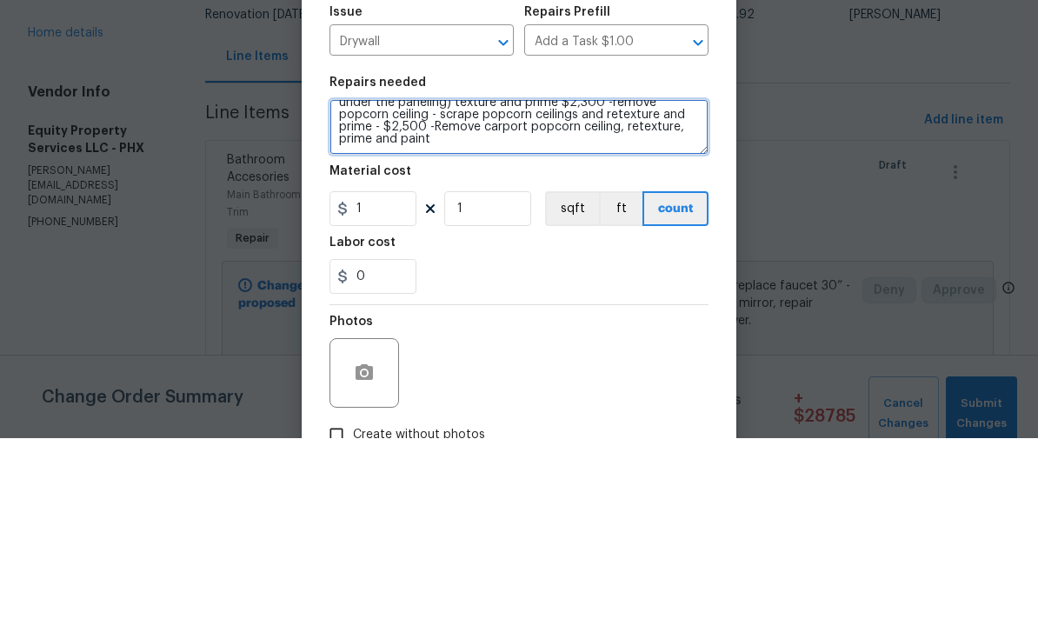
click at [421, 293] on textarea "remove wood paneling, install new drywall, (there’s no drywall under the paneli…" at bounding box center [518, 321] width 379 height 56
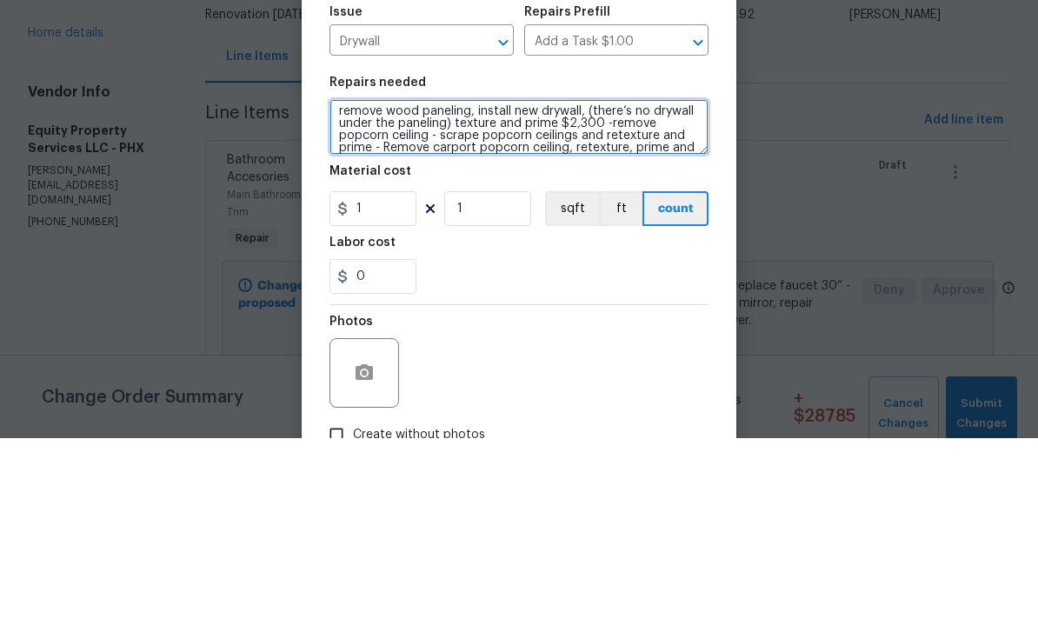
scroll to position [1, 0]
click at [603, 293] on textarea "remove wood paneling, install new drywall, (there’s no drywall under the paneli…" at bounding box center [518, 321] width 379 height 56
click at [593, 293] on textarea "remove wood paneling, install new drywall, (there’s no drywall under the paneli…" at bounding box center [518, 321] width 379 height 56
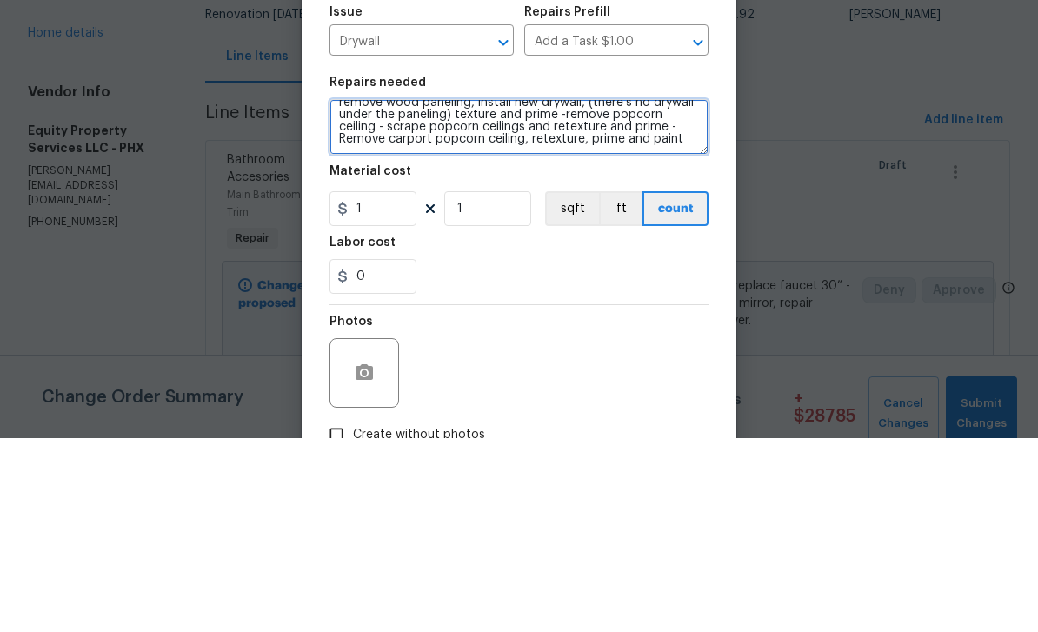
scroll to position [12, 0]
type textarea "remove wood paneling, install new drywall, (there’s no drywall under the paneli…"
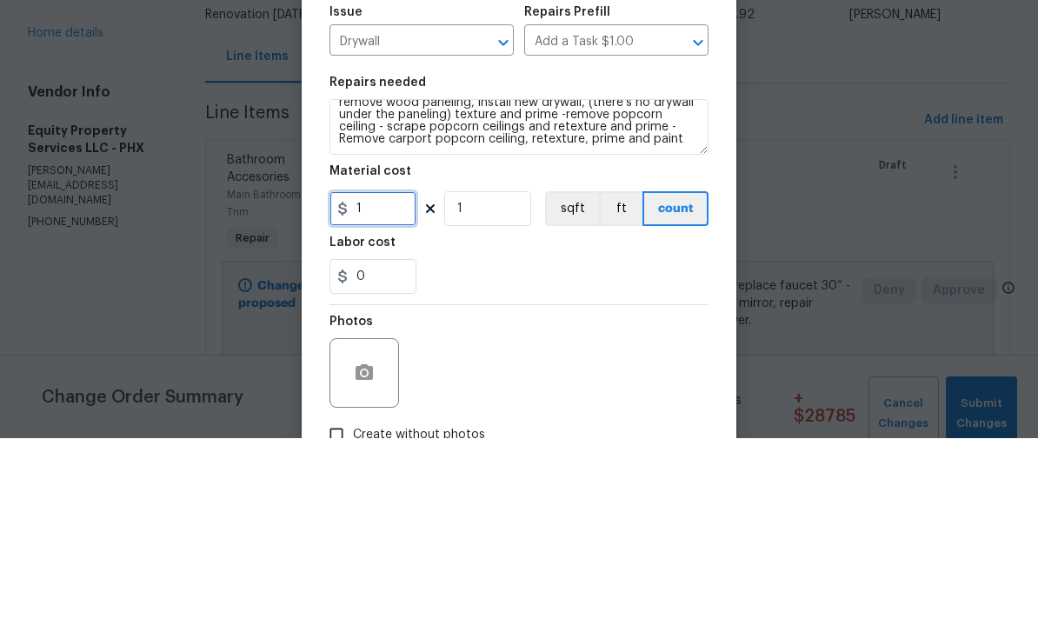
click at [391, 385] on input "1" at bounding box center [372, 402] width 87 height 35
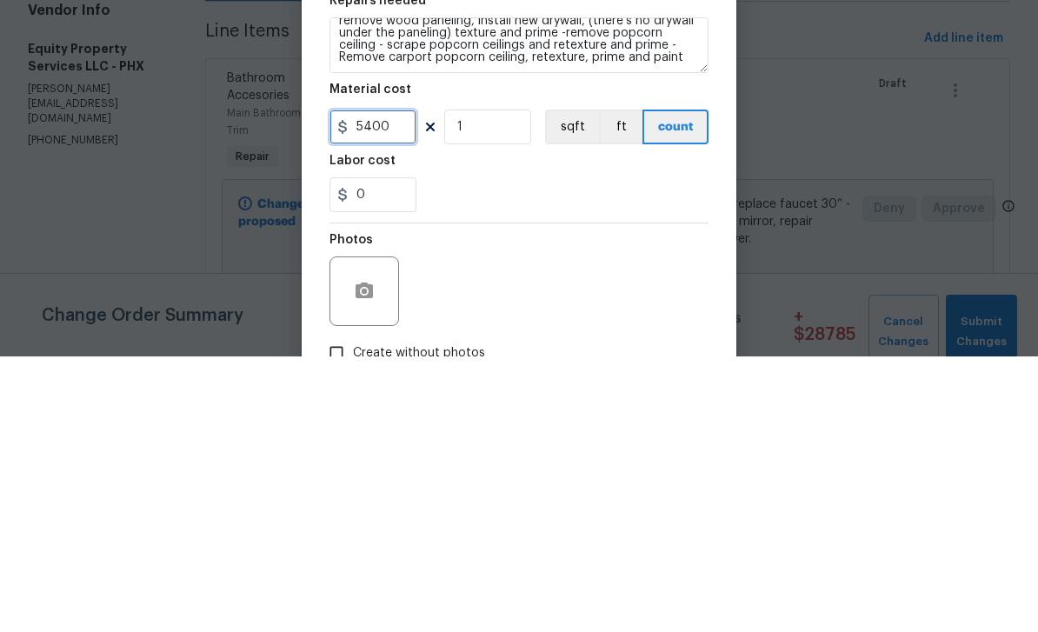
type input "5400"
click at [572, 453] on div "0" at bounding box center [518, 470] width 379 height 35
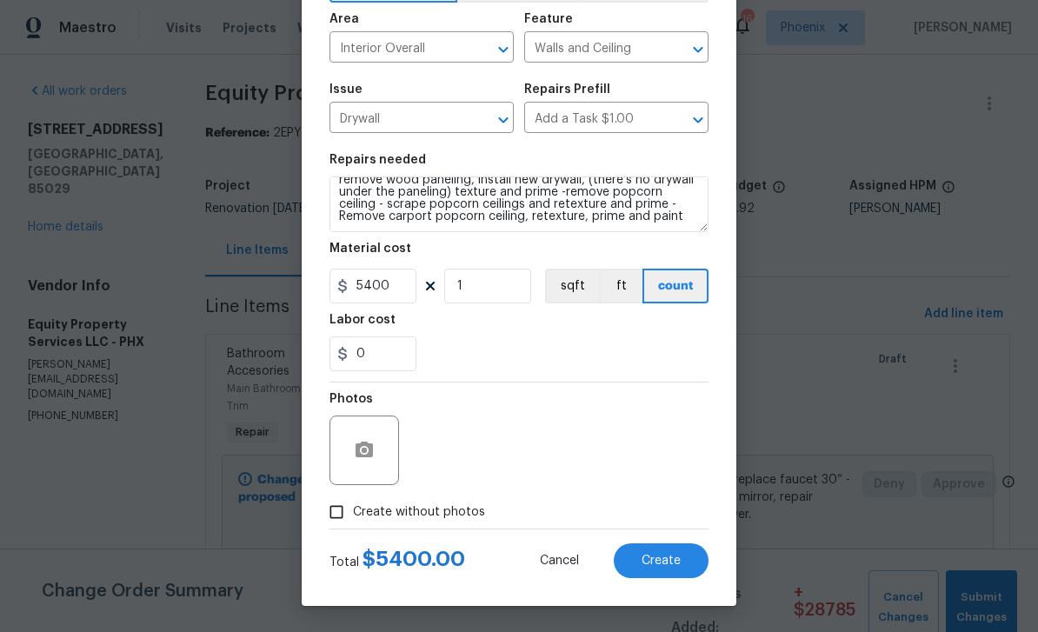
scroll to position [120, 0]
click at [349, 511] on input "Create without photos" at bounding box center [336, 511] width 33 height 33
checkbox input "true"
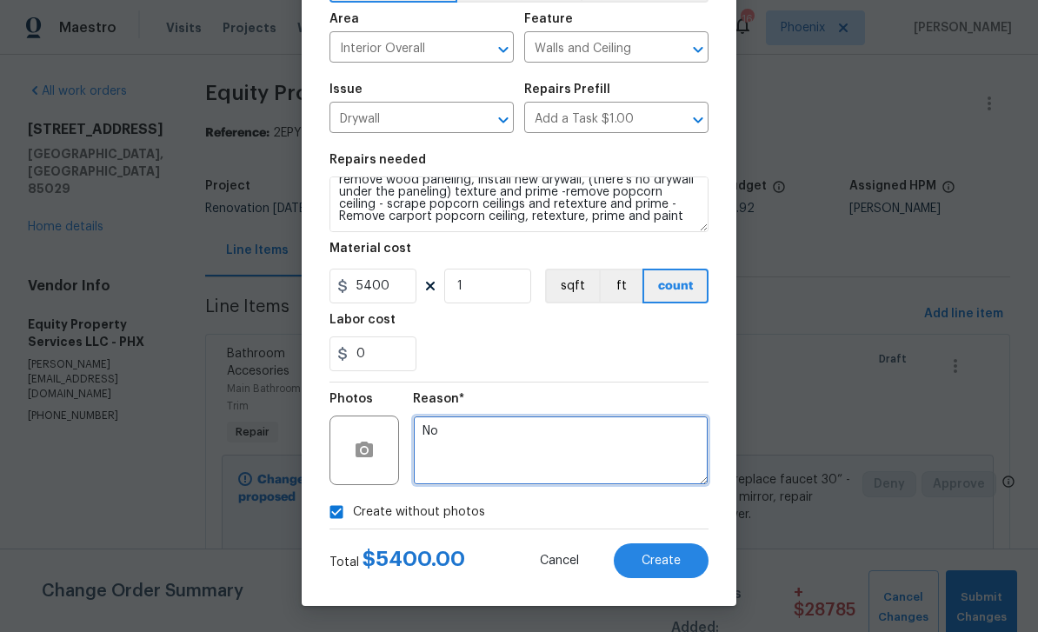
click at [534, 437] on textarea "No" at bounding box center [560, 450] width 295 height 70
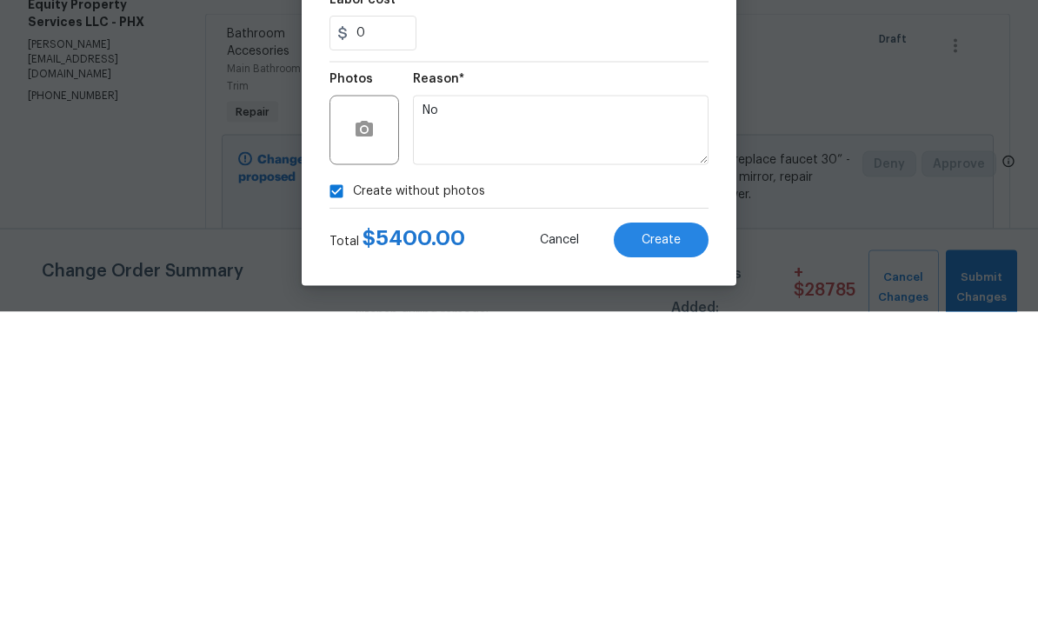
click at [678, 554] on span "Create" at bounding box center [660, 560] width 39 height 13
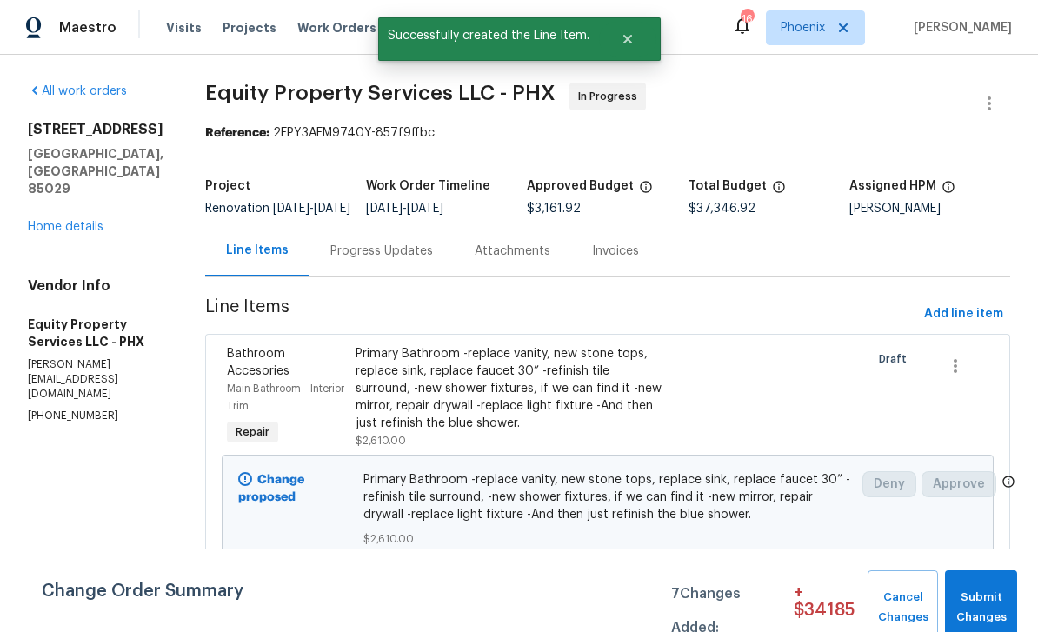
scroll to position [0, 0]
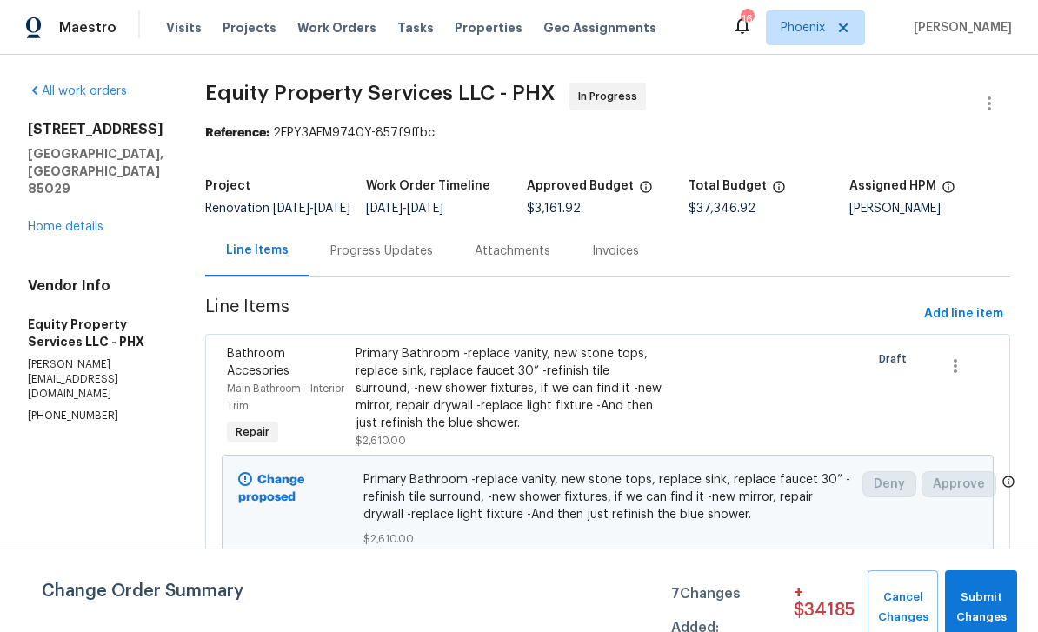
click at [353, 260] on div "Progress Updates" at bounding box center [381, 250] width 103 height 17
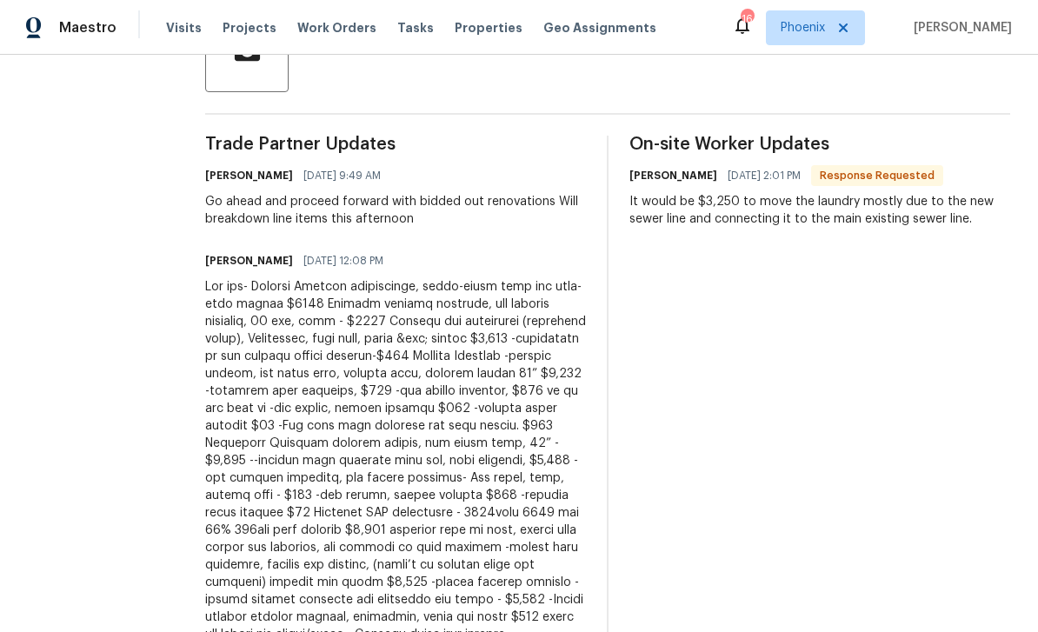
scroll to position [56, 0]
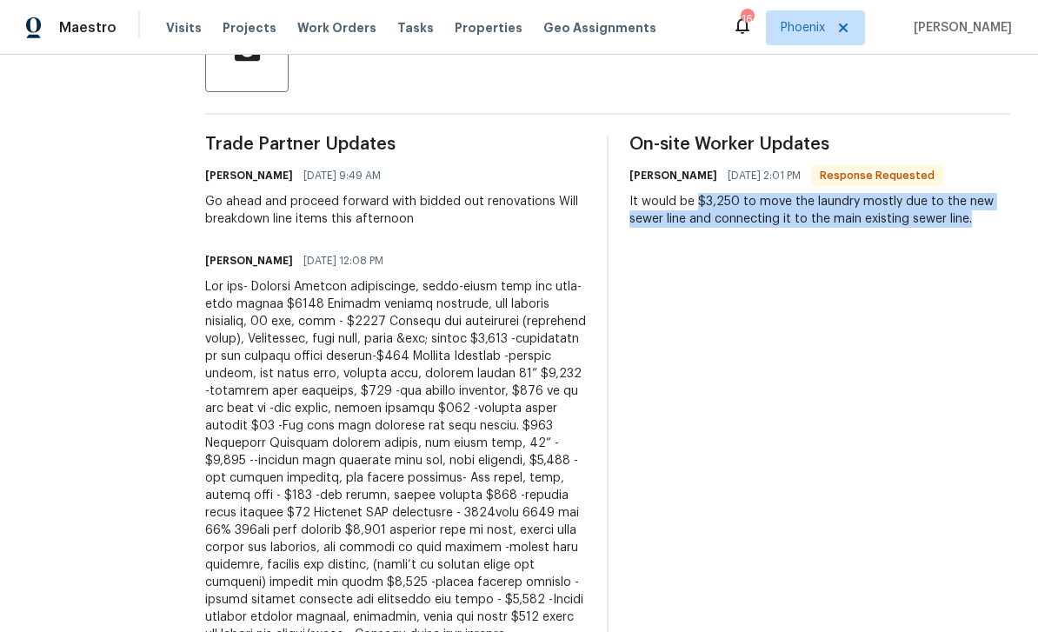
copy div "$3,250 to move the laundry mostly due to the new sewer line and connecting it t…"
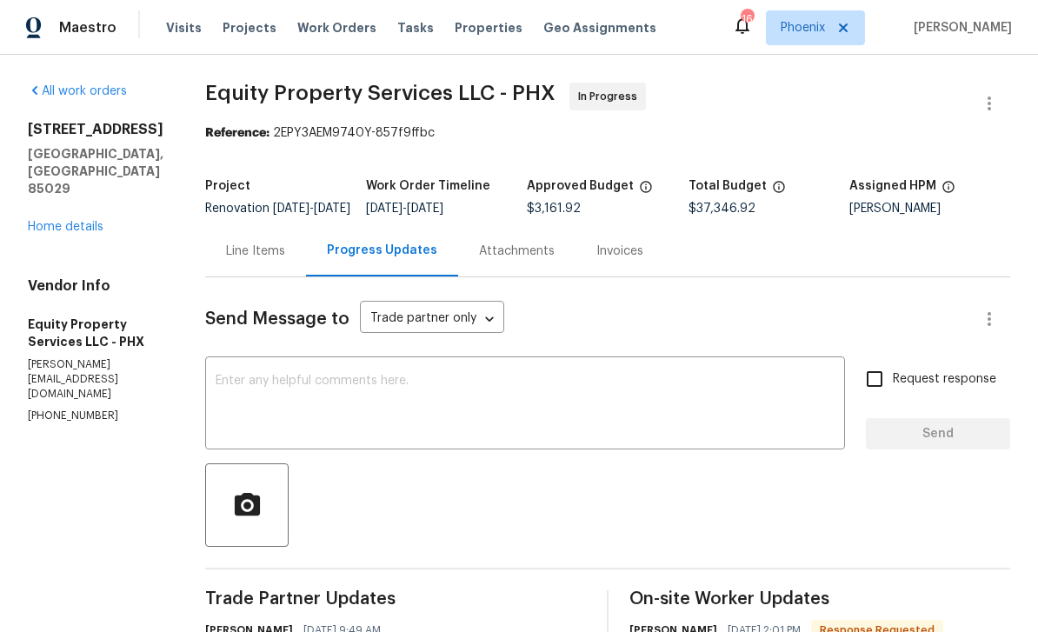
scroll to position [0, 0]
click at [236, 225] on div "Line Items" at bounding box center [255, 250] width 101 height 51
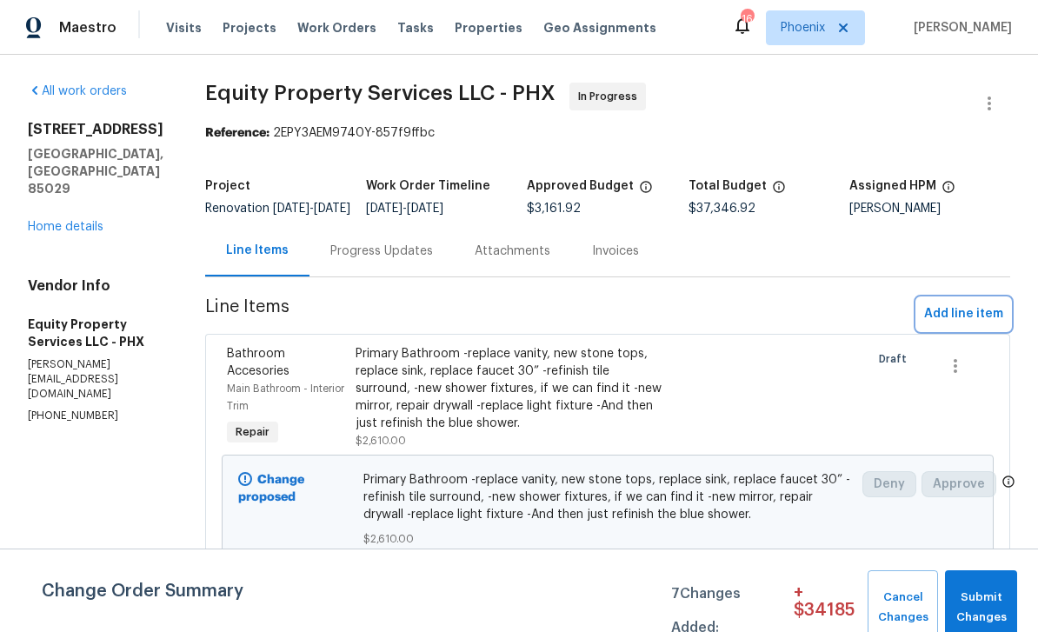
click at [966, 303] on span "Add line item" at bounding box center [963, 314] width 79 height 22
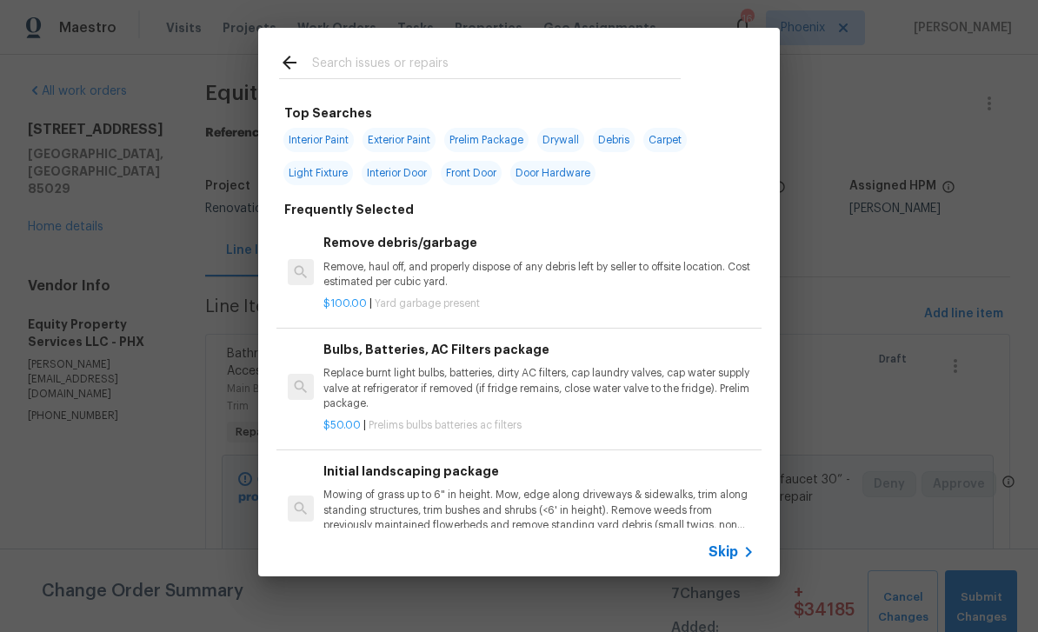
click at [382, 54] on input "text" at bounding box center [496, 65] width 368 height 26
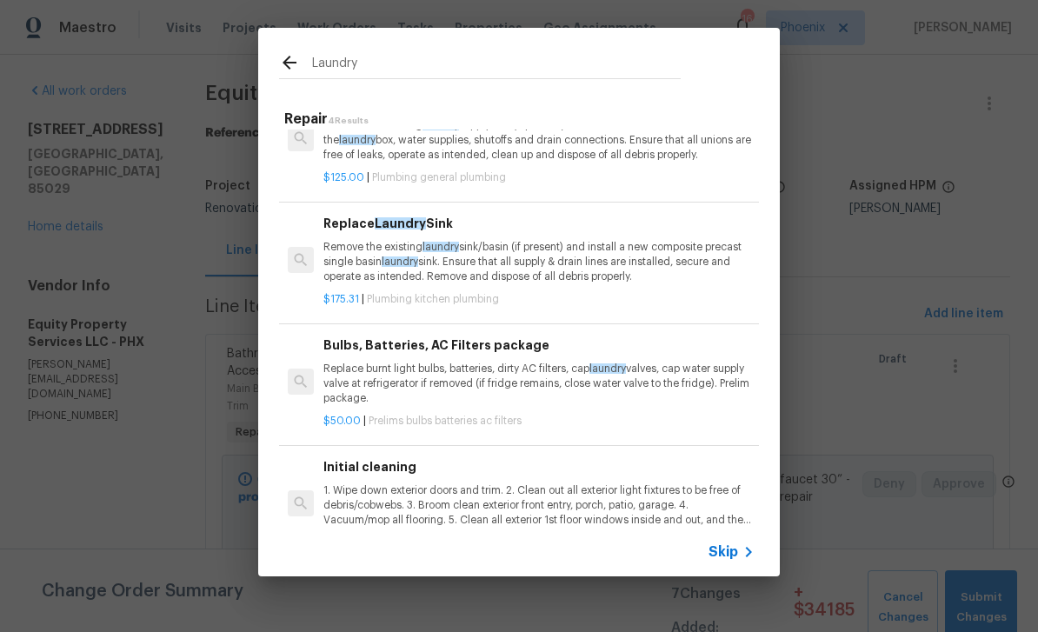
click at [391, 71] on input "Laundry" at bounding box center [496, 65] width 368 height 26
type input "L"
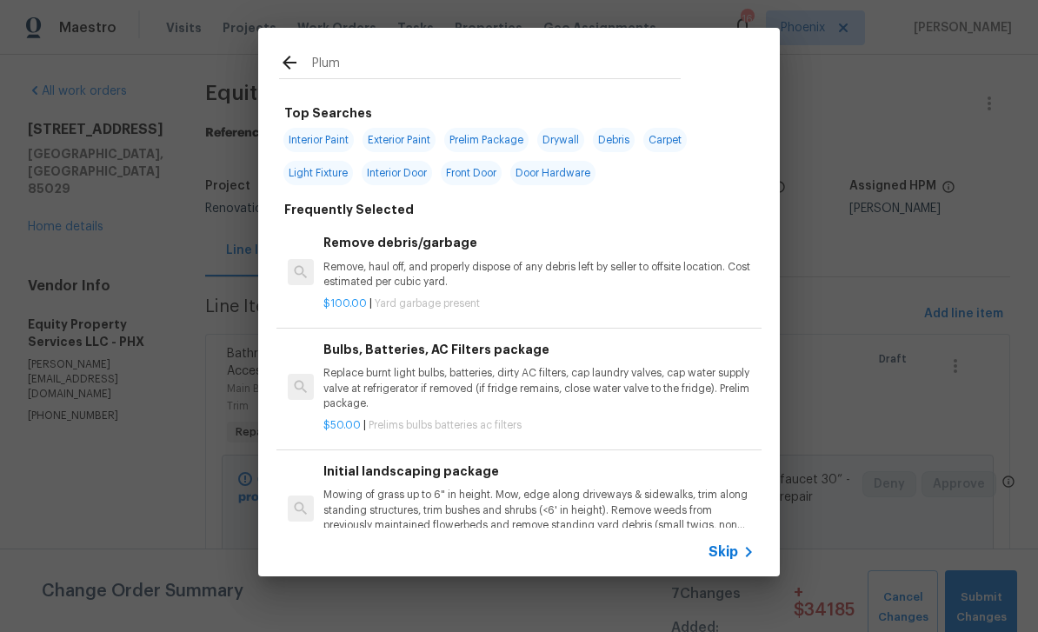
type input "Plumb"
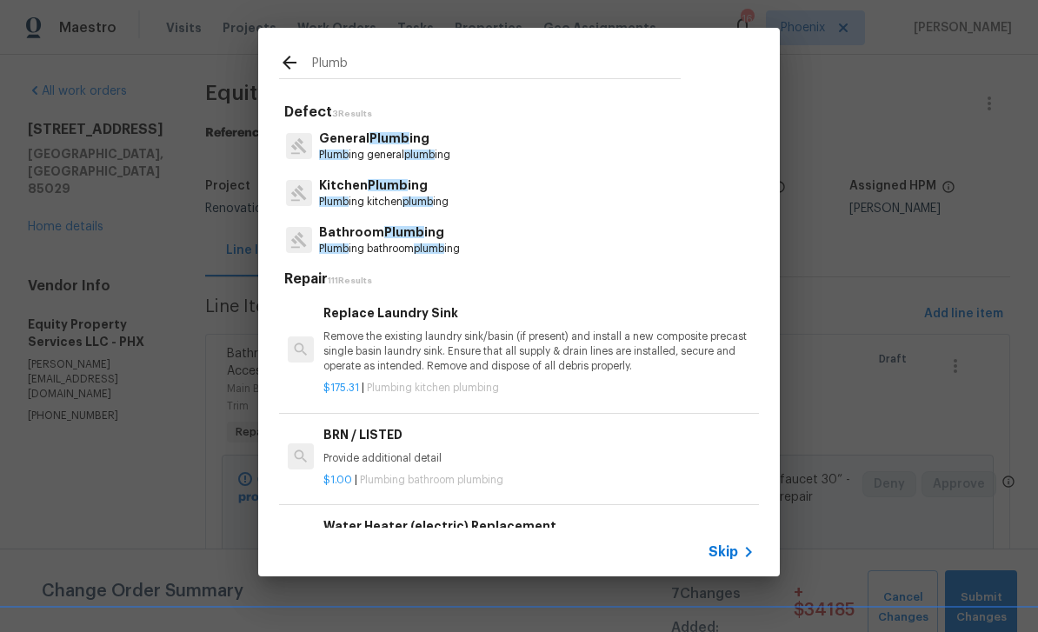
click at [402, 153] on p "Plumb ing general plumb ing" at bounding box center [384, 155] width 131 height 15
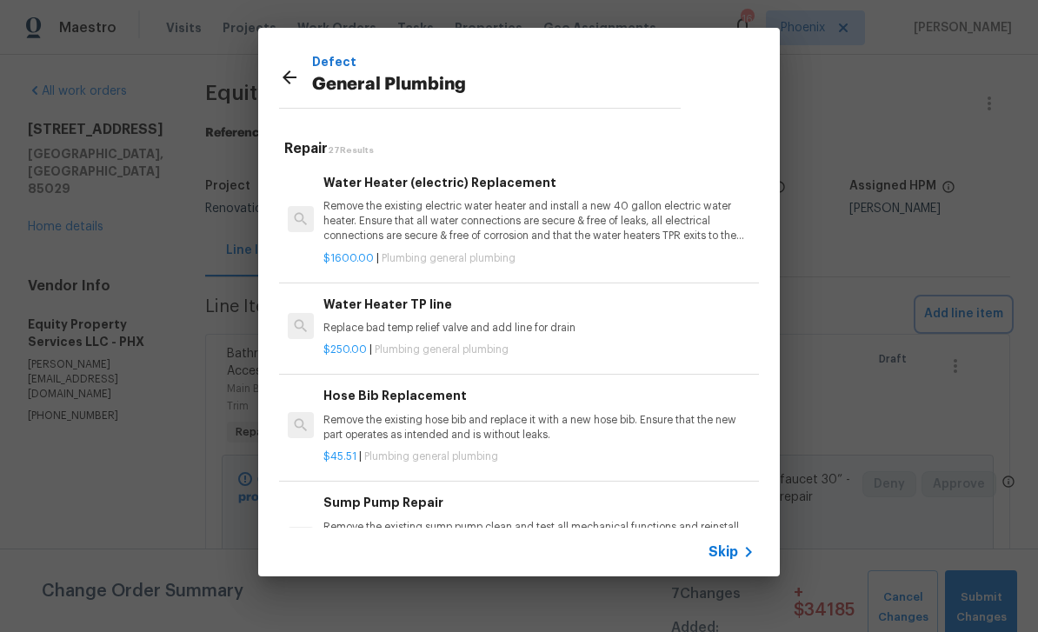
click at [980, 38] on div "Defect General Plumbing Repair 27 Results Water Heater (electric) Replacement R…" at bounding box center [519, 302] width 1038 height 604
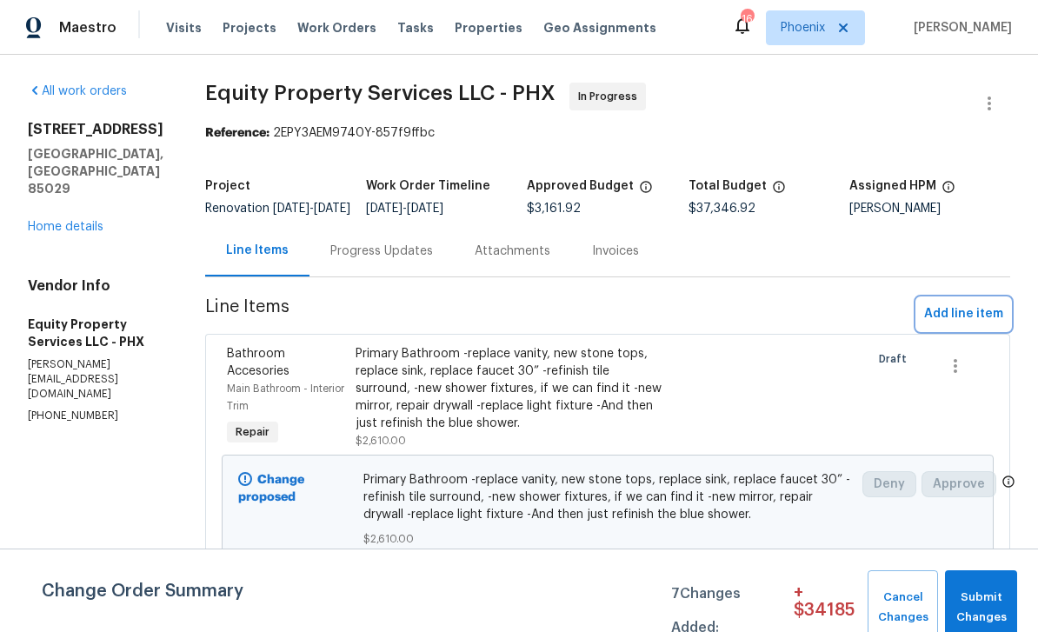
click at [964, 303] on span "Add line item" at bounding box center [963, 314] width 79 height 22
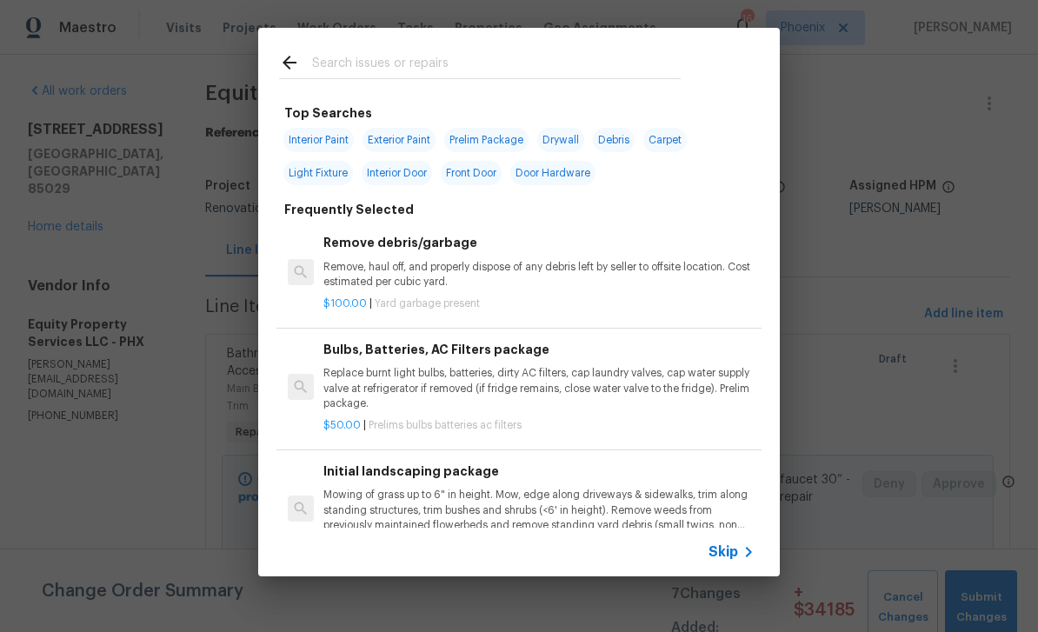
click at [402, 55] on input "text" at bounding box center [496, 65] width 368 height 26
type input "Plumbing"
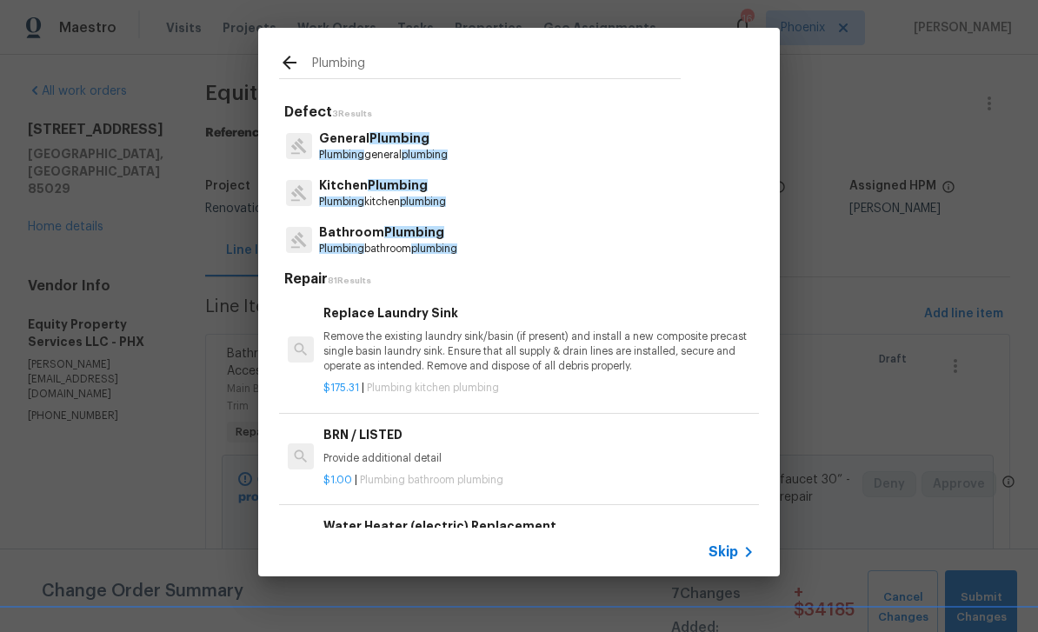
click at [404, 142] on span "Plumbing" at bounding box center [399, 138] width 60 height 12
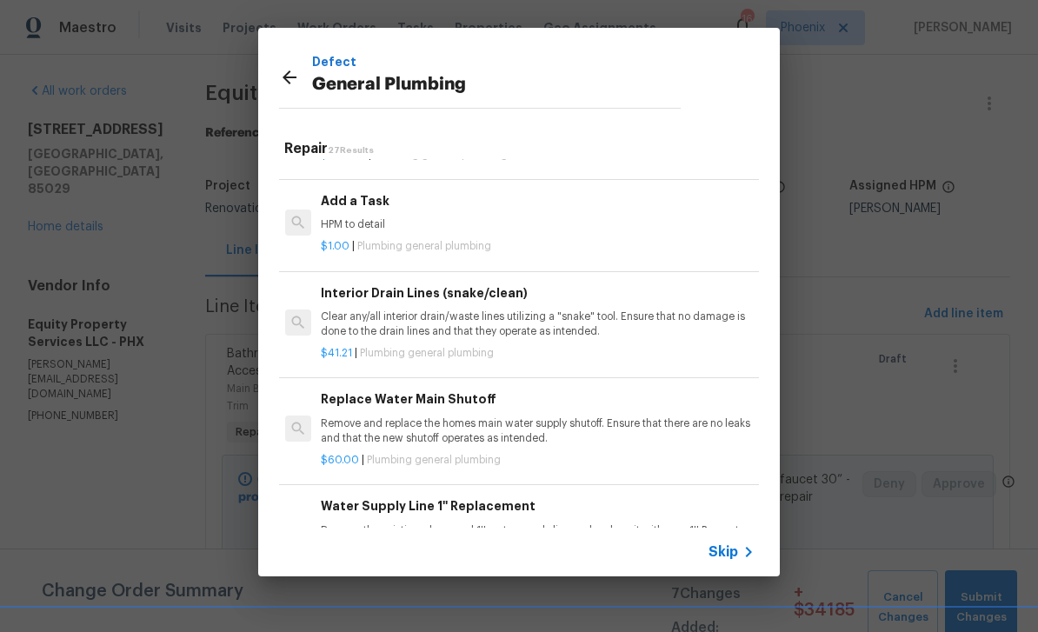
scroll to position [1960, 3]
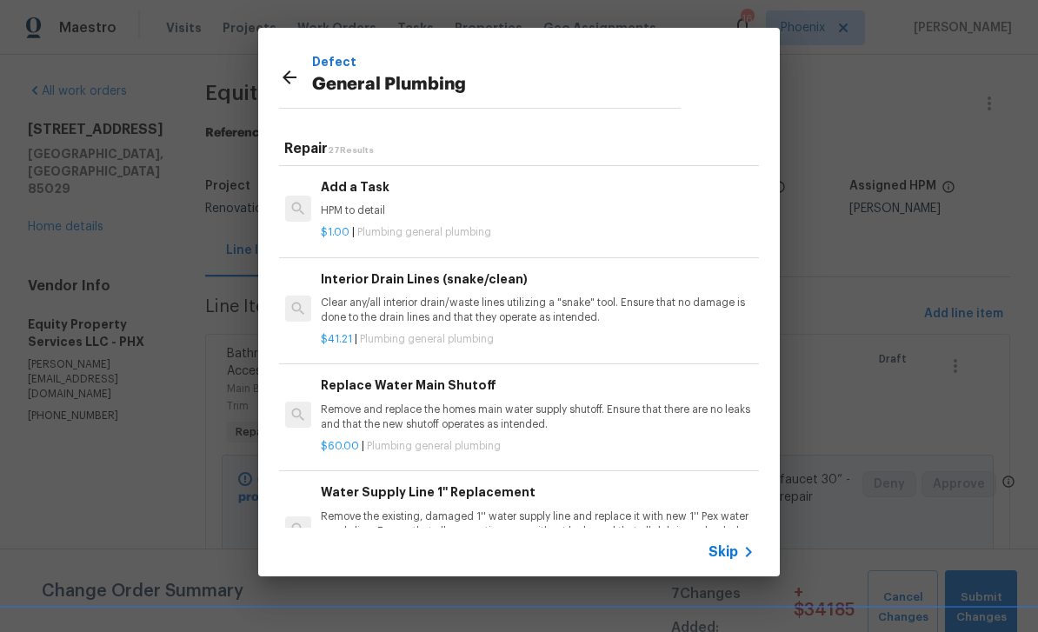
click at [468, 218] on div "$1.00 | Plumbing general plumbing" at bounding box center [536, 229] width 431 height 22
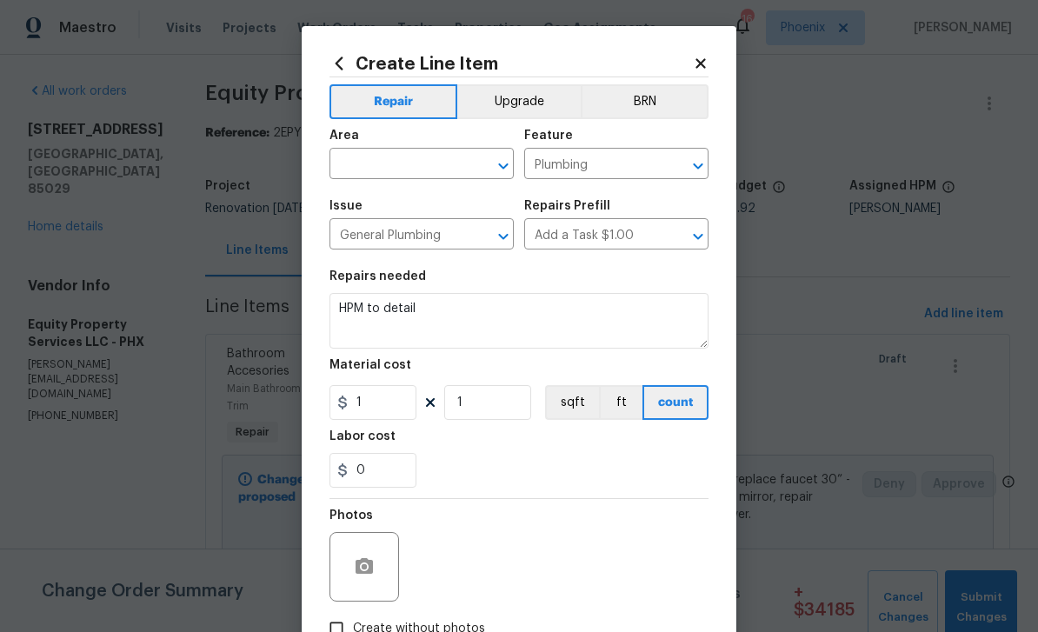
click at [408, 163] on input "text" at bounding box center [397, 165] width 136 height 27
click at [408, 247] on li "Laundry" at bounding box center [421, 261] width 184 height 29
type input "Laundry"
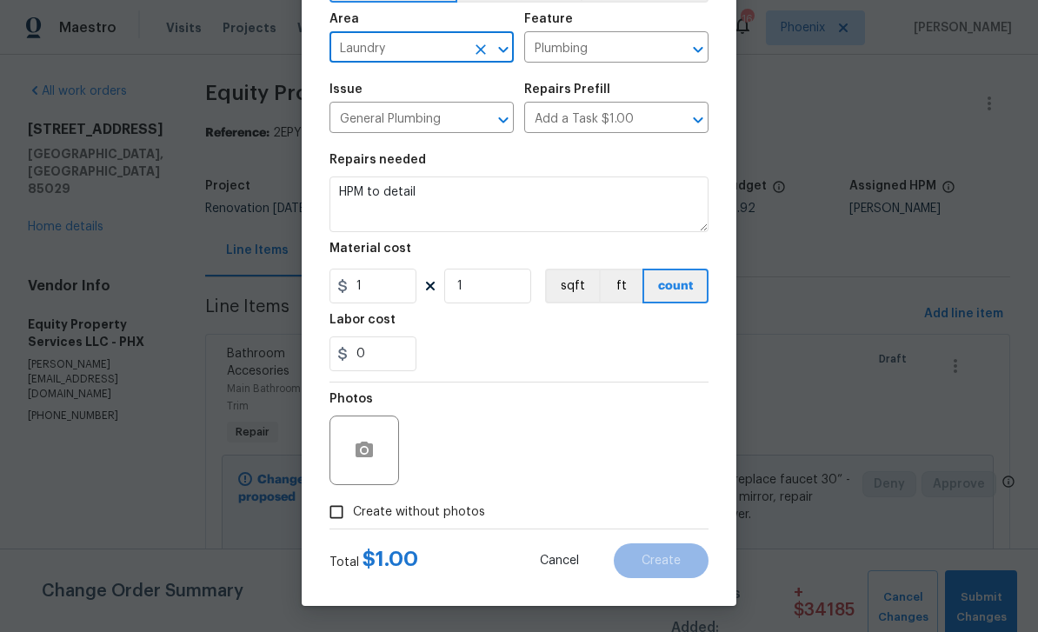
scroll to position [120, 0]
click at [435, 189] on textarea "HPM to detail" at bounding box center [518, 204] width 379 height 56
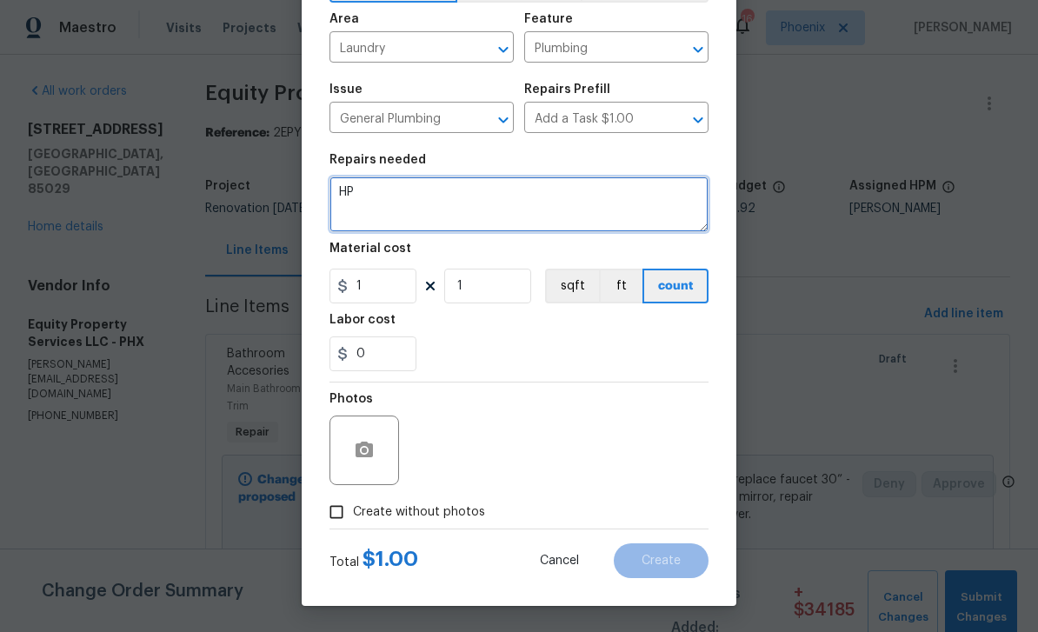
type textarea "H"
click at [390, 194] on textarea at bounding box center [518, 204] width 379 height 56
paste textarea "$3,250 to move the laundry mostly due to the new sewer line and connecting it t…"
type textarea "$3,250 to move the laundry mostly due to the new sewer line and connecting it t…"
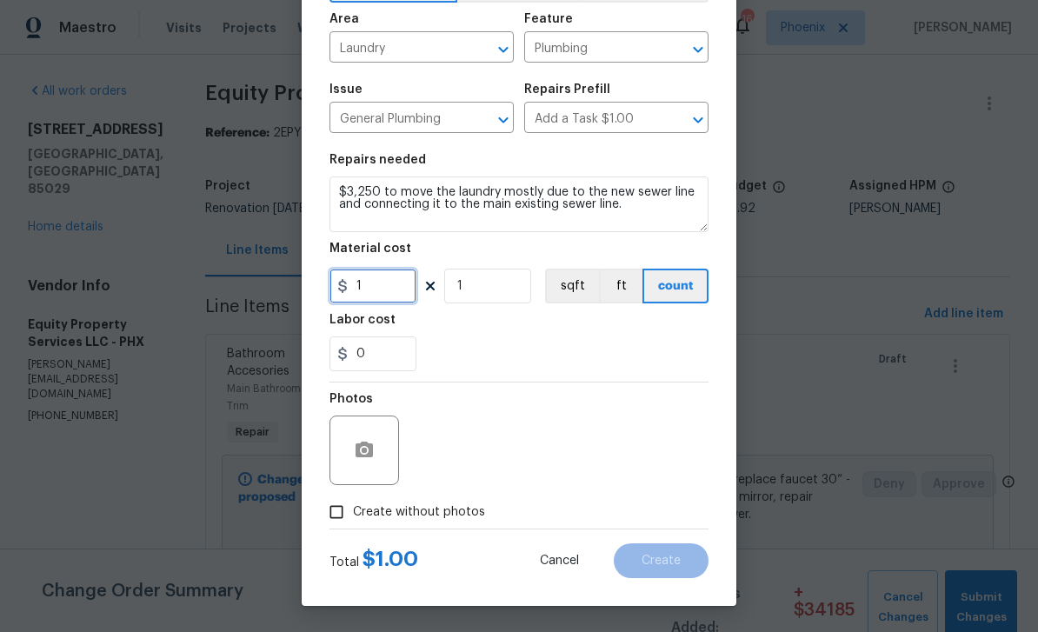
click at [388, 296] on input "1" at bounding box center [372, 286] width 87 height 35
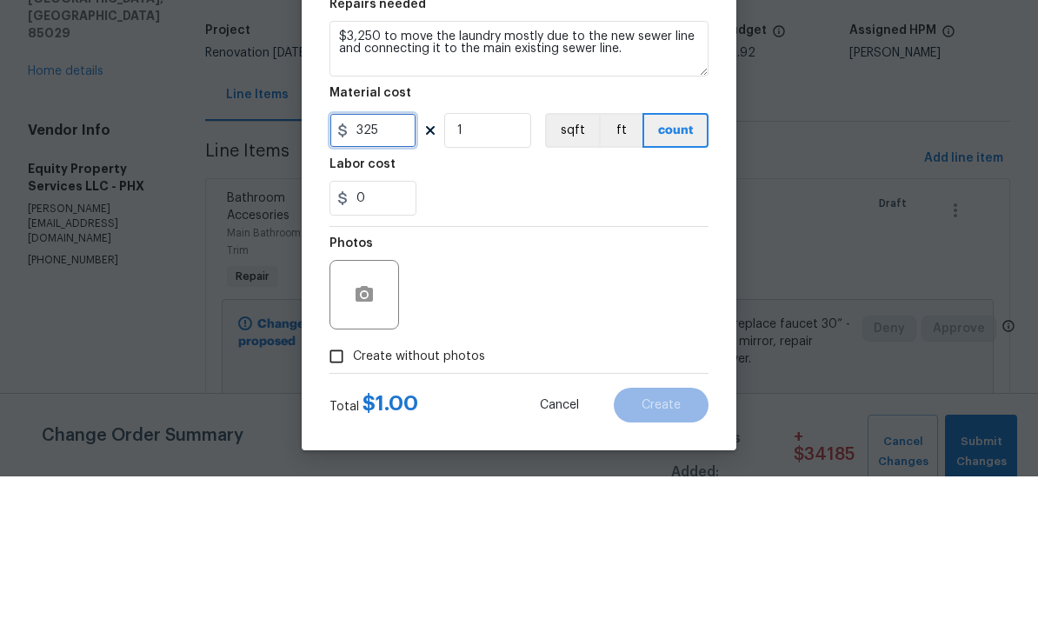
type input "325"
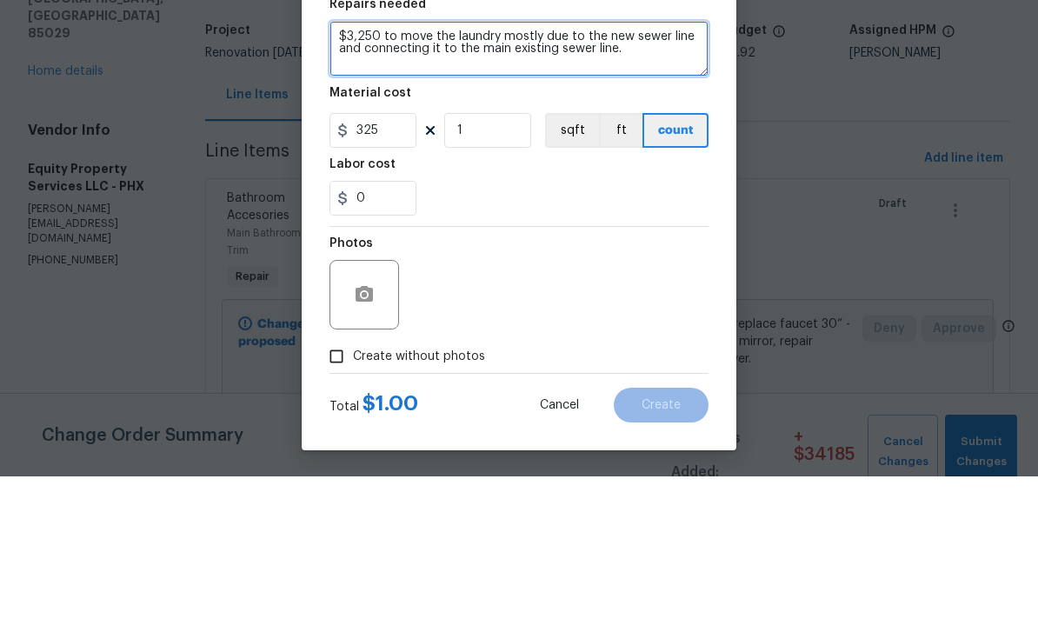
click at [378, 176] on textarea "$3,250 to move the laundry mostly due to the new sewer line and connecting it t…" at bounding box center [518, 204] width 379 height 56
click at [375, 176] on textarea "$3,250 to move the laundry mostly due to the new sewer line and connecting it t…" at bounding box center [518, 204] width 379 height 56
type textarea "$3to move the laundry mostly due to the new sewer line and connecting it to the…"
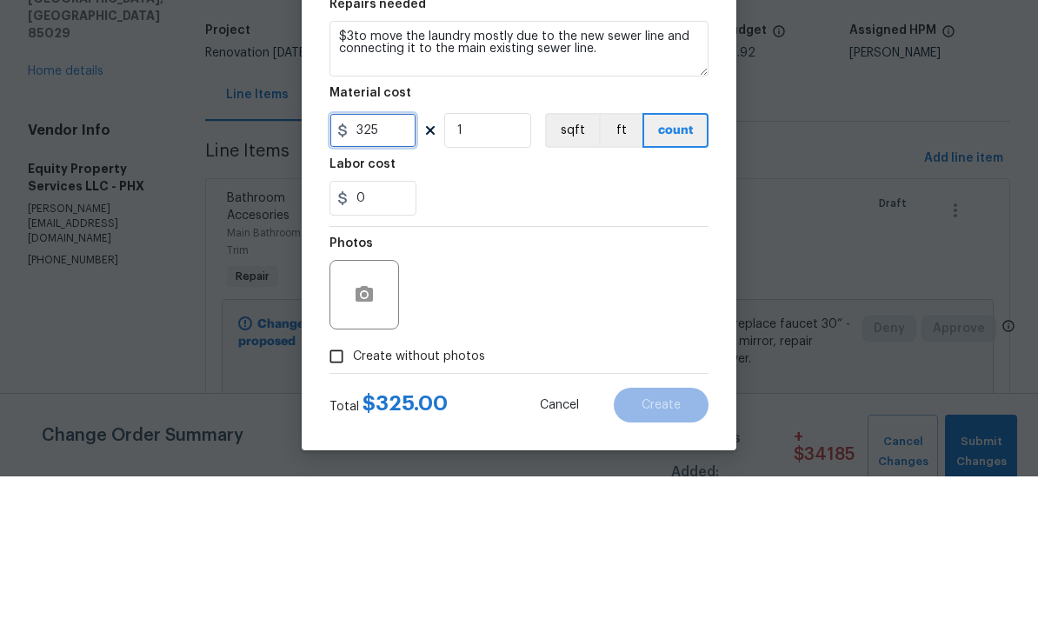
click at [395, 269] on input "325" at bounding box center [372, 286] width 87 height 35
type input "3250"
click at [534, 336] on div "0" at bounding box center [518, 353] width 379 height 35
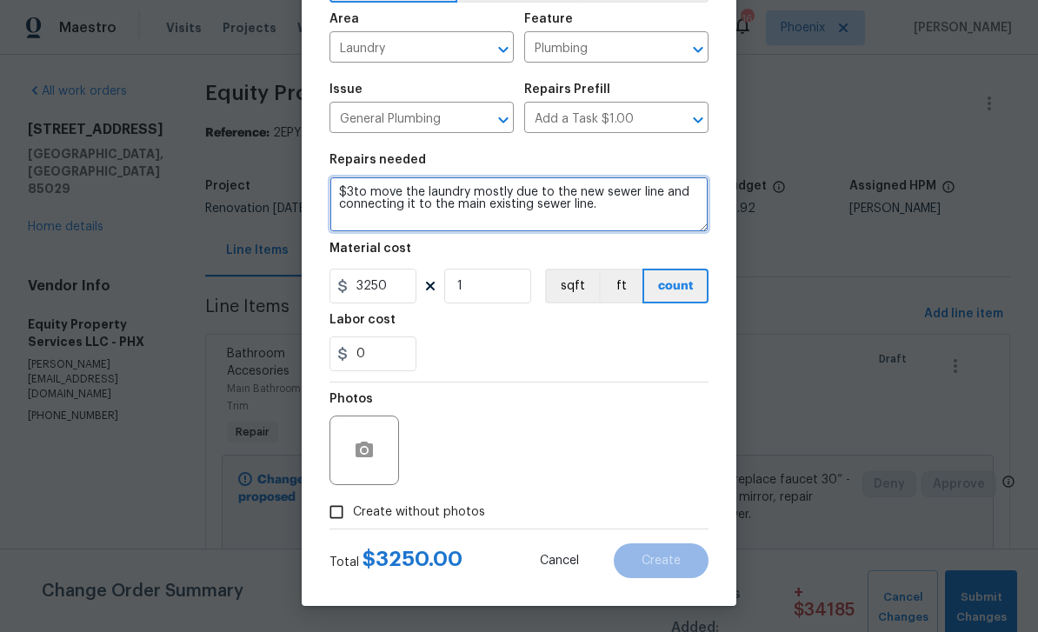
click at [365, 198] on textarea "$3to move the laundry mostly due to the new sewer line and connecting it to the…" at bounding box center [518, 204] width 379 height 56
click at [362, 189] on textarea "$3to move the laundry mostly due to the new sewer line and connecting it to the…" at bounding box center [518, 204] width 379 height 56
click at [440, 190] on textarea "move the laundry mostly due to the new sewer line and connecting it to the main…" at bounding box center [518, 204] width 379 height 56
click at [480, 190] on textarea "move the laundry mostly due to the new sewer line and connecting it to the main…" at bounding box center [518, 204] width 379 height 56
click at [659, 196] on textarea "move washer to outside storage next to dryer due to the new sewer line and conn…" at bounding box center [518, 204] width 379 height 56
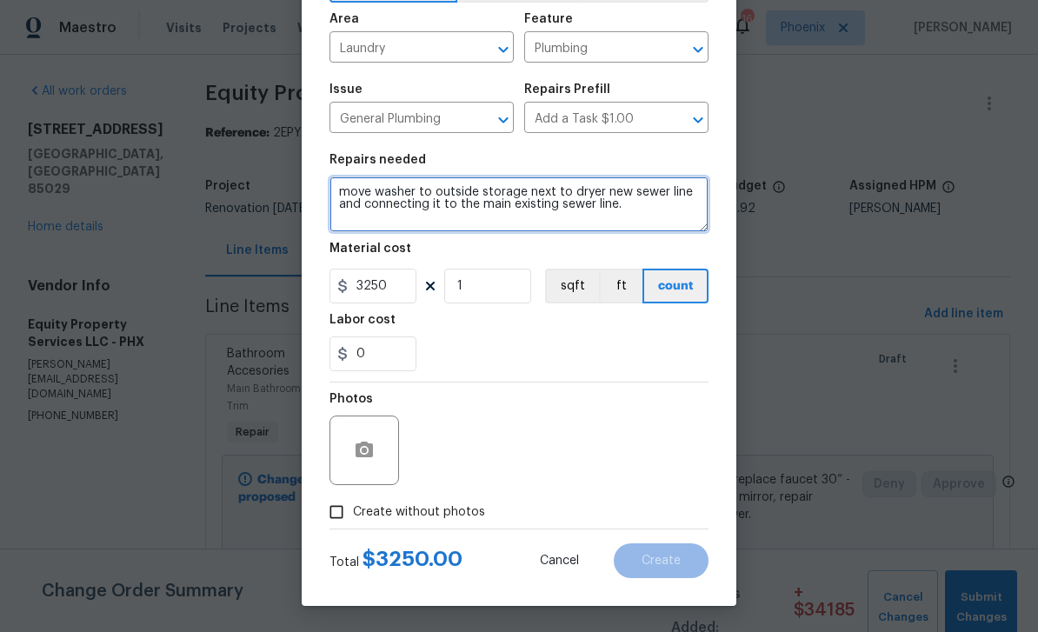
click at [680, 196] on textarea "move washer to outside storage next to dryer new sewer line and connecting it t…" at bounding box center [518, 204] width 379 height 56
click at [693, 194] on textarea "move washer to outside storage next to dryer and connecting it to the main exis…" at bounding box center [518, 204] width 379 height 56
click at [688, 189] on textarea "move washer to outside storage next to dryer and connecting it to the main exis…" at bounding box center [518, 204] width 379 height 56
click at [602, 215] on textarea "move washer to outside storage next to dryer and connect it to the main existin…" at bounding box center [518, 204] width 379 height 56
type textarea "move washer to outside storage next to dryer and connect it to the main existin…"
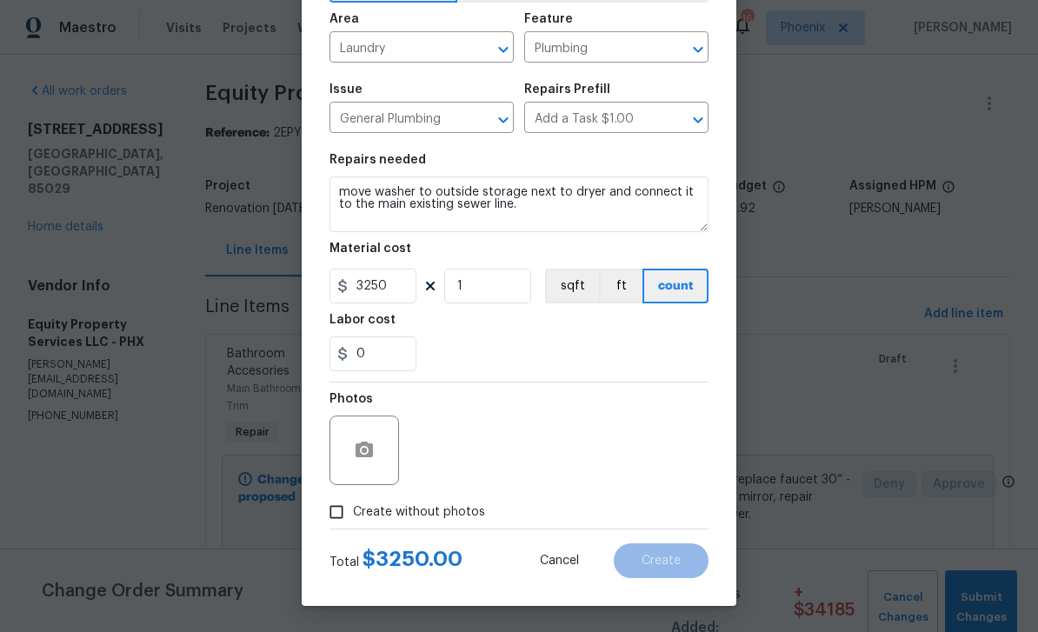
click at [343, 518] on input "Create without photos" at bounding box center [336, 511] width 33 height 33
checkbox input "true"
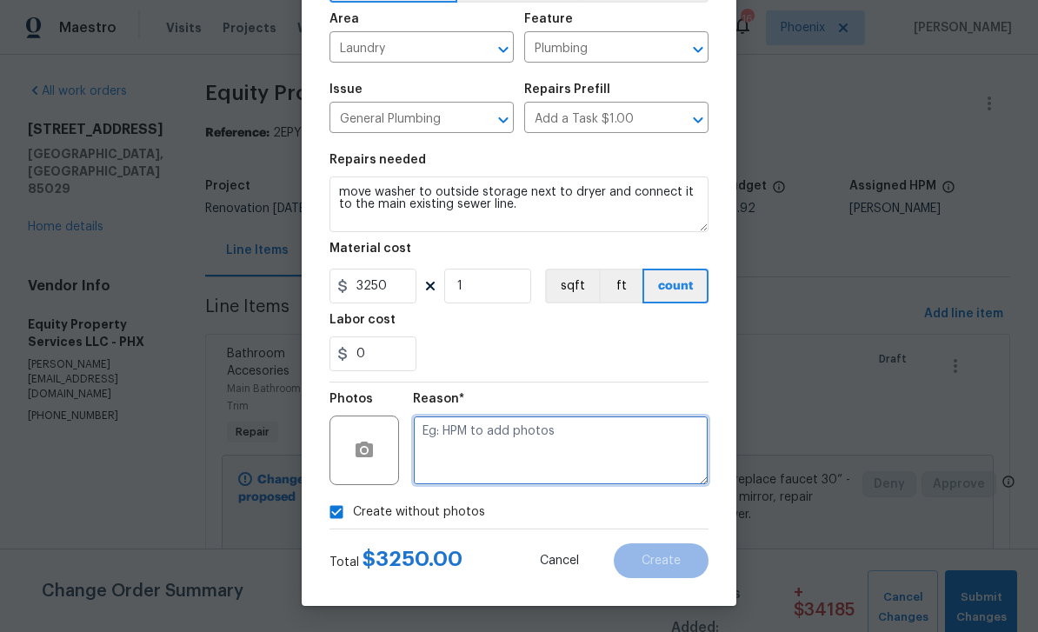
click at [533, 447] on textarea at bounding box center [560, 450] width 295 height 70
type textarea "No"
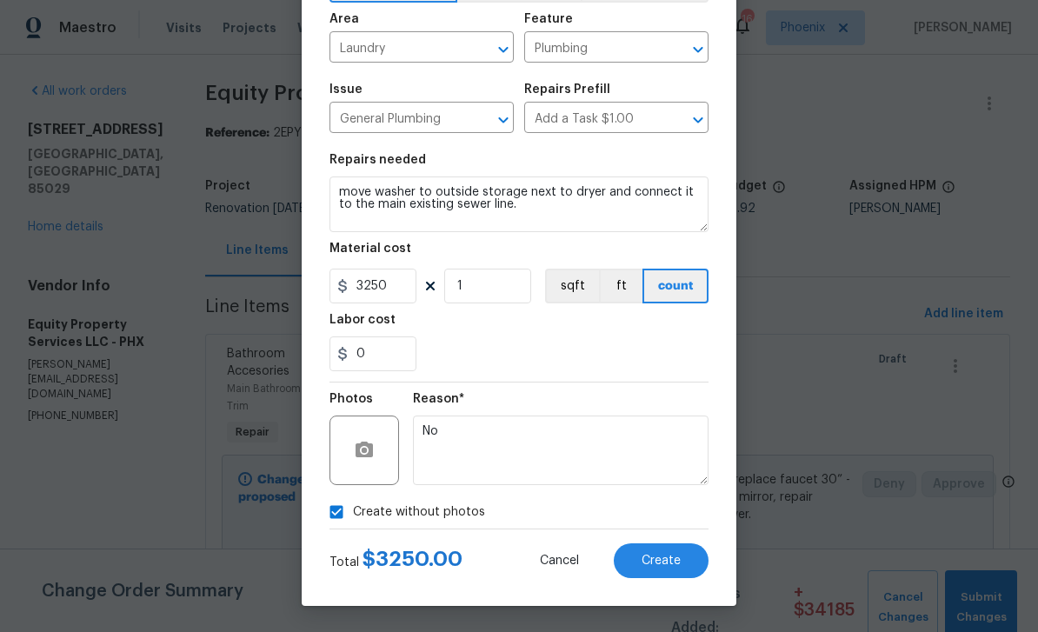
click at [612, 344] on div "0" at bounding box center [518, 353] width 379 height 35
click at [670, 559] on span "Create" at bounding box center [660, 560] width 39 height 13
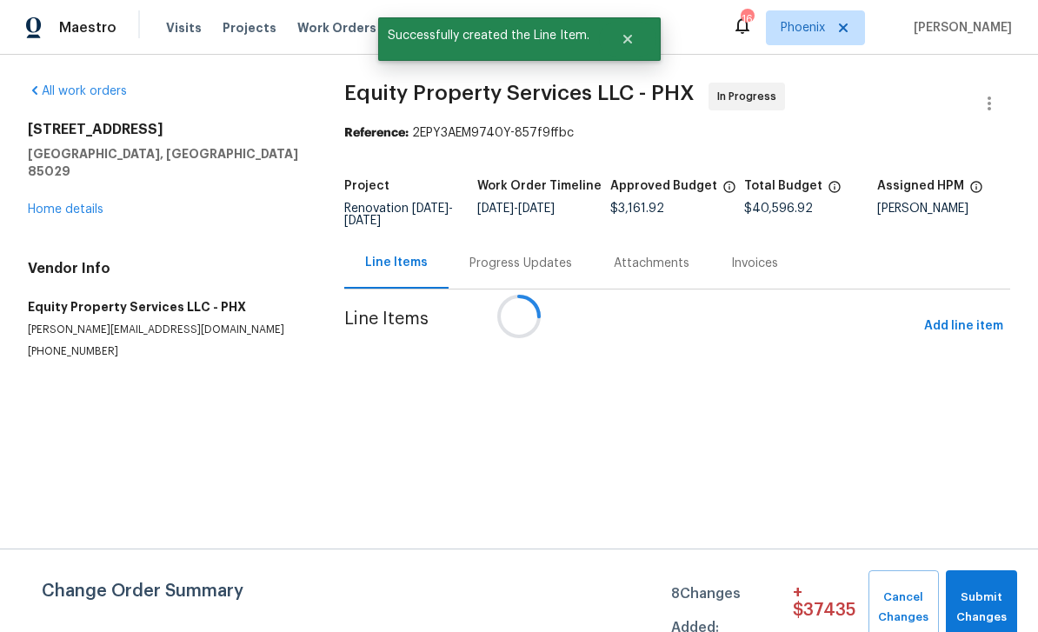
scroll to position [0, 0]
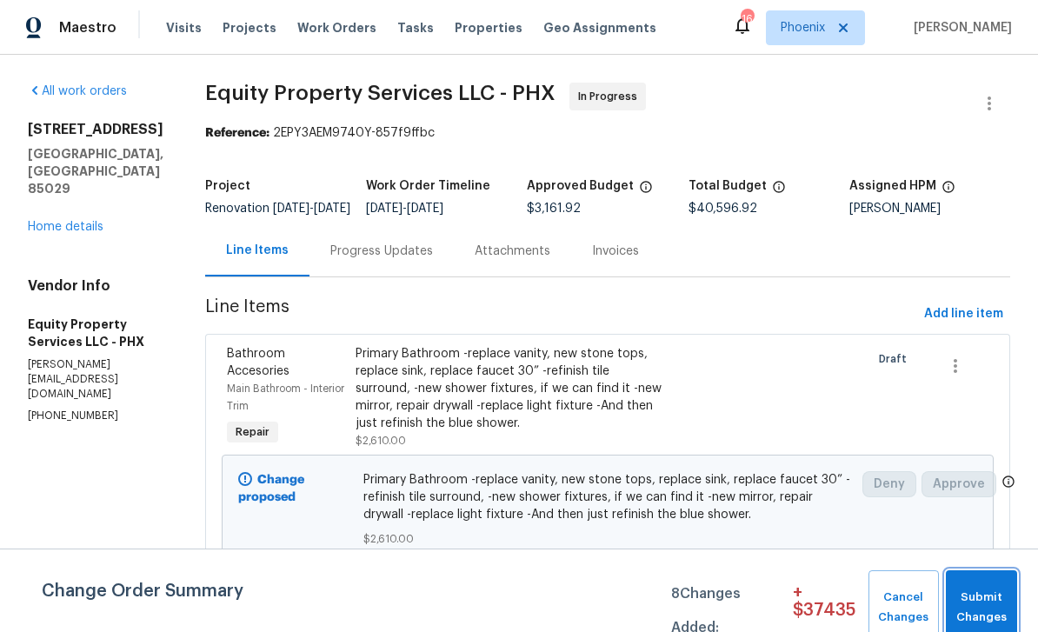
click at [994, 601] on span "Submit Changes" at bounding box center [981, 608] width 54 height 40
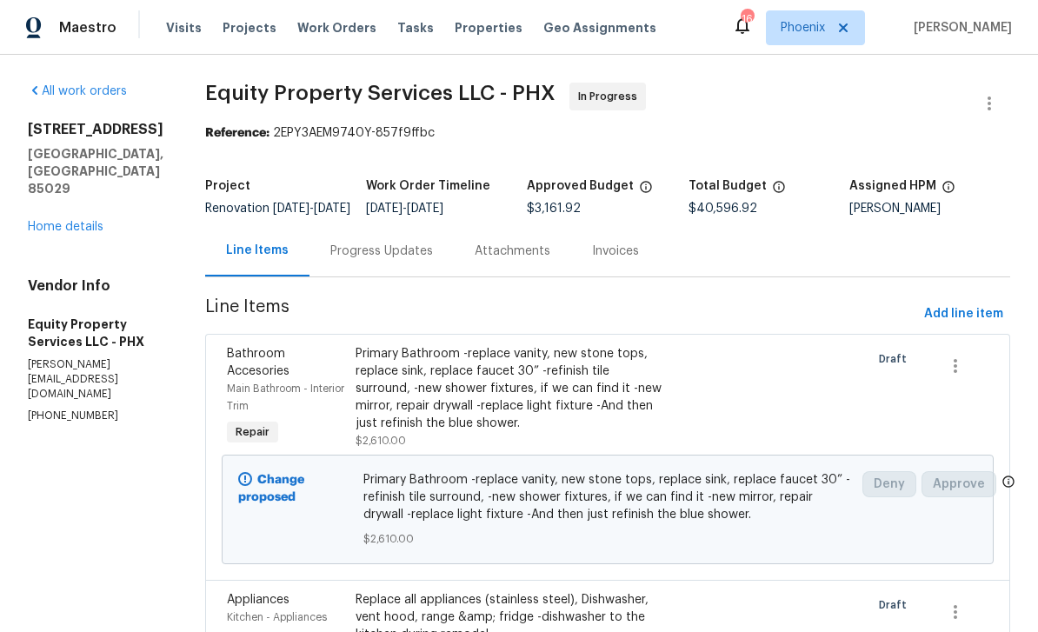
click at [355, 260] on div "Progress Updates" at bounding box center [381, 250] width 103 height 17
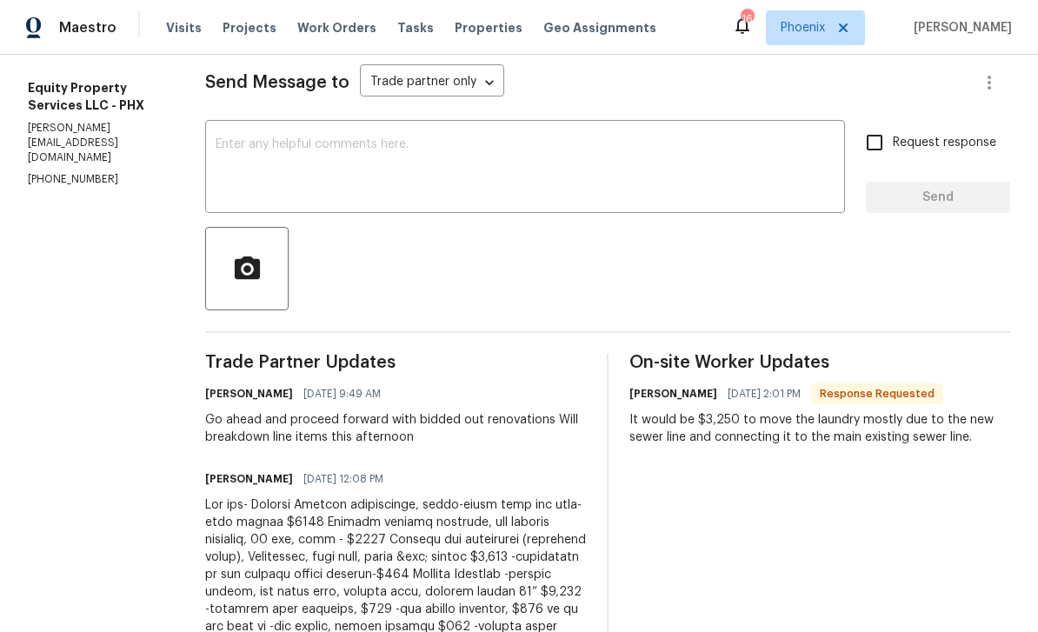
scroll to position [76, 0]
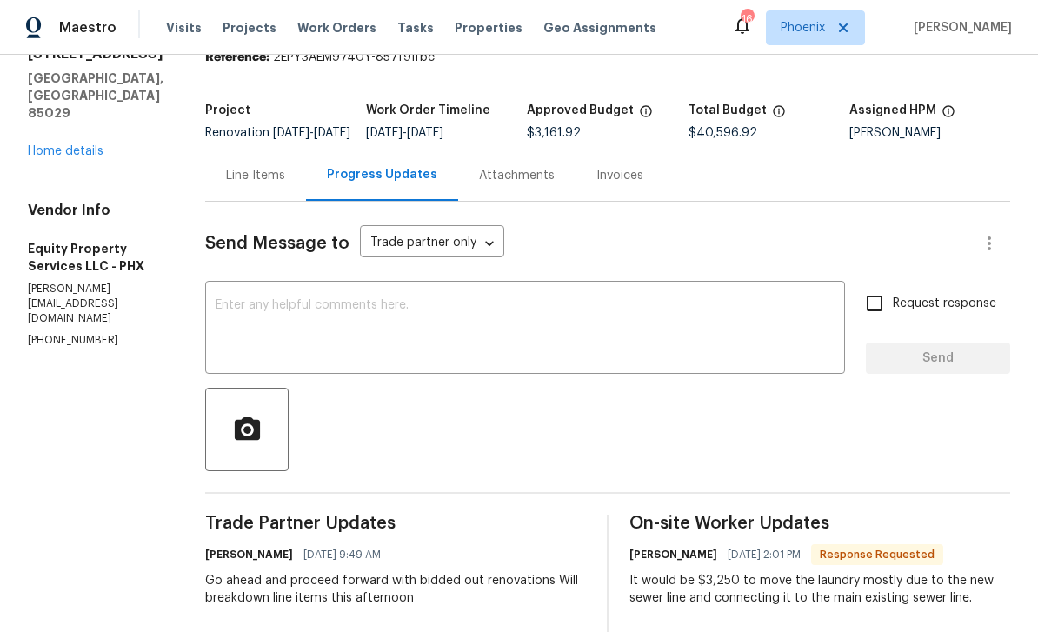
click at [285, 317] on textarea at bounding box center [525, 329] width 619 height 61
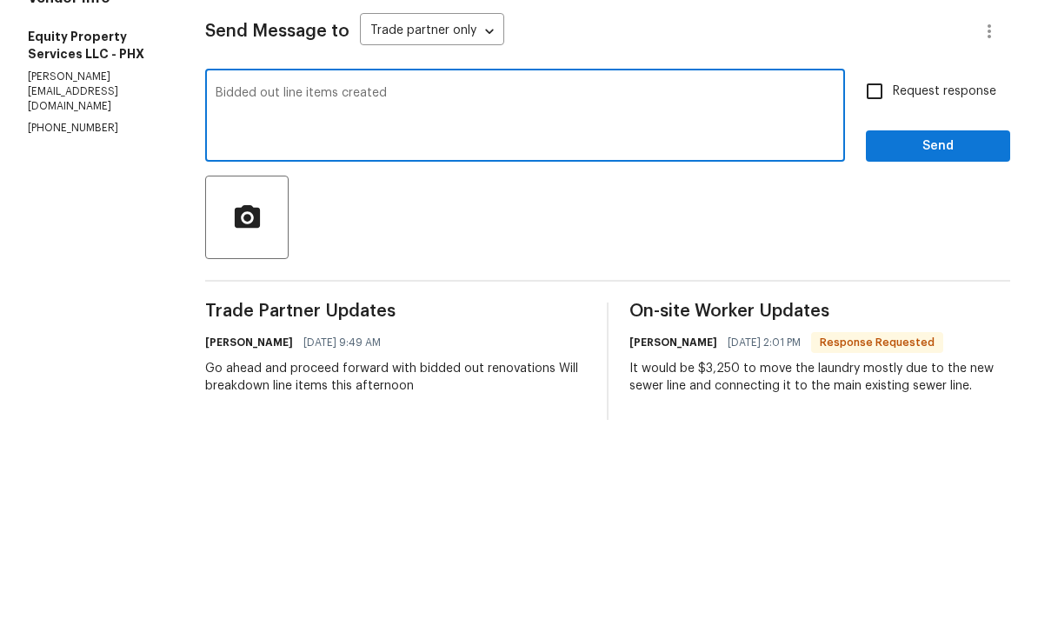
type textarea "Bidded out line items created"
click at [592, 388] on div at bounding box center [607, 429] width 805 height 83
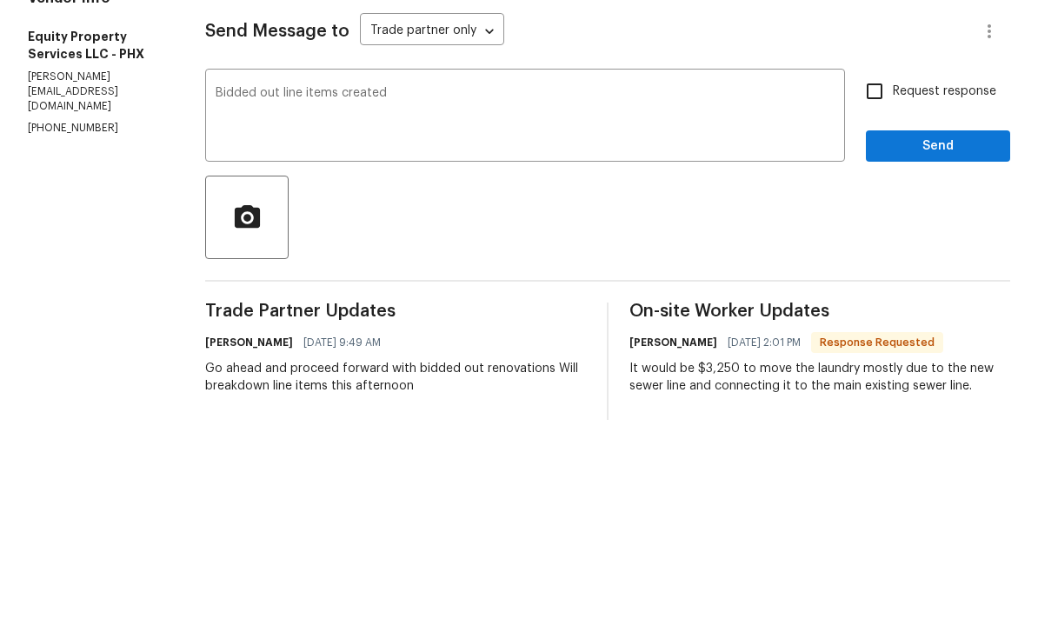
scroll to position [56, 0]
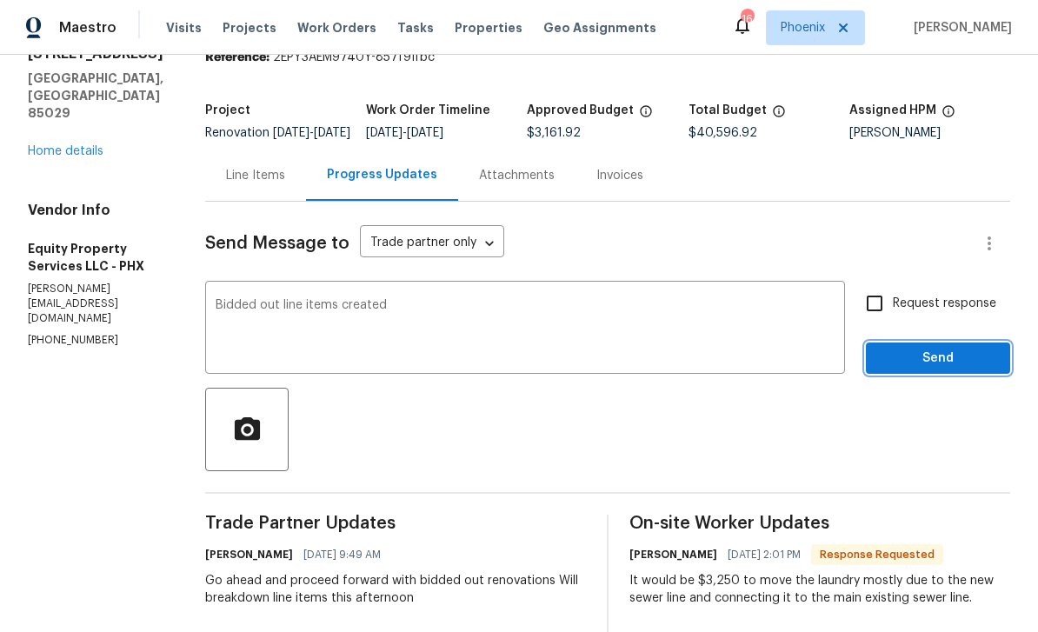
click at [914, 348] on span "Send" at bounding box center [938, 359] width 116 height 22
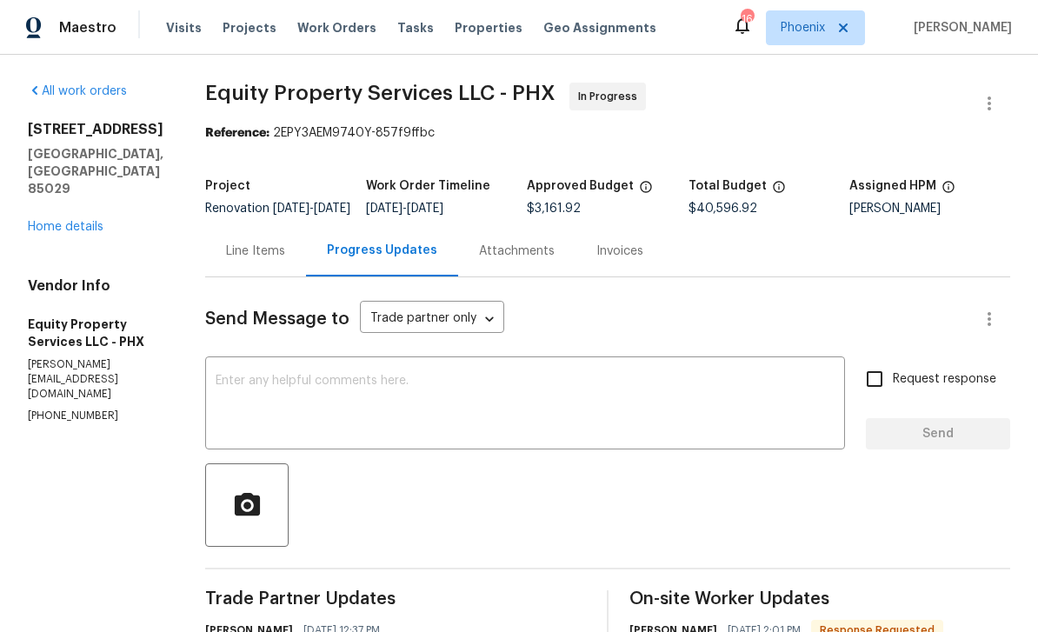
scroll to position [0, 0]
click at [46, 221] on link "Home details" at bounding box center [66, 227] width 76 height 12
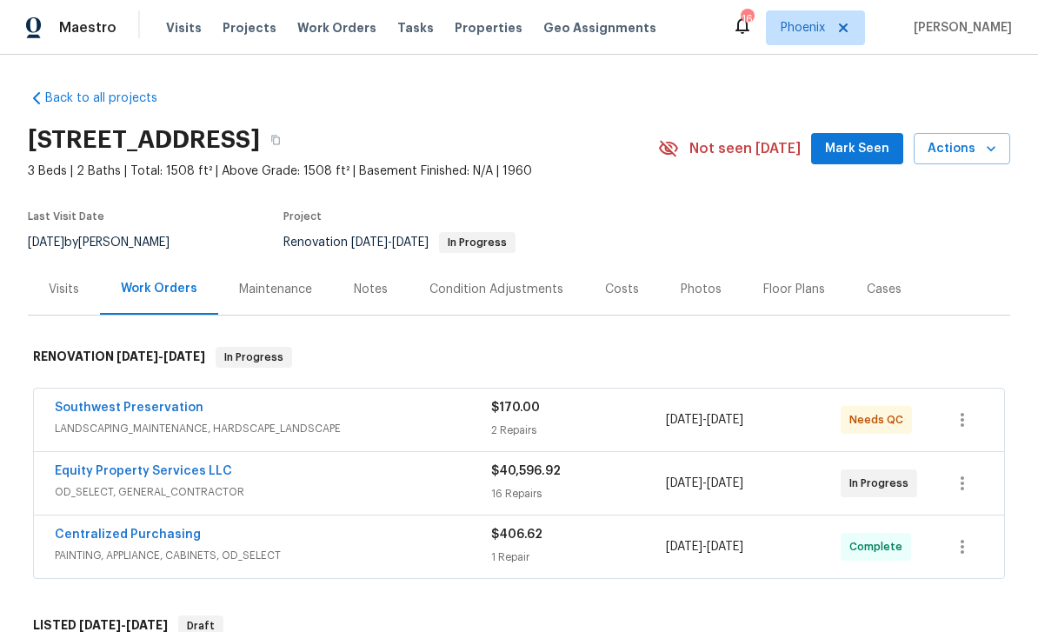
click at [872, 129] on div "3429 W Dahlia Dr, Phoenix, AZ 85029 3 Beds | 2 Baths | Total: 1508 ft² | Above …" at bounding box center [519, 148] width 982 height 63
click at [866, 138] on span "Mark Seen" at bounding box center [857, 149] width 64 height 22
click at [66, 290] on div "Visits" at bounding box center [64, 289] width 30 height 17
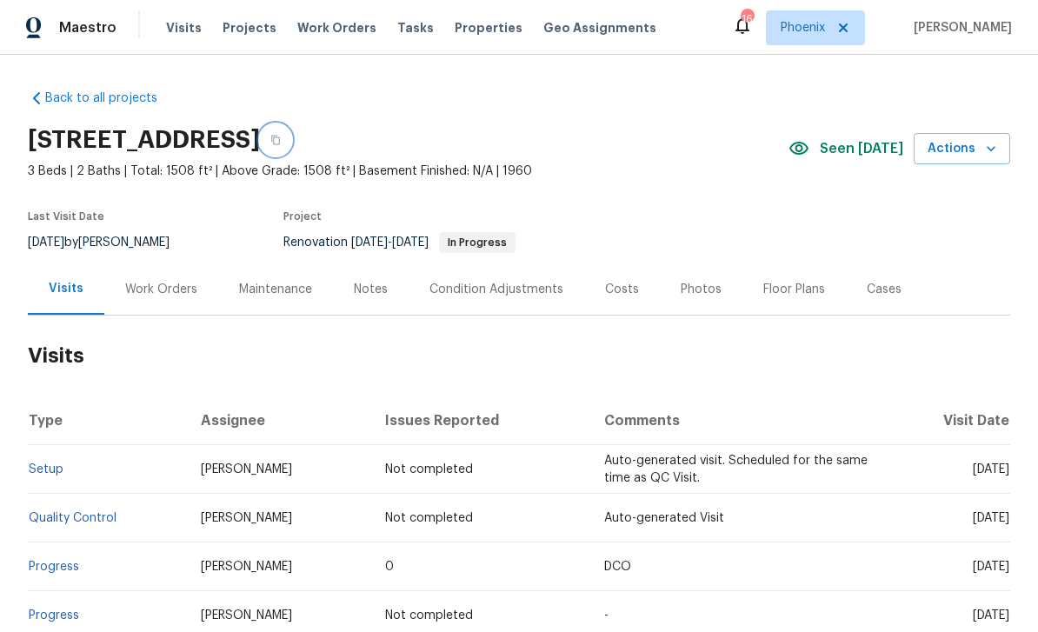
click at [281, 138] on icon "button" at bounding box center [275, 140] width 10 height 10
click at [375, 290] on div "Notes" at bounding box center [371, 289] width 34 height 17
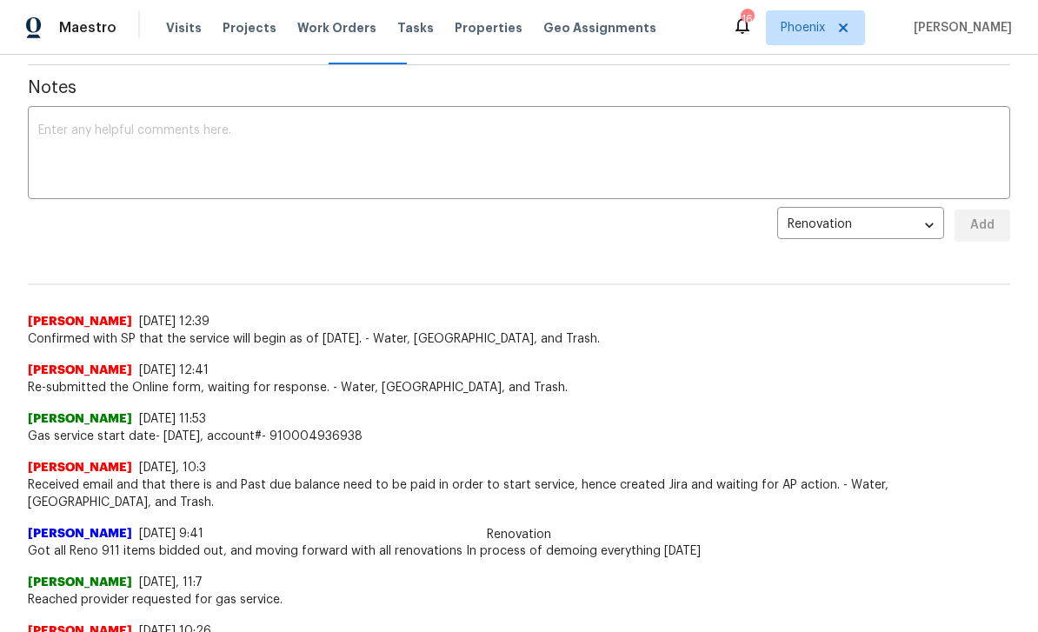
scroll to position [202, 0]
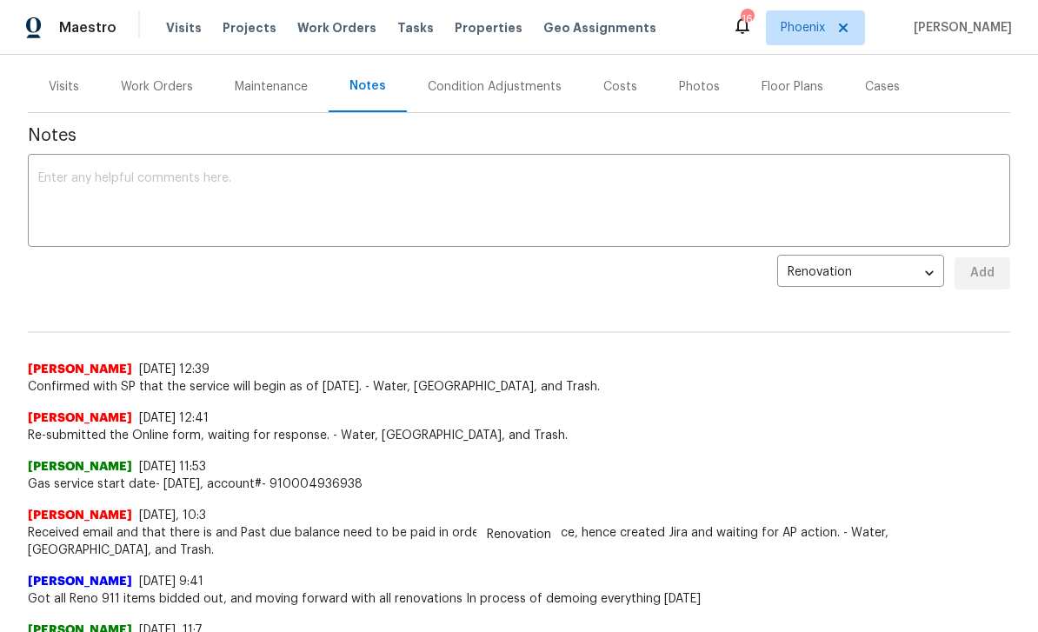
click at [135, 190] on textarea at bounding box center [518, 202] width 961 height 61
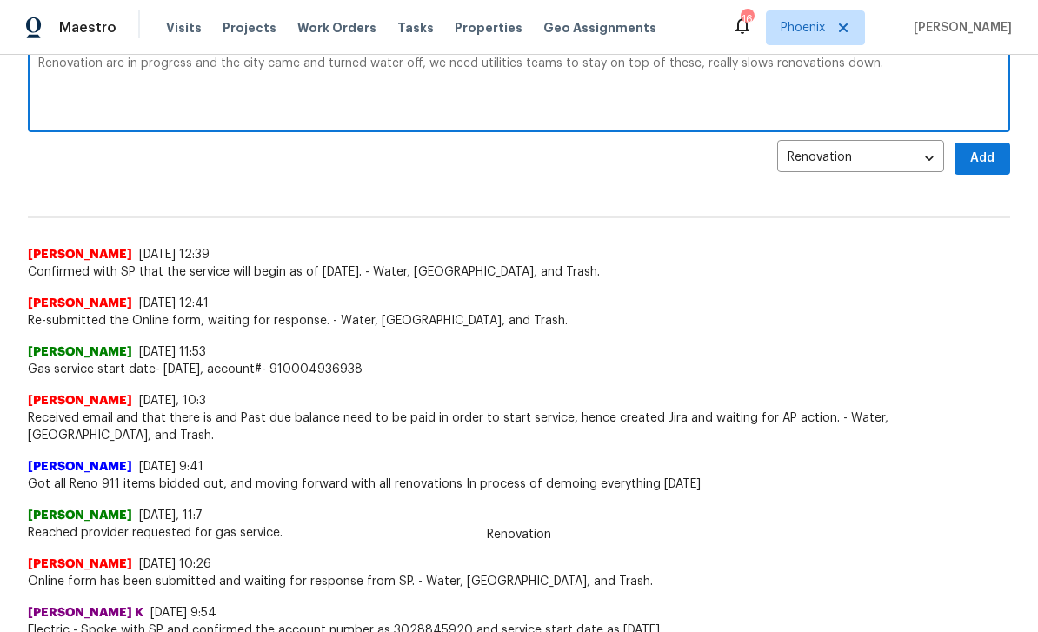
scroll to position [320, 0]
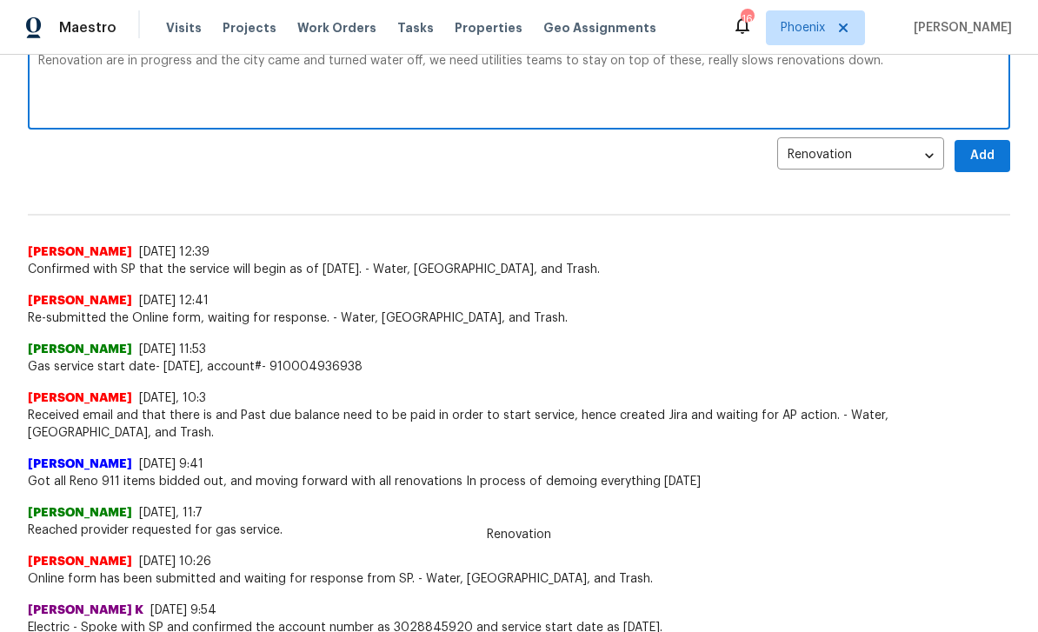
type textarea "Renovation are in progress and the city came and turned water off, we need util…"
click at [991, 152] on span "Add" at bounding box center [982, 156] width 28 height 22
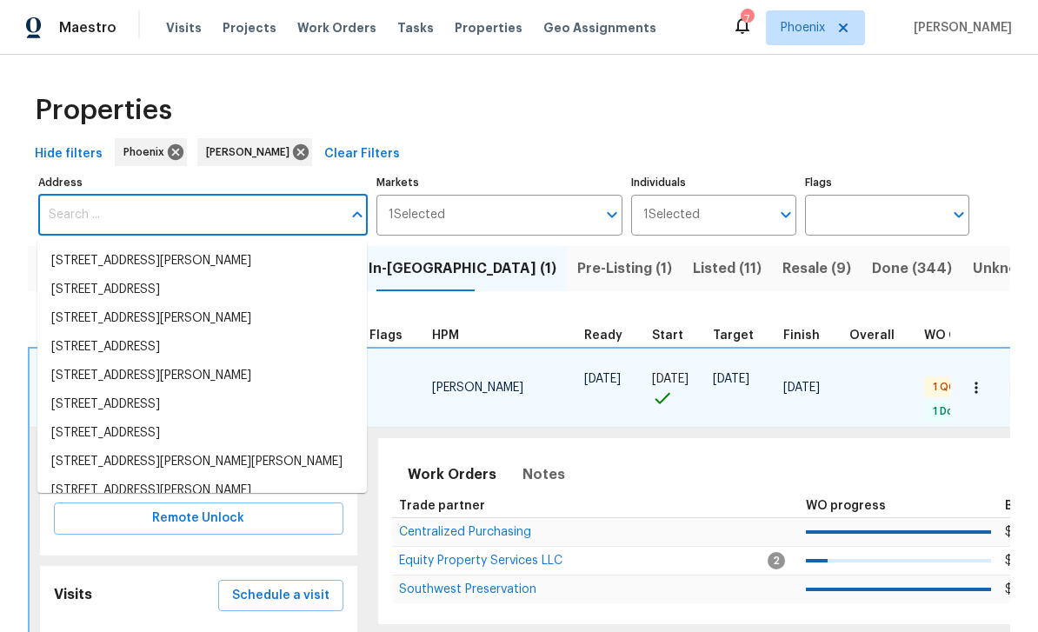
scroll to position [85, 0]
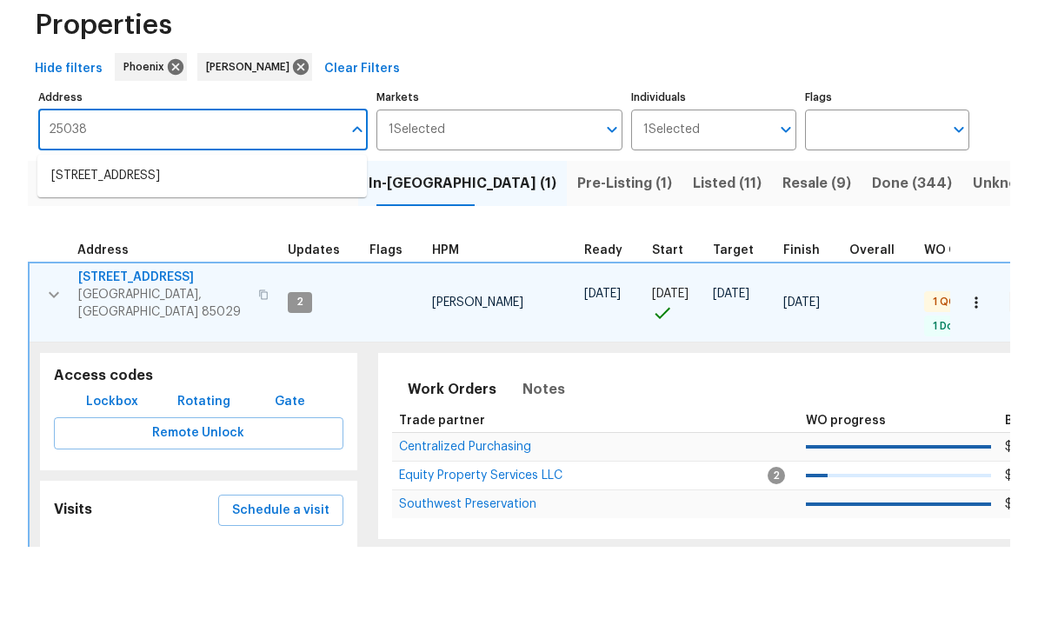
type input "25038"
click at [209, 247] on li "[STREET_ADDRESS]" at bounding box center [201, 261] width 329 height 29
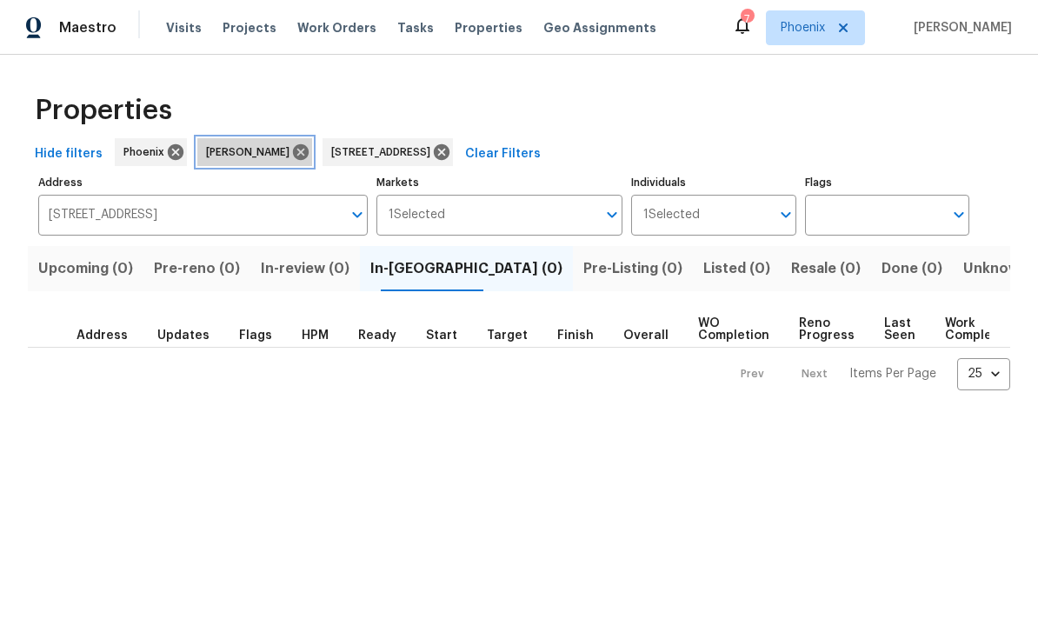
click at [293, 146] on icon at bounding box center [301, 152] width 16 height 16
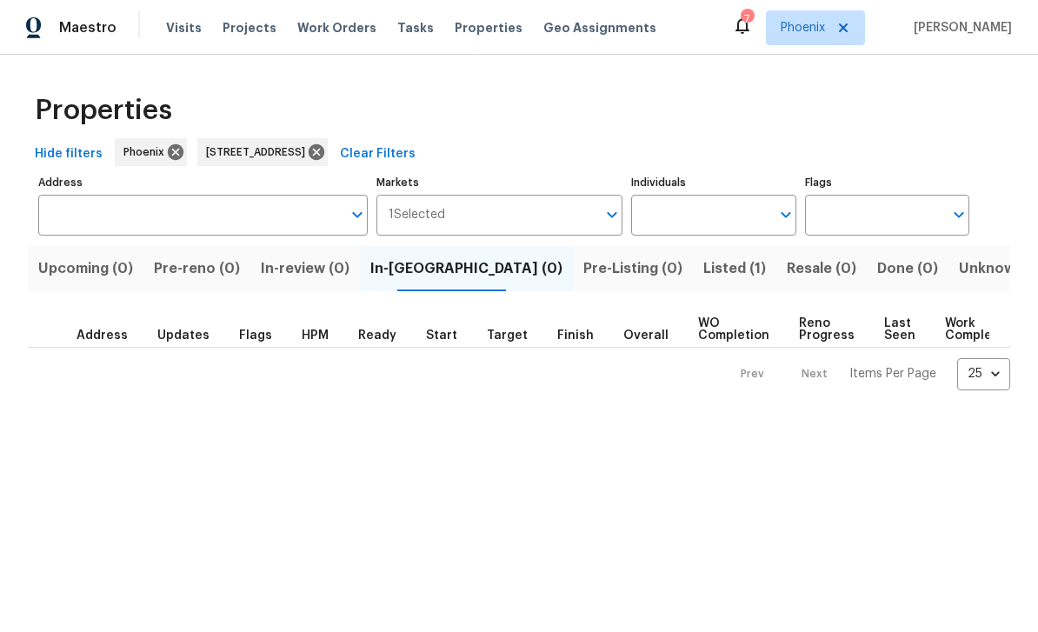
type input "[STREET_ADDRESS]"
click at [703, 261] on span "Listed (1)" at bounding box center [734, 268] width 63 height 24
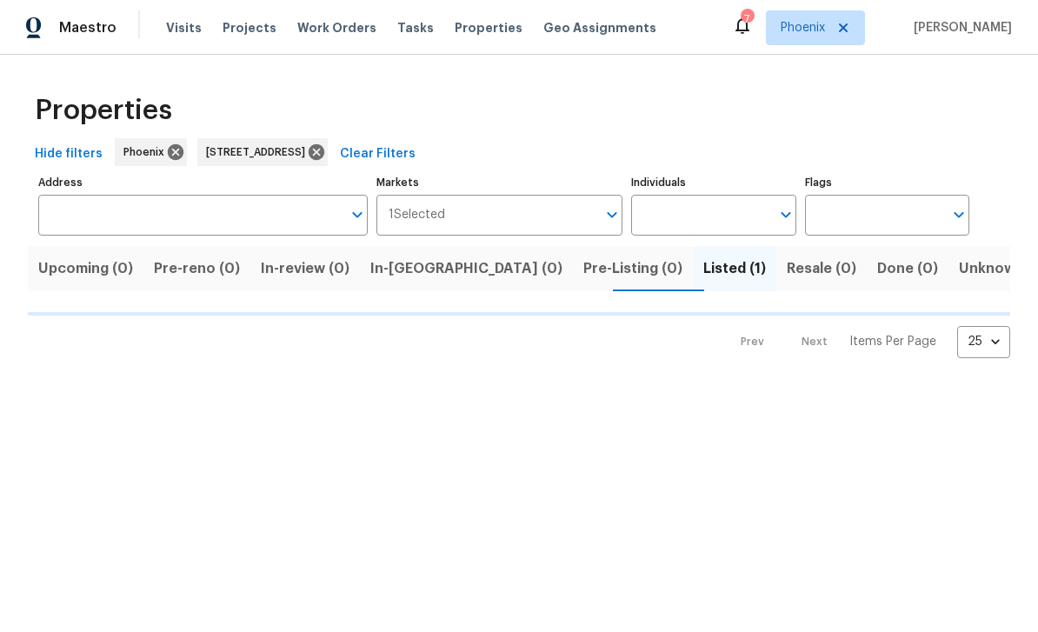
type input "[STREET_ADDRESS]"
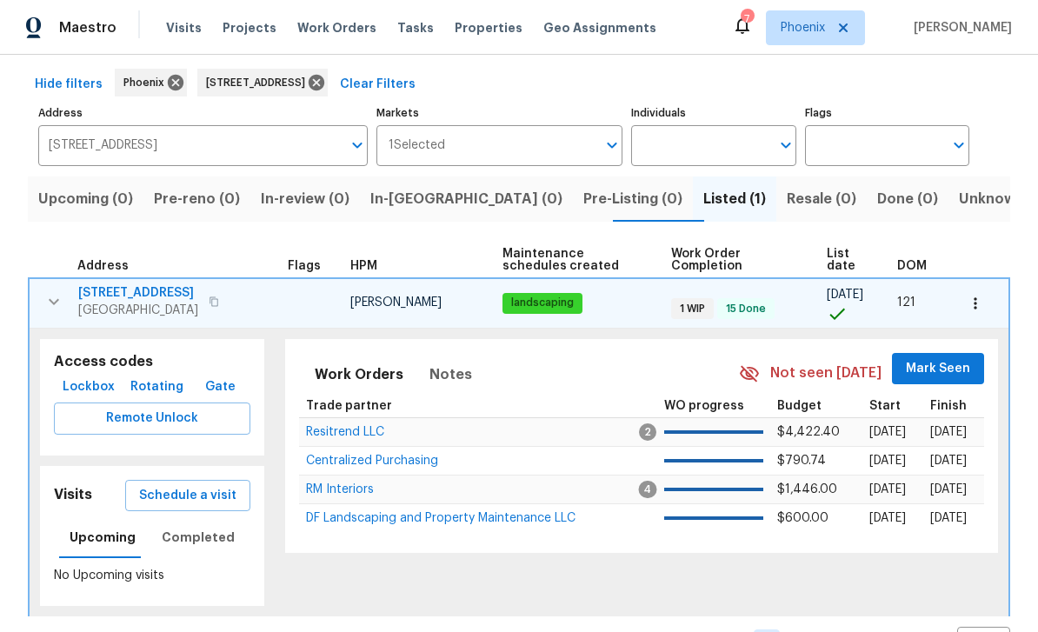
scroll to position [69, 0]
click at [458, 379] on span "Notes" at bounding box center [450, 375] width 43 height 24
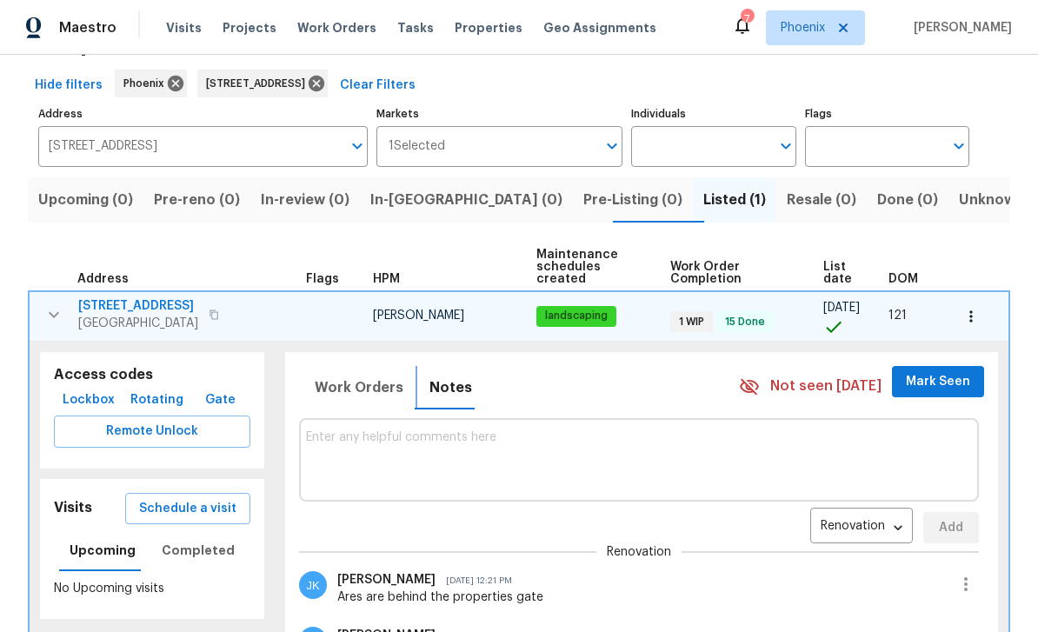
scroll to position [0, 0]
click at [44, 309] on icon "button" at bounding box center [53, 314] width 21 height 21
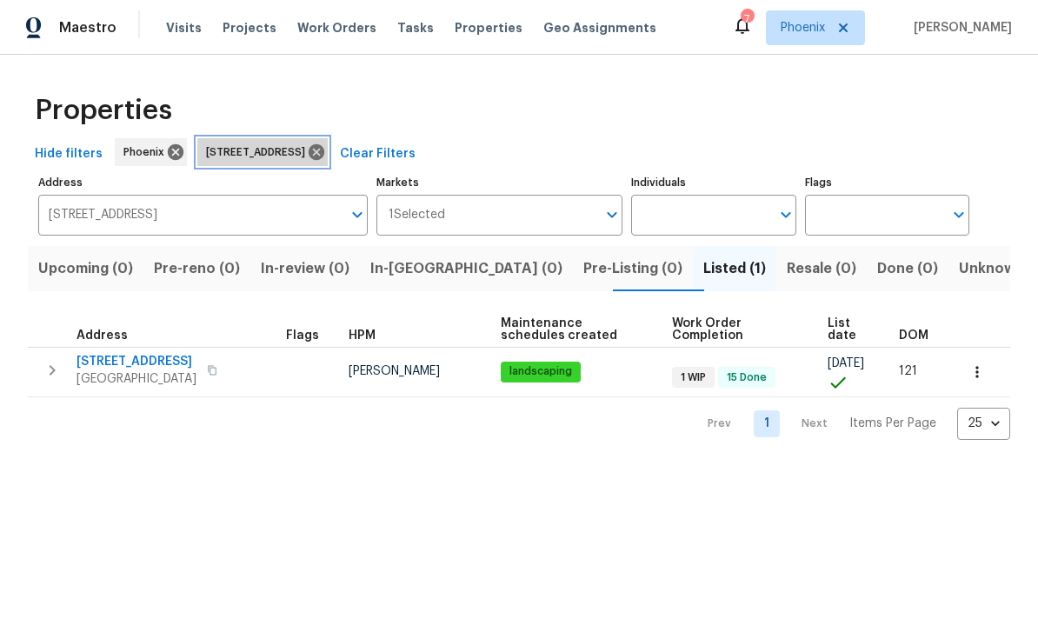
click at [324, 160] on icon at bounding box center [317, 152] width 16 height 16
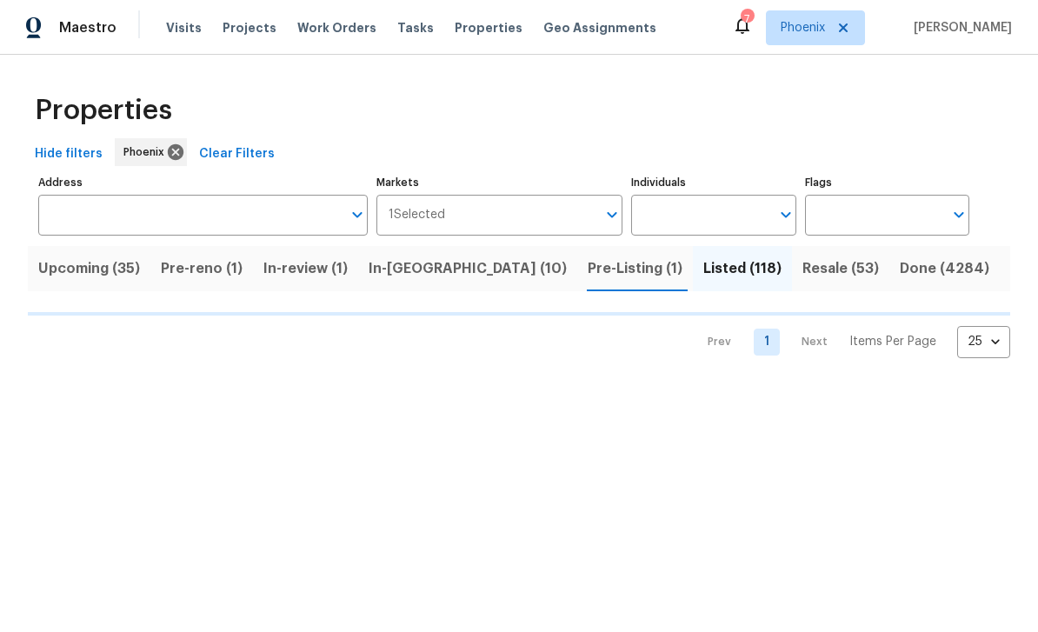
click at [542, 216] on input "Markets" at bounding box center [521, 215] width 152 height 41
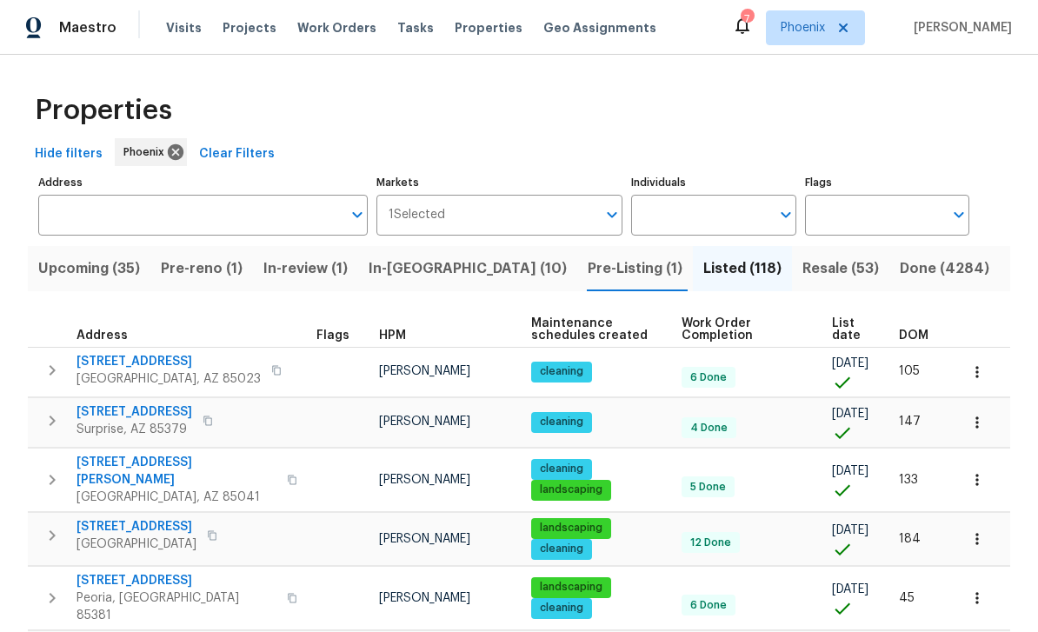
click at [720, 214] on input "Individuals" at bounding box center [700, 215] width 138 height 41
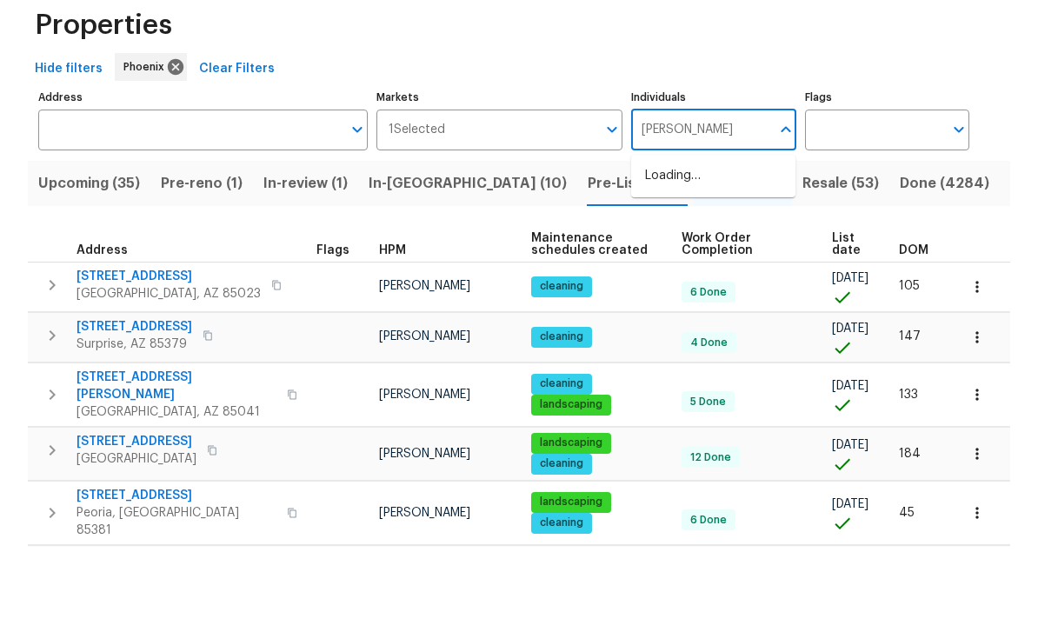
type input "[PERSON_NAME]"
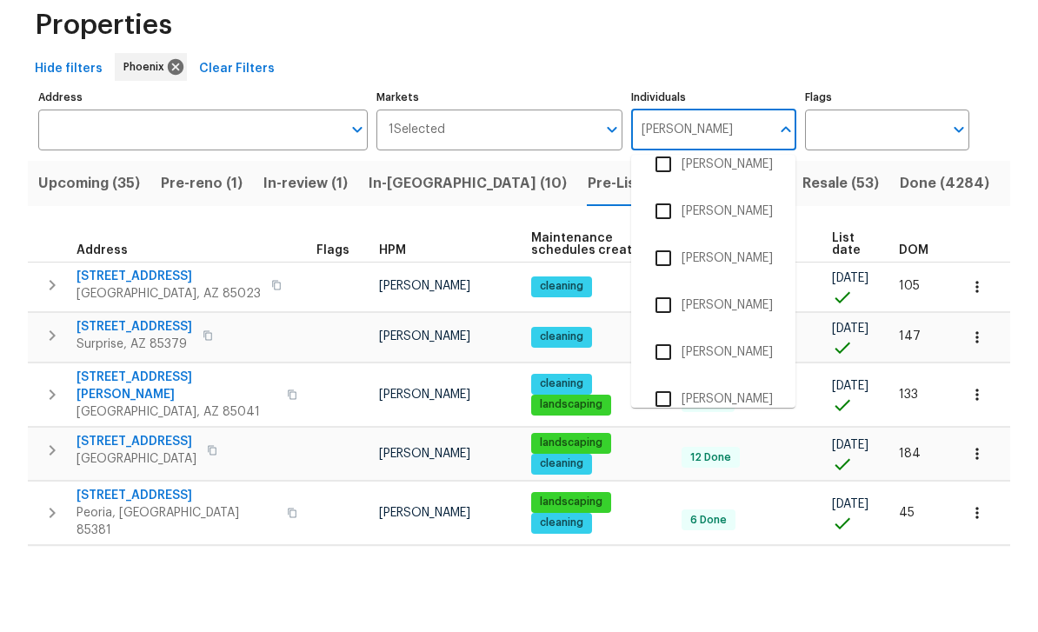
scroll to position [56, 0]
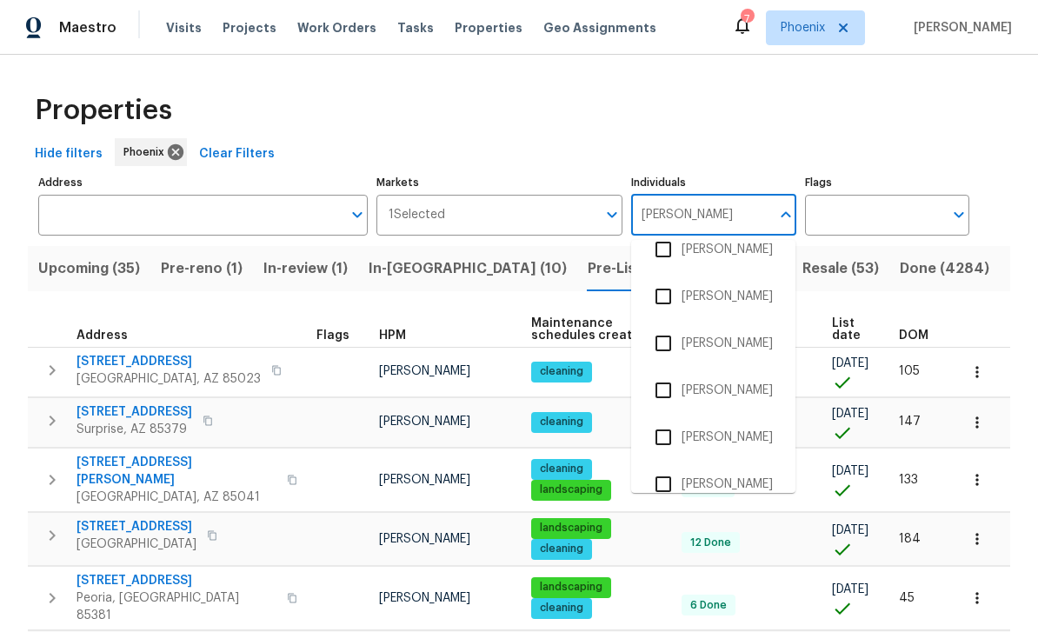
click at [666, 466] on input "checkbox" at bounding box center [663, 484] width 37 height 37
